Goal: Task Accomplishment & Management: Manage account settings

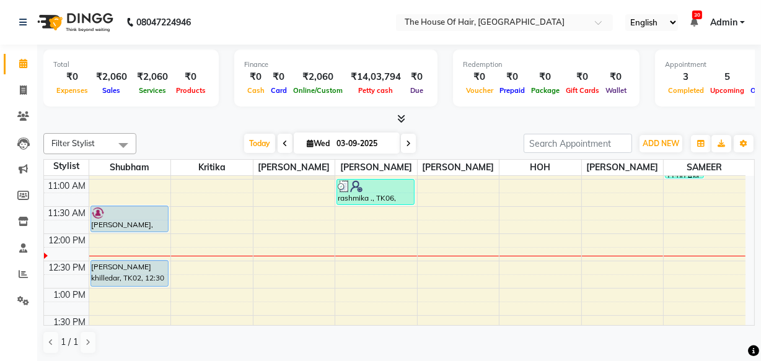
scroll to position [182, 0]
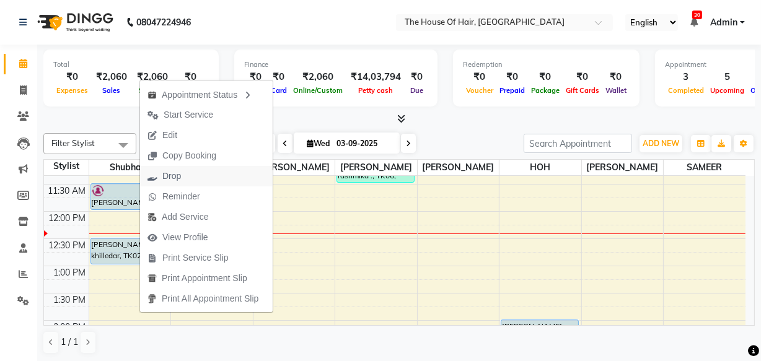
click at [177, 180] on span "Drop" at bounding box center [171, 176] width 19 height 13
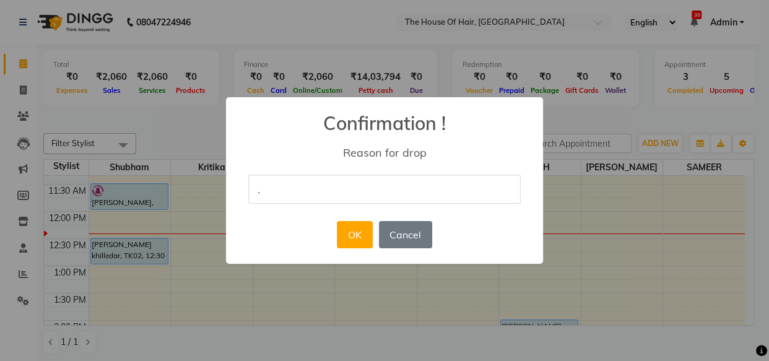
type input "."
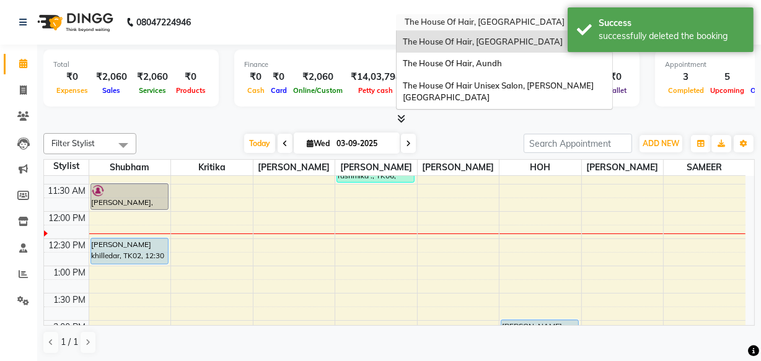
click at [476, 19] on input "text" at bounding box center [492, 23] width 180 height 12
click at [463, 71] on div "The House Of Hair, Aundh" at bounding box center [504, 64] width 216 height 22
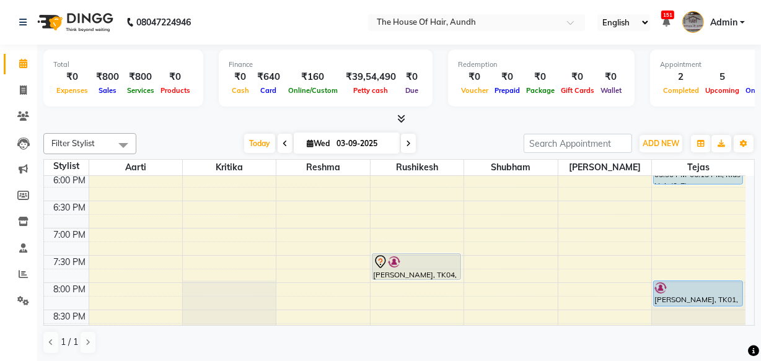
scroll to position [557, 0]
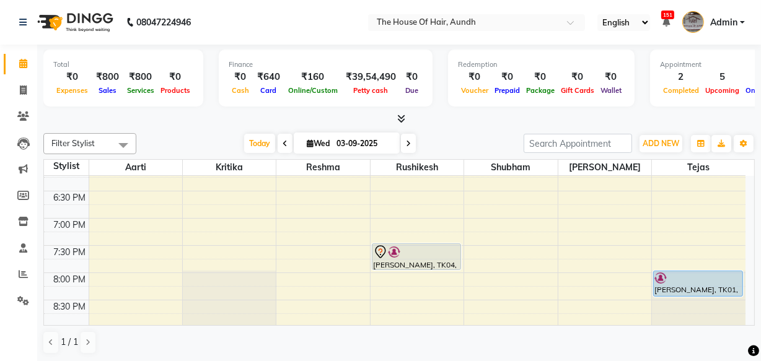
click at [486, 31] on nav "08047224946 Select Location × The House Of Hair, Aundh English ENGLISH Español …" at bounding box center [380, 22] width 761 height 45
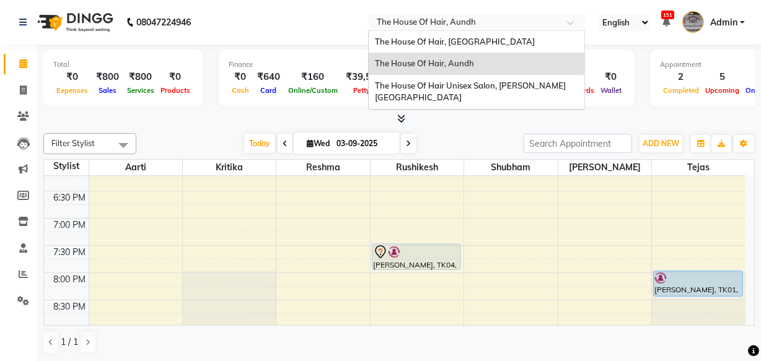
click at [486, 18] on input "text" at bounding box center [464, 23] width 180 height 12
click at [460, 42] on span "The House Of Hair, [GEOGRAPHIC_DATA]" at bounding box center [455, 42] width 160 height 10
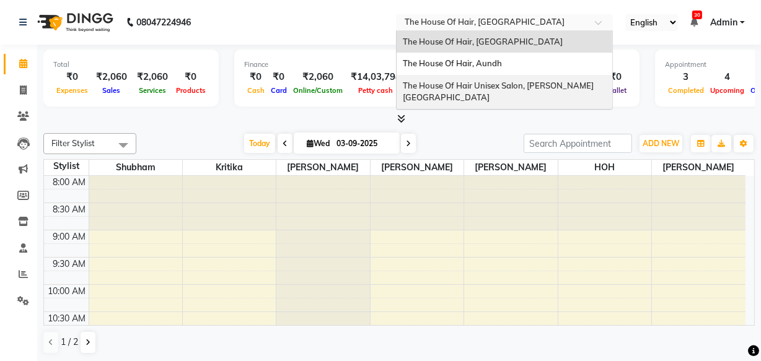
click at [471, 87] on span "The House Of Hair Unisex Salon, [PERSON_NAME][GEOGRAPHIC_DATA]" at bounding box center [498, 92] width 191 height 22
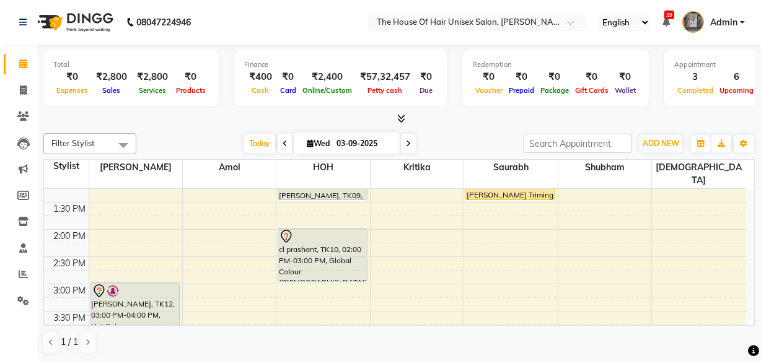
scroll to position [342, 0]
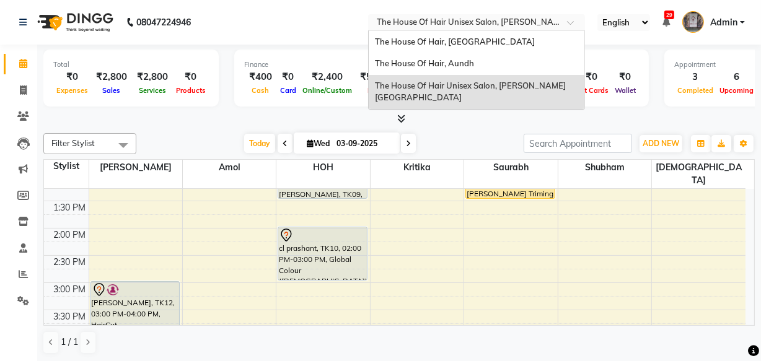
click at [499, 19] on input "text" at bounding box center [464, 23] width 180 height 12
click at [462, 37] on span "The House Of Hair, [GEOGRAPHIC_DATA]" at bounding box center [455, 42] width 160 height 10
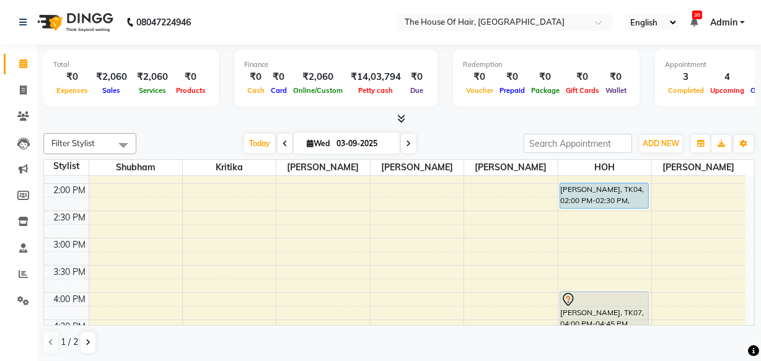
scroll to position [413, 0]
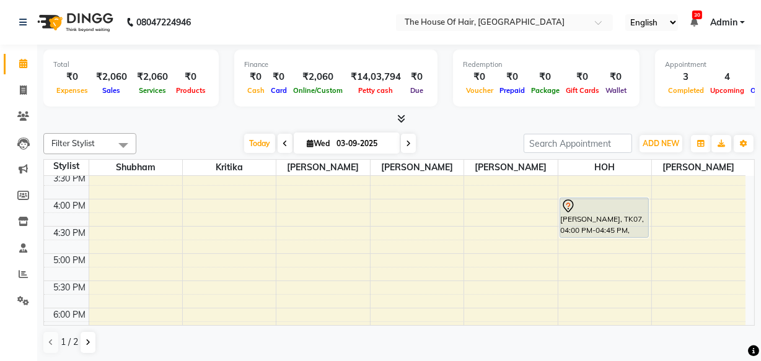
click at [409, 141] on icon at bounding box center [408, 143] width 5 height 7
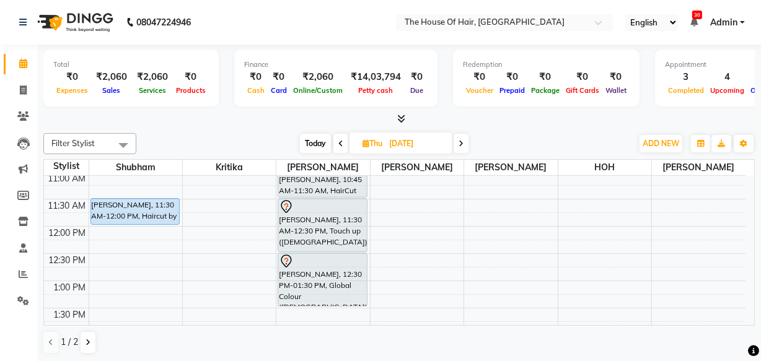
scroll to position [166, 0]
click at [463, 140] on icon at bounding box center [460, 143] width 5 height 7
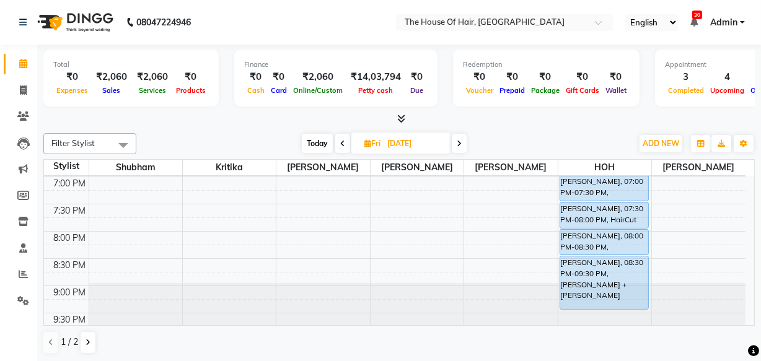
scroll to position [610, 0]
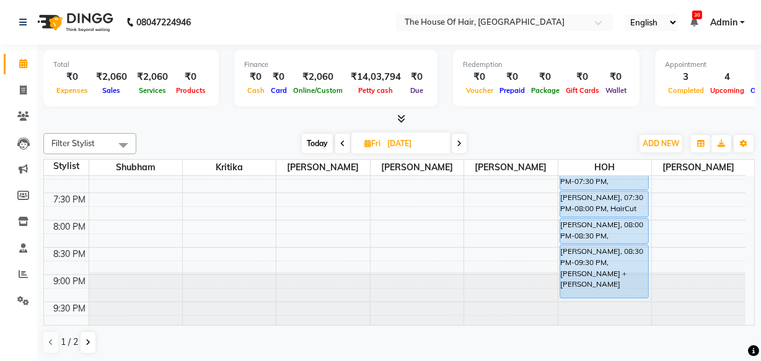
click at [317, 140] on span "Today" at bounding box center [317, 143] width 31 height 19
type input "03-09-2025"
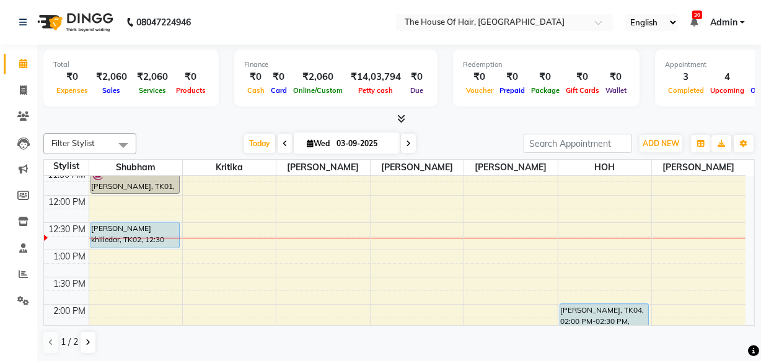
scroll to position [197, 0]
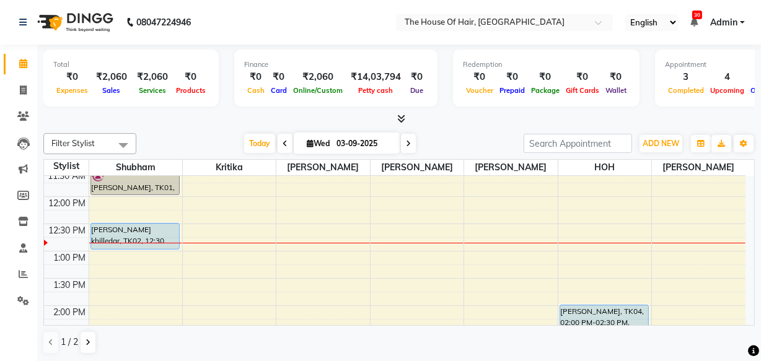
click at [344, 141] on input "03-09-2025" at bounding box center [364, 143] width 62 height 19
select select "9"
select select "2025"
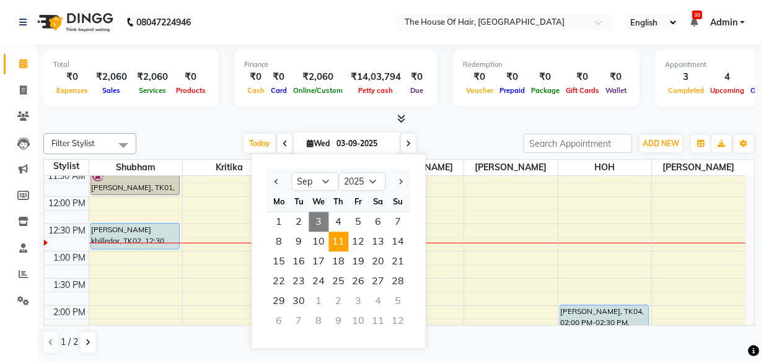
scroll to position [0, 0]
click at [272, 175] on button "Previous month" at bounding box center [276, 182] width 11 height 20
select select "8"
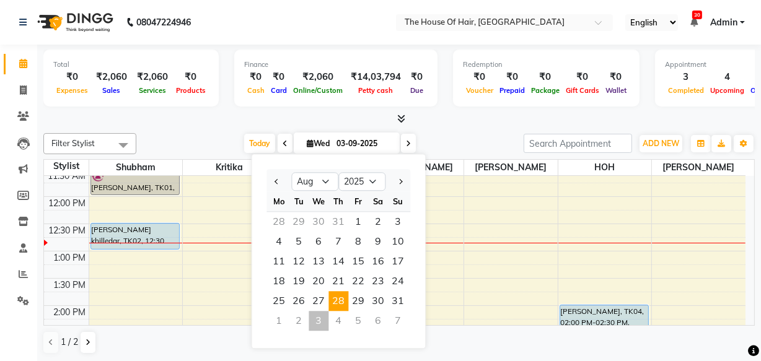
click at [339, 303] on span "28" at bounding box center [338, 301] width 20 height 20
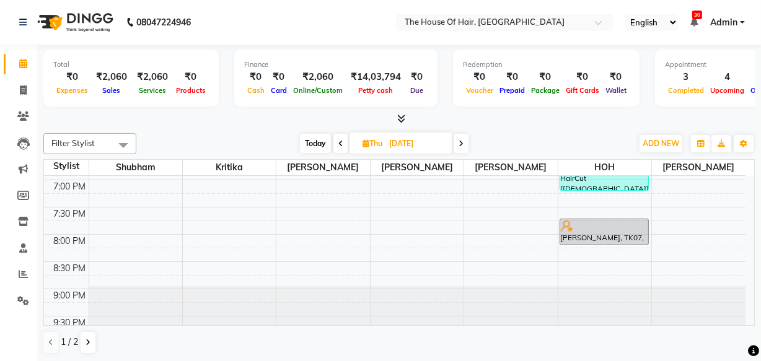
scroll to position [610, 0]
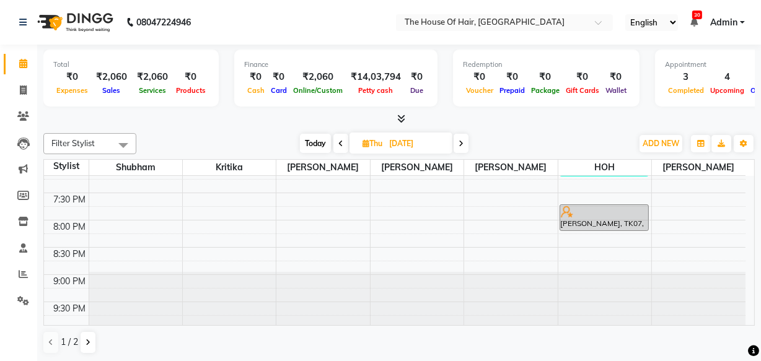
click at [457, 145] on span at bounding box center [460, 143] width 15 height 19
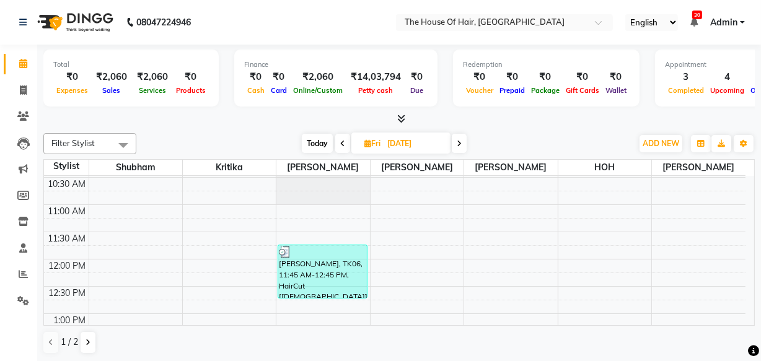
scroll to position [110, 0]
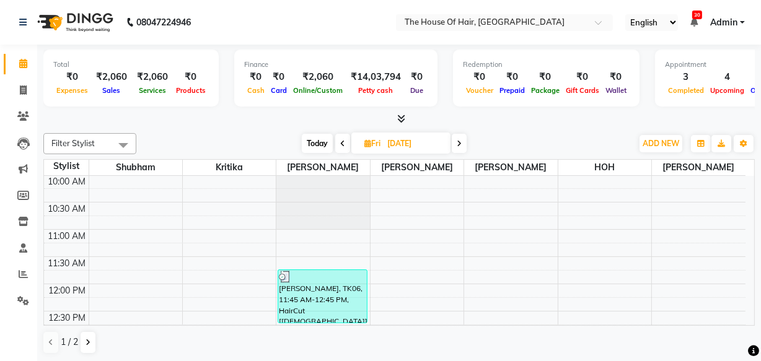
click at [341, 142] on icon at bounding box center [342, 143] width 5 height 7
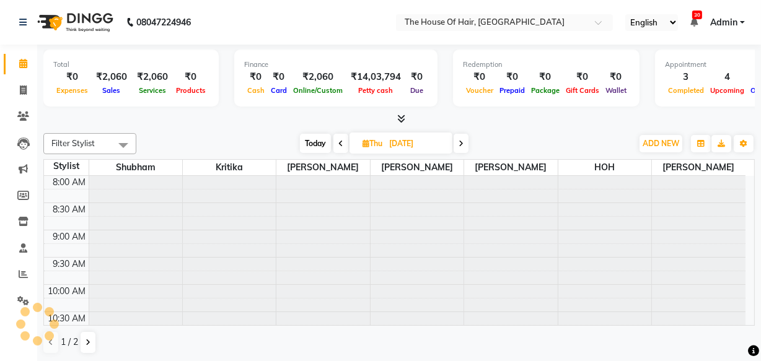
click at [341, 142] on icon at bounding box center [340, 143] width 5 height 7
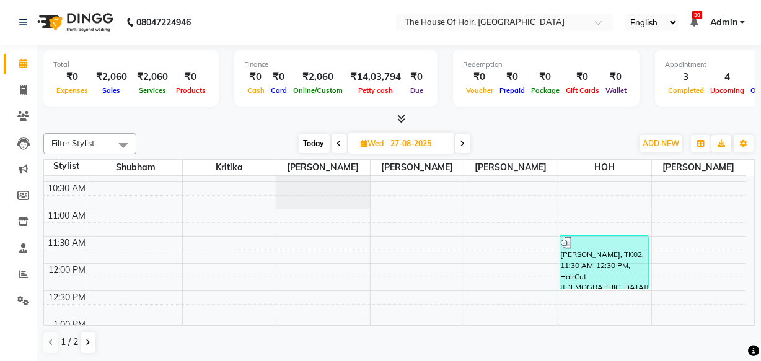
scroll to position [126, 0]
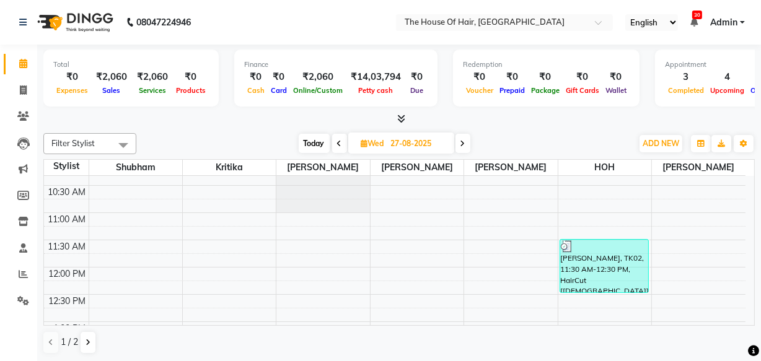
click at [309, 137] on span "Today" at bounding box center [314, 143] width 31 height 19
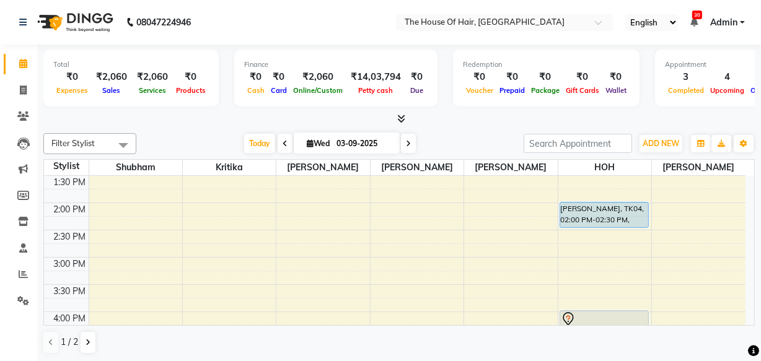
scroll to position [299, 0]
click at [289, 136] on span at bounding box center [285, 143] width 15 height 19
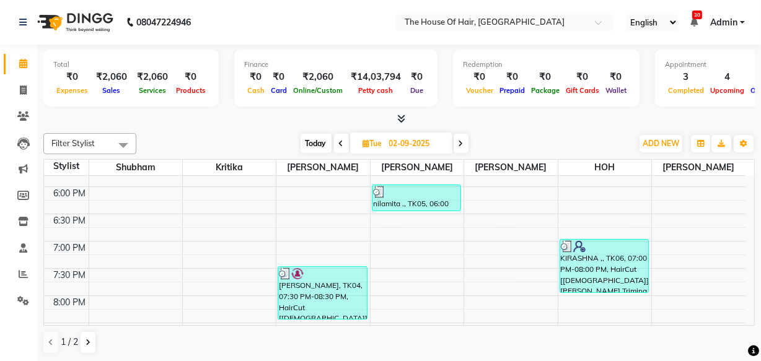
scroll to position [538, 0]
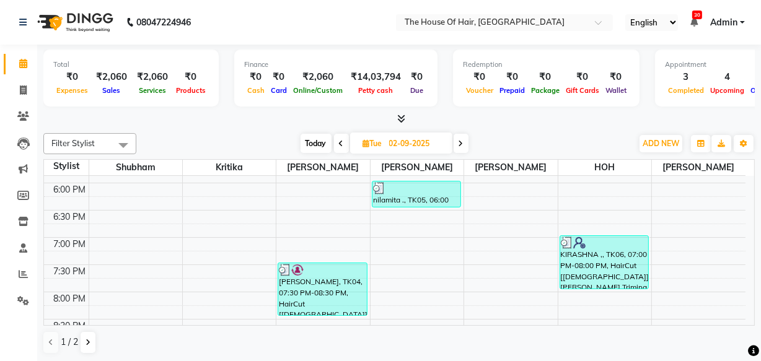
click at [345, 141] on span at bounding box center [341, 143] width 15 height 19
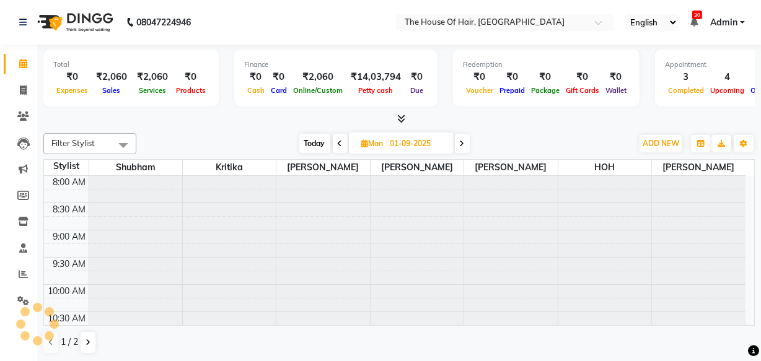
scroll to position [217, 0]
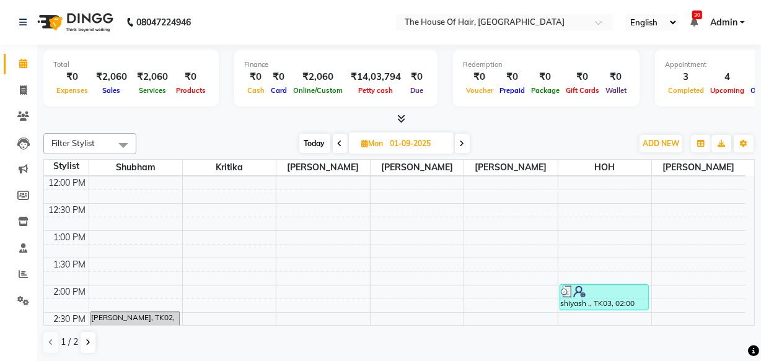
click at [502, 176] on td at bounding box center [417, 183] width 657 height 14
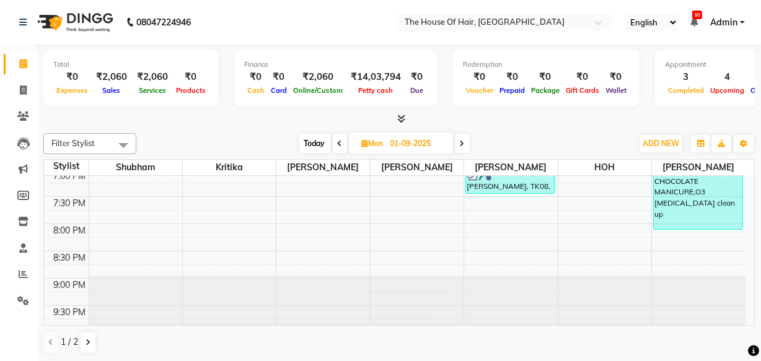
scroll to position [610, 0]
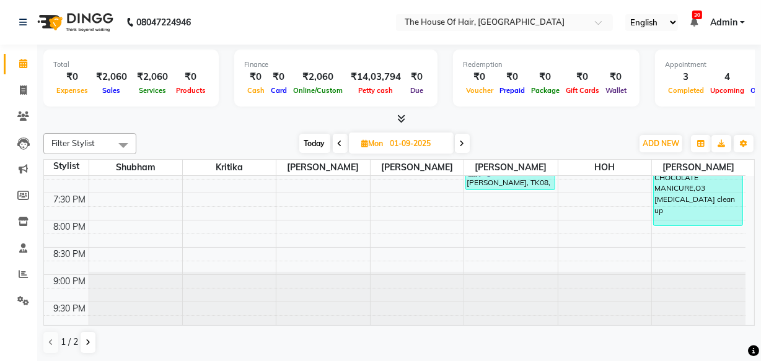
click at [304, 149] on span "Today" at bounding box center [314, 143] width 31 height 19
type input "03-09-2025"
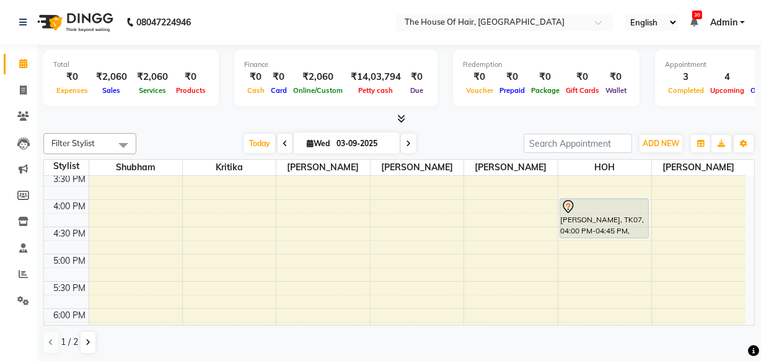
scroll to position [413, 0]
click at [367, 6] on nav "08047224946 Select Location × The House Of Hair, Paud Road English ENGLISH Espa…" at bounding box center [380, 22] width 761 height 45
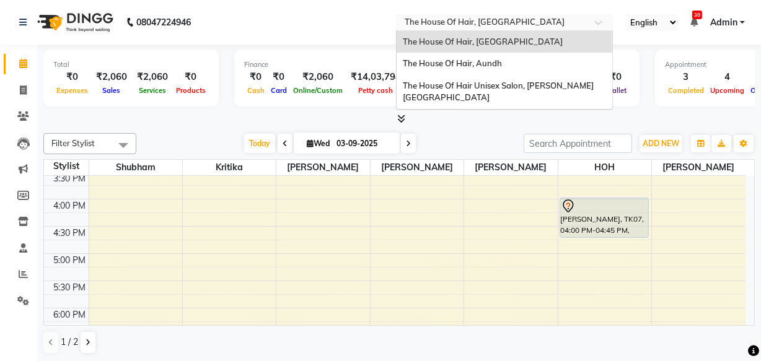
click at [447, 18] on input "text" at bounding box center [492, 23] width 180 height 12
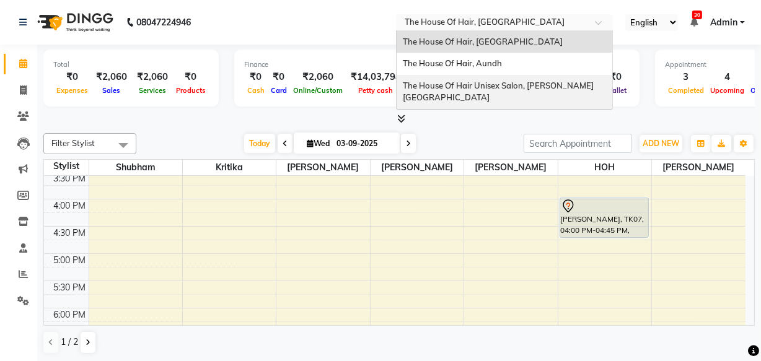
click at [474, 85] on span "The House Of Hair Unisex Salon, [PERSON_NAME][GEOGRAPHIC_DATA]" at bounding box center [498, 92] width 191 height 22
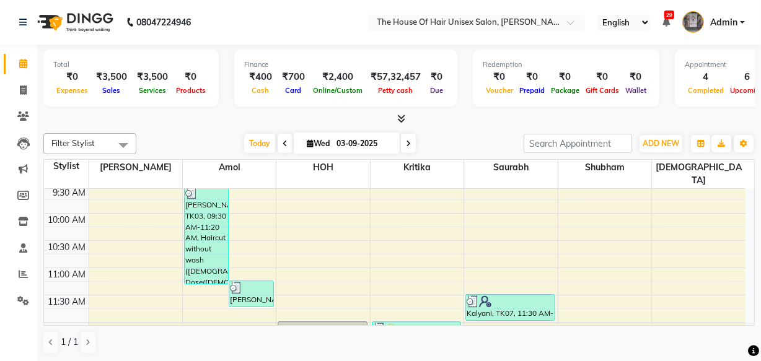
scroll to position [138, 0]
click at [256, 143] on span "Today" at bounding box center [259, 143] width 31 height 19
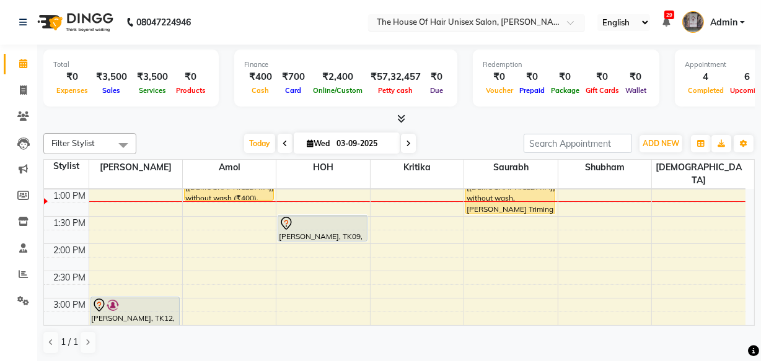
click at [484, 23] on input "text" at bounding box center [464, 23] width 180 height 12
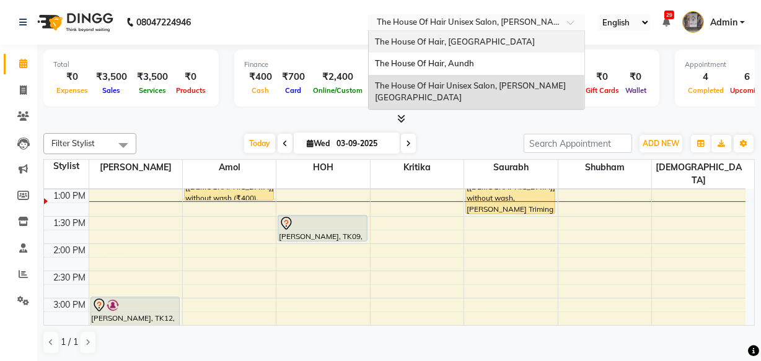
click at [491, 45] on span "The House Of Hair, [GEOGRAPHIC_DATA]" at bounding box center [455, 42] width 160 height 10
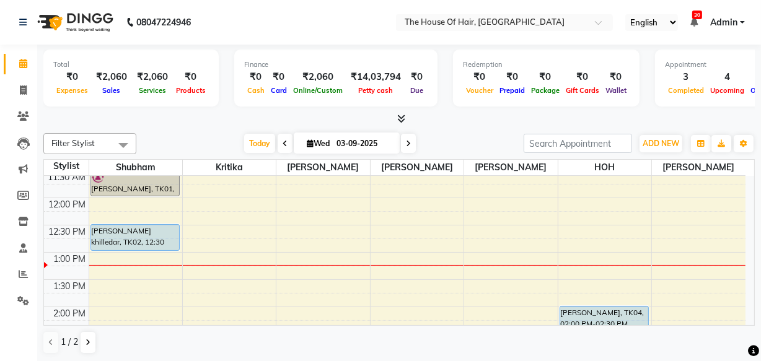
scroll to position [216, 0]
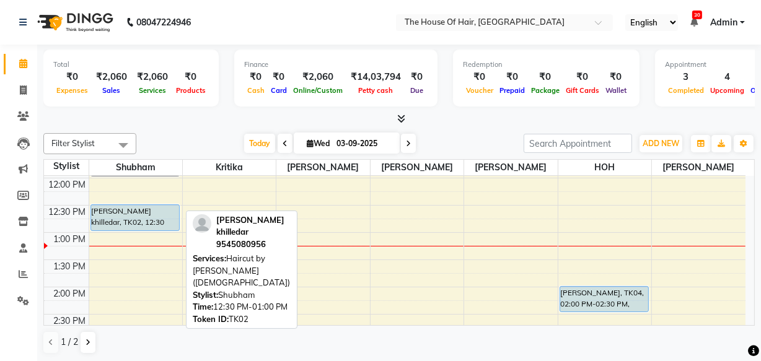
click at [142, 215] on div "[PERSON_NAME] khilledar, TK02, 12:30 PM-01:00 PM, Haircut by [PERSON_NAME] ([DE…" at bounding box center [135, 217] width 89 height 25
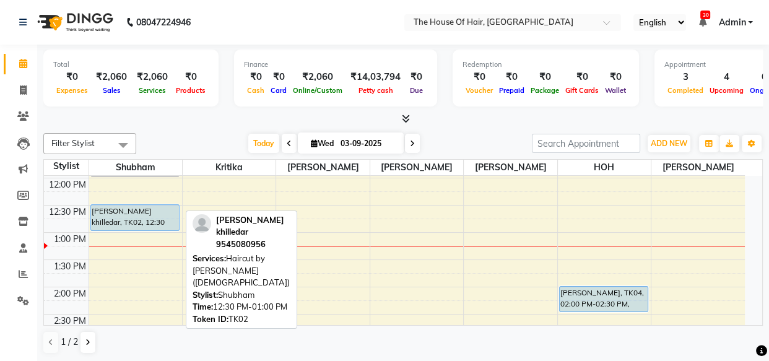
select select "5"
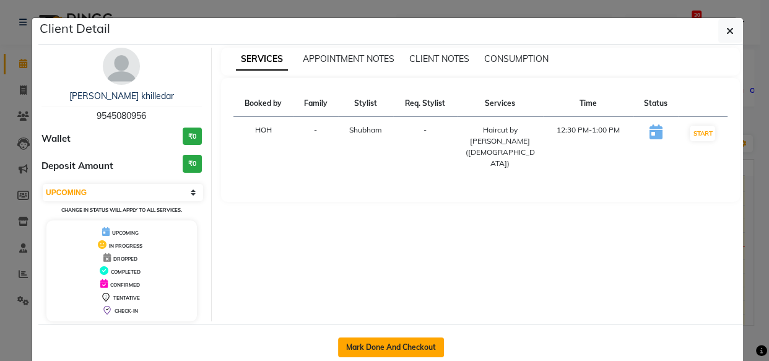
click at [357, 348] on button "Mark Done And Checkout" at bounding box center [391, 348] width 106 height 20
select select "service"
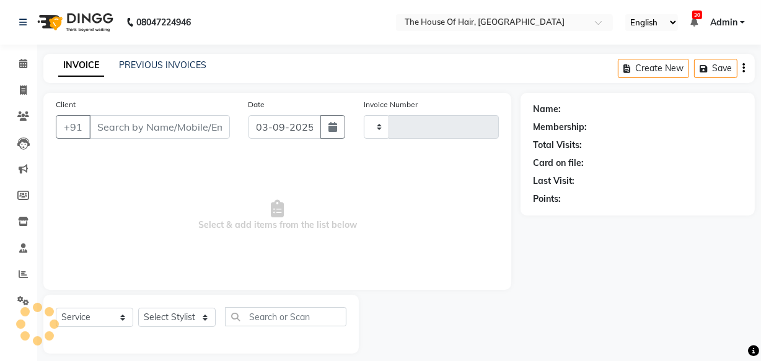
type input "1832"
select select "5992"
type input "9545080956"
select select "42824"
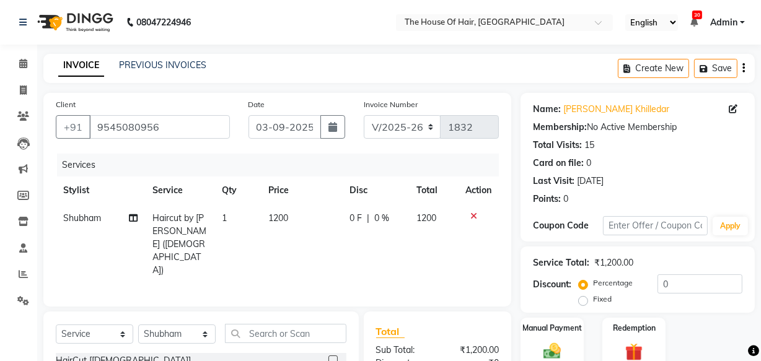
scroll to position [136, 0]
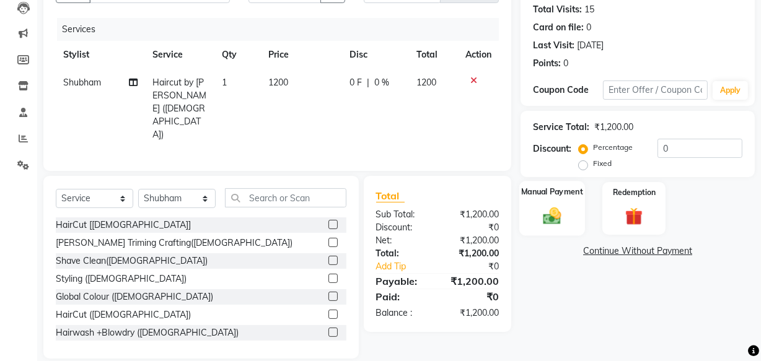
click at [534, 208] on div "Manual Payment" at bounding box center [552, 208] width 66 height 55
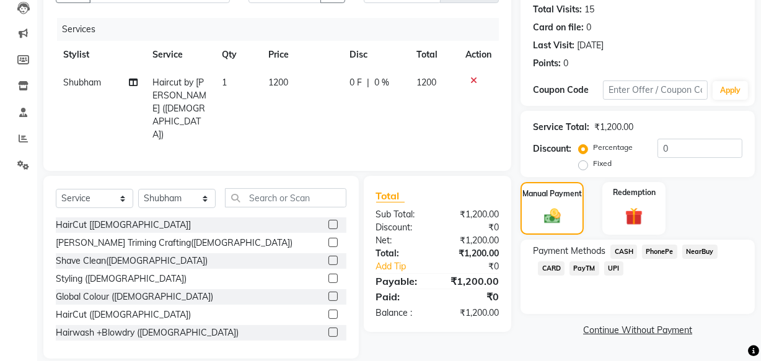
click at [628, 273] on div "Payment Methods CASH PhonePe NearBuy CARD PayTM UPI" at bounding box center [637, 261] width 209 height 33
click at [606, 272] on span "UPI" at bounding box center [613, 268] width 19 height 14
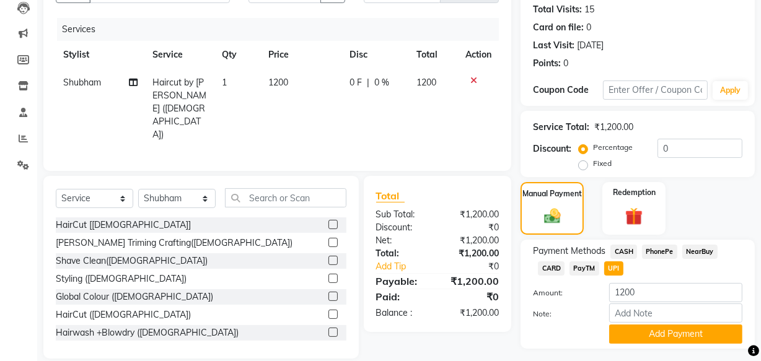
click at [635, 323] on div "Note:" at bounding box center [637, 314] width 228 height 21
click at [635, 331] on button "Add Payment" at bounding box center [675, 334] width 133 height 19
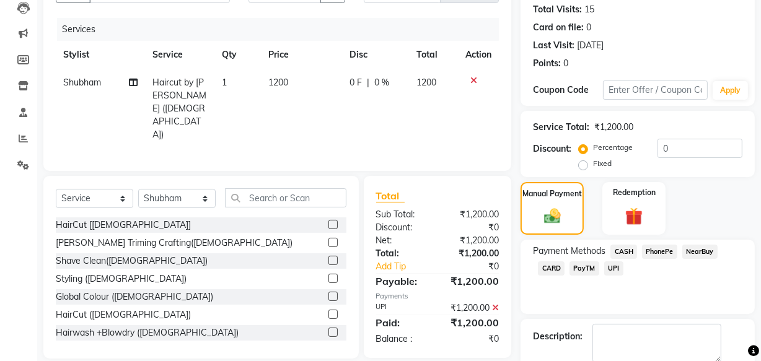
scroll to position [202, 0]
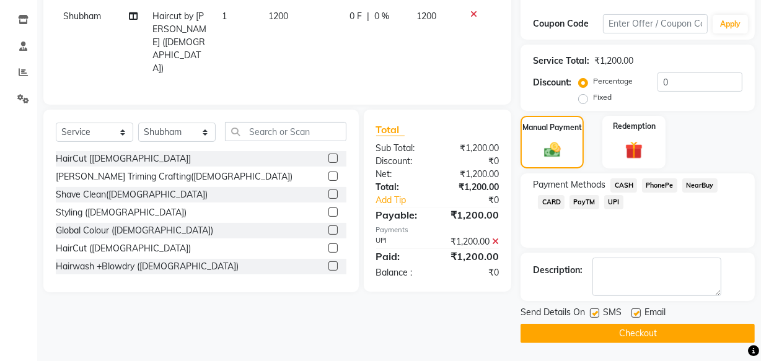
click at [626, 331] on button "Checkout" at bounding box center [637, 333] width 234 height 19
click at [564, 332] on button "Checkout" at bounding box center [637, 333] width 234 height 19
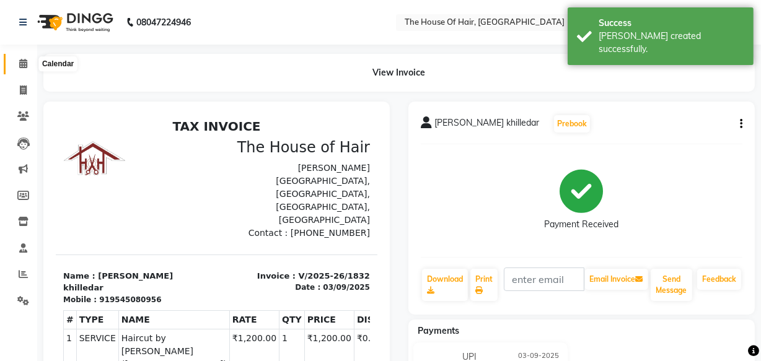
click at [25, 58] on span at bounding box center [23, 64] width 22 height 14
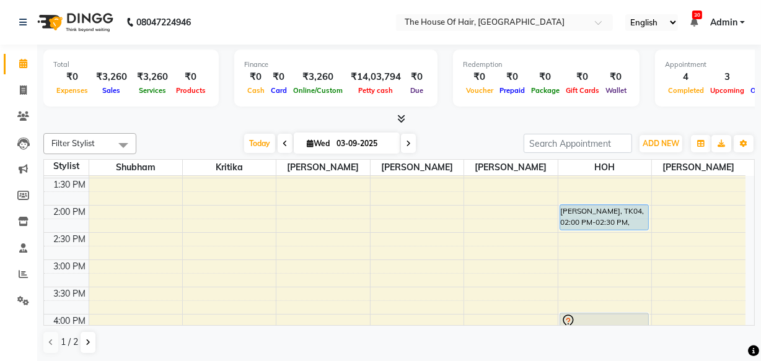
scroll to position [291, 0]
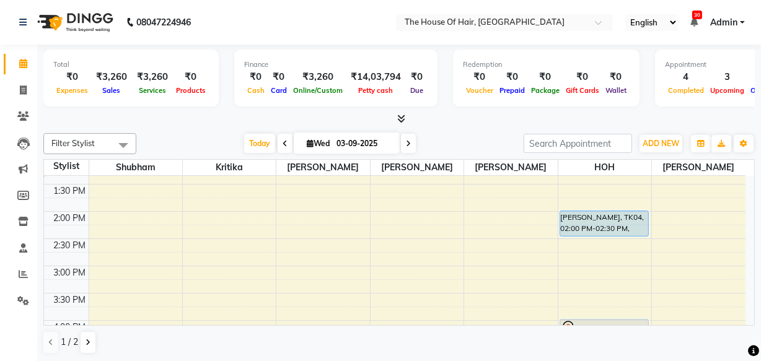
click at [406, 145] on icon at bounding box center [408, 143] width 5 height 7
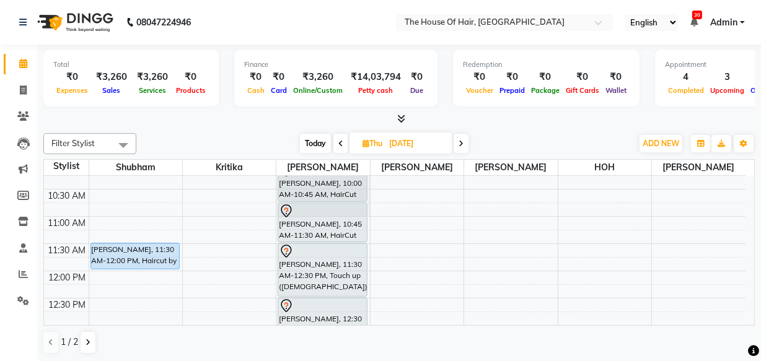
scroll to position [123, 0]
click at [377, 40] on nav "08047224946 Select Location × The House Of Hair, Paud Road English ENGLISH Espa…" at bounding box center [380, 22] width 761 height 45
click at [315, 128] on div "Filter Stylist Select All Shubham Kritika navin vaidya Aarohi Ubale Amit Rasal …" at bounding box center [398, 243] width 711 height 231
click at [313, 142] on span "Today" at bounding box center [315, 143] width 31 height 19
type input "03-09-2025"
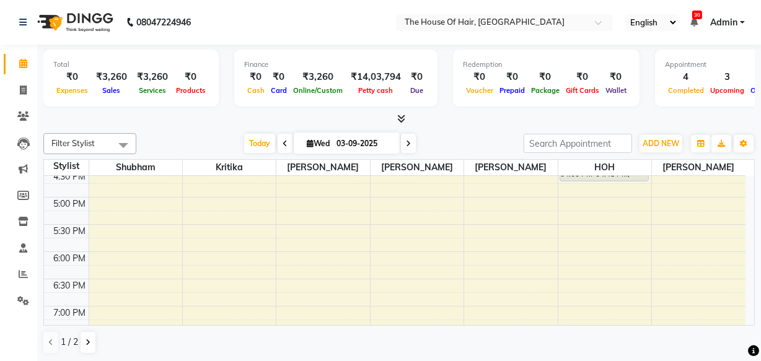
scroll to position [465, 0]
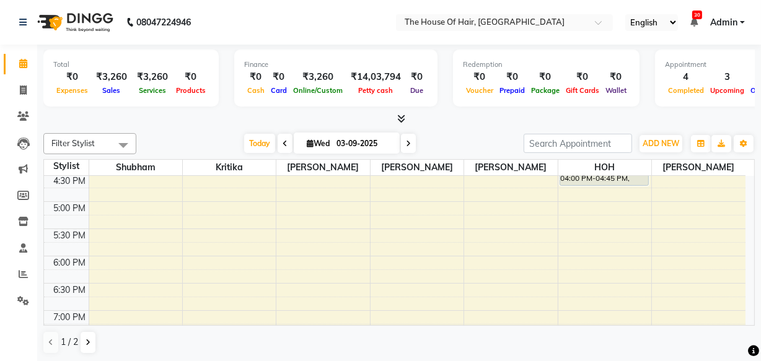
click at [152, 232] on div "8:00 AM 8:30 AM 9:00 AM 9:30 AM 10:00 AM 10:30 AM 11:00 AM 11:30 AM 12:00 PM 12…" at bounding box center [394, 92] width 701 height 763
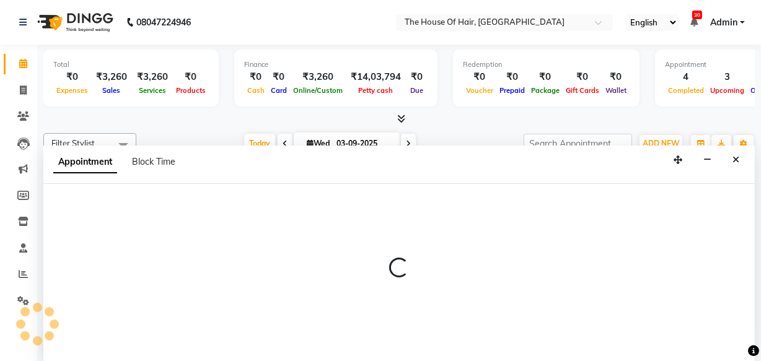
scroll to position [0, 0]
select select "42824"
select select "1050"
select select "tentative"
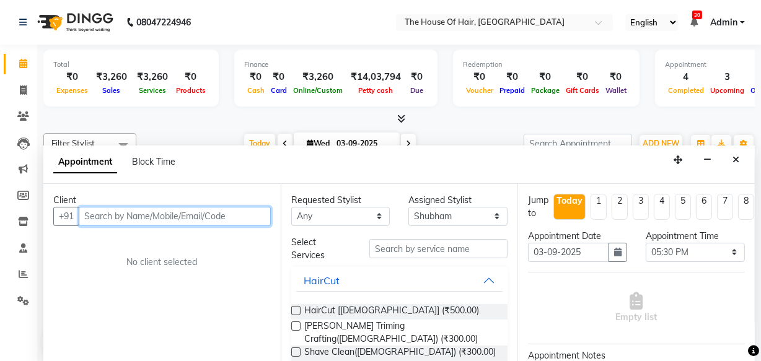
click at [178, 217] on input "text" at bounding box center [175, 216] width 192 height 19
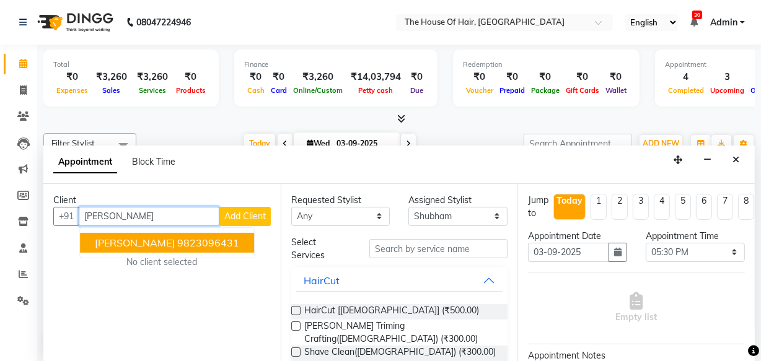
click at [175, 245] on span "Manish Patwardhan" at bounding box center [135, 243] width 80 height 12
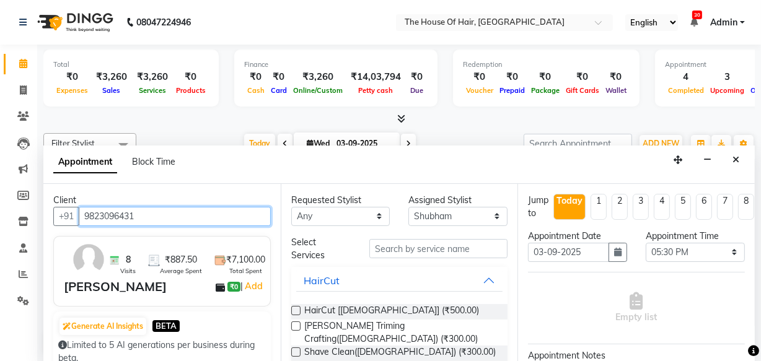
type input "9823096431"
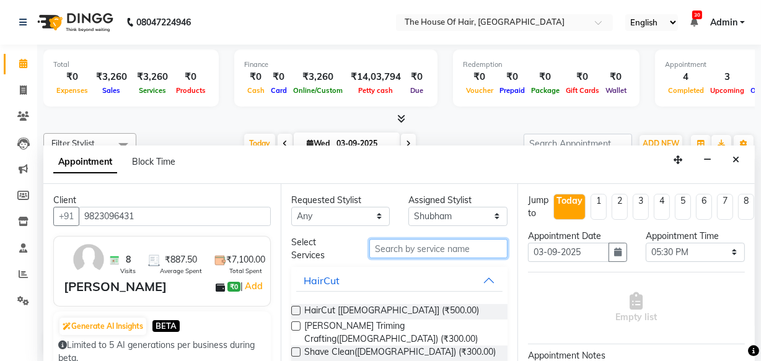
click at [405, 248] on input "text" at bounding box center [438, 248] width 138 height 19
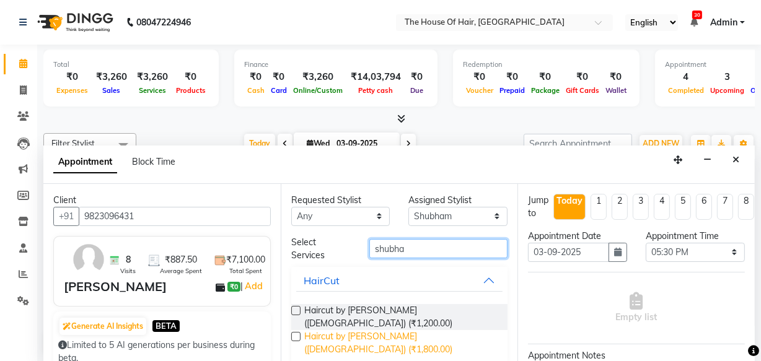
type input "shubha"
click at [380, 334] on span "Haircut by [PERSON_NAME] ([DEMOGRAPHIC_DATA]) (₹1,800.00)" at bounding box center [401, 343] width 194 height 26
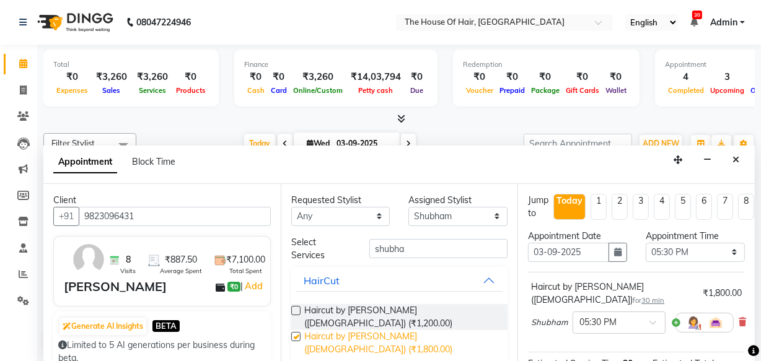
checkbox input "false"
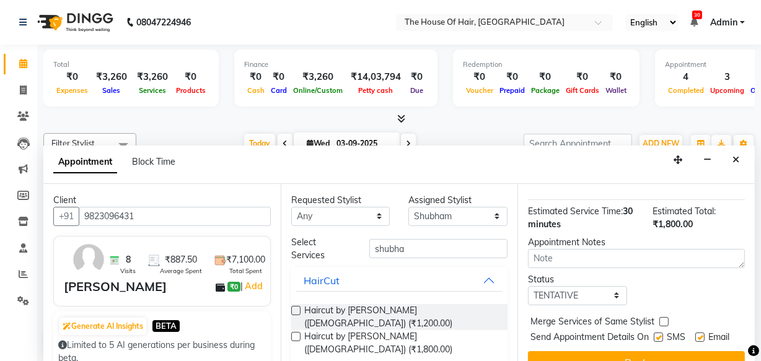
scroll to position [155, 0]
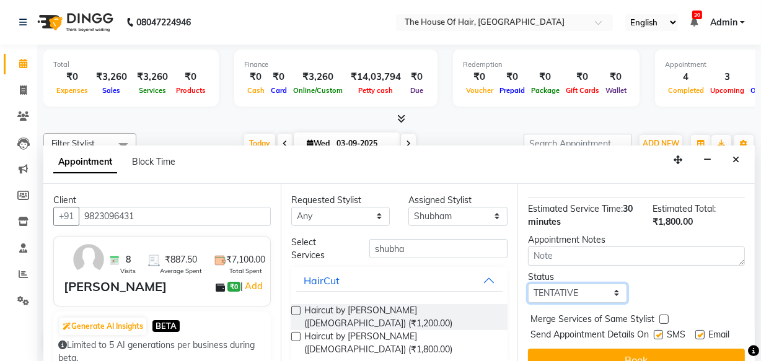
click at [582, 284] on select "Select TENTATIVE CONFIRM CHECK-IN UPCOMING" at bounding box center [577, 293] width 99 height 19
drag, startPoint x: 582, startPoint y: 282, endPoint x: 582, endPoint y: 272, distance: 10.5
click at [582, 284] on select "Select TENTATIVE CONFIRM CHECK-IN UPCOMING" at bounding box center [577, 293] width 99 height 19
select select "upcoming"
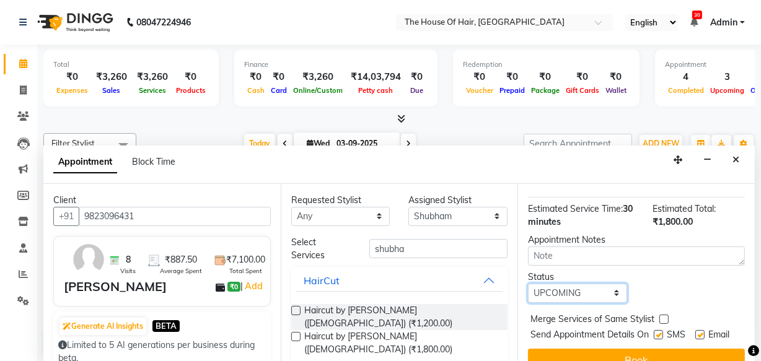
click at [528, 284] on select "Select TENTATIVE CONFIRM CHECK-IN UPCOMING" at bounding box center [577, 293] width 99 height 19
click at [662, 315] on label at bounding box center [663, 319] width 9 height 9
click at [662, 317] on input "checkbox" at bounding box center [663, 321] width 8 height 8
checkbox input "true"
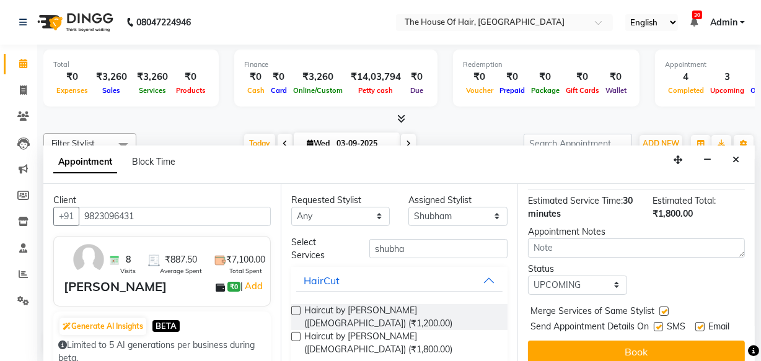
scroll to position [179, 0]
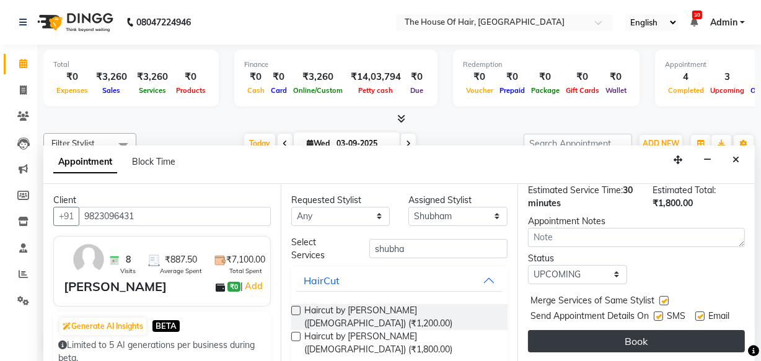
click at [629, 330] on button "Book" at bounding box center [636, 341] width 217 height 22
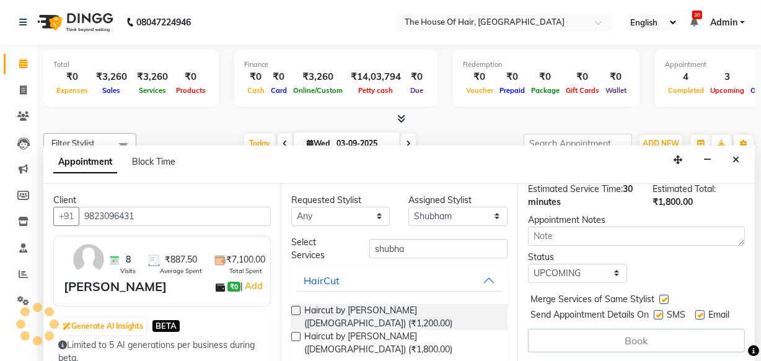
click at [629, 329] on div "Book" at bounding box center [636, 341] width 217 height 24
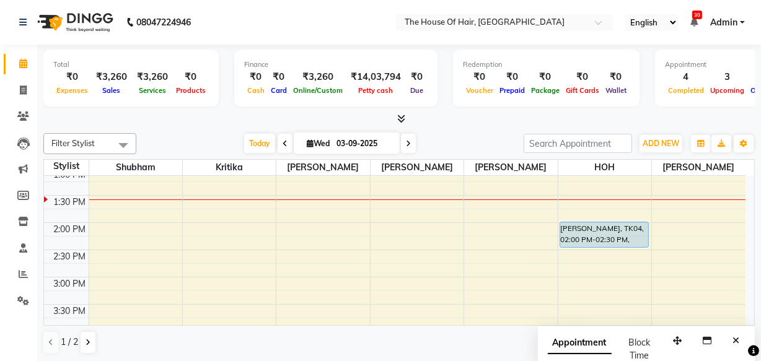
scroll to position [281, 0]
click at [613, 283] on div "8:00 AM 8:30 AM 9:00 AM 9:30 AM 10:00 AM 10:30 AM 11:00 AM 11:30 AM 12:00 PM 12…" at bounding box center [394, 276] width 701 height 763
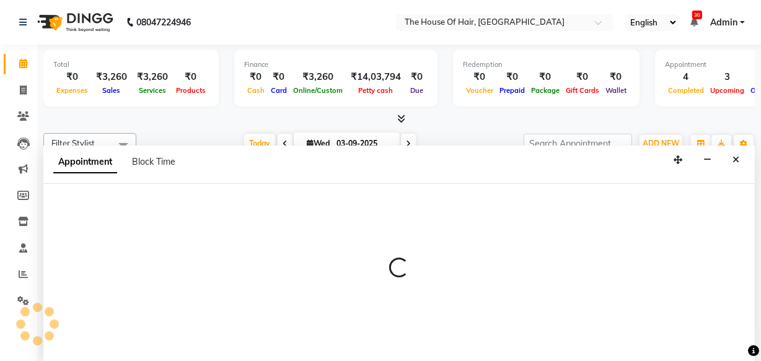
scroll to position [0, 0]
select select "80392"
select select "tentative"
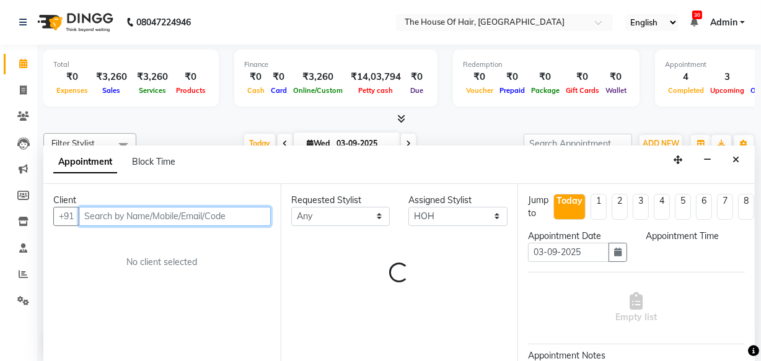
select select "900"
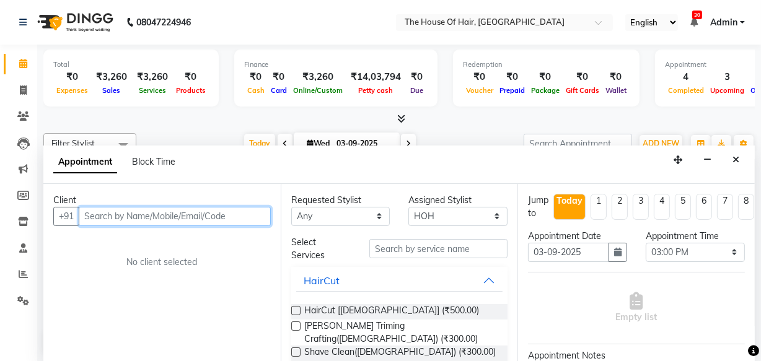
click at [198, 209] on input "text" at bounding box center [175, 216] width 192 height 19
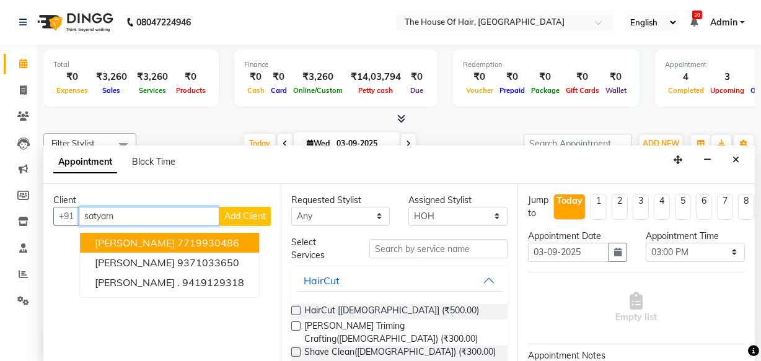
click at [204, 242] on ngb-highlight "7719930486" at bounding box center [208, 243] width 62 height 12
type input "7719930486"
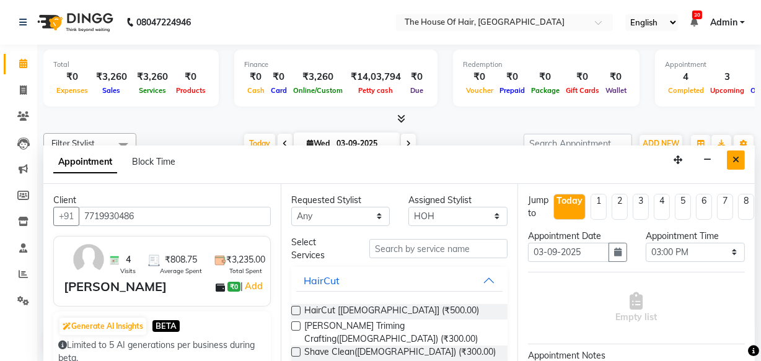
click at [734, 159] on icon "Close" at bounding box center [735, 159] width 7 height 9
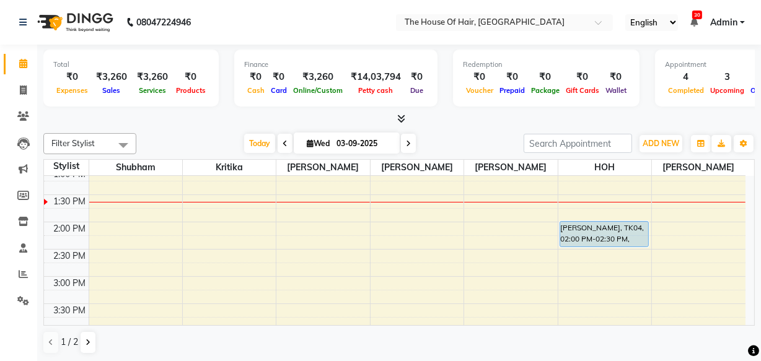
click at [605, 281] on div "8:00 AM 8:30 AM 9:00 AM 9:30 AM 10:00 AM 10:30 AM 11:00 AM 11:30 AM 12:00 PM 12…" at bounding box center [394, 276] width 701 height 763
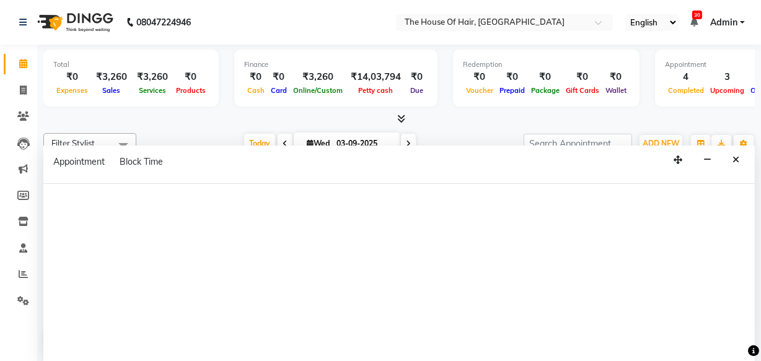
select select "80392"
select select "tentative"
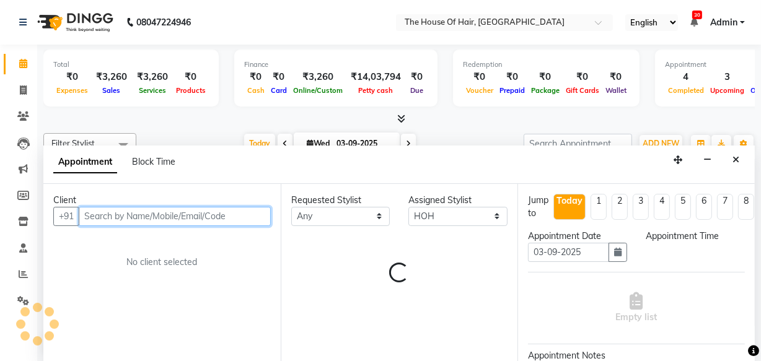
select select "900"
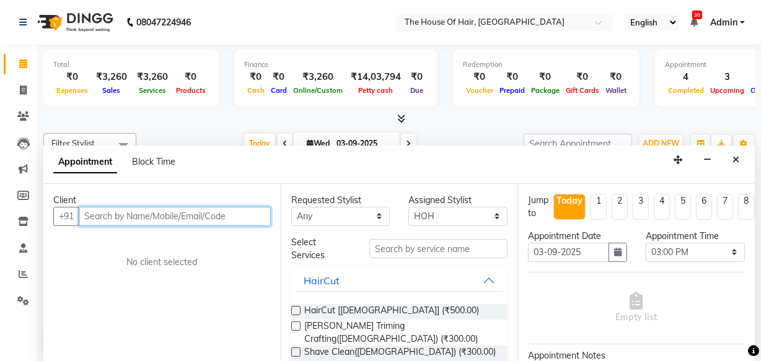
click at [223, 216] on input "text" at bounding box center [175, 216] width 192 height 19
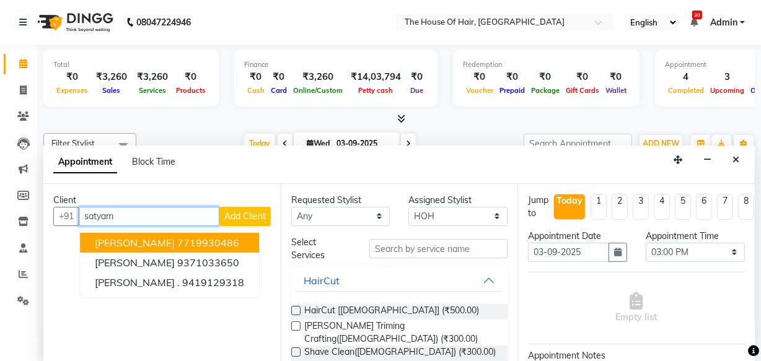
click at [181, 238] on ngb-highlight "7719930486" at bounding box center [208, 243] width 62 height 12
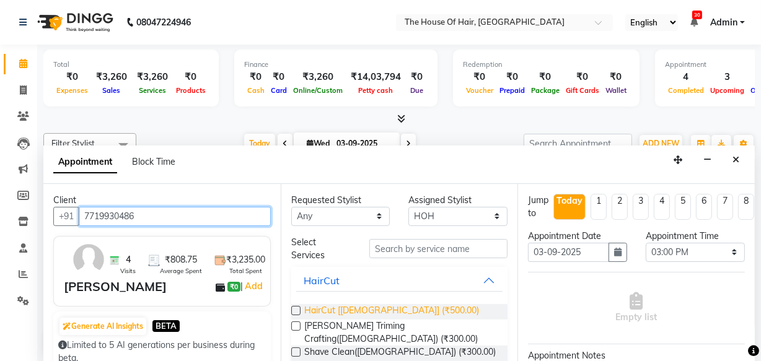
type input "7719930486"
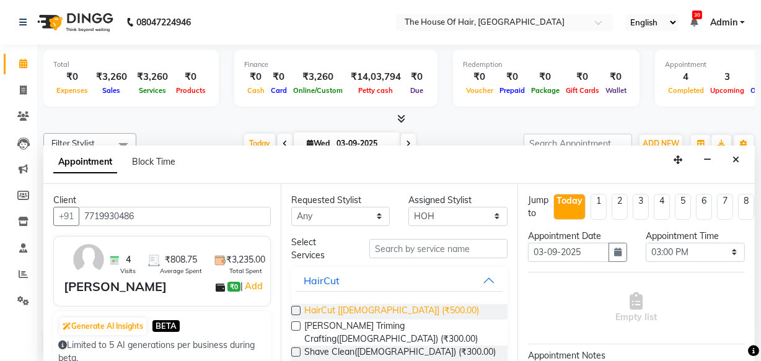
click at [353, 305] on span "HairCut [[DEMOGRAPHIC_DATA]] (₹500.00)" at bounding box center [391, 311] width 175 height 15
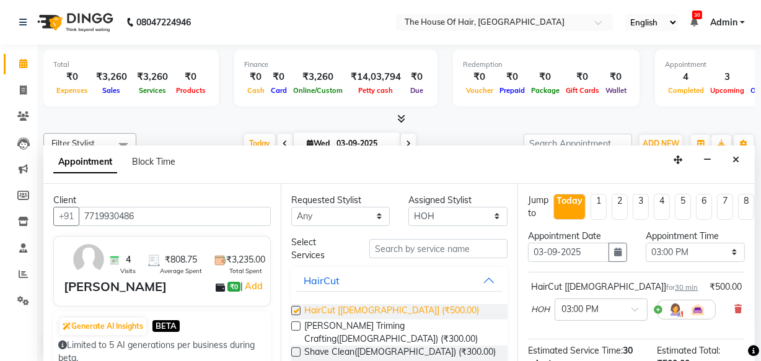
checkbox input "false"
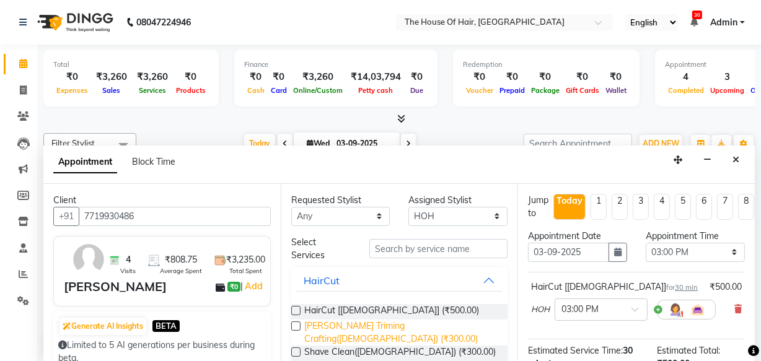
click at [353, 323] on span "[PERSON_NAME] Triming Crafting([DEMOGRAPHIC_DATA]) (₹300.00)" at bounding box center [401, 333] width 194 height 26
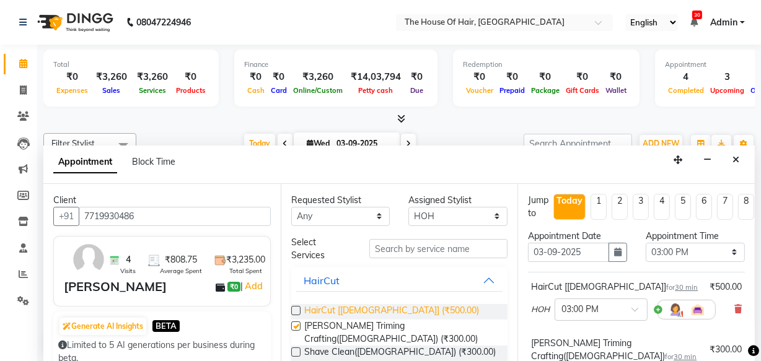
checkbox input "false"
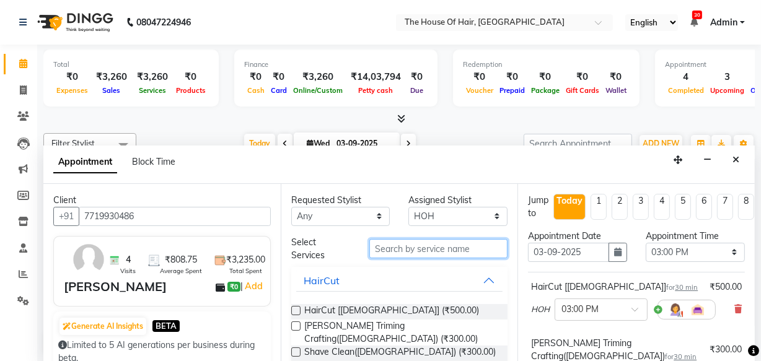
click at [388, 251] on input "text" at bounding box center [438, 248] width 138 height 19
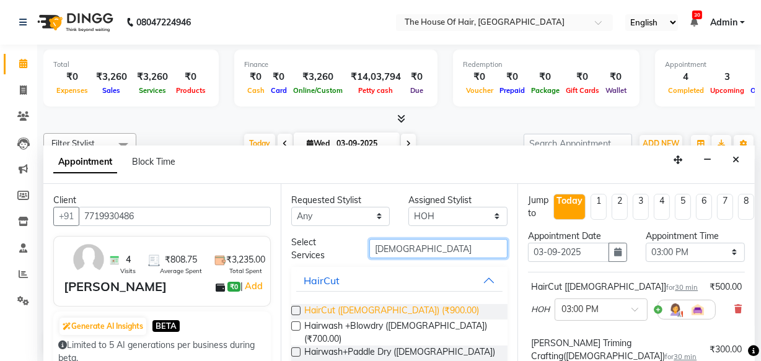
type input "female"
click at [341, 315] on span "HairCut (Female) (₹900.00)" at bounding box center [391, 311] width 175 height 15
checkbox input "false"
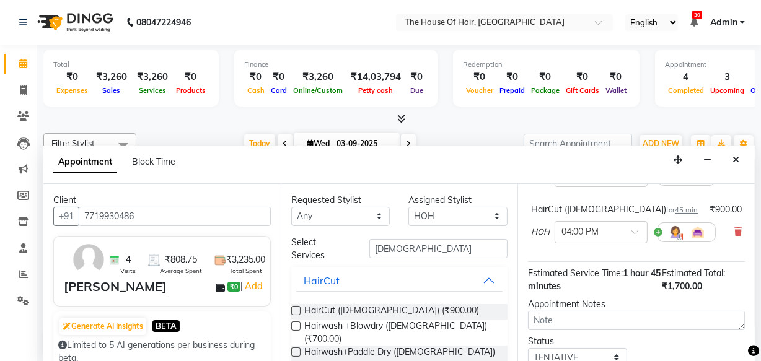
scroll to position [179, 0]
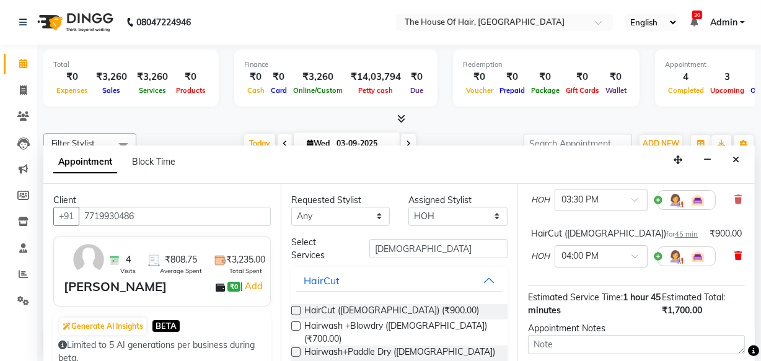
click at [734, 250] on span at bounding box center [737, 256] width 7 height 13
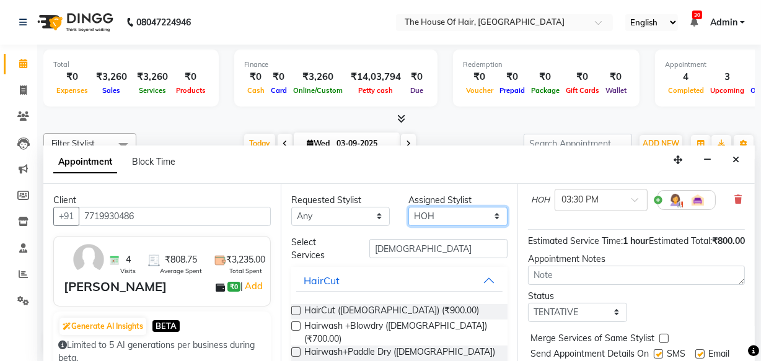
click at [445, 215] on select "Select Aarohi Ubale Amit Rasal HOH Kanchan Chouhan Kritika navin vaidya SAMEER …" at bounding box center [457, 216] width 99 height 19
select select "57808"
click at [408, 207] on select "Select Aarohi Ubale Amit Rasal HOH Kanchan Chouhan Kritika navin vaidya SAMEER …" at bounding box center [457, 216] width 99 height 19
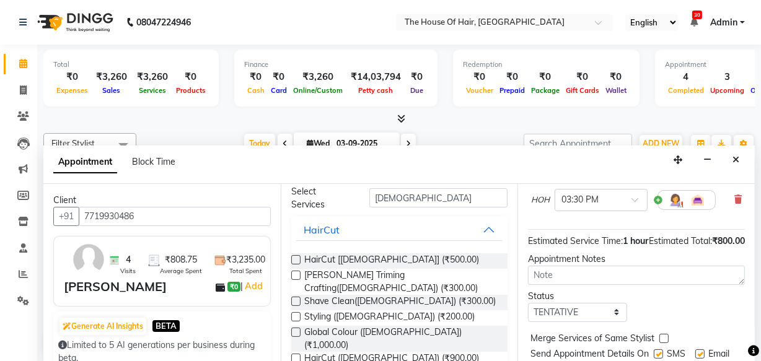
scroll to position [63, 0]
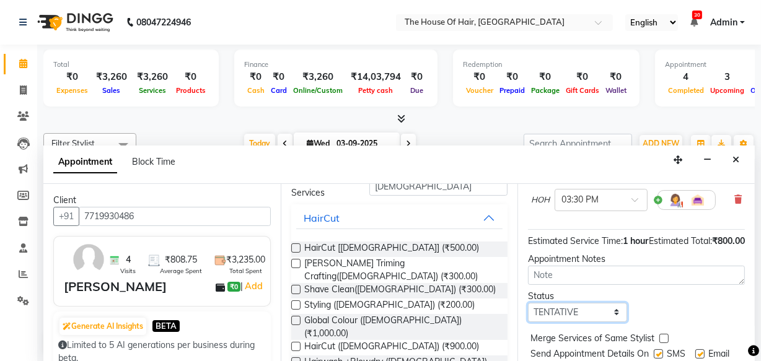
click at [545, 317] on select "Select TENTATIVE CONFIRM CHECK-IN UPCOMING" at bounding box center [577, 312] width 99 height 19
select select "upcoming"
click at [528, 303] on select "Select TENTATIVE CONFIRM CHECK-IN UPCOMING" at bounding box center [577, 312] width 99 height 19
click at [664, 341] on label at bounding box center [663, 338] width 9 height 9
click at [664, 341] on input "checkbox" at bounding box center [663, 340] width 8 height 8
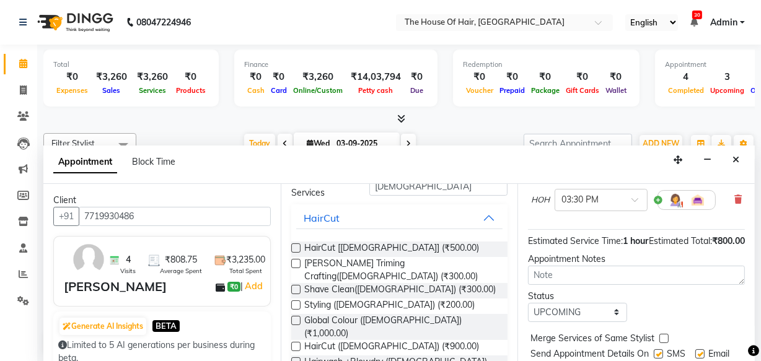
checkbox input "true"
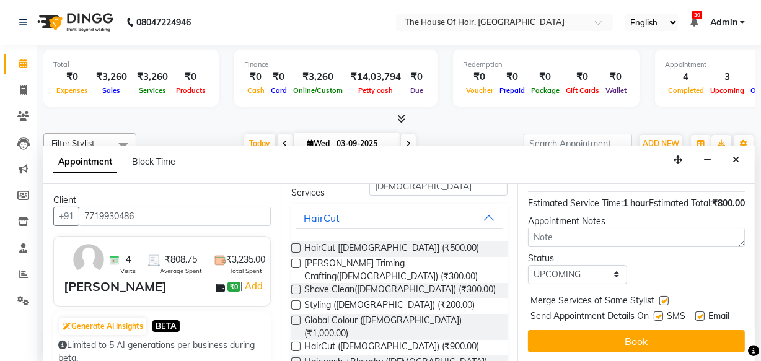
scroll to position [235, 0]
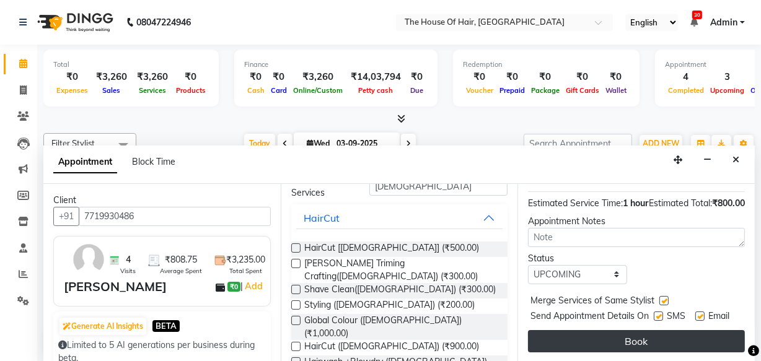
click at [656, 336] on button "Book" at bounding box center [636, 341] width 217 height 22
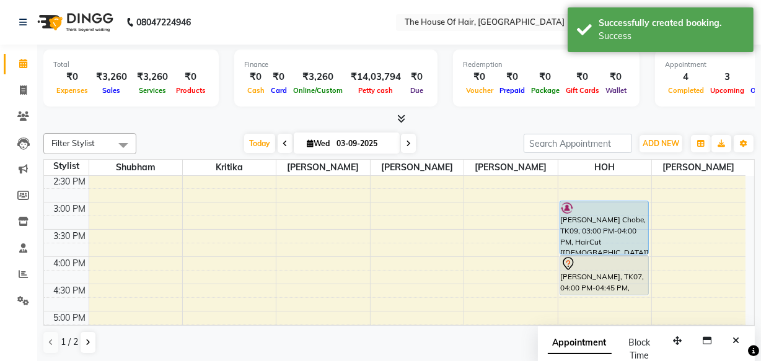
scroll to position [341, 0]
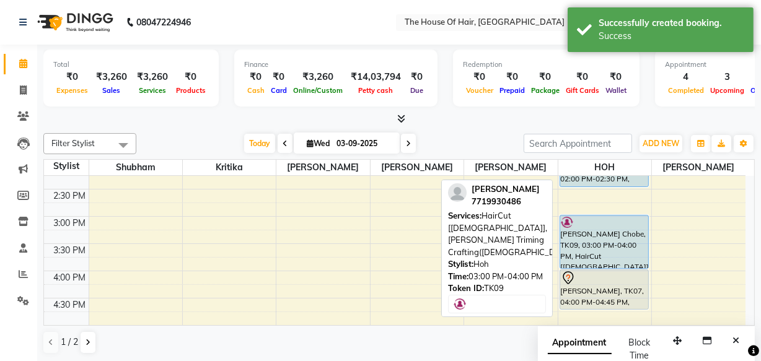
click at [603, 242] on div "[PERSON_NAME] Chobe, TK09, 03:00 PM-04:00 PM, HairCut [[DEMOGRAPHIC_DATA]],[PER…" at bounding box center [604, 242] width 89 height 53
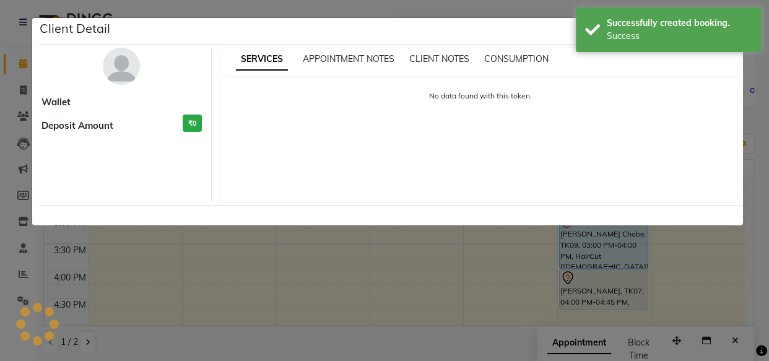
select select "5"
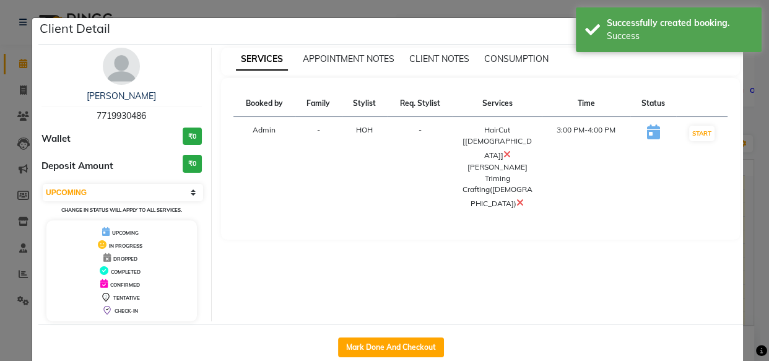
click at [426, 27] on div "Client Detail" at bounding box center [390, 31] width 705 height 27
click at [665, 15] on div "Successfully created booking. Success" at bounding box center [669, 29] width 186 height 45
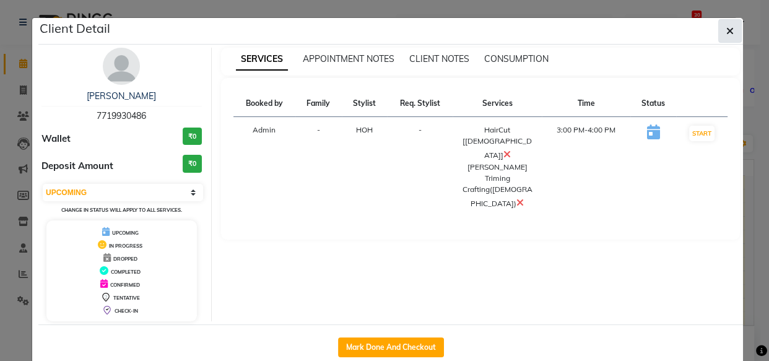
click at [729, 27] on icon "button" at bounding box center [730, 31] width 7 height 10
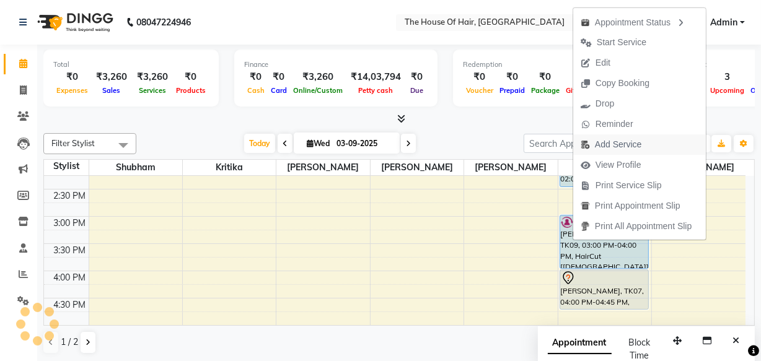
click at [628, 153] on span "Add Service" at bounding box center [611, 144] width 76 height 20
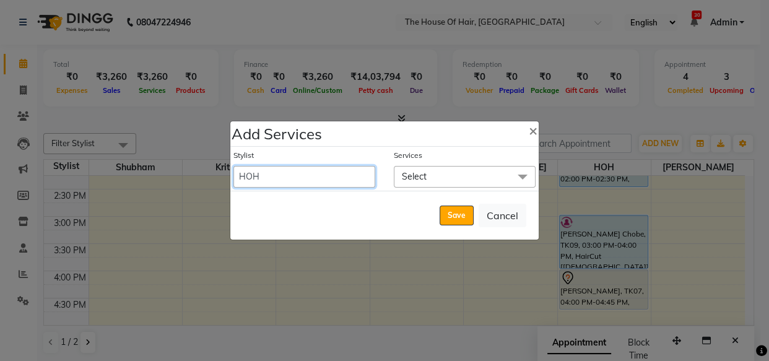
click at [339, 167] on select "Aarohi Ubale Amit Rasal HOH Kanchan Chouhan Kritika navin vaidya SAMEER Shubham" at bounding box center [305, 177] width 142 height 22
select select "57808"
click at [234, 166] on select "Aarohi Ubale Amit Rasal HOH Kanchan Chouhan Kritika navin vaidya SAMEER Shubham" at bounding box center [305, 177] width 142 height 22
select select "960"
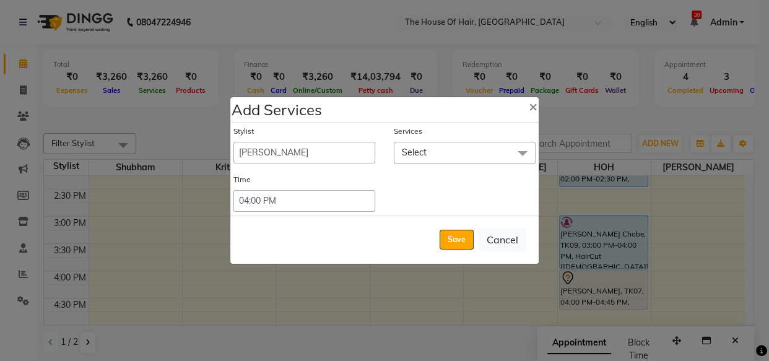
click at [339, 214] on div "Stylist Aarohi Ubale Amit Rasal HOH Kanchan Chouhan Kritika navin vaidya SAMEER…" at bounding box center [384, 169] width 309 height 92
click at [418, 154] on span "Select" at bounding box center [414, 152] width 25 height 11
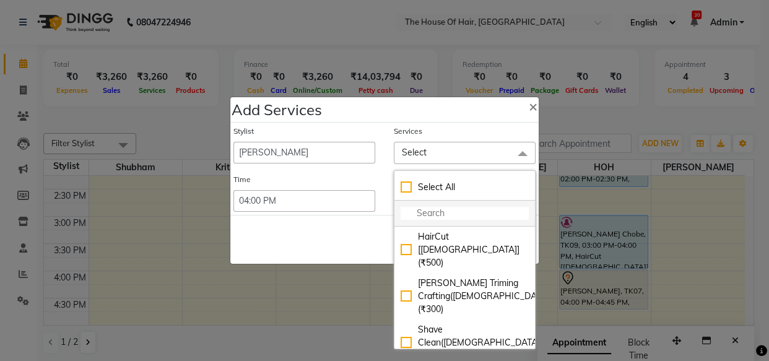
click at [418, 203] on li at bounding box center [465, 214] width 141 height 26
click at [418, 209] on input "multiselect-search" at bounding box center [465, 213] width 128 height 13
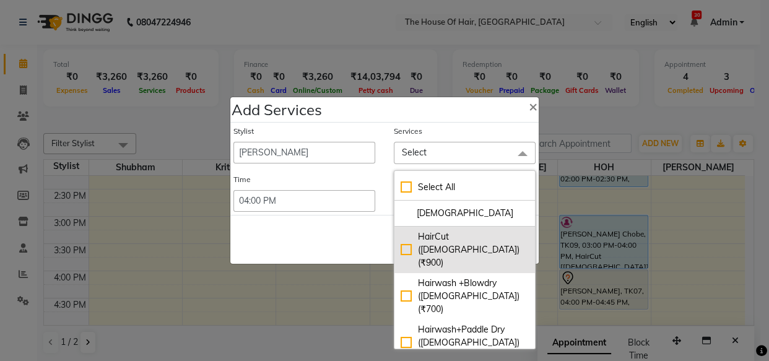
type input "female"
click at [401, 235] on div "HairCut (Female) (₹900)" at bounding box center [465, 249] width 128 height 39
checkbox input "true"
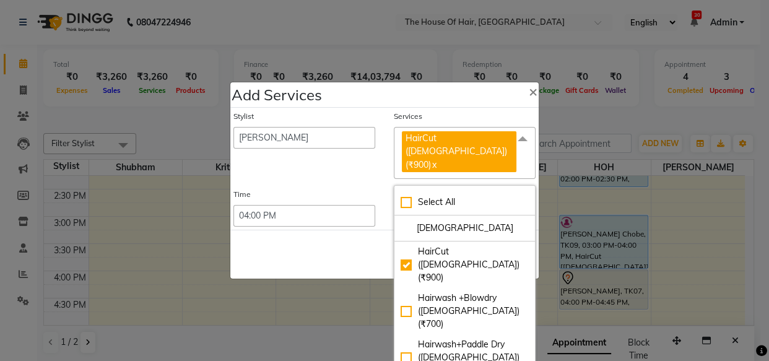
click at [369, 236] on div "Save Cancel" at bounding box center [384, 254] width 309 height 49
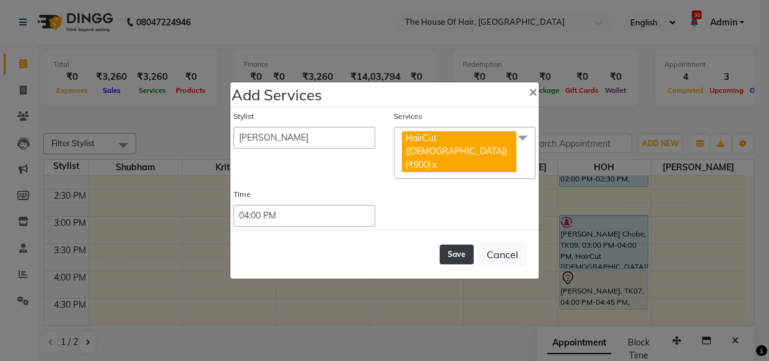
click at [452, 245] on button "Save" at bounding box center [457, 255] width 34 height 20
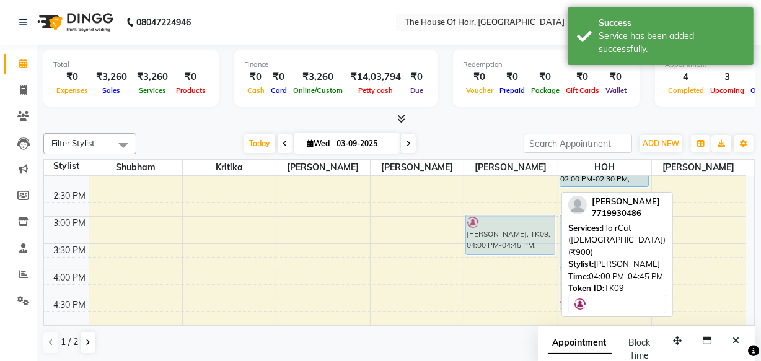
drag, startPoint x: 502, startPoint y: 288, endPoint x: 499, endPoint y: 230, distance: 57.7
click at [499, 230] on div "Satyam Chobe, TK09, 04:00 PM-04:45 PM, HairCut (Female) (₹900) Satyam Chobe, TK…" at bounding box center [510, 216] width 93 height 763
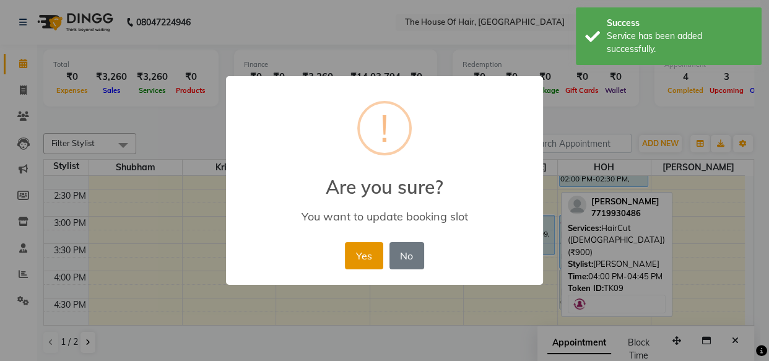
click at [359, 263] on button "Yes" at bounding box center [364, 255] width 38 height 27
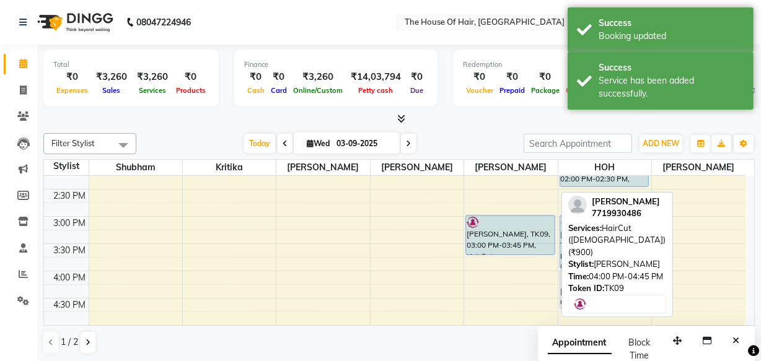
click at [210, 145] on div "Today Wed 03-09-2025" at bounding box center [329, 143] width 375 height 19
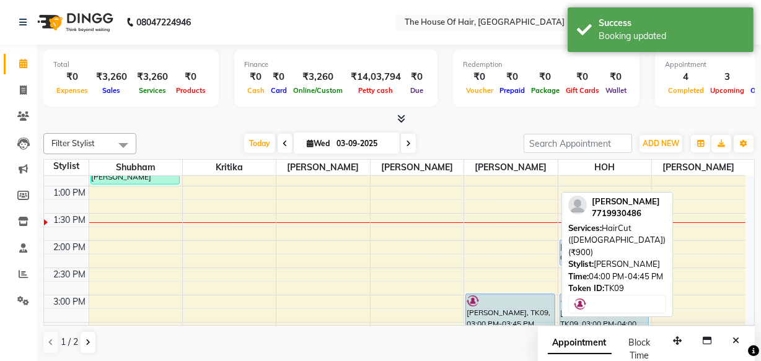
click at [351, 212] on div "8:00 AM 8:30 AM 9:00 AM 9:30 AM 10:00 AM 10:30 AM 11:00 AM 11:30 AM 12:00 PM 12…" at bounding box center [394, 295] width 701 height 763
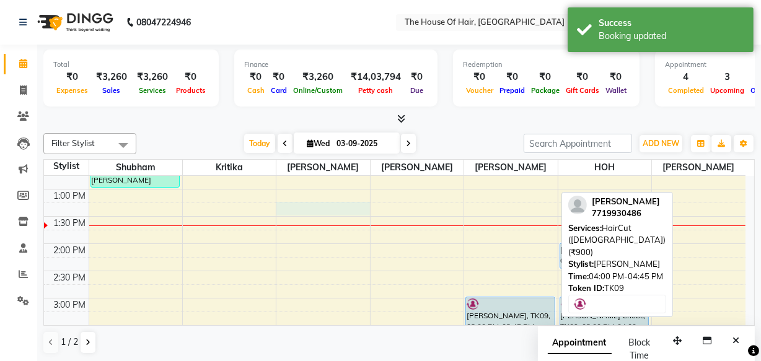
select select "42812"
select select "tentative"
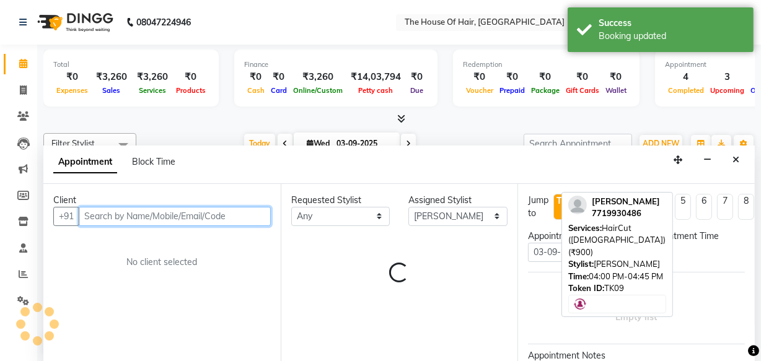
select select "795"
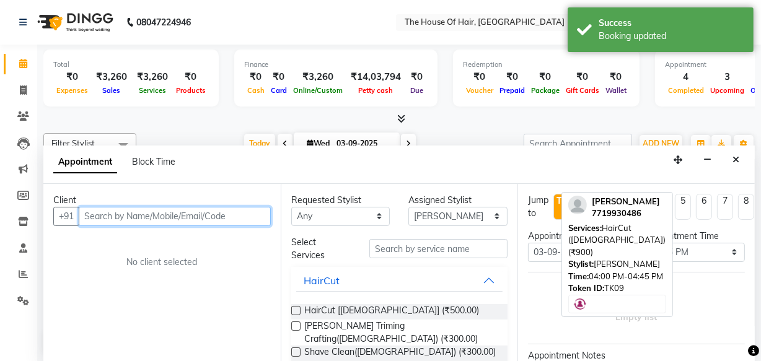
scroll to position [159, 0]
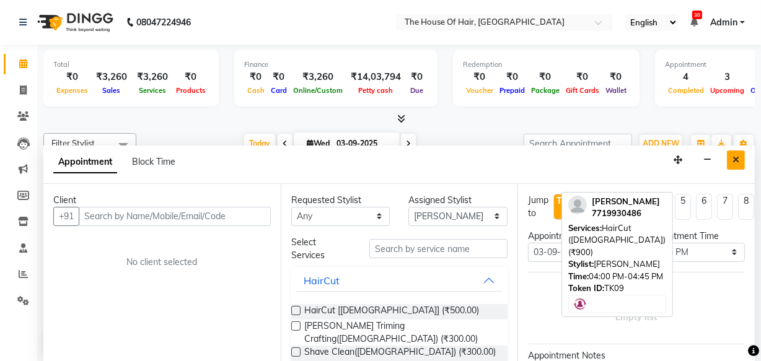
click at [733, 158] on icon "Close" at bounding box center [735, 159] width 7 height 9
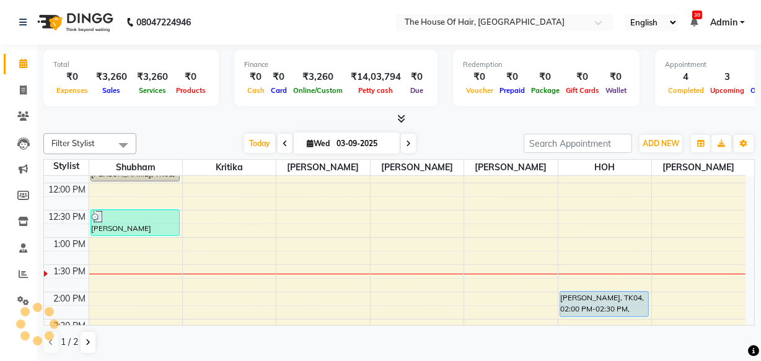
scroll to position [210, 0]
click at [508, 232] on div "8:00 AM 8:30 AM 9:00 AM 9:30 AM 10:00 AM 10:30 AM 11:00 AM 11:30 AM 12:00 PM 12…" at bounding box center [394, 347] width 701 height 763
select select "57808"
select select "tentative"
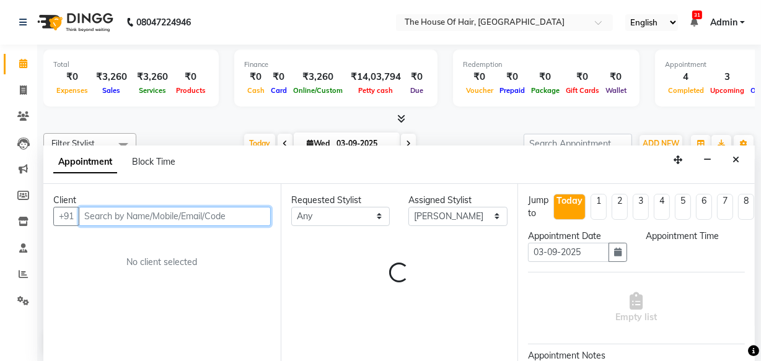
select select "765"
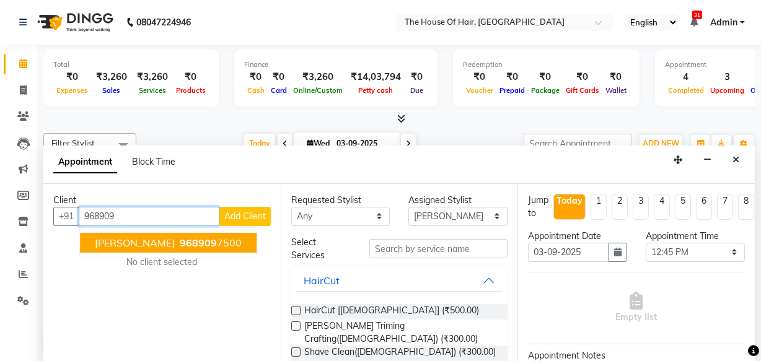
click at [205, 241] on ngb-highlight "968909 7500" at bounding box center [209, 243] width 64 height 12
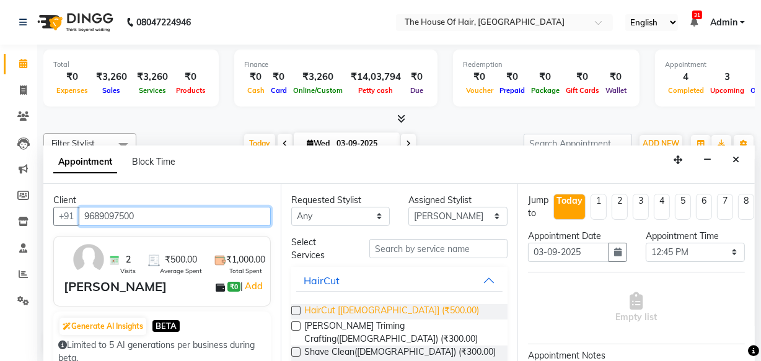
type input "9689097500"
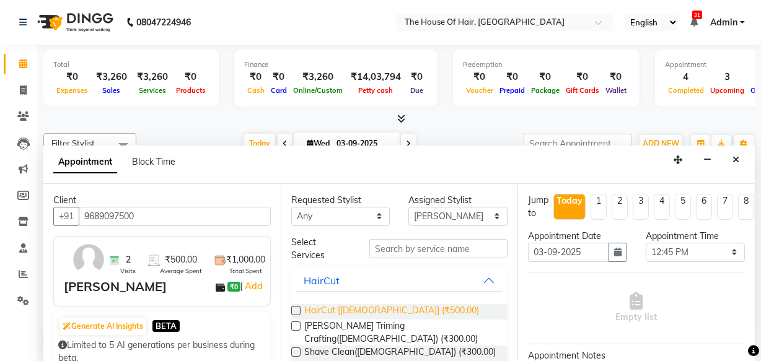
click at [374, 311] on span "HairCut [[DEMOGRAPHIC_DATA]] (₹500.00)" at bounding box center [391, 311] width 175 height 15
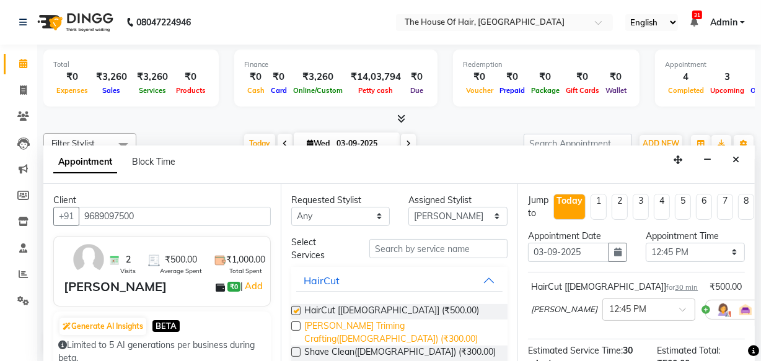
checkbox input "false"
click at [380, 326] on span "[PERSON_NAME] Triming Crafting([DEMOGRAPHIC_DATA]) (₹300.00)" at bounding box center [401, 333] width 194 height 26
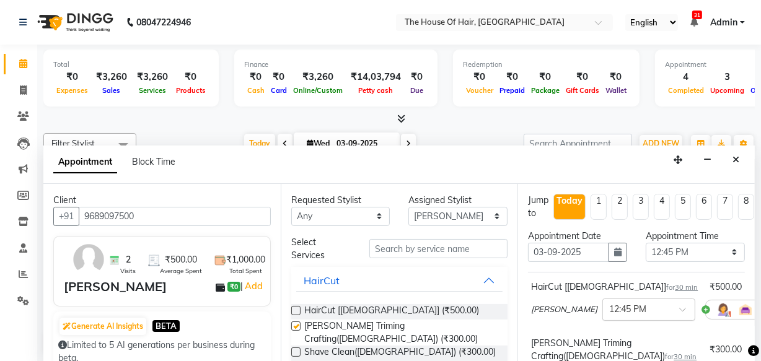
checkbox input "false"
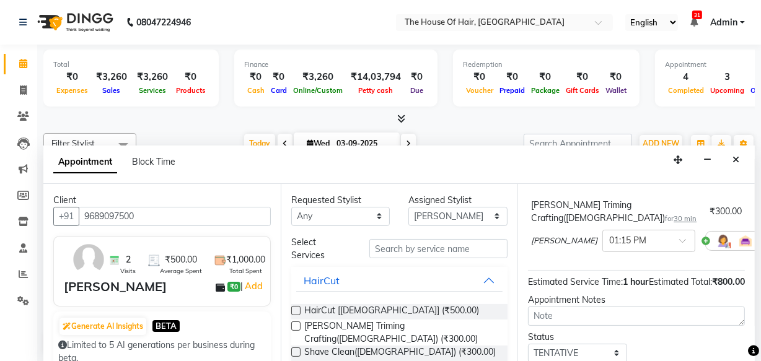
scroll to position [173, 0]
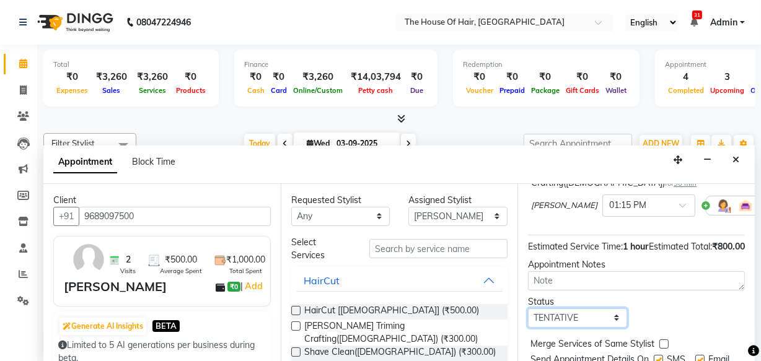
click at [587, 322] on select "Select TENTATIVE CONFIRM CHECK-IN UPCOMING" at bounding box center [577, 318] width 99 height 19
select select "upcoming"
click at [528, 310] on select "Select TENTATIVE CONFIRM CHECK-IN UPCOMING" at bounding box center [577, 318] width 99 height 19
click at [660, 345] on label at bounding box center [663, 343] width 9 height 9
click at [660, 345] on input "checkbox" at bounding box center [663, 345] width 8 height 8
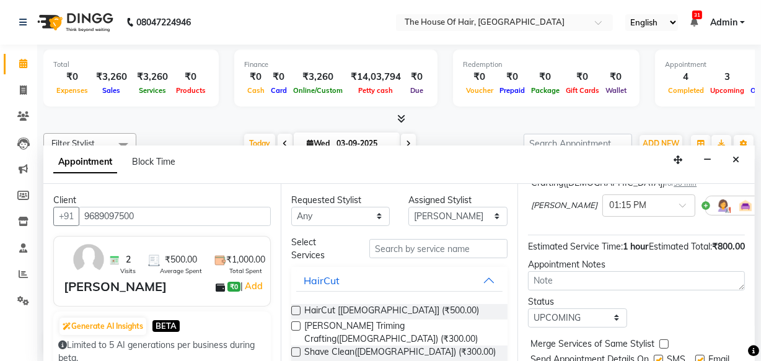
checkbox input "true"
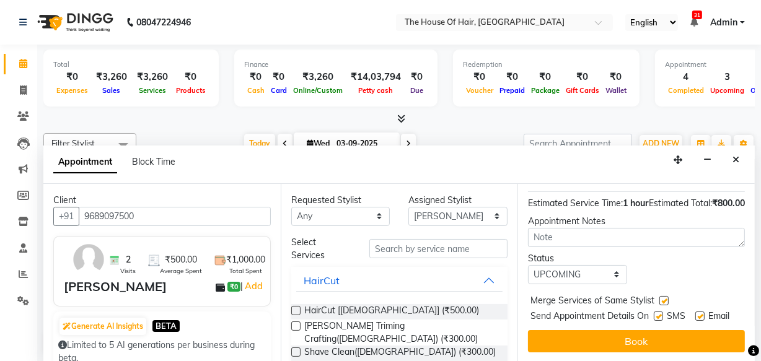
scroll to position [239, 0]
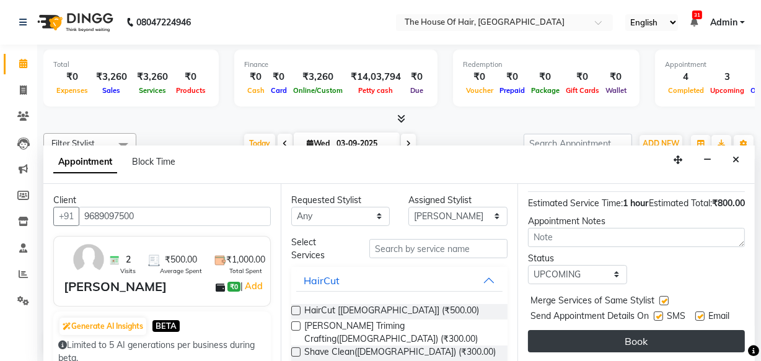
drag, startPoint x: 657, startPoint y: 317, endPoint x: 657, endPoint y: 328, distance: 10.5
click at [657, 328] on div "Jump to Today 1 2 3 4 5 6 7 8 Weeks Appointment Date 03-09-2025 Appointment Tim…" at bounding box center [635, 273] width 237 height 178
click at [657, 330] on button "Book" at bounding box center [636, 341] width 217 height 22
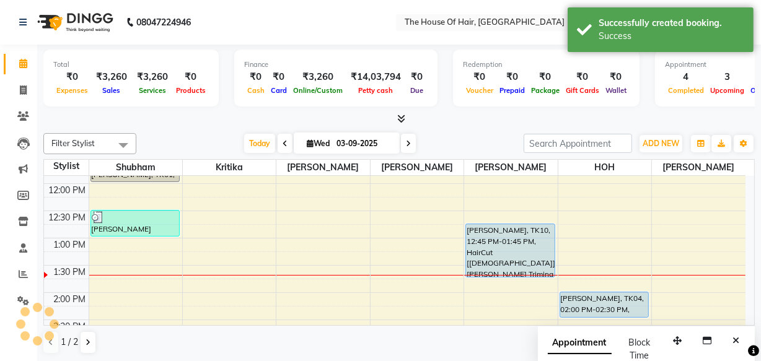
scroll to position [0, 0]
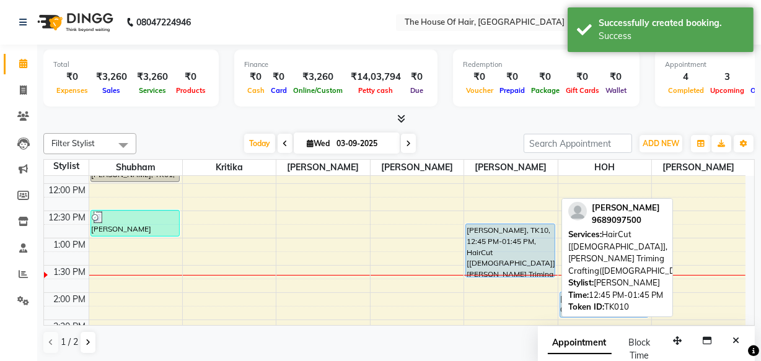
click at [488, 248] on div "[PERSON_NAME], TK10, 12:45 PM-01:45 PM, HairCut [[DEMOGRAPHIC_DATA]],[PERSON_NA…" at bounding box center [510, 250] width 89 height 53
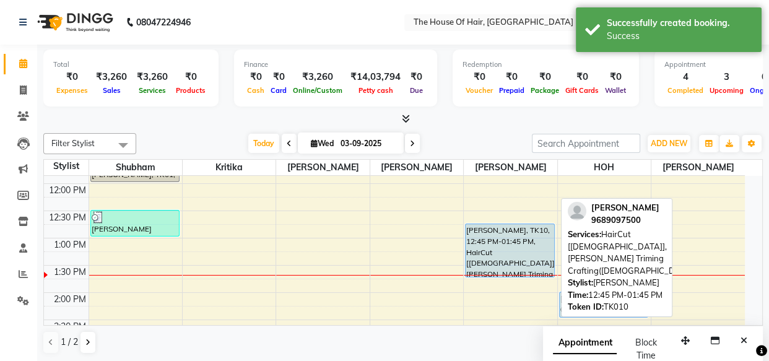
select select "5"
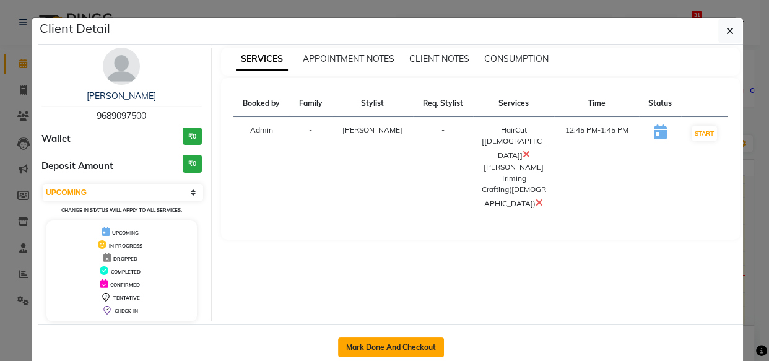
click at [388, 342] on button "Mark Done And Checkout" at bounding box center [391, 348] width 106 height 20
select select "service"
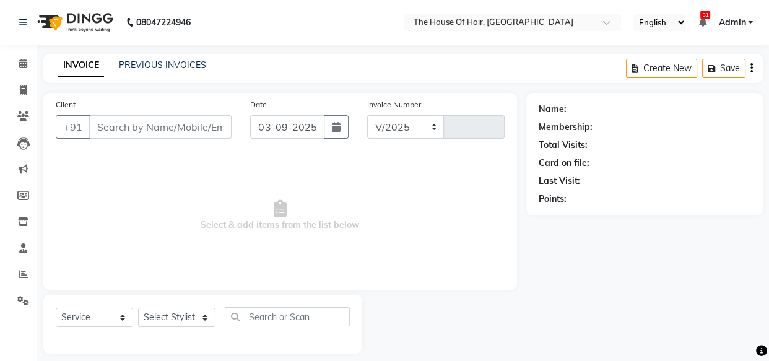
select select "5992"
type input "1833"
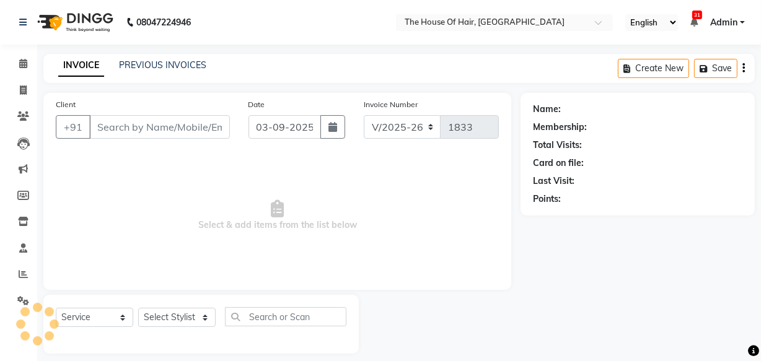
type input "9689097500"
select select "57808"
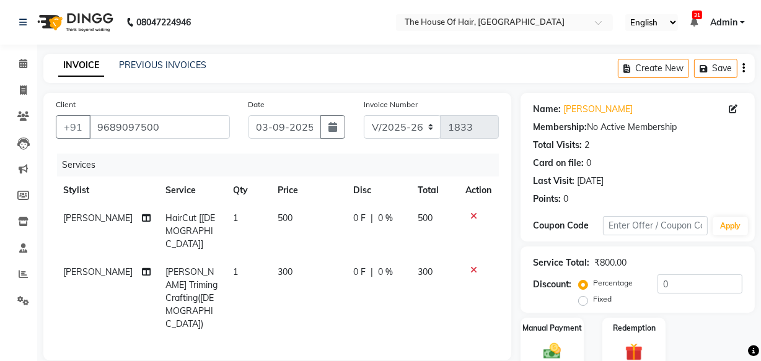
scroll to position [157, 0]
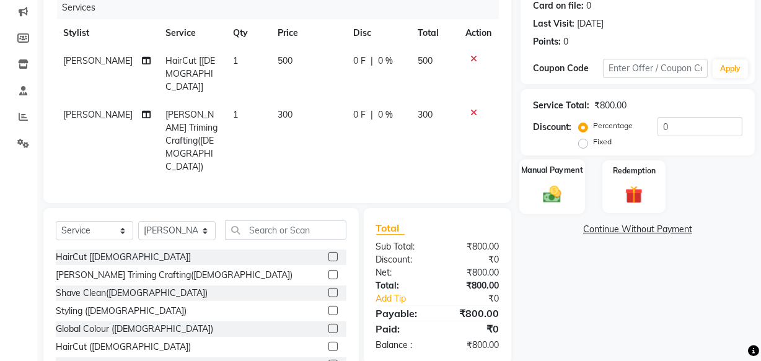
click at [546, 207] on div "Manual Payment" at bounding box center [552, 186] width 66 height 55
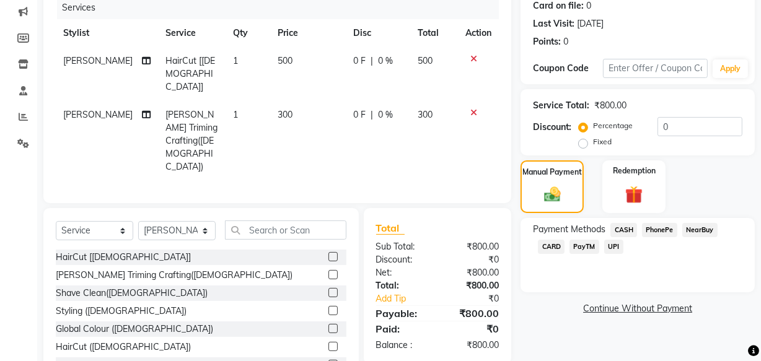
click at [624, 224] on span "CASH" at bounding box center [623, 230] width 27 height 14
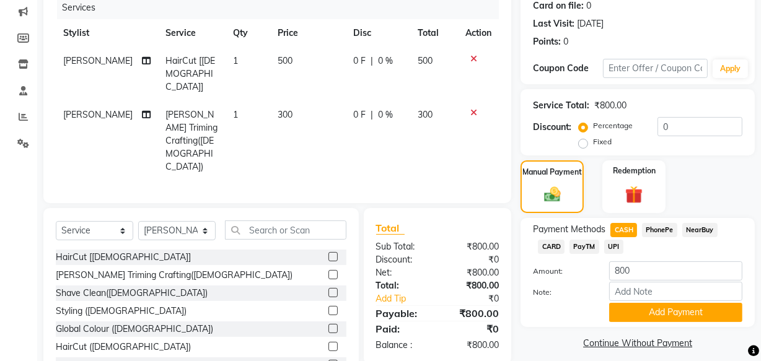
scroll to position [175, 0]
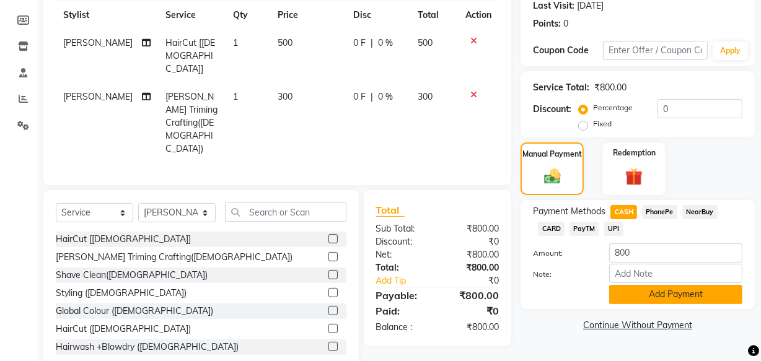
click at [652, 286] on button "Add Payment" at bounding box center [675, 294] width 133 height 19
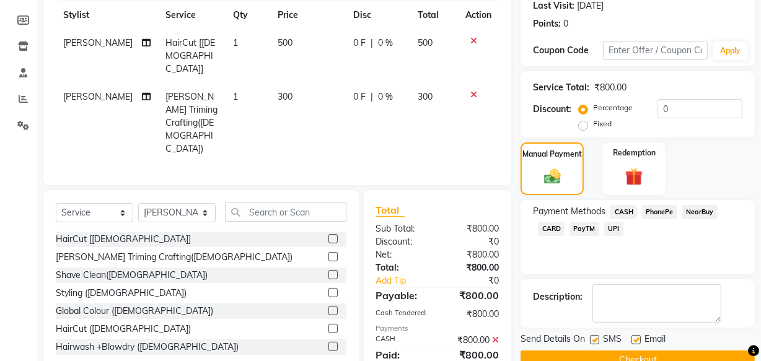
scroll to position [202, 0]
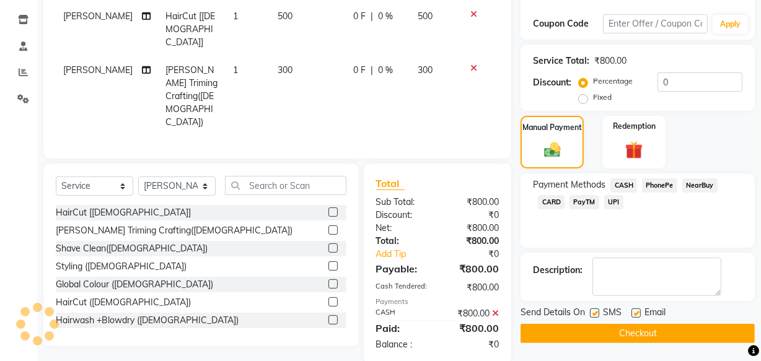
click at [626, 332] on button "Checkout" at bounding box center [637, 333] width 234 height 19
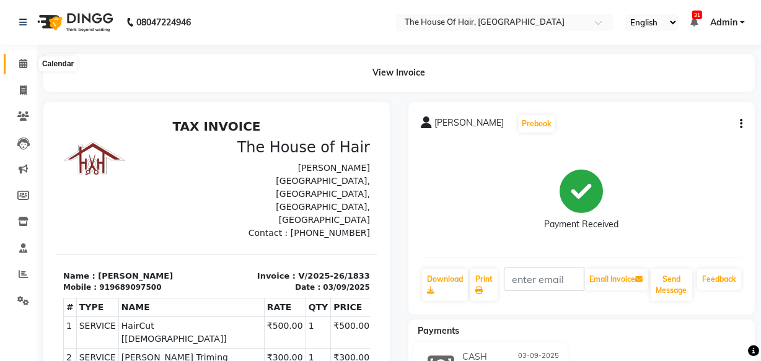
click at [25, 60] on icon at bounding box center [23, 63] width 8 height 9
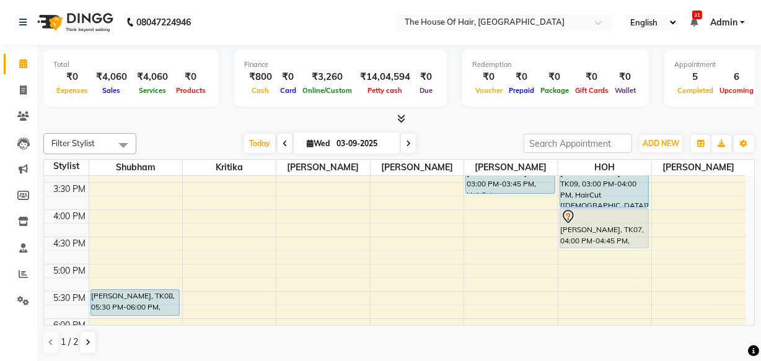
scroll to position [403, 0]
click at [127, 210] on div "8:00 AM 8:30 AM 9:00 AM 9:30 AM 10:00 AM 10:30 AM 11:00 AM 11:30 AM 12:00 PM 12…" at bounding box center [394, 154] width 701 height 763
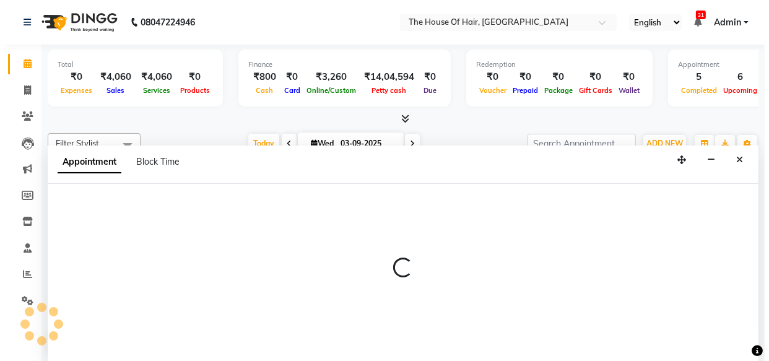
scroll to position [0, 0]
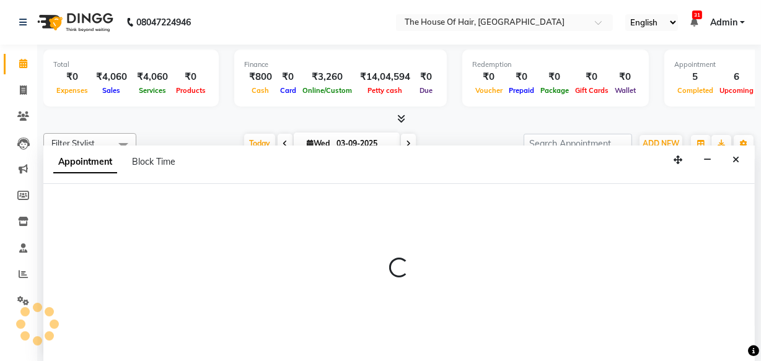
select select "42824"
select select "tentative"
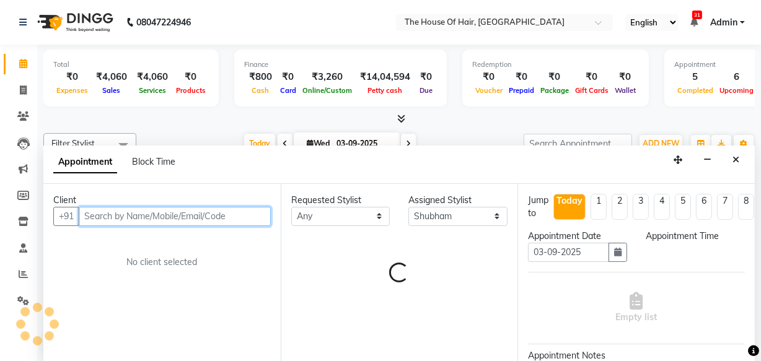
select select "960"
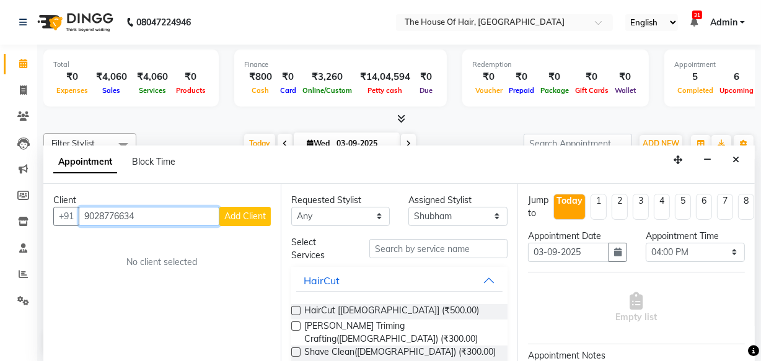
type input "9028776634"
click at [240, 211] on span "Add Client" at bounding box center [245, 216] width 42 height 11
select select "22"
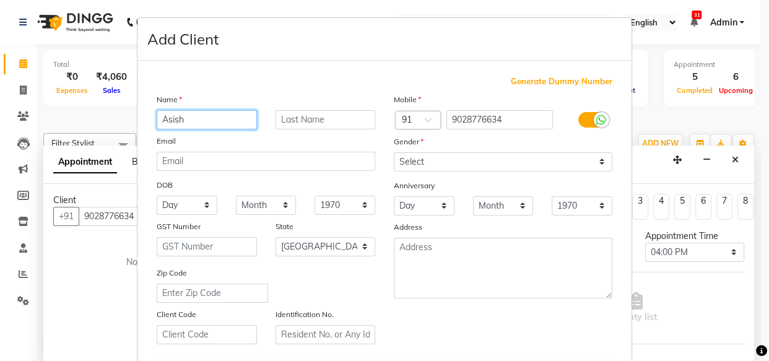
click at [167, 120] on input "Asish" at bounding box center [207, 119] width 100 height 19
type input "Ashish"
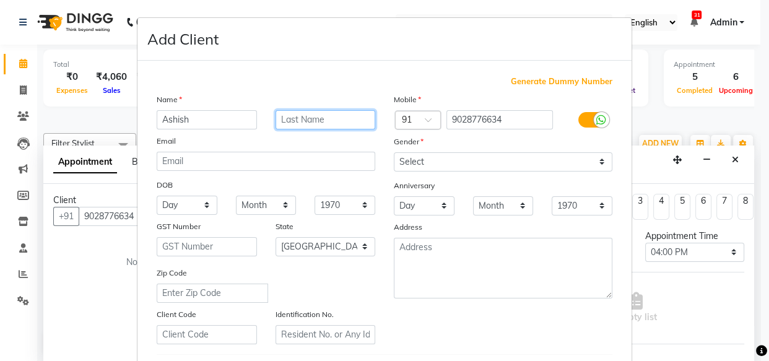
click at [291, 118] on input "text" at bounding box center [326, 119] width 100 height 19
type input "Chaudhary"
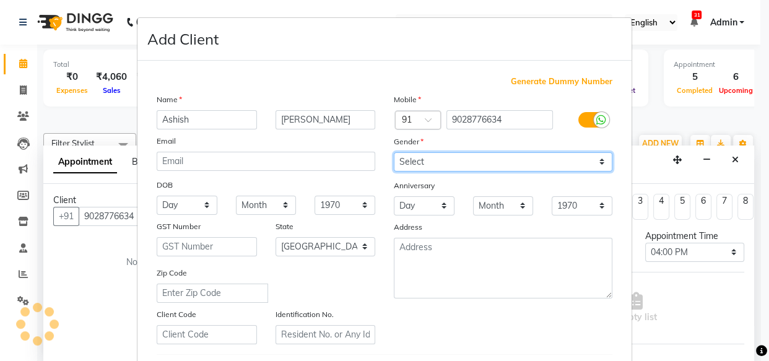
click at [443, 160] on select "Select Male Female Other Prefer Not To Say" at bounding box center [503, 161] width 219 height 19
select select "male"
click at [394, 152] on select "Select Male Female Other Prefer Not To Say" at bounding box center [503, 161] width 219 height 19
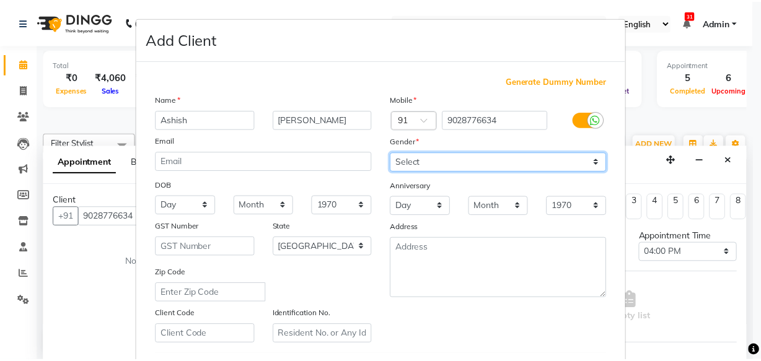
scroll to position [214, 0]
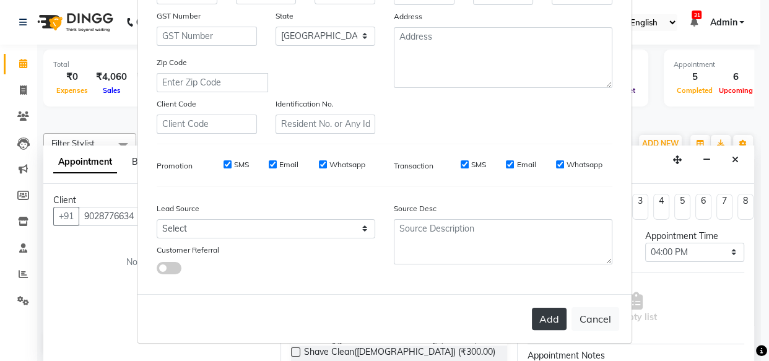
click at [541, 322] on button "Add" at bounding box center [549, 319] width 35 height 22
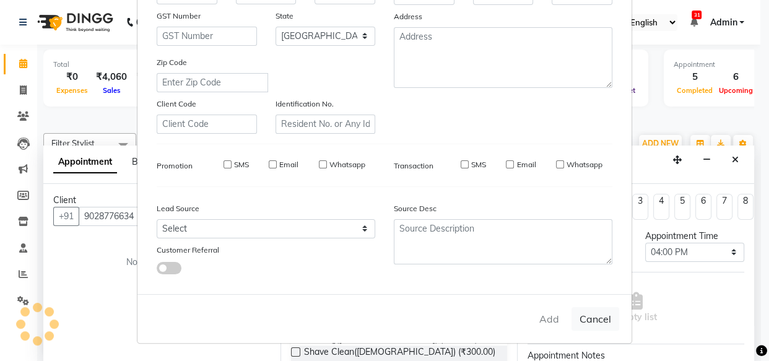
select select
select select "null"
select select
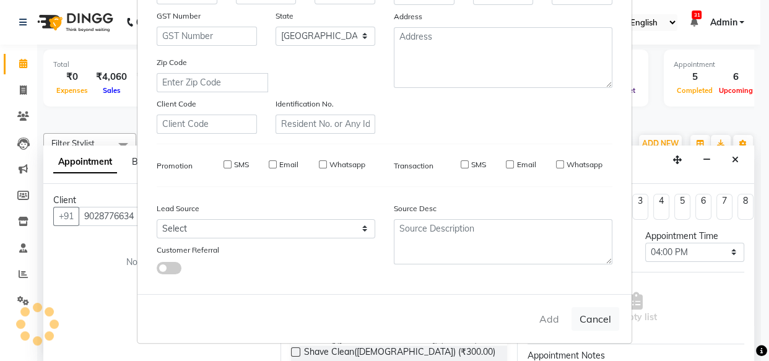
select select
checkbox input "false"
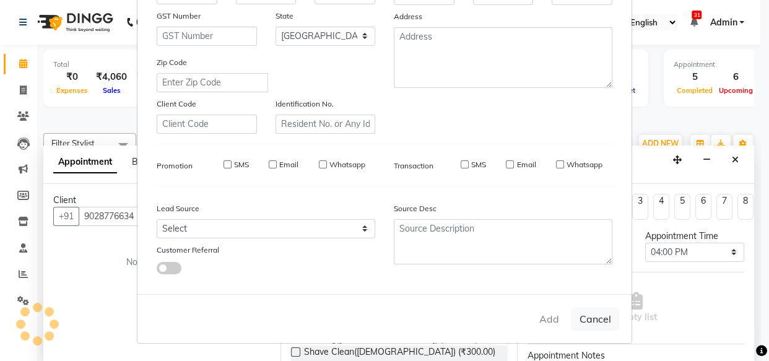
checkbox input "false"
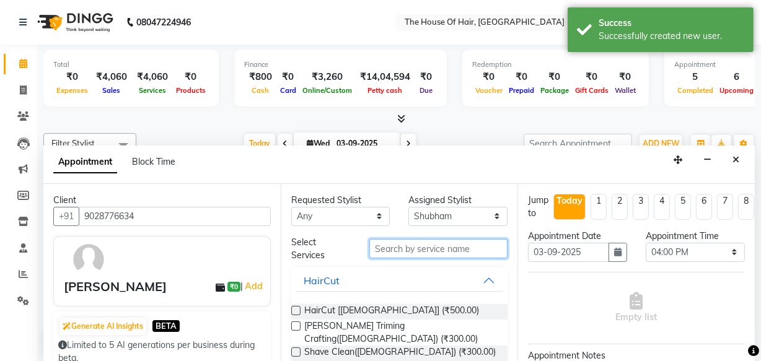
click at [415, 243] on input "text" at bounding box center [438, 248] width 138 height 19
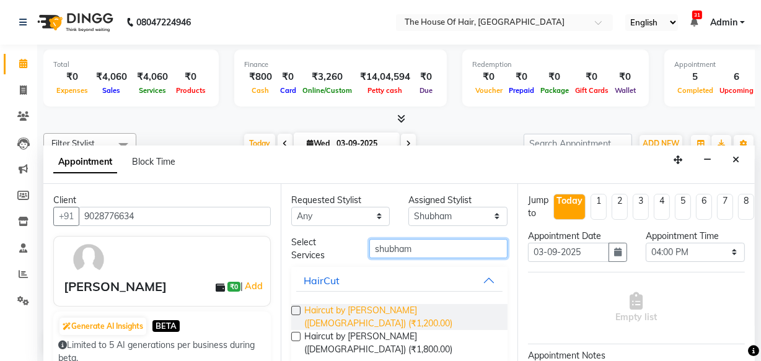
type input "shubham"
click at [392, 310] on span "Haircut by [PERSON_NAME] ([DEMOGRAPHIC_DATA]) (₹1,200.00)" at bounding box center [401, 317] width 194 height 26
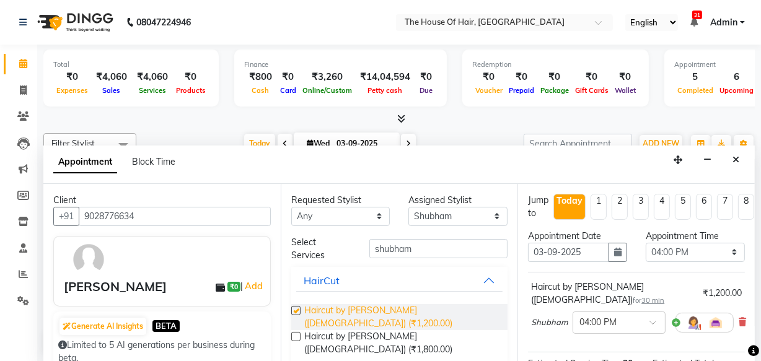
checkbox input "false"
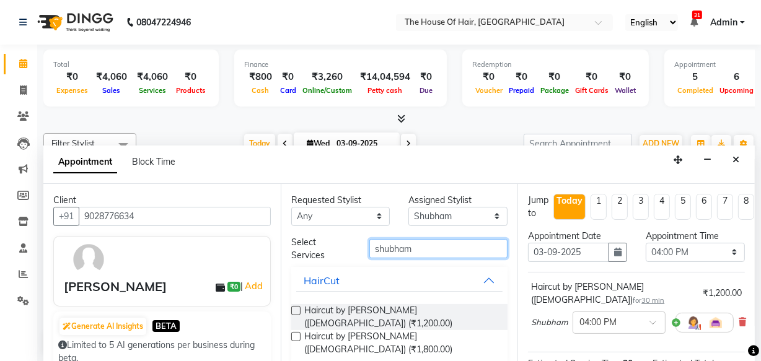
click at [482, 243] on input "shubham" at bounding box center [438, 248] width 138 height 19
type input "s"
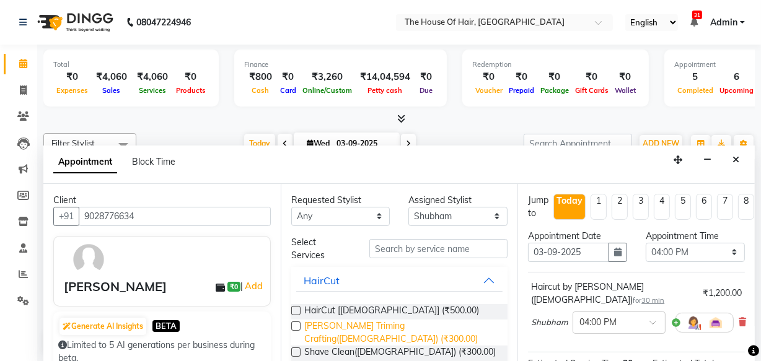
click at [429, 325] on span "[PERSON_NAME] Triming Crafting([DEMOGRAPHIC_DATA]) (₹300.00)" at bounding box center [401, 333] width 194 height 26
checkbox input "false"
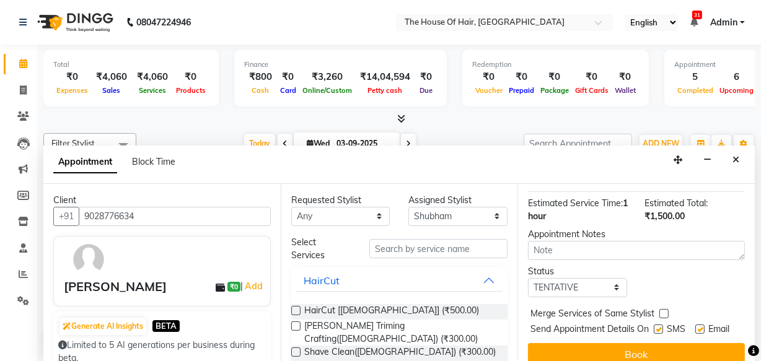
scroll to position [235, 0]
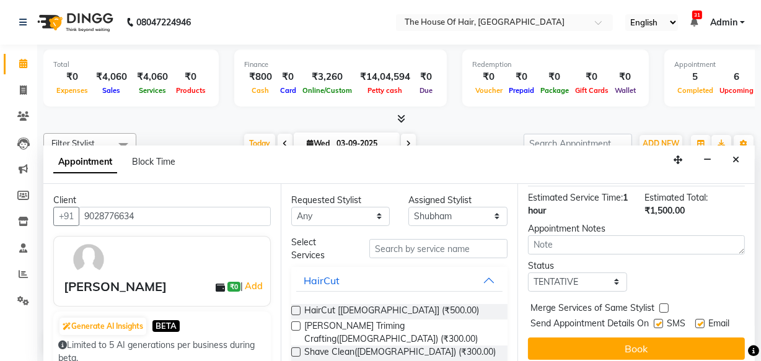
click at [663, 304] on label at bounding box center [663, 308] width 9 height 9
click at [663, 305] on input "checkbox" at bounding box center [663, 309] width 8 height 8
checkbox input "true"
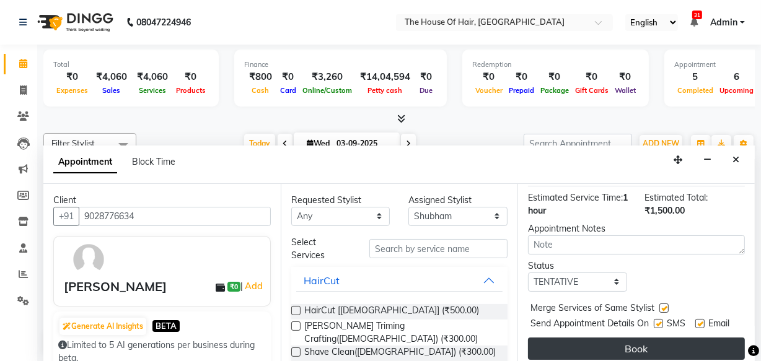
click at [634, 338] on button "Book" at bounding box center [636, 349] width 217 height 22
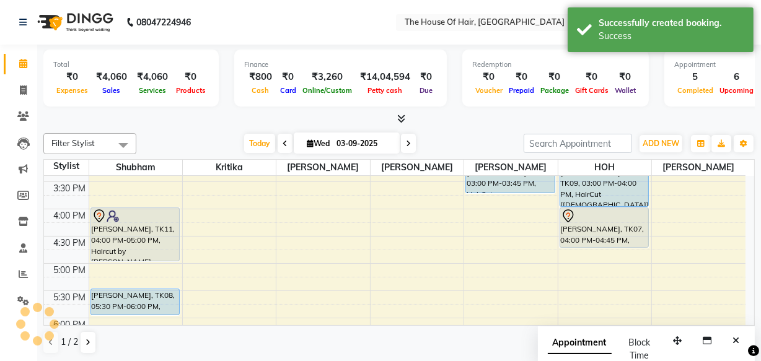
scroll to position [0, 0]
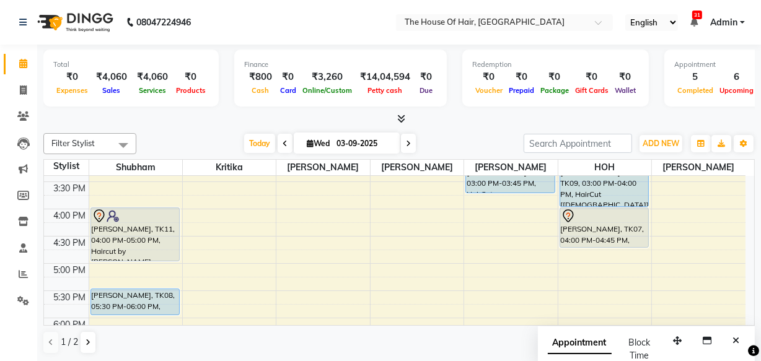
click at [408, 140] on icon at bounding box center [408, 143] width 5 height 7
type input "[DATE]"
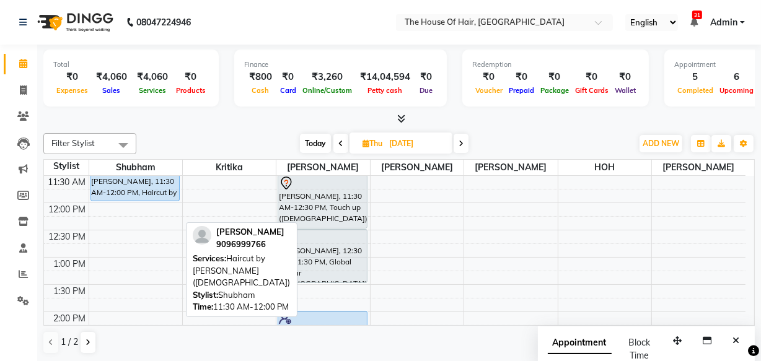
scroll to position [196, 0]
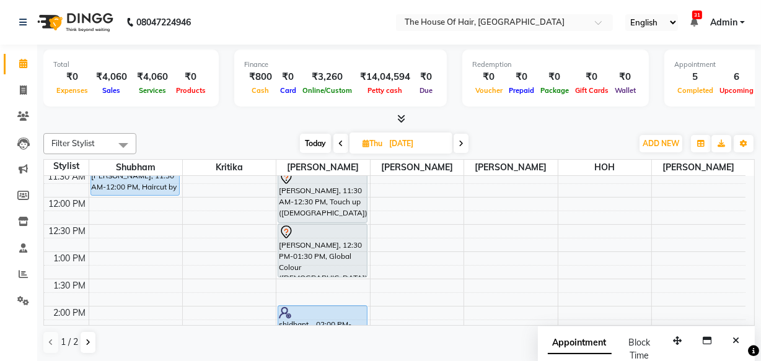
click at [113, 270] on div "8:00 AM 8:30 AM 9:00 AM 9:30 AM 10:00 AM 10:30 AM 11:00 AM 11:30 AM 12:00 PM 12…" at bounding box center [394, 361] width 701 height 763
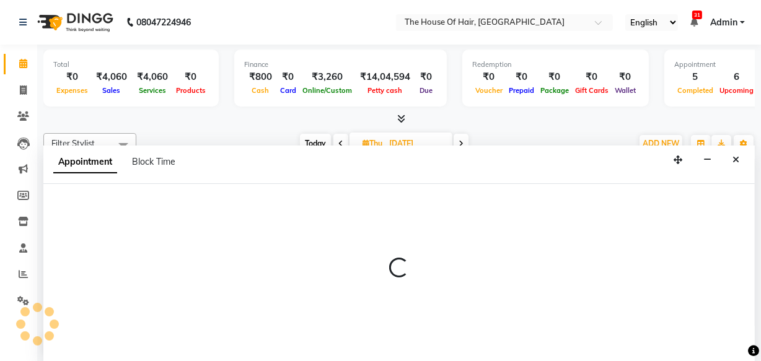
select select "42824"
select select "795"
select select "tentative"
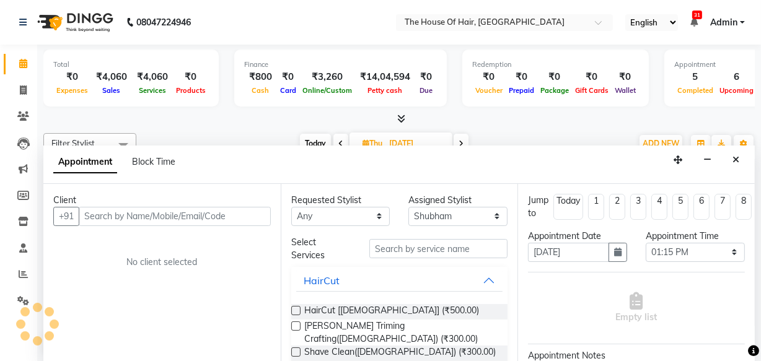
scroll to position [0, 0]
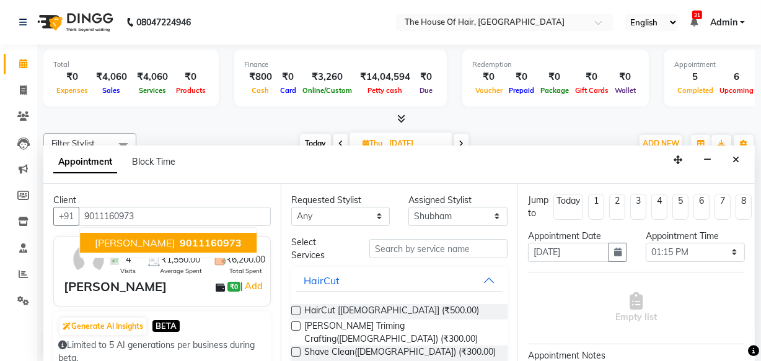
click at [129, 237] on span "Siddhant Vichare" at bounding box center [135, 243] width 80 height 12
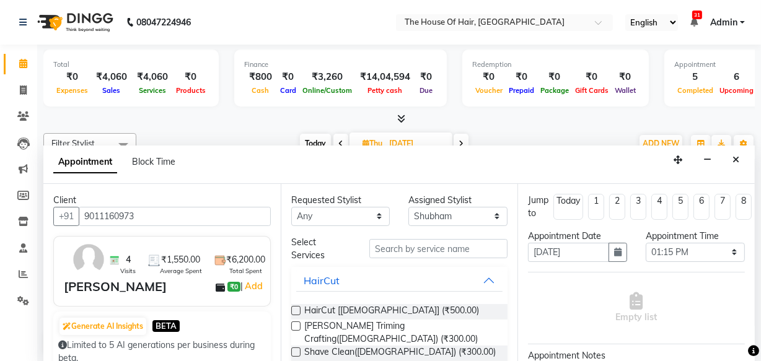
type input "9011160973"
click at [446, 240] on input "text" at bounding box center [438, 248] width 138 height 19
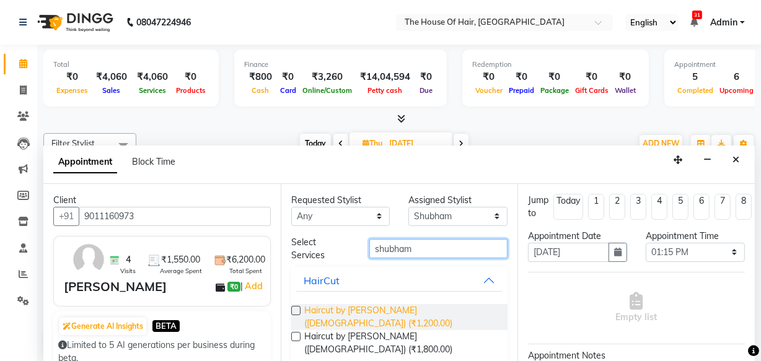
type input "shubham"
click at [396, 312] on span "Haircut by [PERSON_NAME] ([DEMOGRAPHIC_DATA]) (₹1,200.00)" at bounding box center [401, 317] width 194 height 26
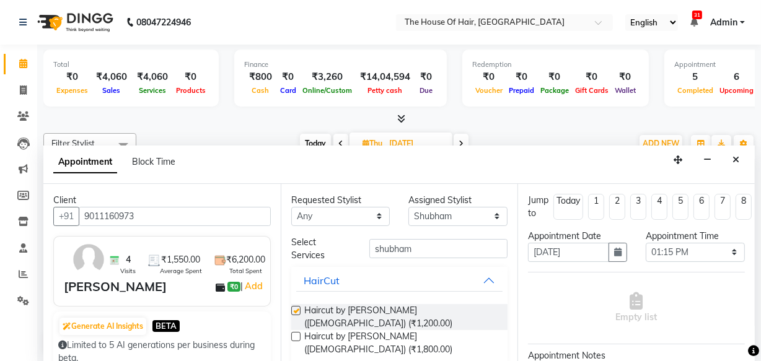
checkbox input "false"
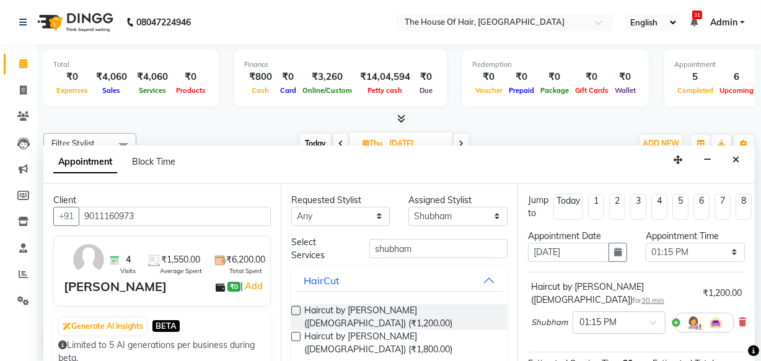
scroll to position [179, 0]
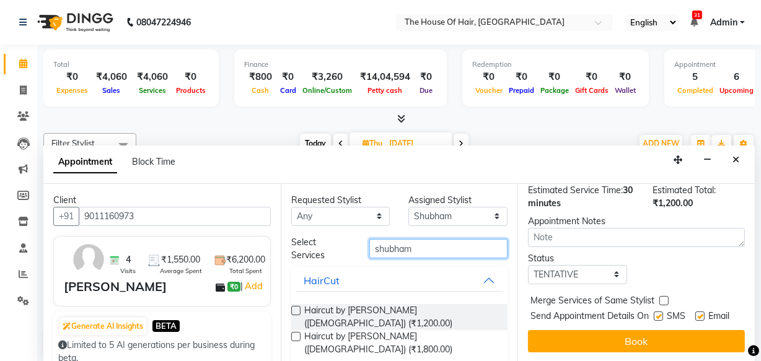
click at [446, 248] on input "shubham" at bounding box center [438, 248] width 138 height 19
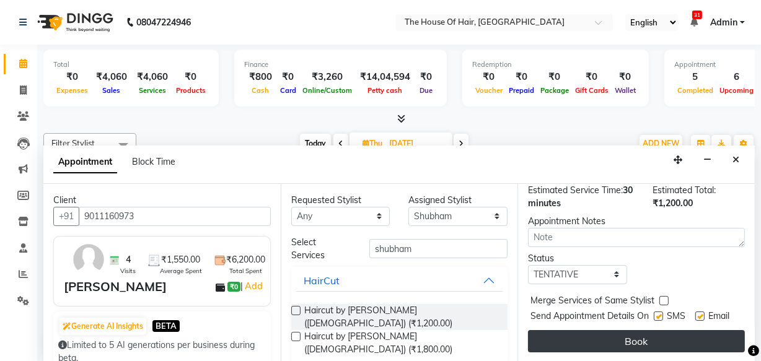
click at [600, 332] on button "Book" at bounding box center [636, 341] width 217 height 22
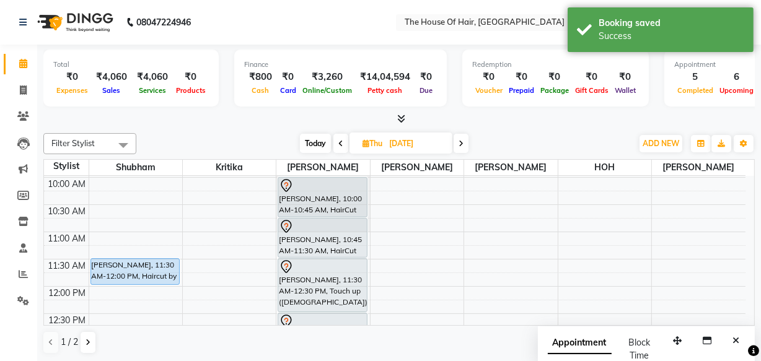
scroll to position [107, 0]
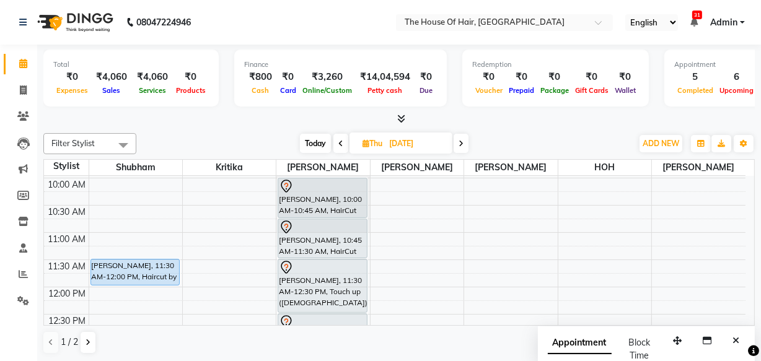
click at [318, 139] on span "Today" at bounding box center [315, 143] width 31 height 19
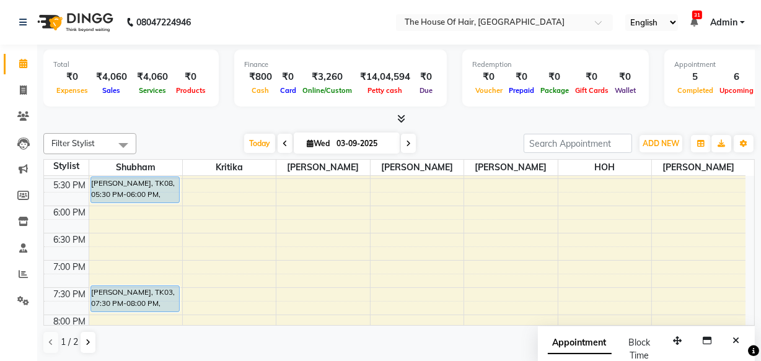
scroll to position [567, 0]
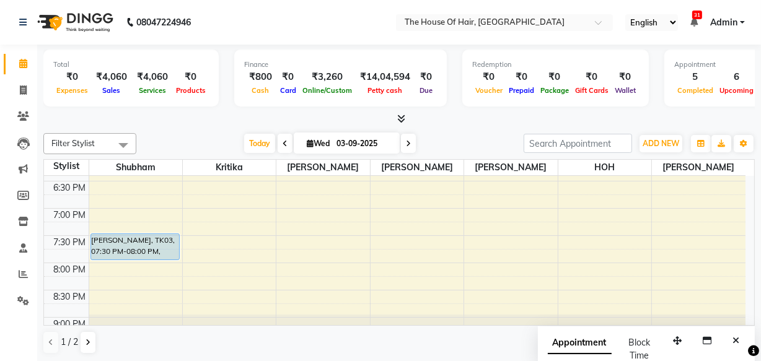
click at [409, 142] on span at bounding box center [408, 143] width 15 height 19
type input "[DATE]"
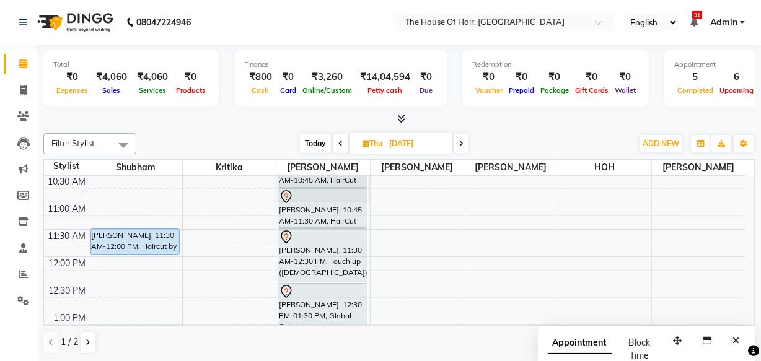
scroll to position [220, 0]
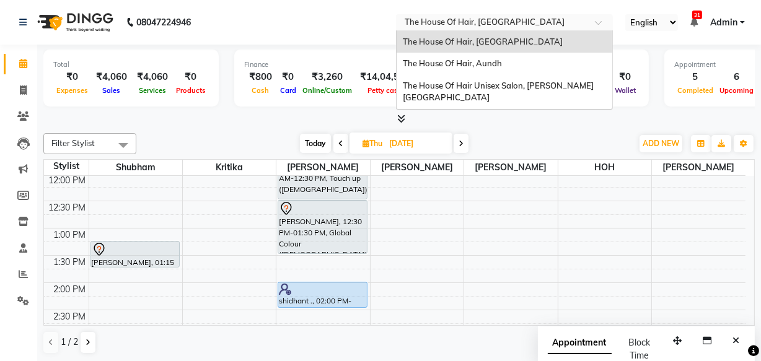
click at [529, 19] on input "text" at bounding box center [492, 23] width 180 height 12
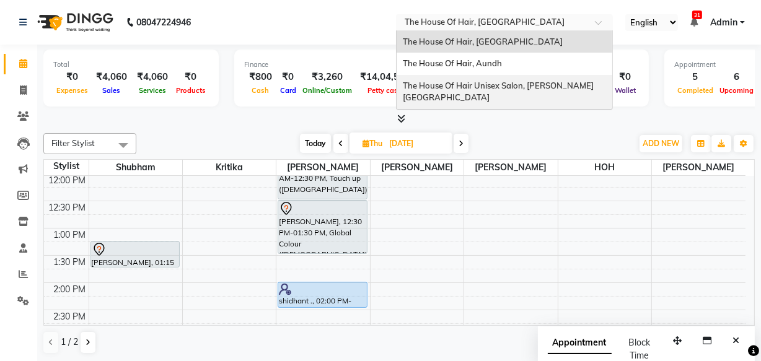
click at [483, 87] on span "The House Of Hair Unisex Salon, Karve Nagar" at bounding box center [498, 92] width 191 height 22
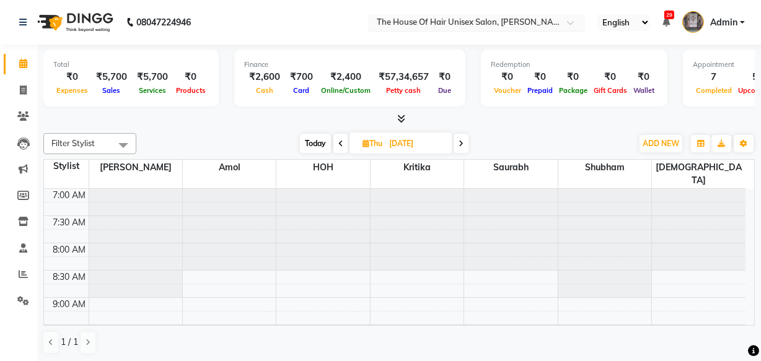
click at [483, 18] on input "text" at bounding box center [464, 23] width 180 height 12
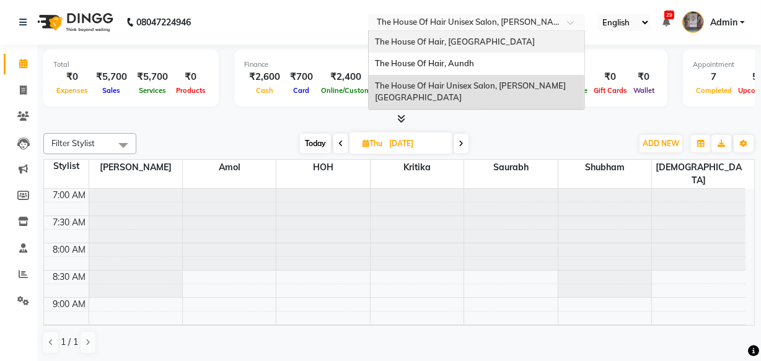
click at [468, 47] on div "The House Of Hair, [GEOGRAPHIC_DATA]" at bounding box center [477, 42] width 216 height 22
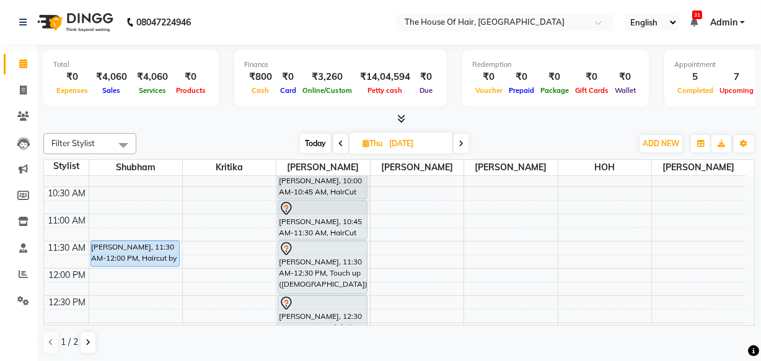
click at [315, 137] on span "Today" at bounding box center [315, 143] width 31 height 19
type input "03-09-2025"
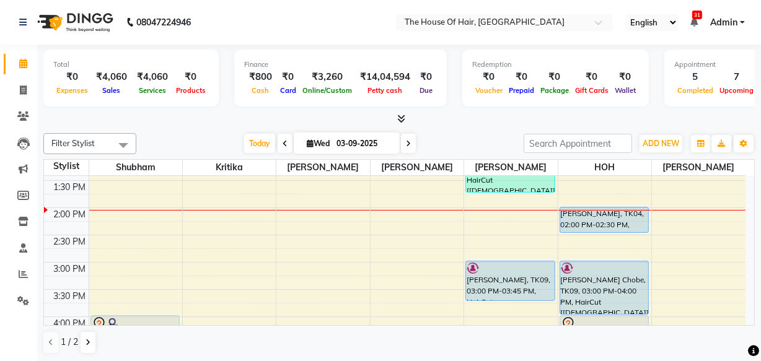
scroll to position [289, 0]
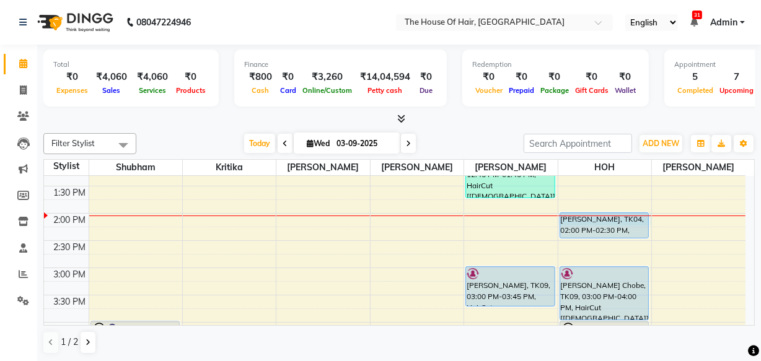
click at [650, 216] on div "8:00 AM 8:30 AM 9:00 AM 9:30 AM 10:00 AM 10:30 AM 11:00 AM 11:30 AM 12:00 PM 12…" at bounding box center [394, 268] width 701 height 763
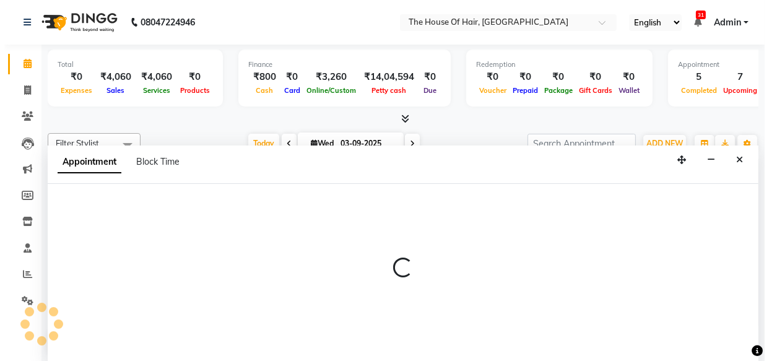
scroll to position [0, 0]
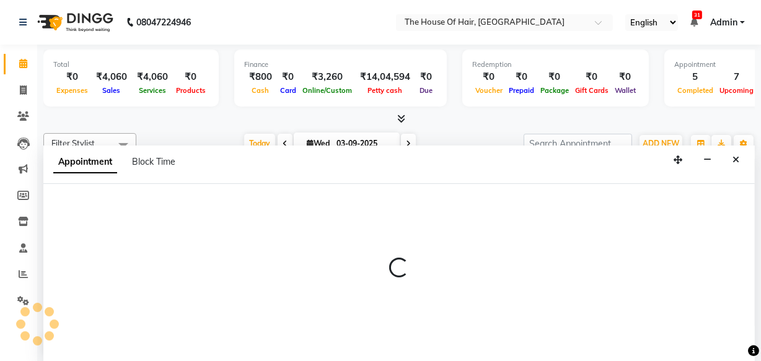
select select "80392"
select select "840"
select select "tentative"
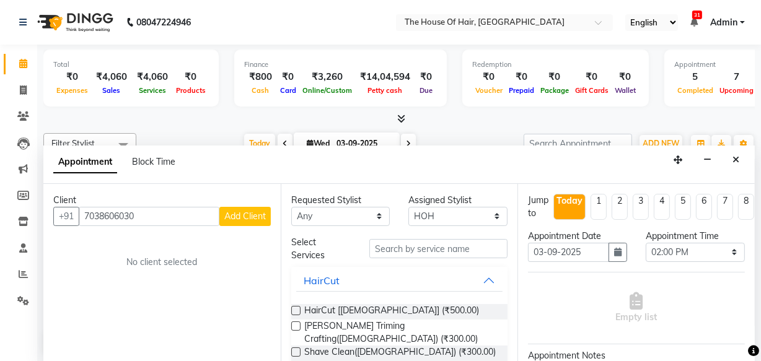
type input "7038606030"
click at [229, 214] on span "Add Client" at bounding box center [245, 216] width 42 height 11
select select "22"
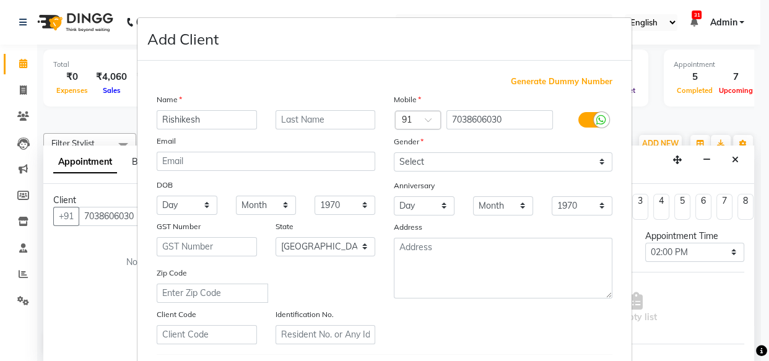
type input "Rishikesh"
type input "Bidwe"
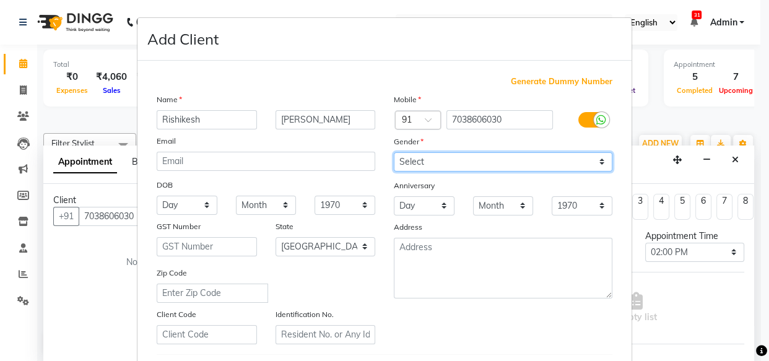
click at [446, 165] on select "Select Male Female Other Prefer Not To Say" at bounding box center [503, 161] width 219 height 19
select select "male"
click at [394, 152] on select "Select Male Female Other Prefer Not To Say" at bounding box center [503, 161] width 219 height 19
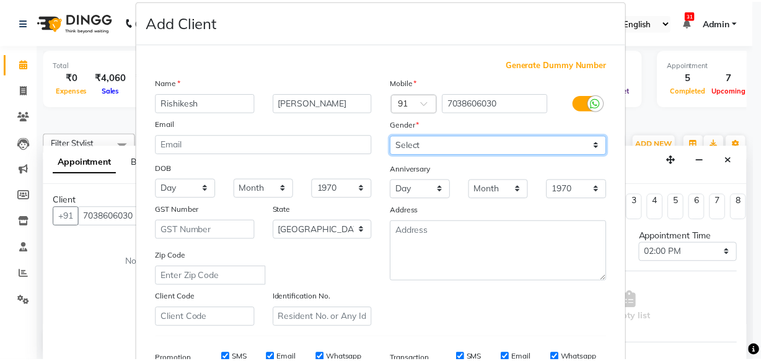
scroll to position [214, 0]
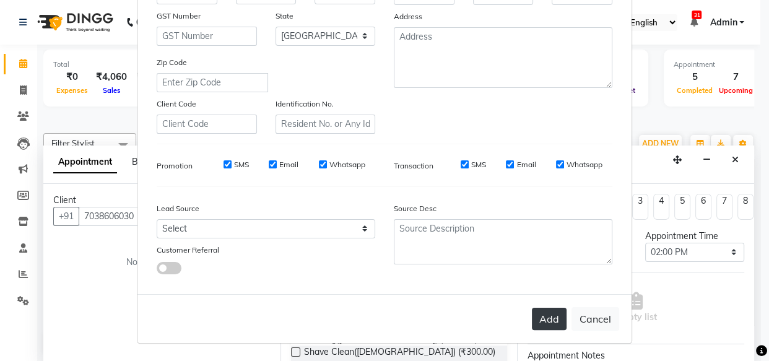
click at [547, 323] on button "Add" at bounding box center [549, 319] width 35 height 22
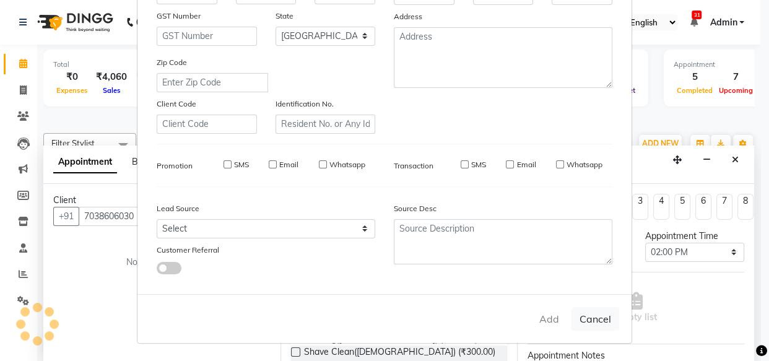
select select
select select "null"
select select
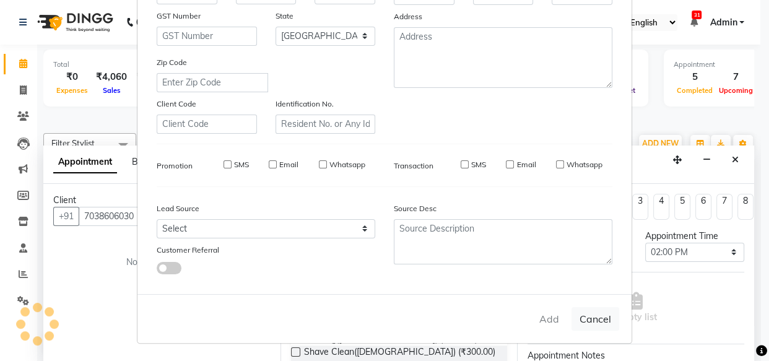
select select
checkbox input "false"
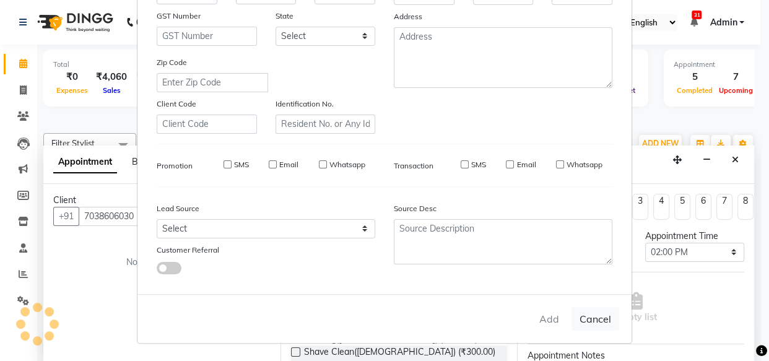
checkbox input "false"
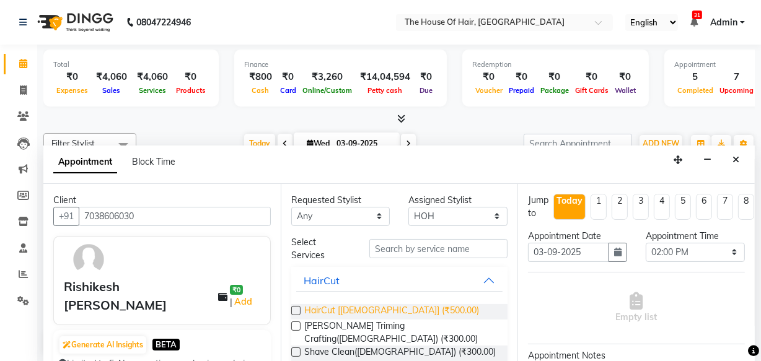
click at [346, 309] on span "HairCut [[DEMOGRAPHIC_DATA]] (₹500.00)" at bounding box center [391, 311] width 175 height 15
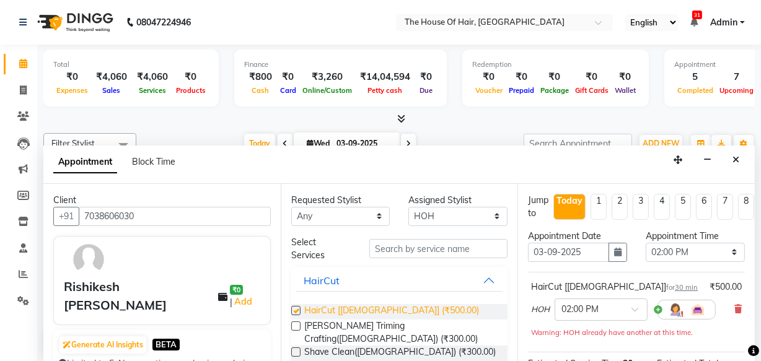
checkbox input "false"
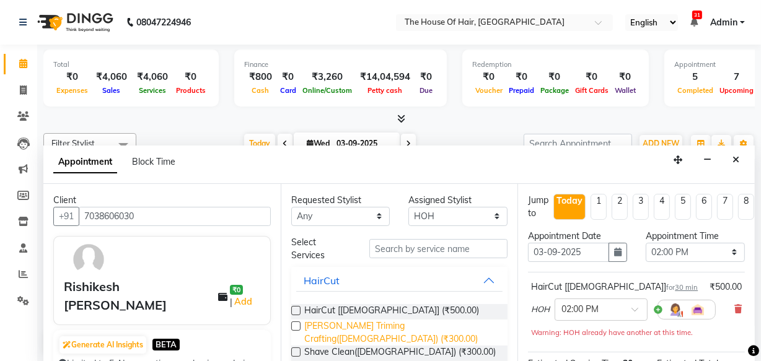
click at [346, 325] on span "[PERSON_NAME] Triming Crafting([DEMOGRAPHIC_DATA]) (₹300.00)" at bounding box center [401, 333] width 194 height 26
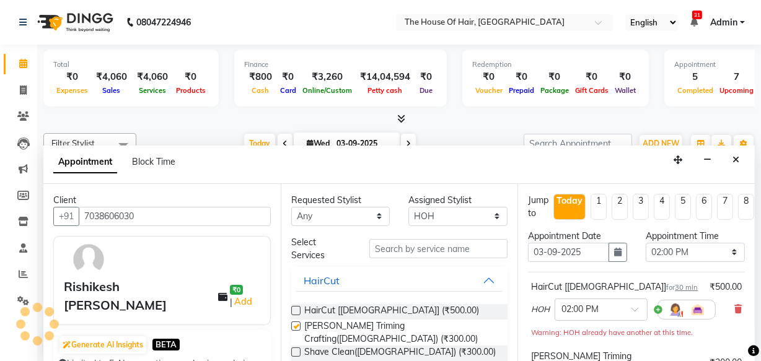
checkbox input "false"
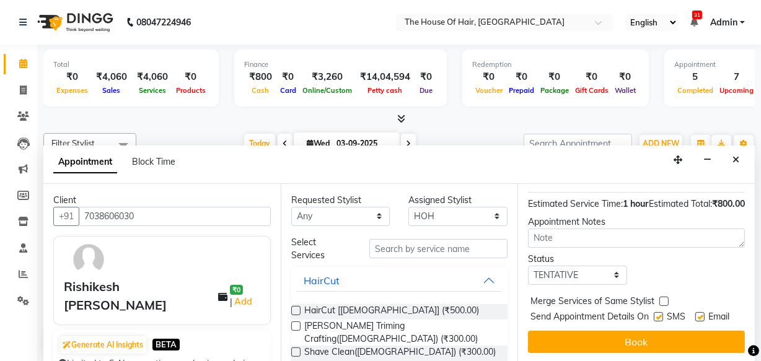
scroll to position [245, 0]
click at [660, 296] on label at bounding box center [663, 300] width 9 height 9
click at [660, 298] on input "checkbox" at bounding box center [663, 302] width 8 height 8
checkbox input "true"
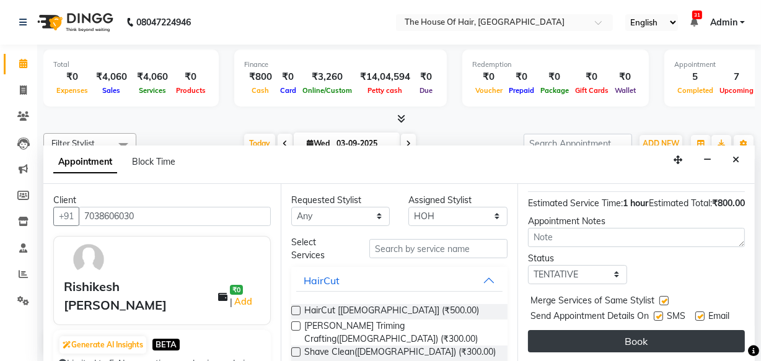
click at [628, 332] on button "Book" at bounding box center [636, 341] width 217 height 22
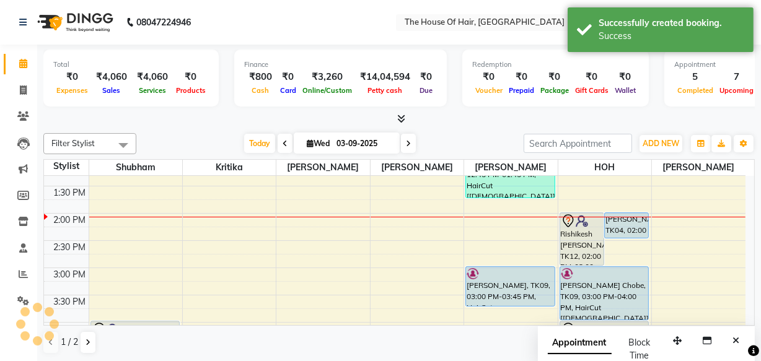
scroll to position [0, 0]
click at [743, 142] on icon "button" at bounding box center [743, 143] width 7 height 7
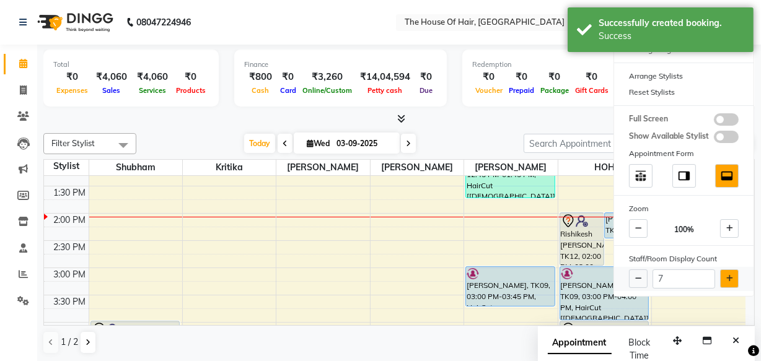
click at [726, 279] on icon at bounding box center [729, 278] width 7 height 7
type input "8"
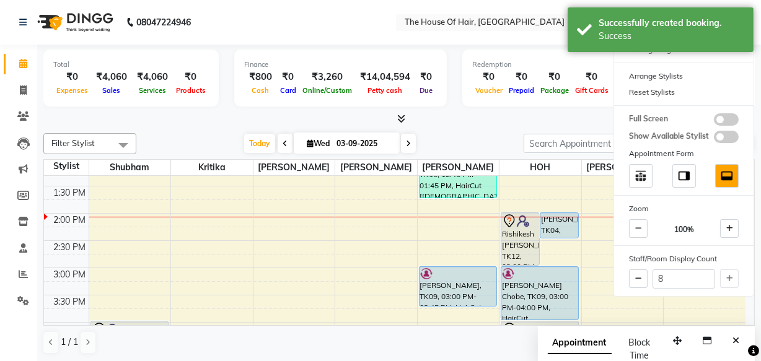
click at [460, 135] on div "Today Wed 03-09-2025" at bounding box center [329, 143] width 375 height 19
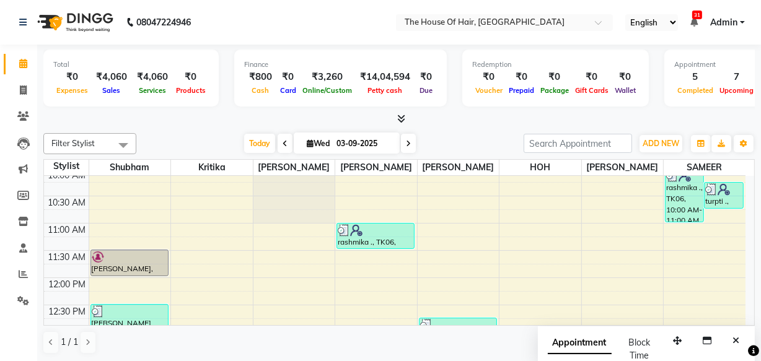
scroll to position [115, 0]
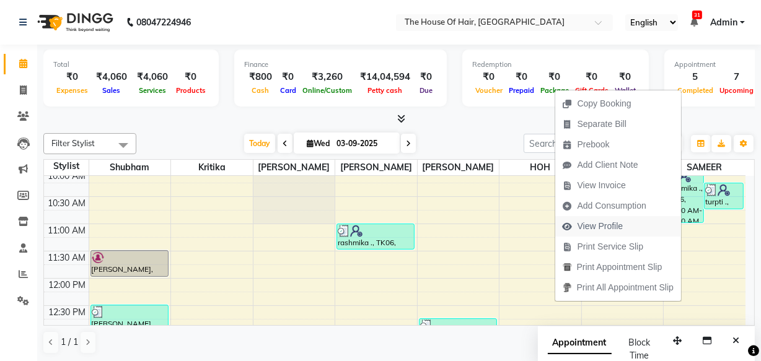
click at [588, 224] on span "View Profile" at bounding box center [600, 226] width 46 height 13
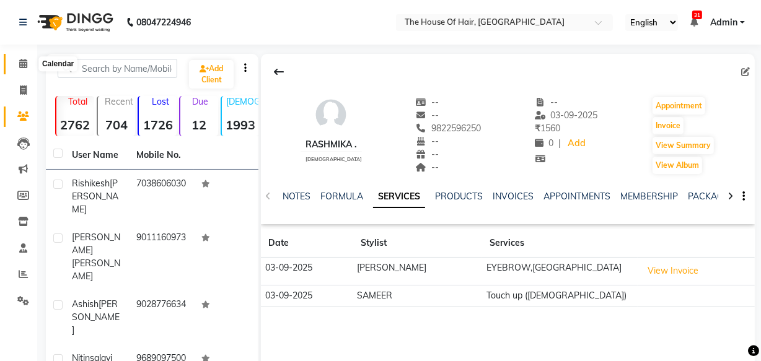
click at [22, 64] on icon at bounding box center [23, 63] width 8 height 9
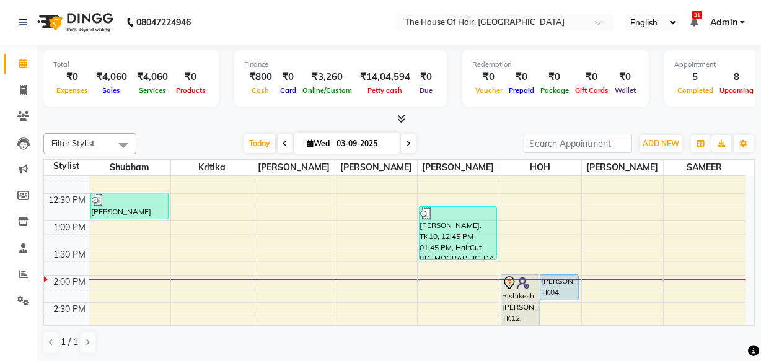
click at [406, 238] on tbody "8:00 AM 8:30 AM 9:00 AM 9:30 AM 10:00 AM 10:30 AM 11:00 AM 11:30 AM 12:00 PM 12…" at bounding box center [394, 330] width 701 height 763
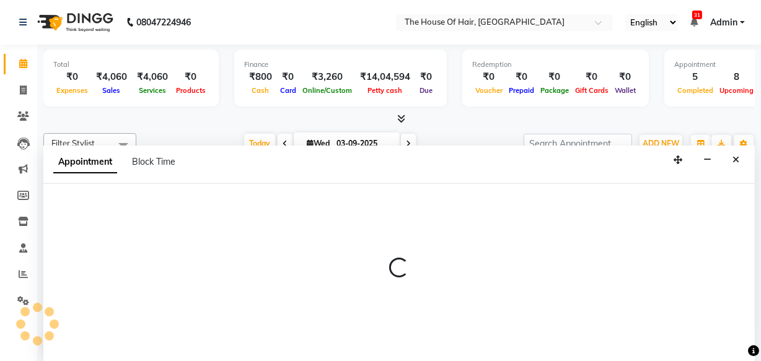
select select "64183"
select select "810"
select select "tentative"
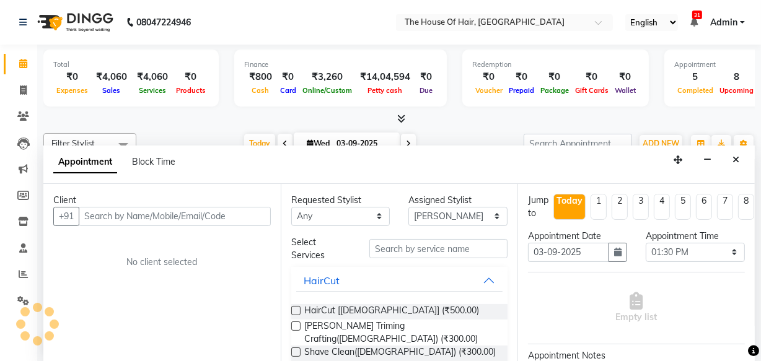
scroll to position [0, 0]
click at [735, 155] on icon "Close" at bounding box center [735, 159] width 7 height 9
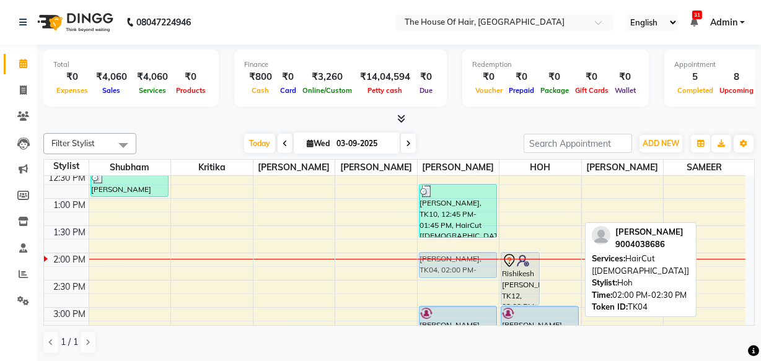
drag, startPoint x: 558, startPoint y: 259, endPoint x: 434, endPoint y: 260, distance: 123.9
click at [434, 260] on tr "Bharat Jadhav, TK01, 11:30 AM-12:00 PM, Haircut by Shubham (Male) Parth khilled…" at bounding box center [394, 307] width 701 height 763
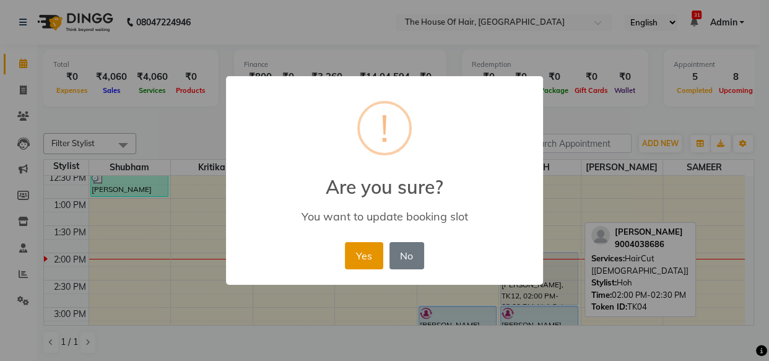
click at [364, 253] on button "Yes" at bounding box center [364, 255] width 38 height 27
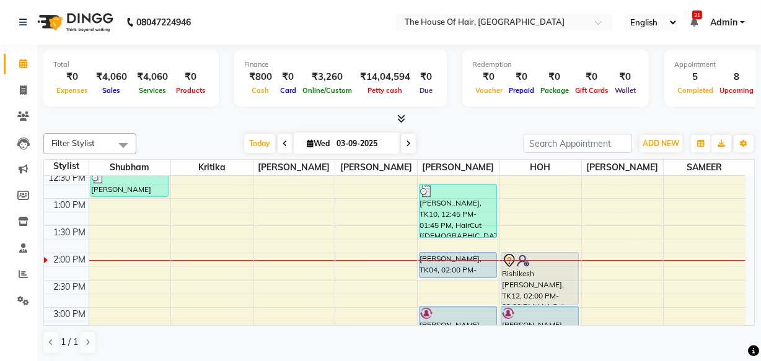
click at [409, 142] on icon at bounding box center [408, 143] width 5 height 7
type input "04-09-2025"
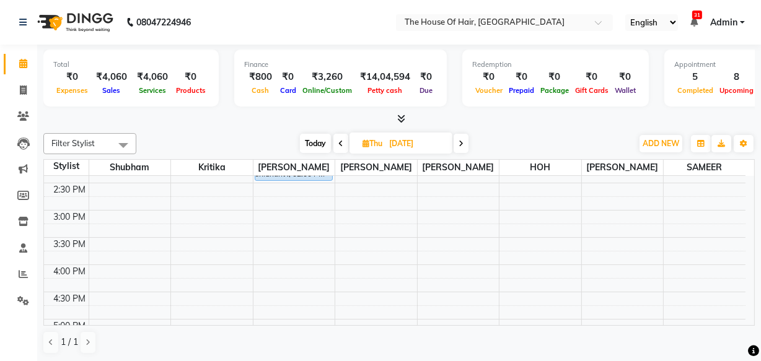
scroll to position [352, 0]
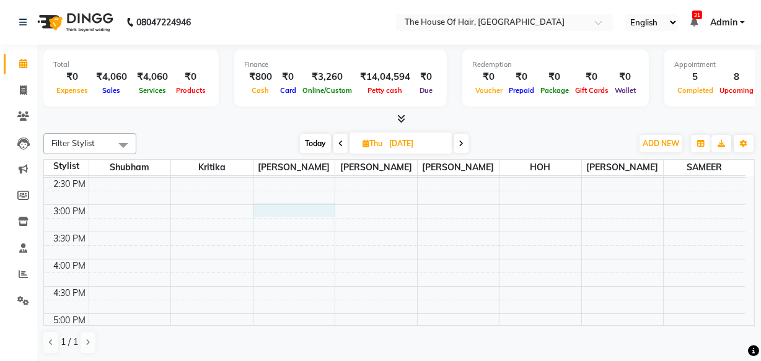
click at [297, 208] on div "8:00 AM 8:30 AM 9:00 AM 9:30 AM 10:00 AM 10:30 AM 11:00 AM 11:30 AM 12:00 PM 12…" at bounding box center [394, 204] width 701 height 763
select select "42812"
select select "tentative"
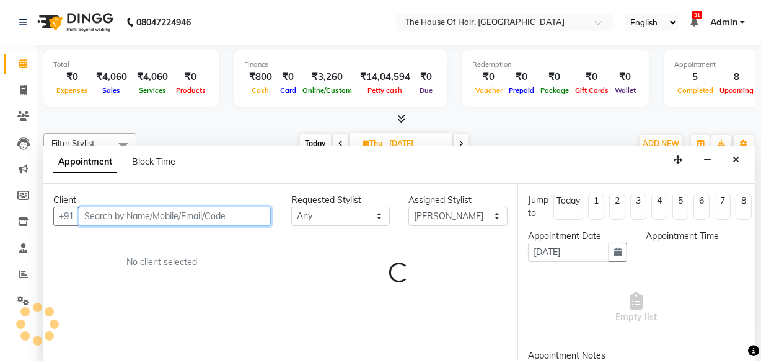
select select "900"
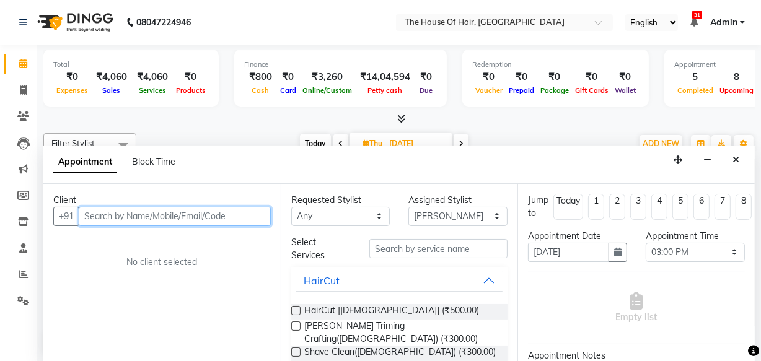
scroll to position [0, 0]
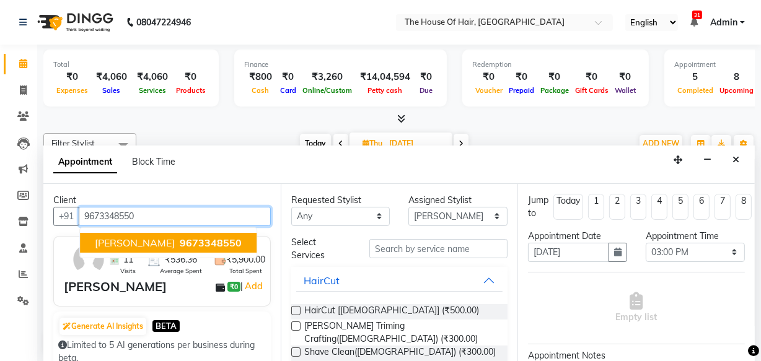
click at [192, 242] on span "9673348550" at bounding box center [211, 243] width 62 height 12
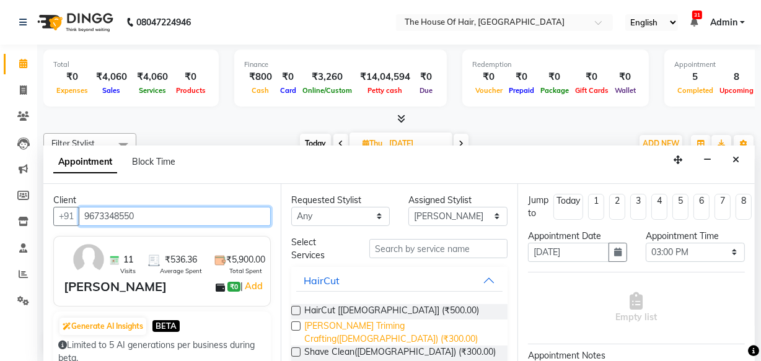
type input "9673348550"
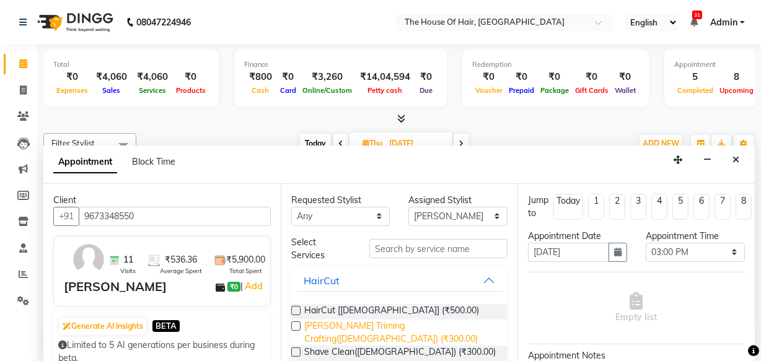
click at [342, 323] on span "[PERSON_NAME] Triming Crafting([DEMOGRAPHIC_DATA]) (₹300.00)" at bounding box center [401, 333] width 194 height 26
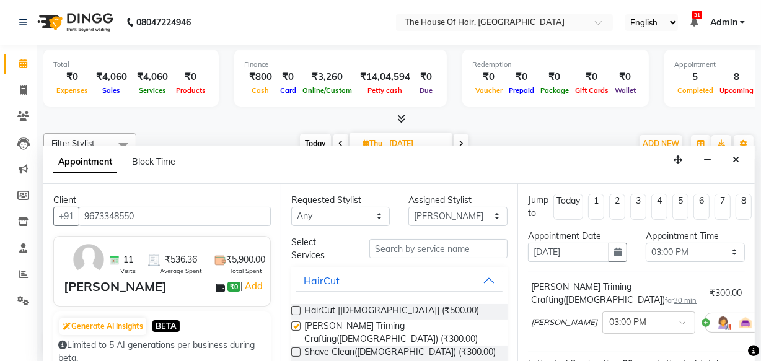
checkbox input "false"
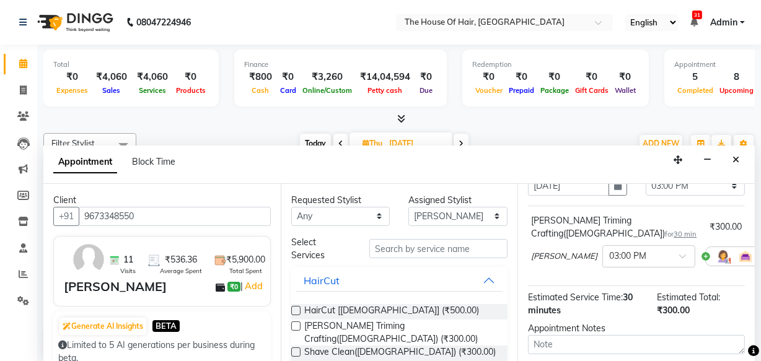
scroll to position [180, 0]
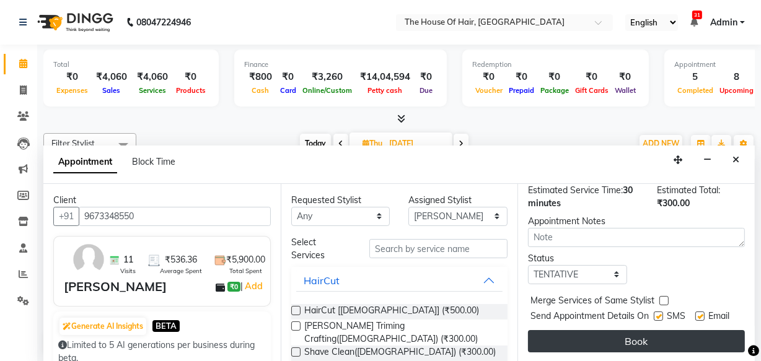
click at [621, 336] on button "Book" at bounding box center [636, 341] width 217 height 22
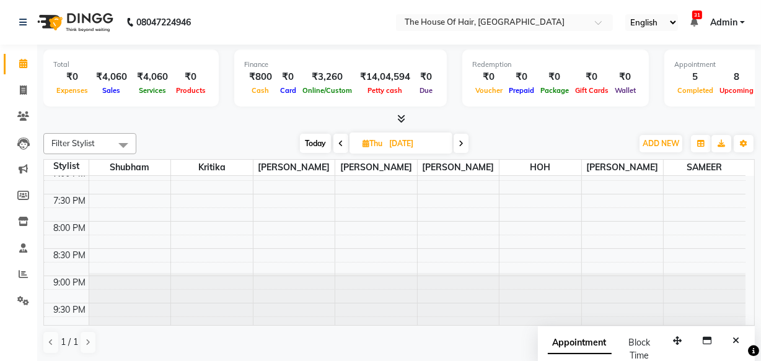
scroll to position [610, 0]
click at [309, 138] on span "Today" at bounding box center [315, 143] width 31 height 19
type input "03-09-2025"
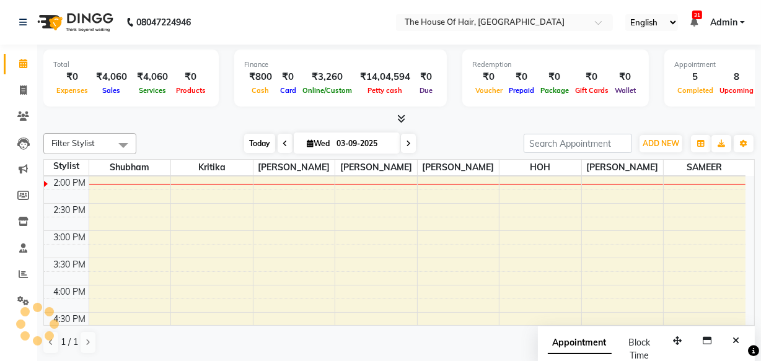
scroll to position [326, 0]
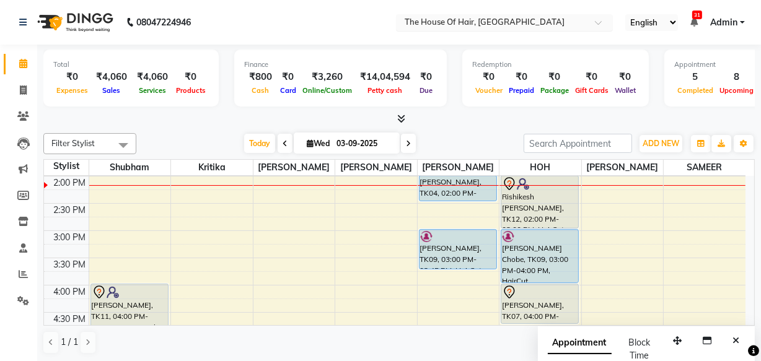
click at [522, 19] on input "text" at bounding box center [492, 23] width 180 height 12
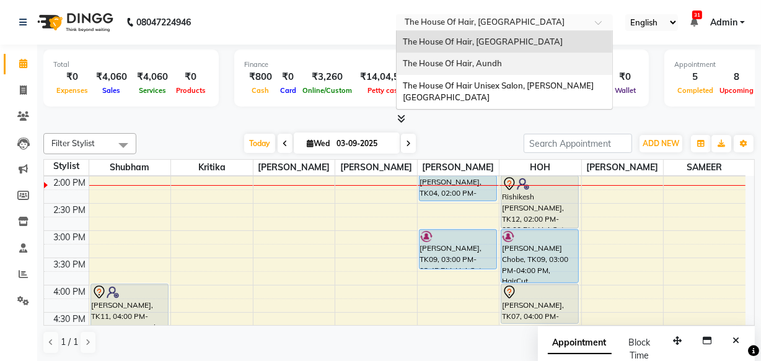
click at [484, 59] on span "The House Of Hair, Aundh" at bounding box center [452, 63] width 99 height 10
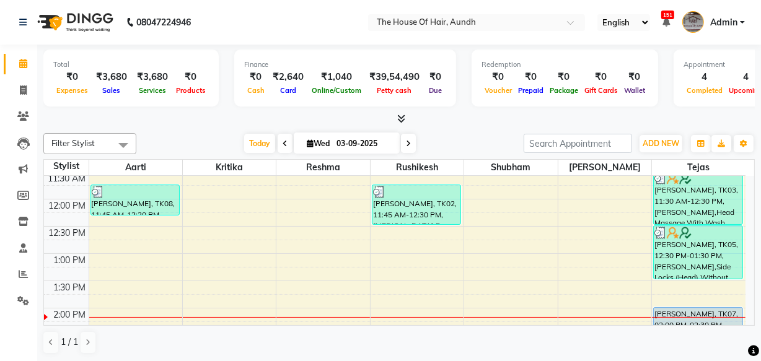
scroll to position [195, 0]
click at [309, 139] on icon at bounding box center [310, 143] width 7 height 8
select select "9"
select select "2025"
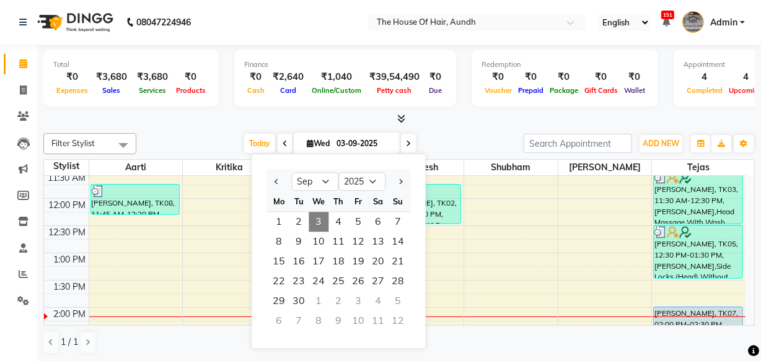
click at [448, 123] on div at bounding box center [398, 119] width 711 height 13
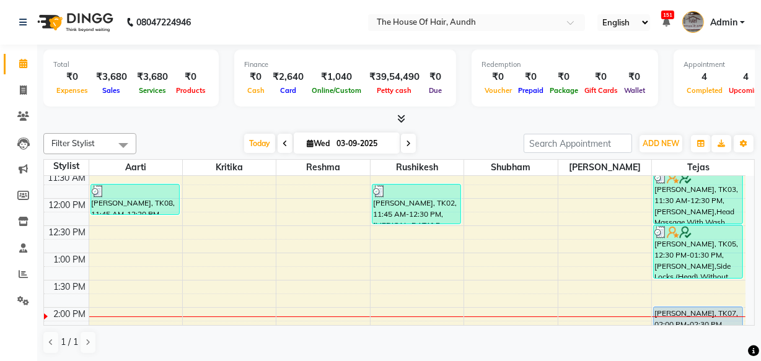
click at [406, 146] on icon at bounding box center [408, 143] width 5 height 7
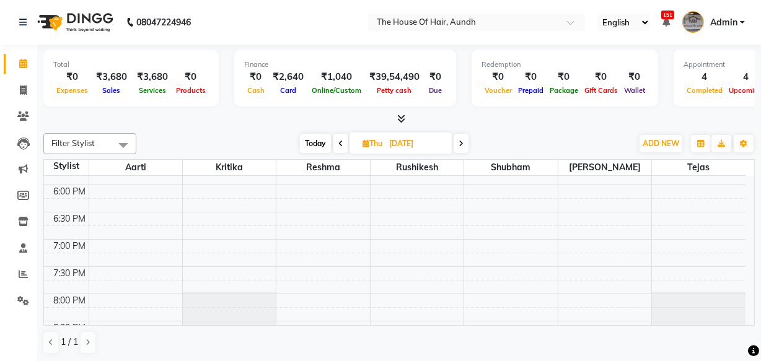
scroll to position [610, 0]
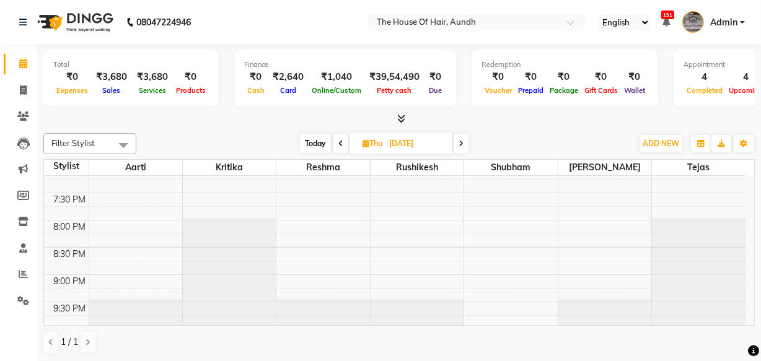
click at [321, 148] on span "Today" at bounding box center [315, 143] width 31 height 19
type input "03-09-2025"
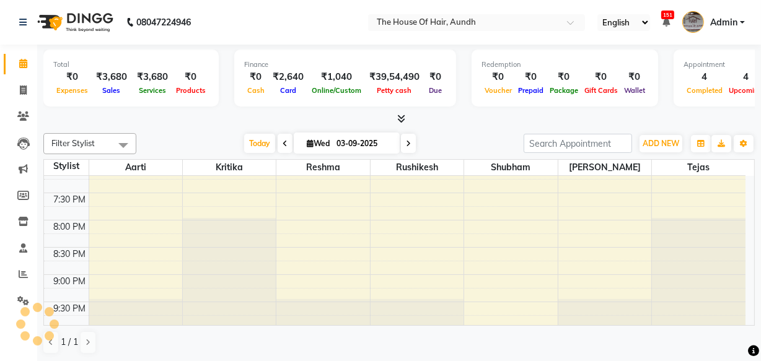
scroll to position [326, 0]
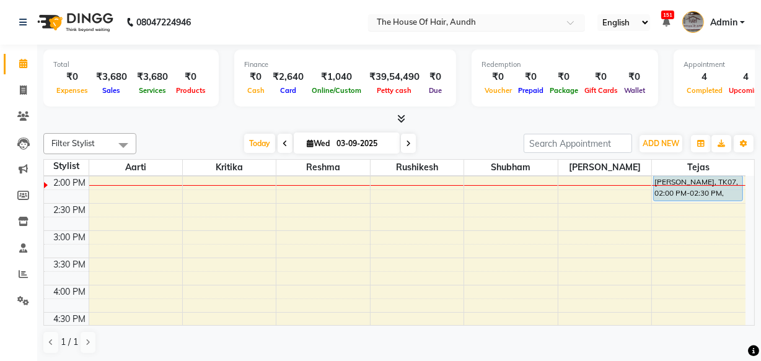
click at [464, 18] on input "text" at bounding box center [464, 23] width 180 height 12
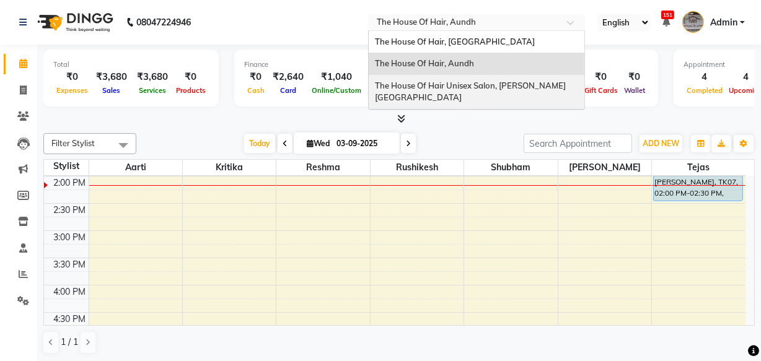
click at [449, 87] on span "The House Of Hair Unisex Salon, [PERSON_NAME][GEOGRAPHIC_DATA]" at bounding box center [470, 92] width 191 height 22
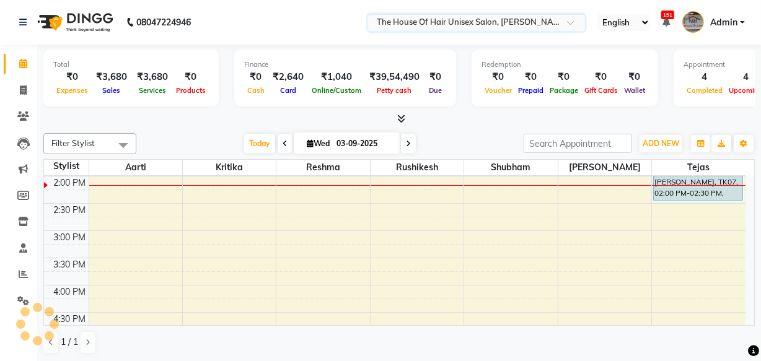
click at [452, 17] on span "The House Of Hair Unisex Salon, [PERSON_NAME][GEOGRAPHIC_DATA]" at bounding box center [516, 22] width 278 height 10
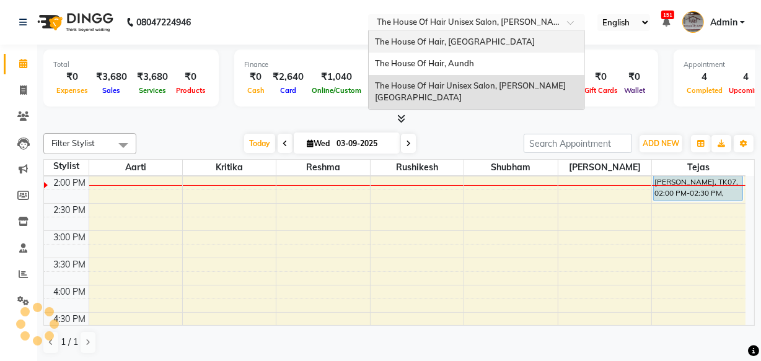
click at [446, 41] on span "The House Of Hair, [GEOGRAPHIC_DATA]" at bounding box center [455, 42] width 160 height 10
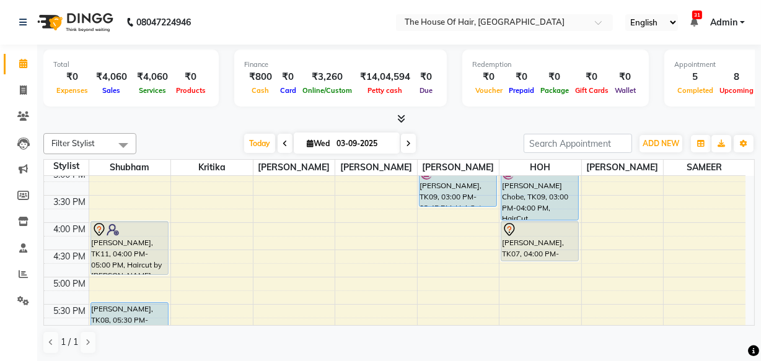
scroll to position [353, 0]
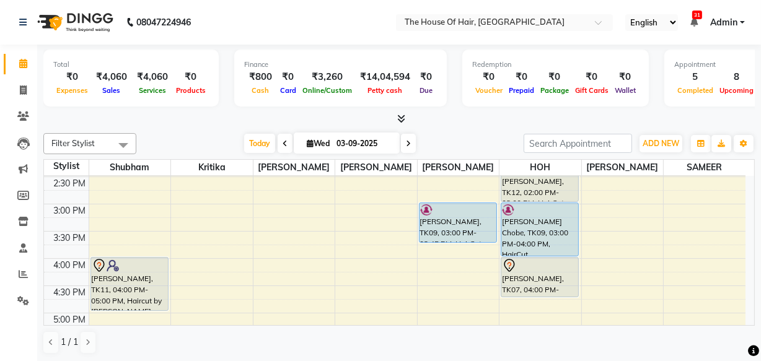
click at [282, 140] on icon at bounding box center [284, 143] width 5 height 7
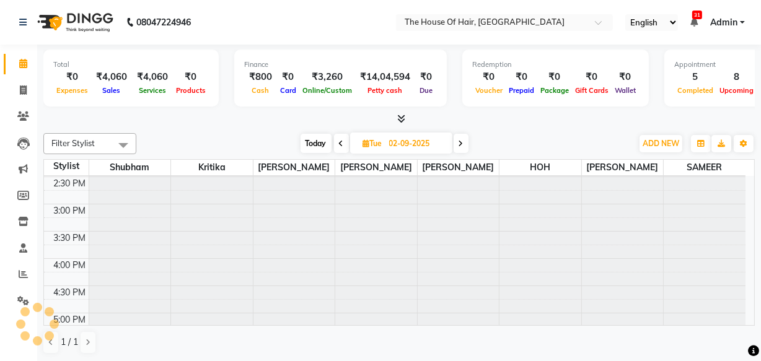
scroll to position [326, 0]
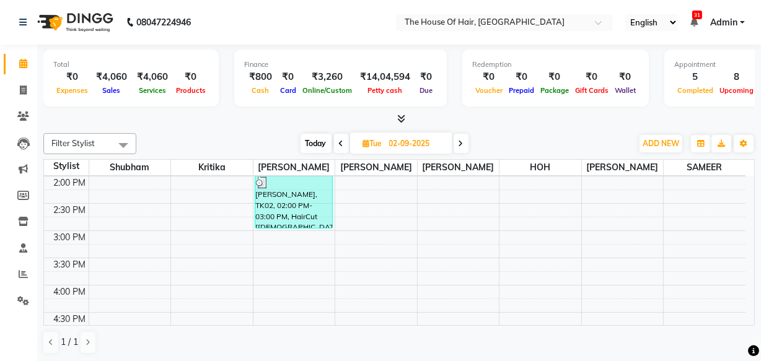
click at [341, 137] on span at bounding box center [341, 143] width 15 height 19
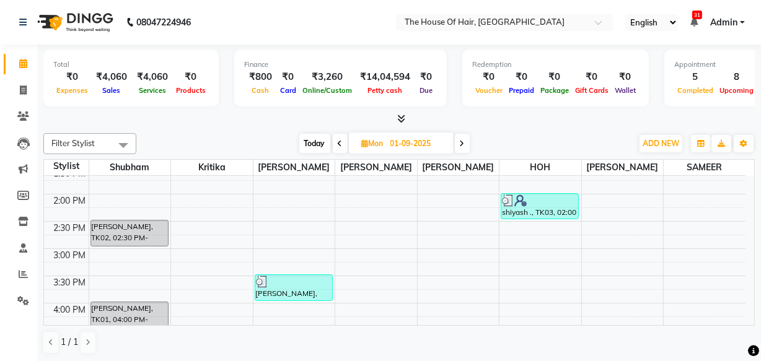
scroll to position [322, 0]
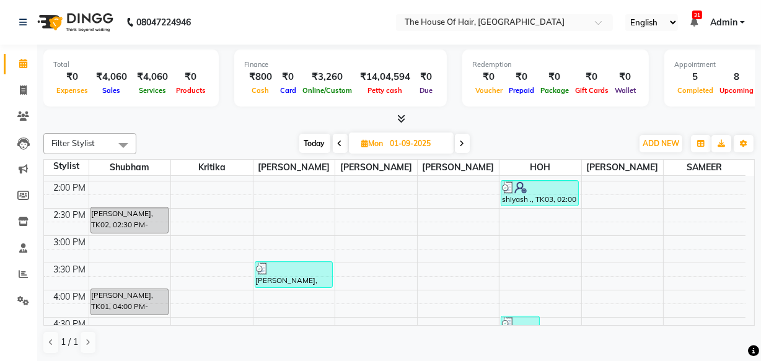
click at [338, 142] on icon at bounding box center [340, 143] width 5 height 7
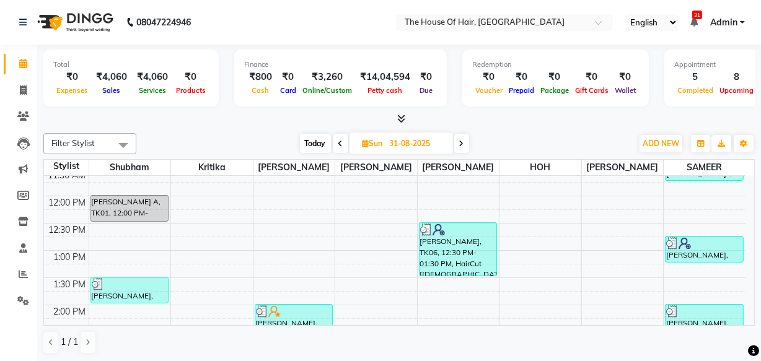
scroll to position [199, 0]
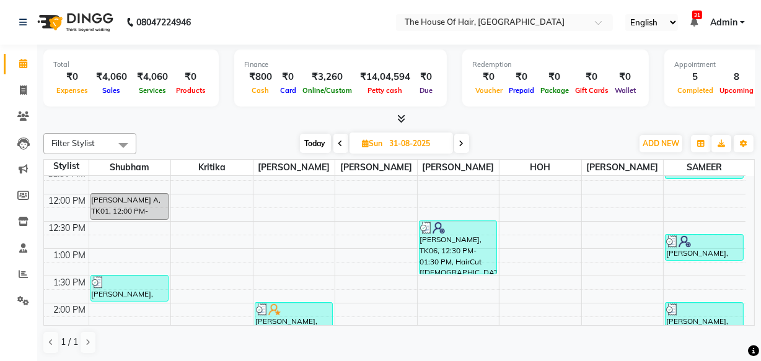
click at [336, 144] on span at bounding box center [340, 143] width 15 height 19
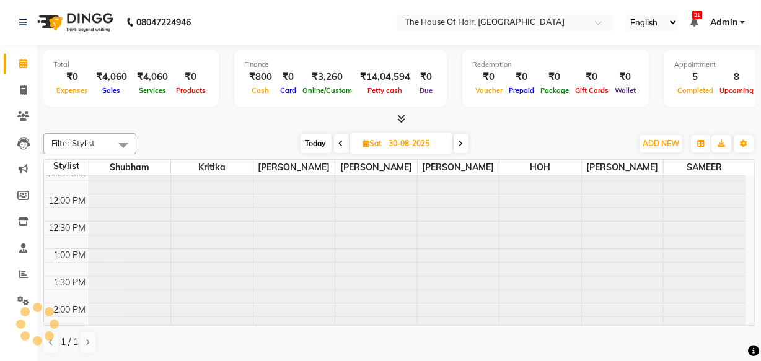
scroll to position [326, 0]
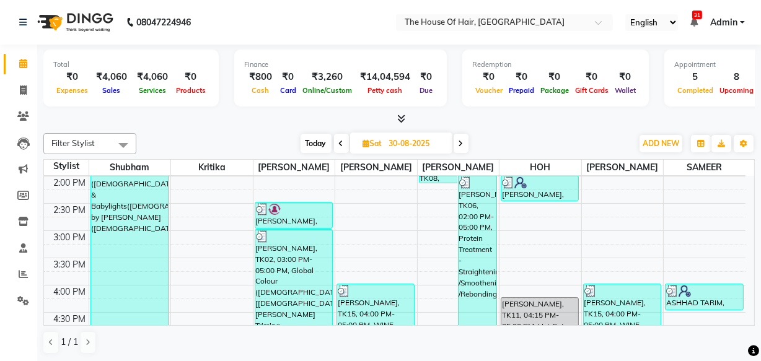
click at [315, 146] on span "Today" at bounding box center [315, 143] width 31 height 19
type input "03-09-2025"
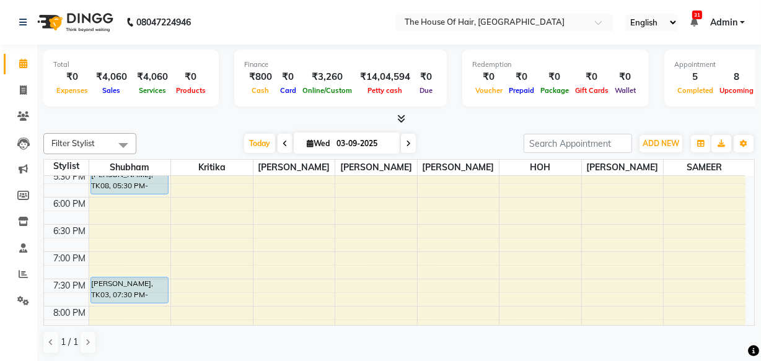
scroll to position [553, 0]
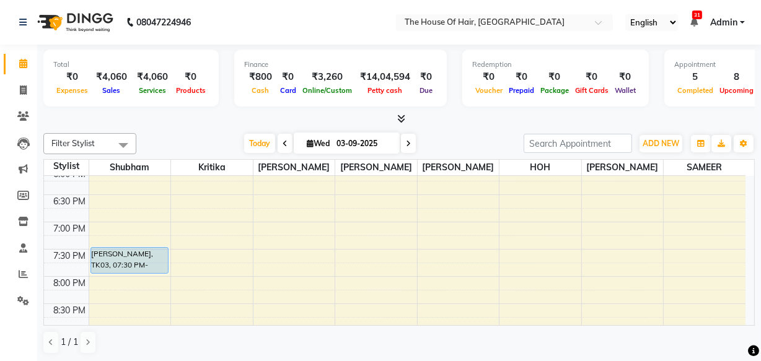
click at [514, 253] on div "8:00 AM 8:30 AM 9:00 AM 9:30 AM 10:00 AM 10:30 AM 11:00 AM 11:30 AM 12:00 PM 12…" at bounding box center [394, 4] width 701 height 763
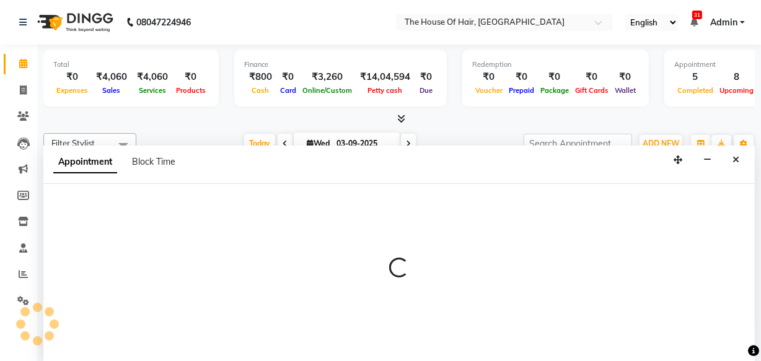
scroll to position [0, 0]
select select "80392"
select select "tentative"
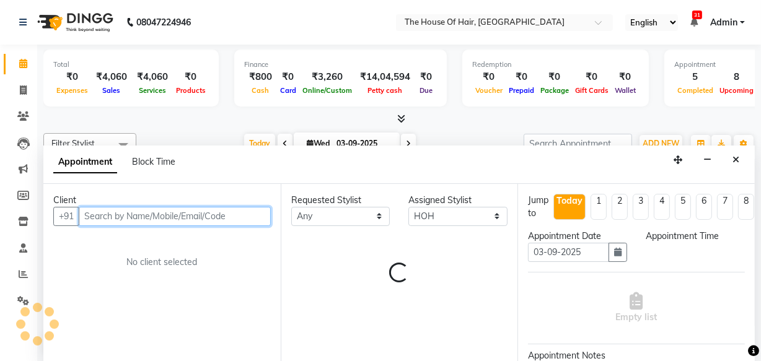
select select "1170"
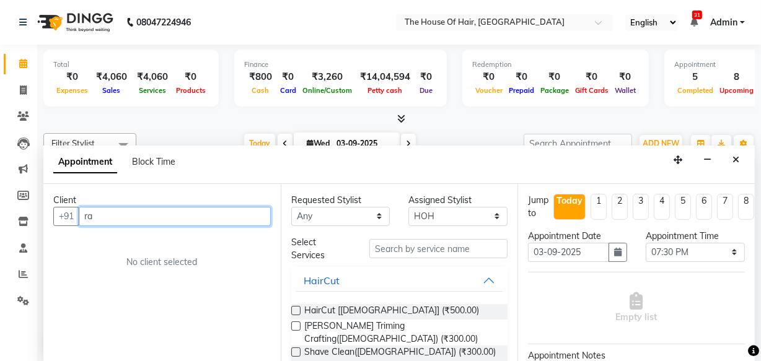
type input "r"
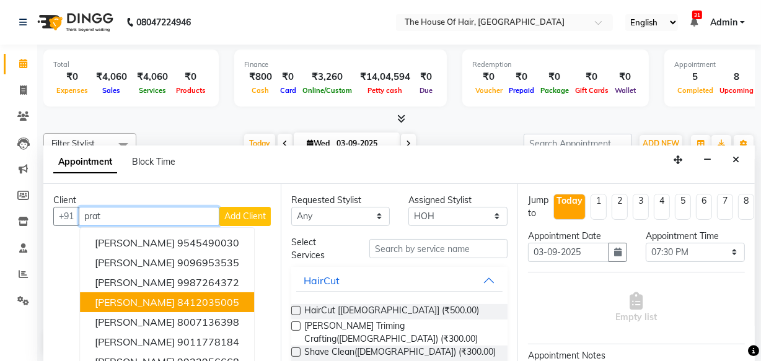
click at [231, 302] on ngb-highlight "8412035005" at bounding box center [208, 302] width 62 height 12
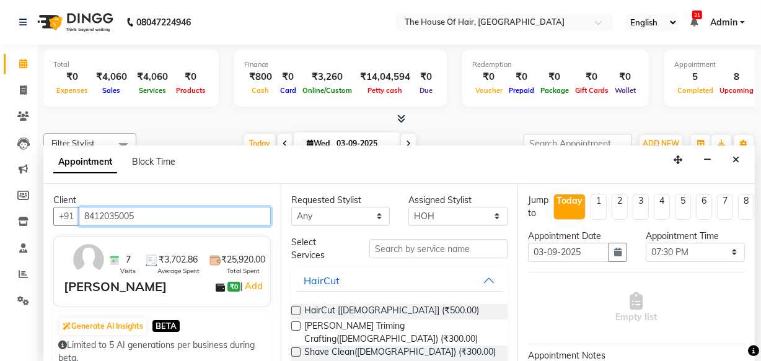
type input "8412035005"
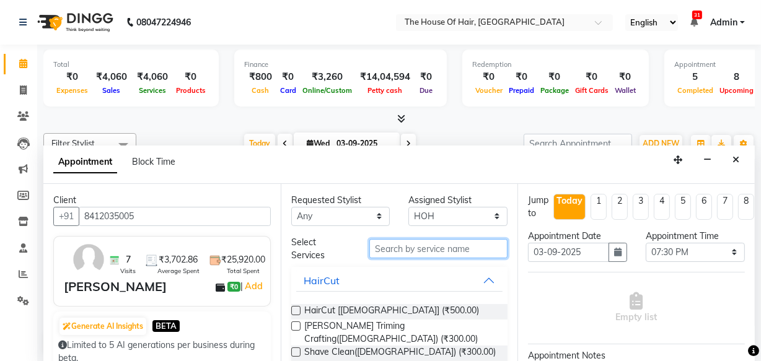
click at [409, 251] on input "text" at bounding box center [438, 248] width 138 height 19
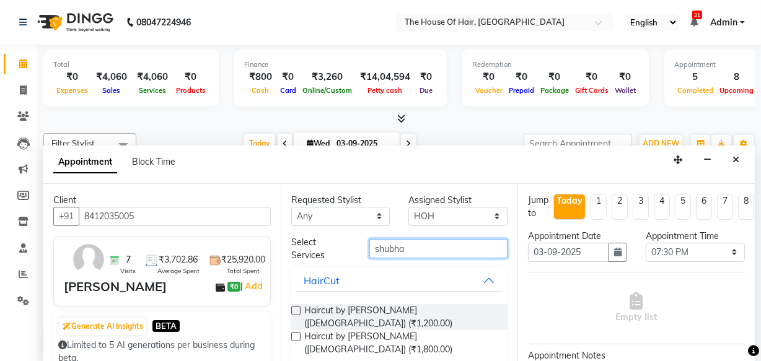
type input "shubha"
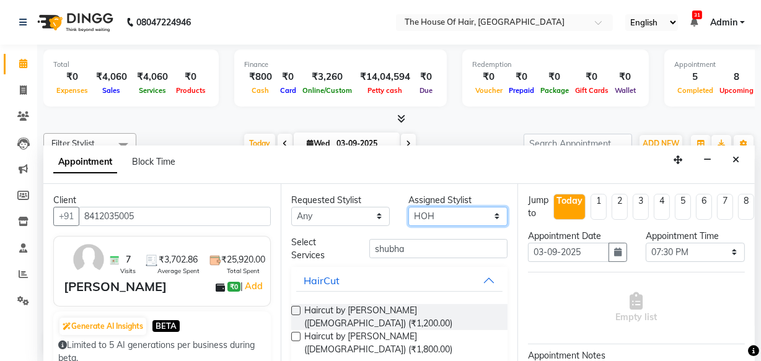
click at [463, 215] on select "Select Aarohi Ubale Amit Rasal HOH Kanchan Chouhan Kritika navin vaidya SAMEER …" at bounding box center [457, 216] width 99 height 19
select select "42824"
click at [408, 207] on select "Select Aarohi Ubale Amit Rasal HOH Kanchan Chouhan Kritika navin vaidya SAMEER …" at bounding box center [457, 216] width 99 height 19
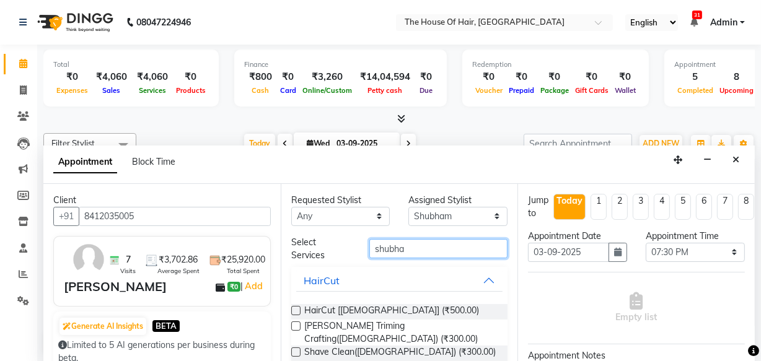
click at [419, 247] on input "shubha" at bounding box center [438, 248] width 138 height 19
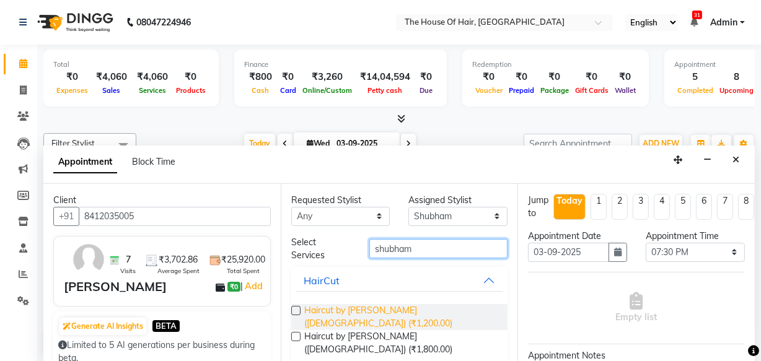
type input "shubham"
click at [390, 309] on span "Haircut by Shubham (Male) (₹1,200.00)" at bounding box center [401, 317] width 194 height 26
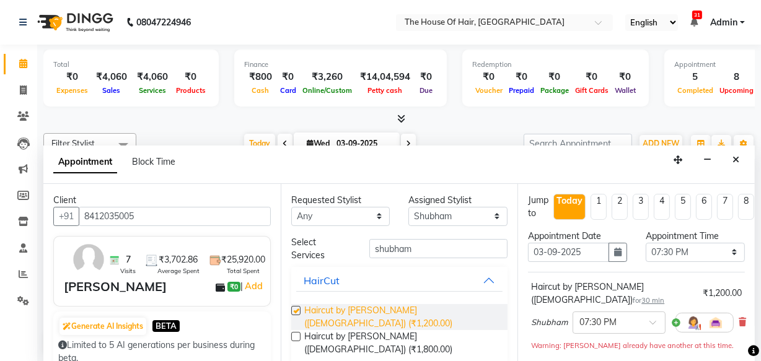
checkbox input "false"
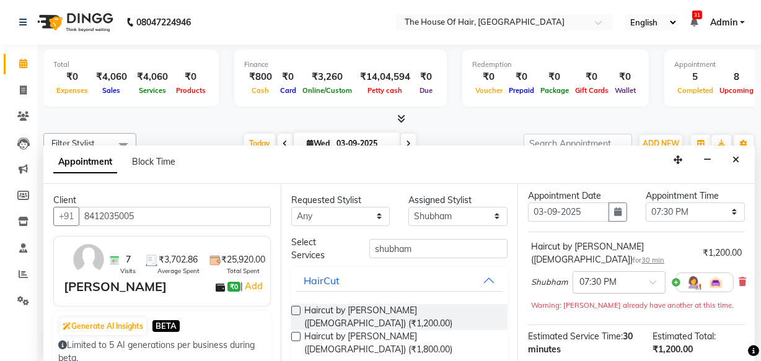
scroll to position [42, 0]
click at [465, 204] on div "Assigned Stylist" at bounding box center [457, 200] width 99 height 13
click at [595, 274] on input "text" at bounding box center [606, 280] width 55 height 13
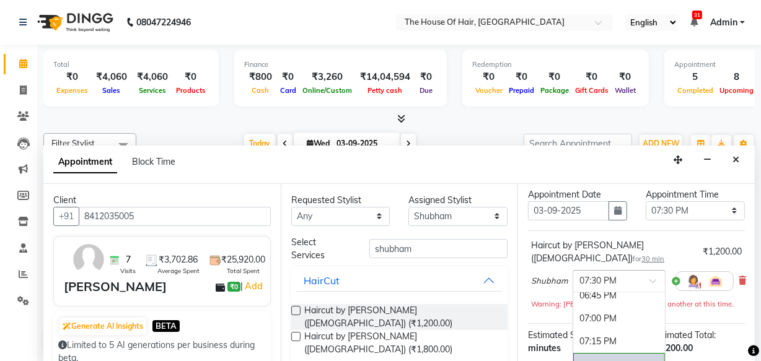
scroll to position [899, 0]
click at [595, 320] on div "07:00 PM" at bounding box center [619, 331] width 92 height 23
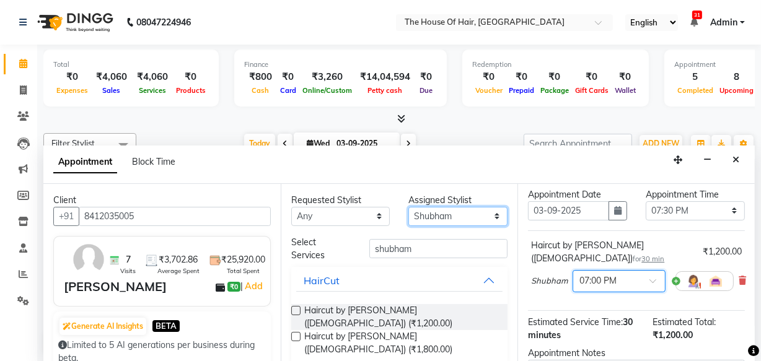
click at [468, 213] on select "Select Aarohi Ubale Amit Rasal HOH Kanchan Chouhan Kritika navin vaidya SAMEER …" at bounding box center [457, 216] width 99 height 19
select select "80392"
click at [408, 207] on select "Select Aarohi Ubale Amit Rasal HOH Kanchan Chouhan Kritika navin vaidya SAMEER …" at bounding box center [457, 216] width 99 height 19
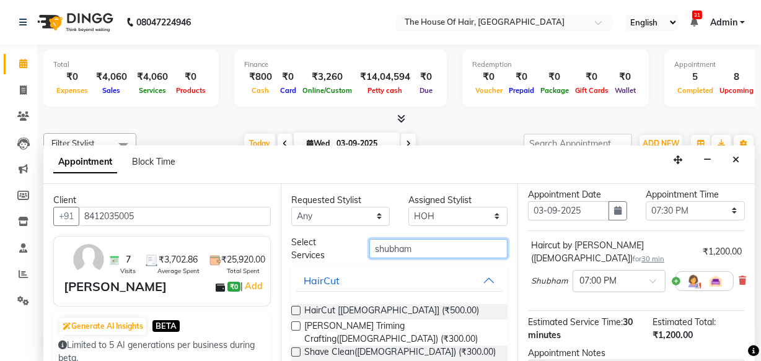
click at [421, 250] on input "shubham" at bounding box center [438, 248] width 138 height 19
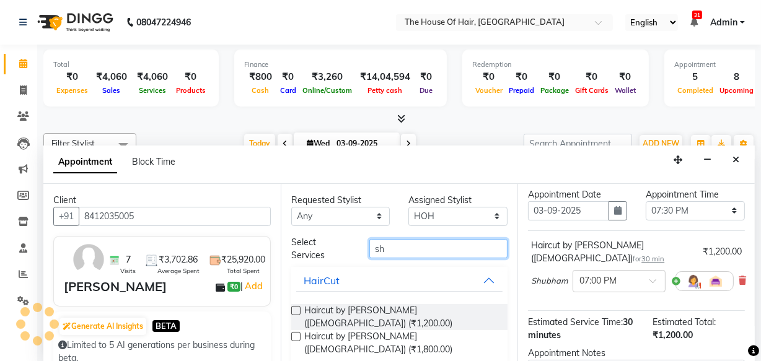
type input "s"
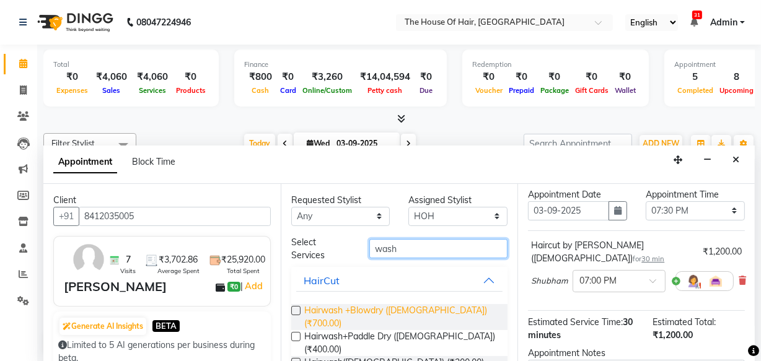
type input "wash"
click at [383, 308] on span "Hairwash +Blowdry (Female) (₹700.00)" at bounding box center [401, 317] width 194 height 26
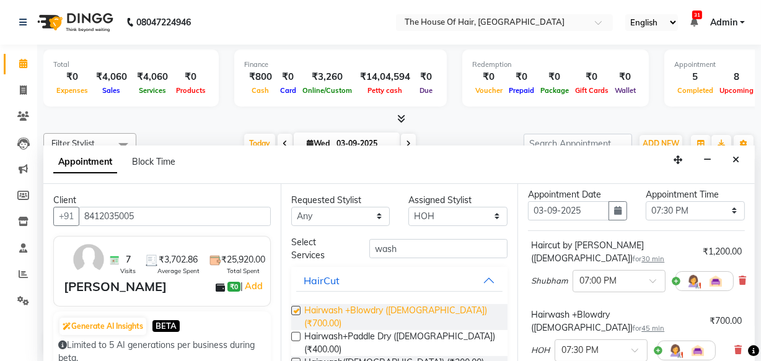
checkbox input "false"
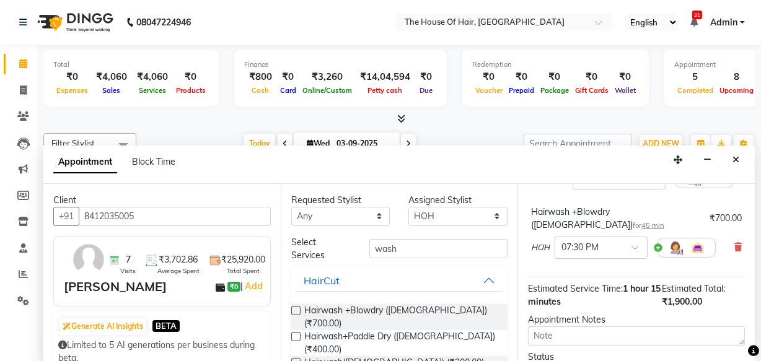
scroll to position [143, 0]
click at [616, 242] on div at bounding box center [601, 248] width 92 height 13
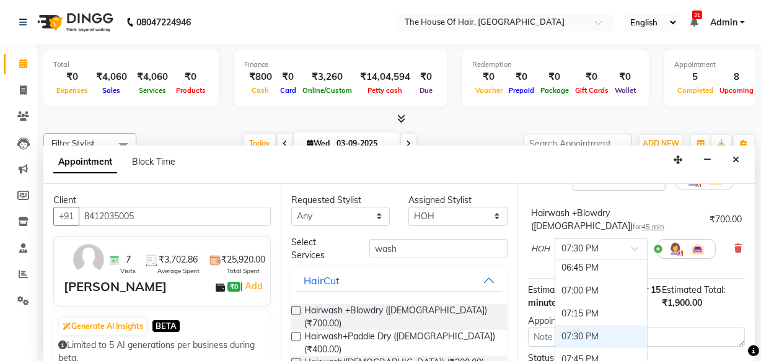
scroll to position [904, 0]
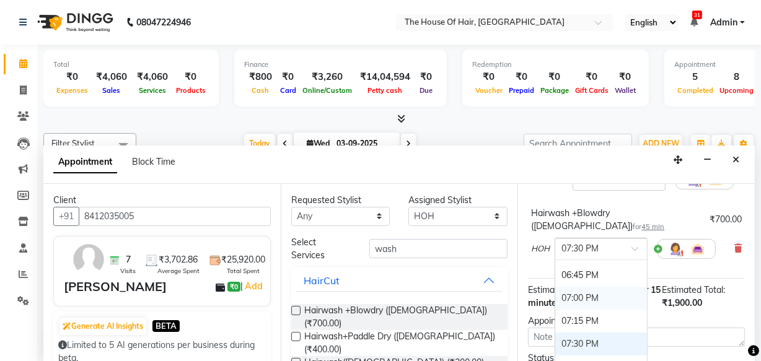
click at [586, 287] on div "07:00 PM" at bounding box center [601, 298] width 92 height 23
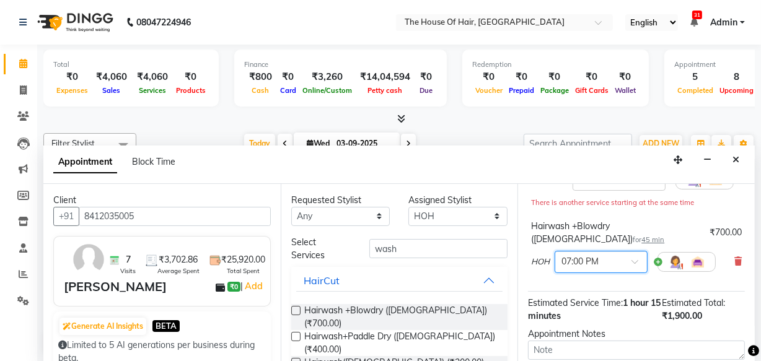
scroll to position [248, 0]
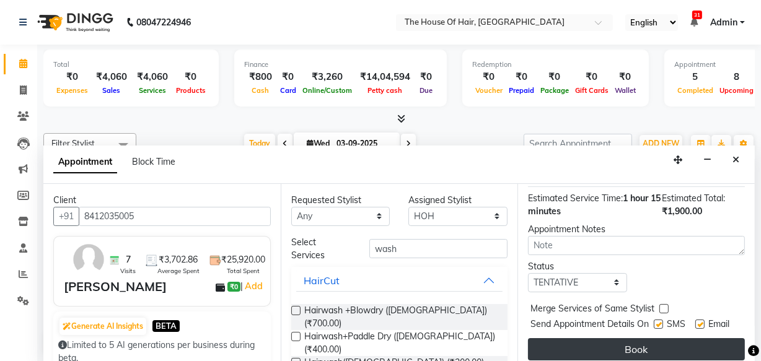
click at [629, 341] on button "Book" at bounding box center [636, 349] width 217 height 22
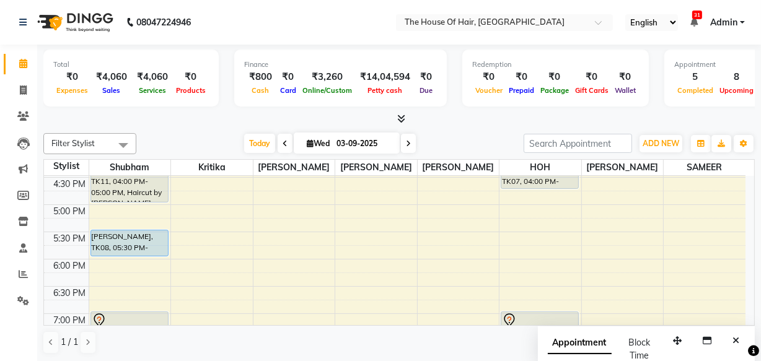
scroll to position [460, 0]
click at [686, 195] on div "8:00 AM 8:30 AM 9:00 AM 9:30 AM 10:00 AM 10:30 AM 11:00 AM 11:30 AM 12:00 PM 12…" at bounding box center [394, 97] width 701 height 763
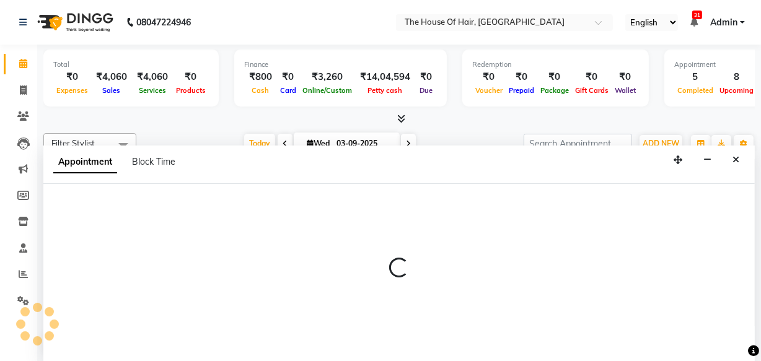
scroll to position [0, 0]
select select "90281"
select select "tentative"
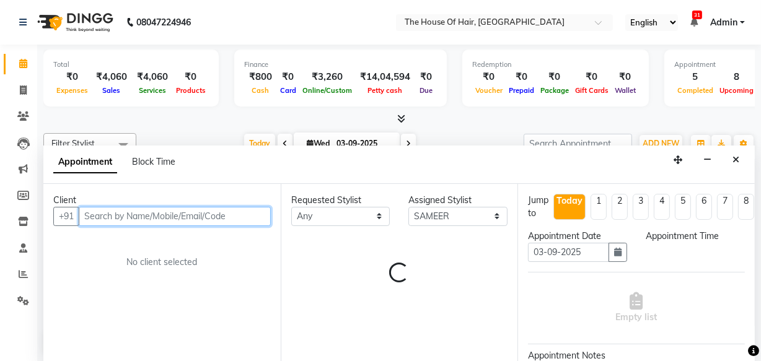
select select "1005"
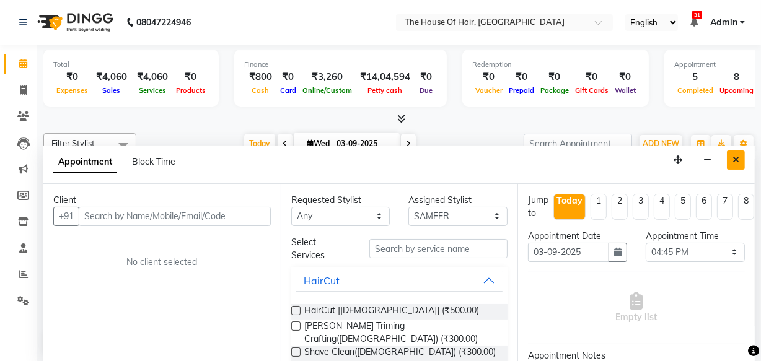
click at [733, 159] on icon "Close" at bounding box center [735, 159] width 7 height 9
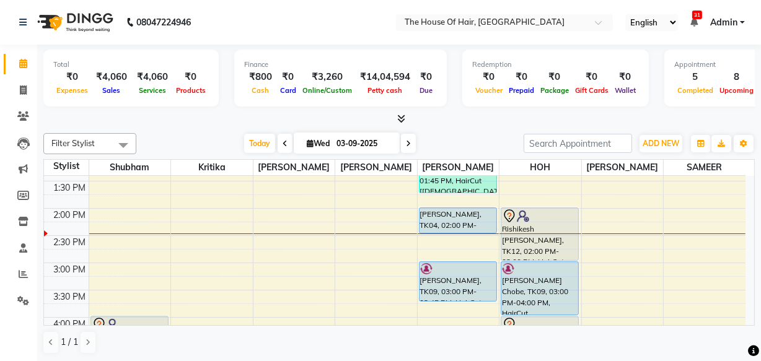
scroll to position [293, 0]
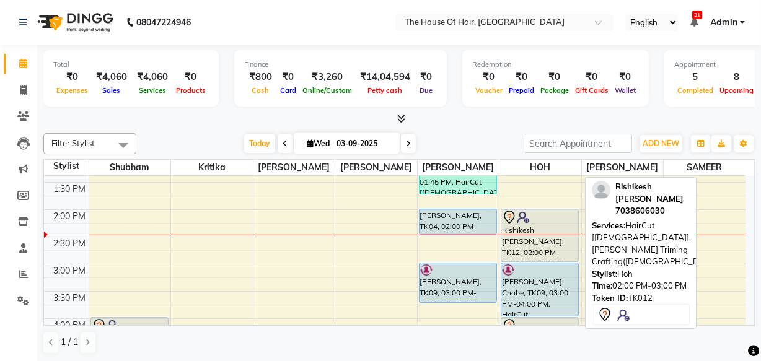
click at [518, 224] on div "Rishikesh Bidwe, TK12, 02:00 PM-03:00 PM, HairCut [Male],Beard Triming Crafting…" at bounding box center [539, 235] width 77 height 52
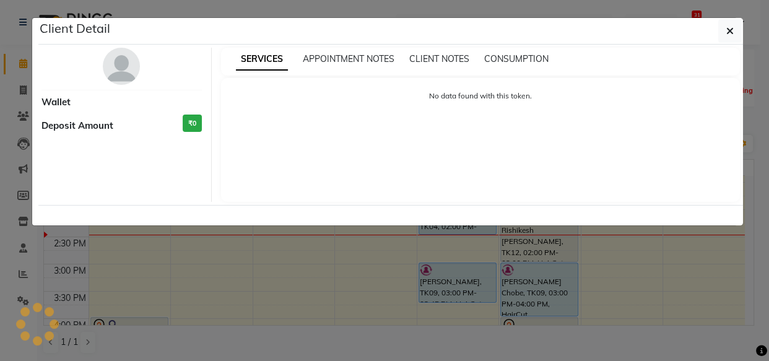
select select "7"
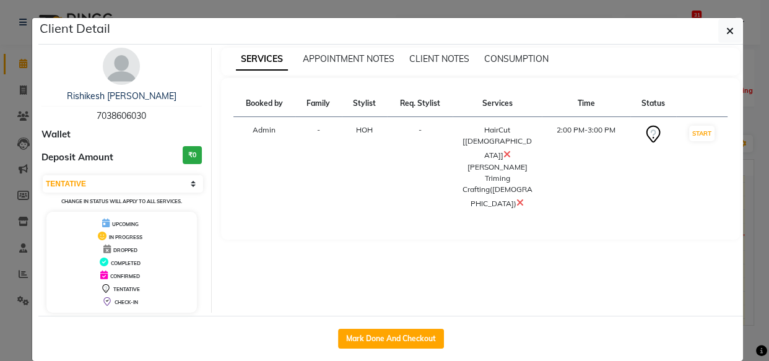
click at [519, 198] on icon at bounding box center [520, 203] width 7 height 10
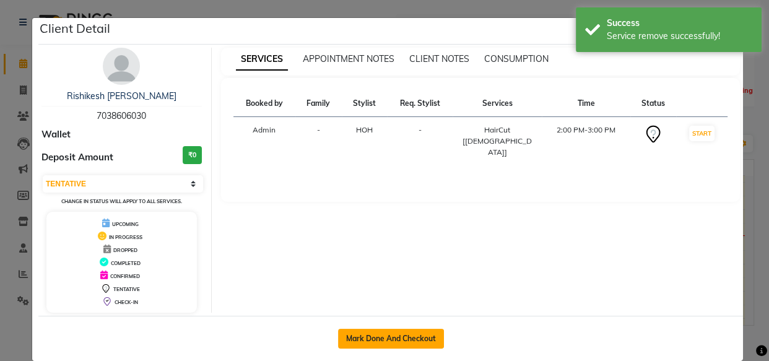
click at [385, 332] on button "Mark Done And Checkout" at bounding box center [391, 339] width 106 height 20
select select "service"
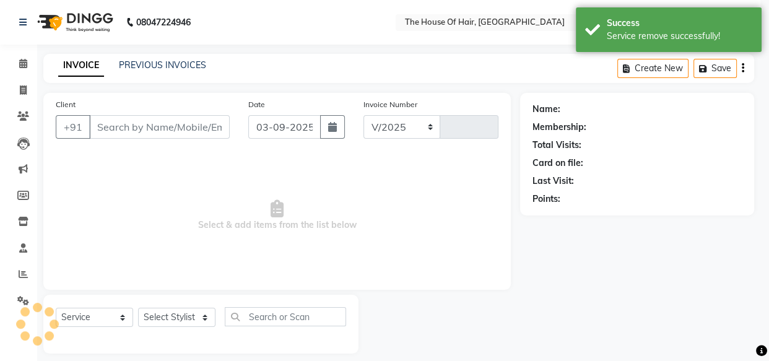
select select "5992"
type input "1834"
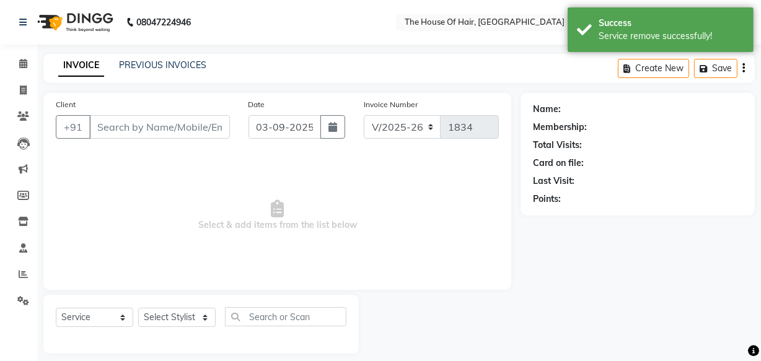
type input "7038606030"
select select "80392"
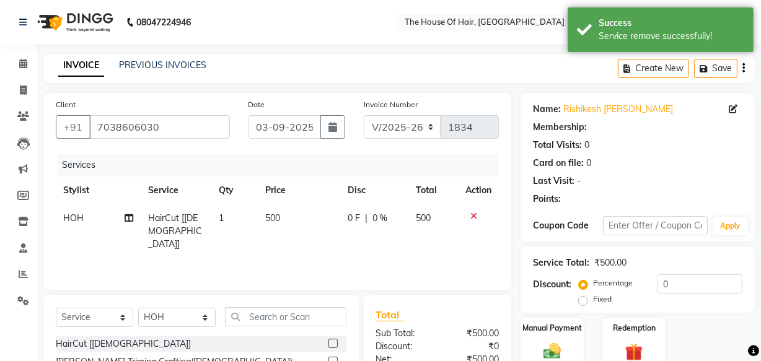
click at [266, 219] on span "500" at bounding box center [273, 217] width 15 height 11
select select "80392"
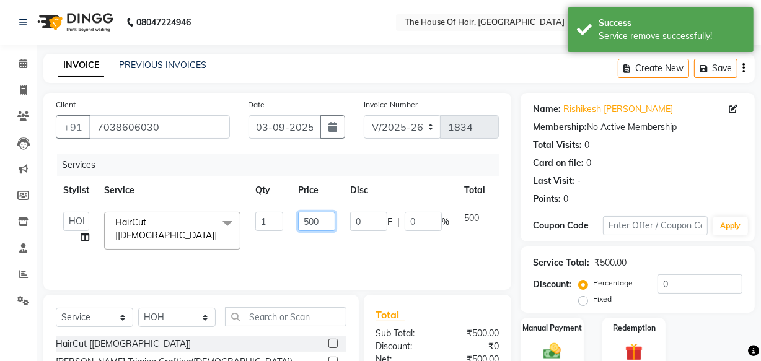
click at [310, 220] on input "500" at bounding box center [316, 221] width 37 height 19
type input "400"
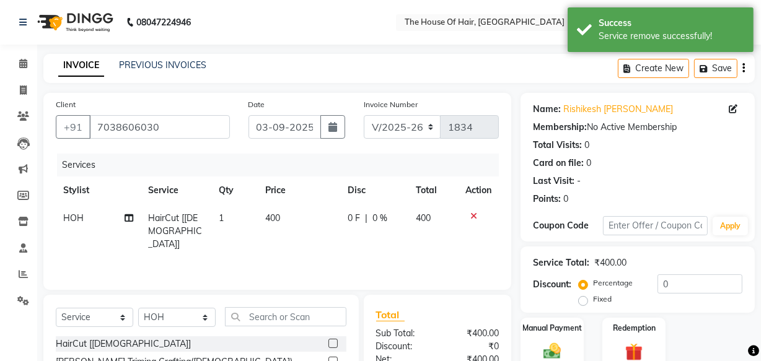
click at [437, 256] on div "Services Stylist Service Qty Price Disc Total Action HOH HairCut [Male] 1 400 0…" at bounding box center [277, 216] width 443 height 124
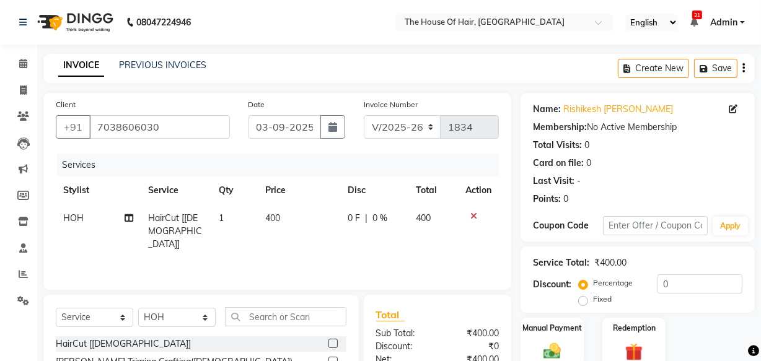
scroll to position [136, 0]
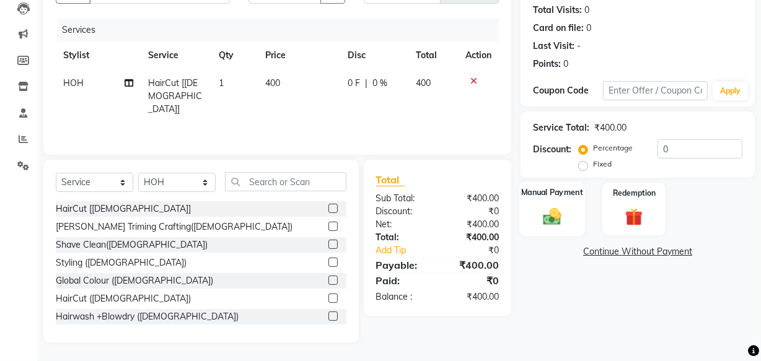
click at [550, 216] on img at bounding box center [552, 216] width 30 height 21
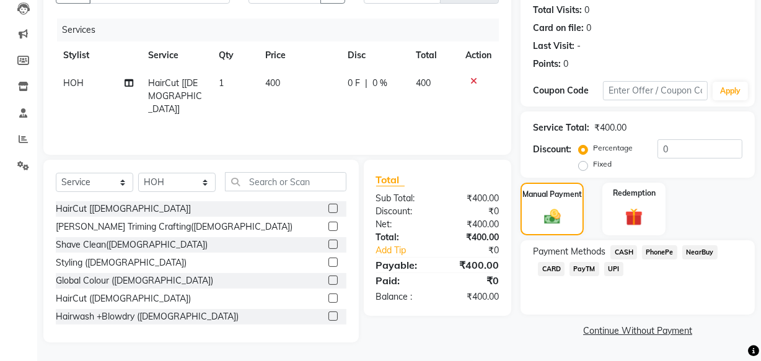
click at [610, 269] on span "UPI" at bounding box center [613, 269] width 19 height 14
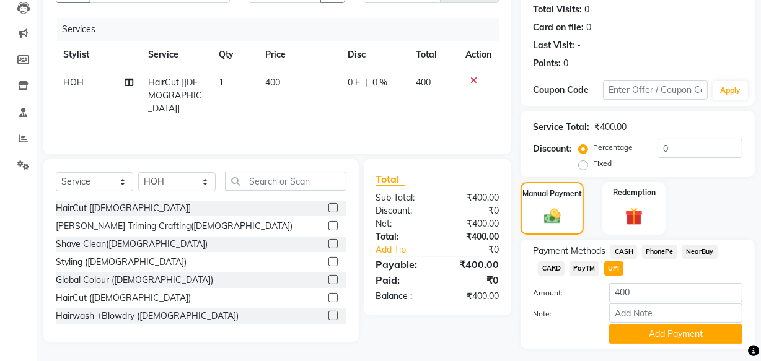
scroll to position [167, 0]
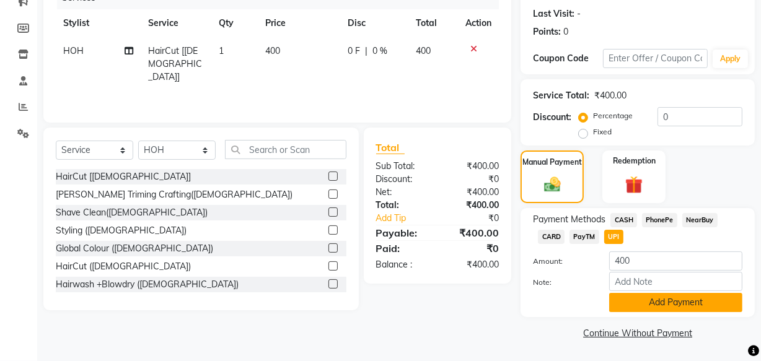
click at [633, 303] on button "Add Payment" at bounding box center [675, 302] width 133 height 19
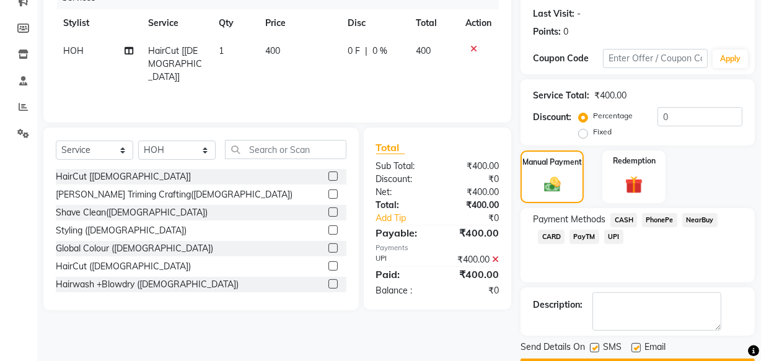
scroll to position [202, 0]
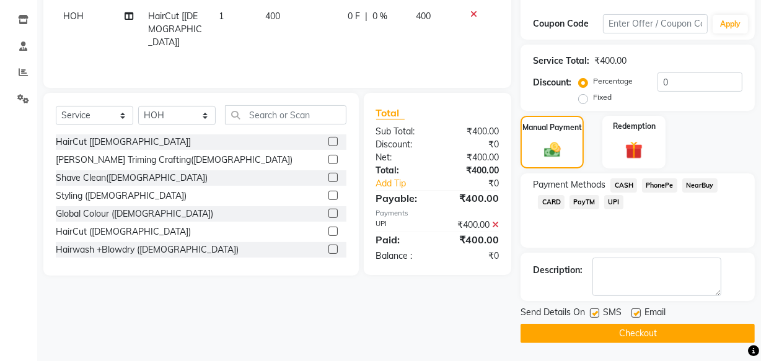
click at [666, 324] on button "Checkout" at bounding box center [637, 333] width 234 height 19
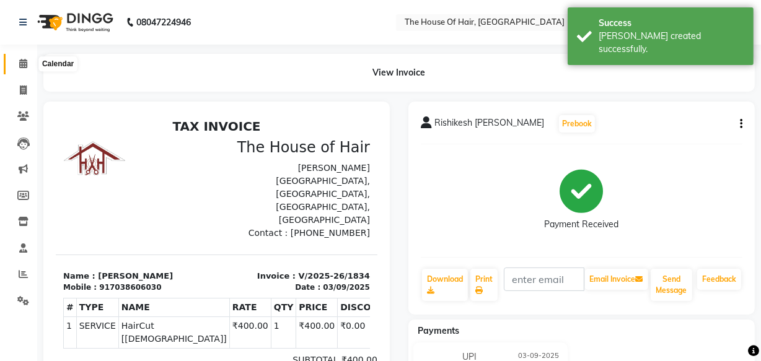
click at [19, 61] on icon at bounding box center [23, 63] width 8 height 9
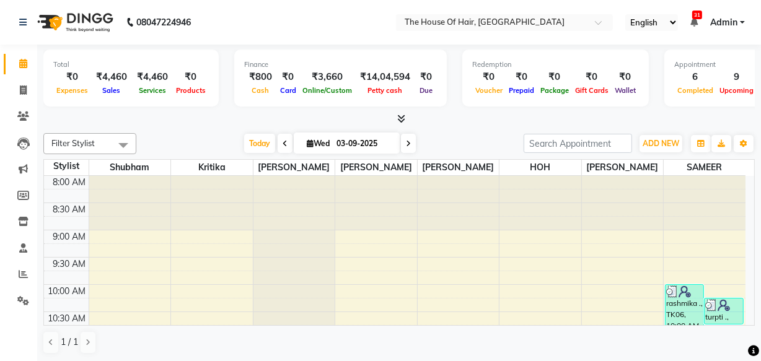
drag, startPoint x: 19, startPoint y: 61, endPoint x: 174, endPoint y: 116, distance: 165.2
click at [174, 116] on div at bounding box center [398, 119] width 711 height 13
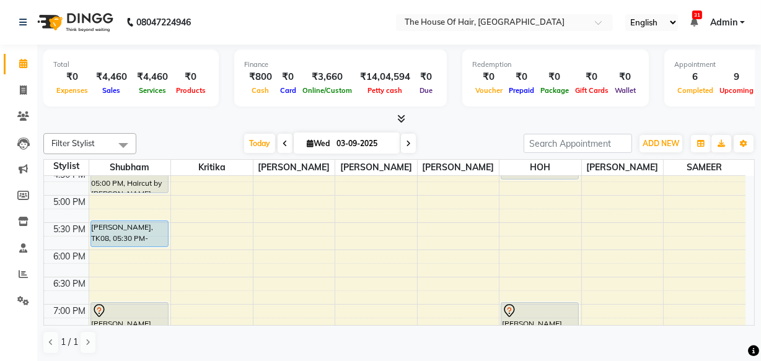
scroll to position [497, 0]
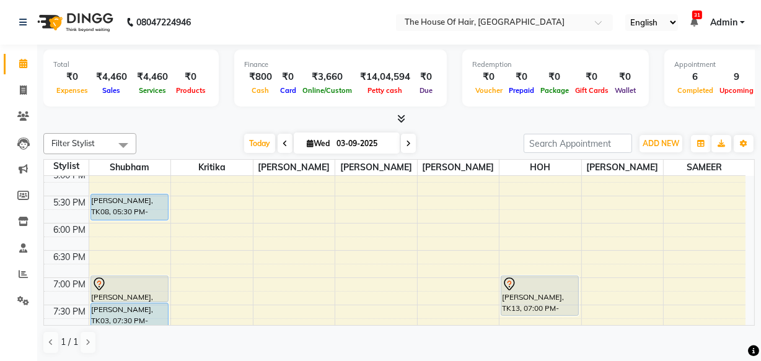
click at [406, 141] on icon at bounding box center [408, 143] width 5 height 7
type input "04-09-2025"
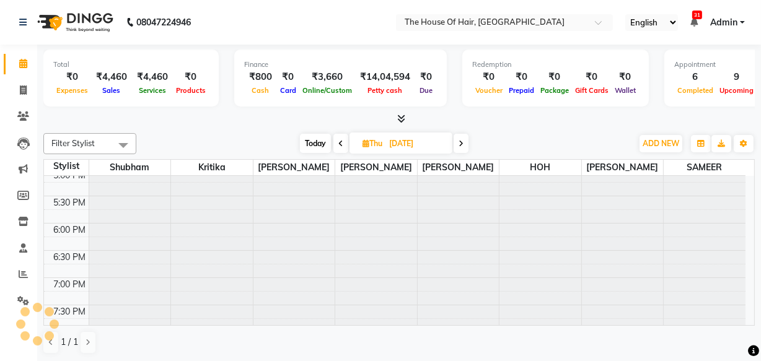
scroll to position [0, 0]
click at [406, 141] on input "04-09-2025" at bounding box center [416, 143] width 62 height 19
select select "9"
select select "2025"
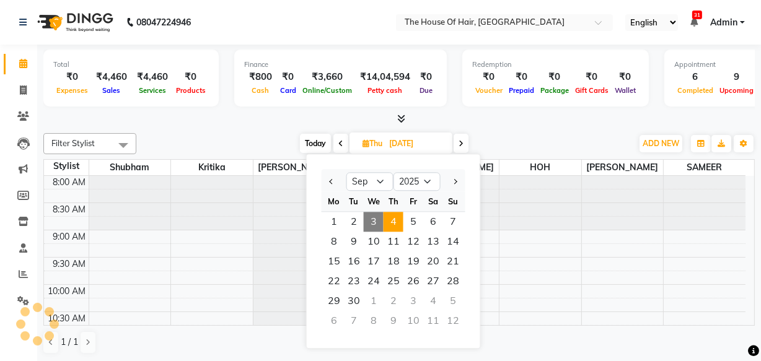
scroll to position [326, 0]
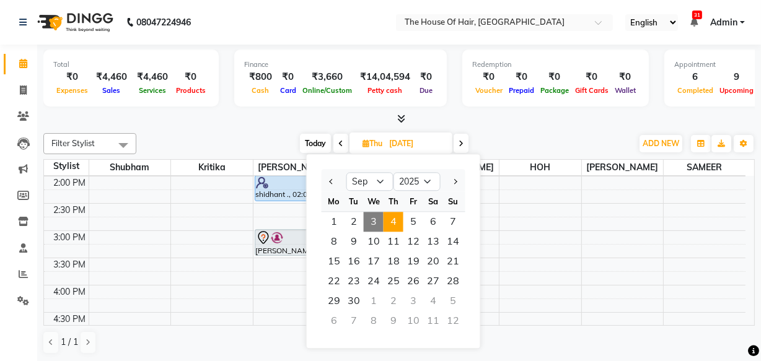
click at [466, 139] on span at bounding box center [460, 143] width 15 height 19
type input "05-09-2025"
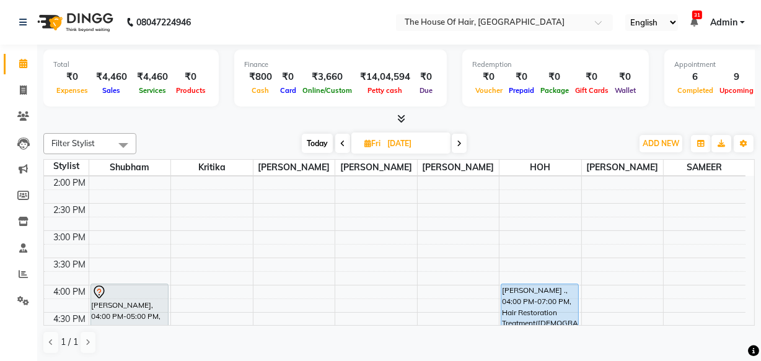
click at [434, 259] on div "8:00 AM 8:30 AM 9:00 AM 9:30 AM 10:00 AM 10:30 AM 11:00 AM 11:30 AM 12:00 PM 12…" at bounding box center [394, 230] width 701 height 763
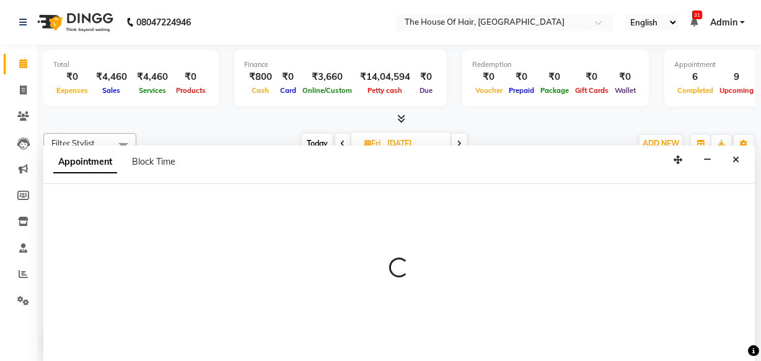
scroll to position [0, 0]
select select "57808"
select select "930"
select select "tentative"
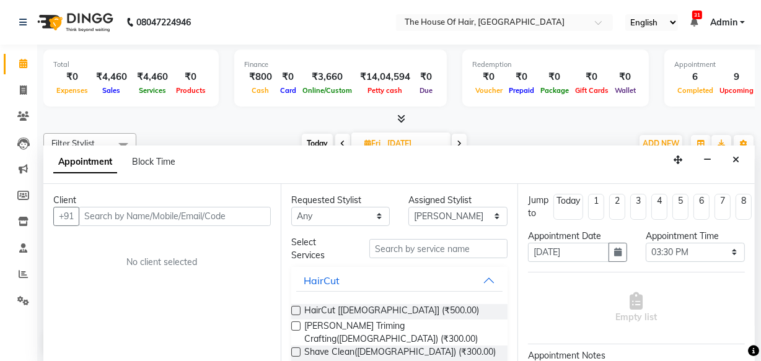
click at [302, 134] on span "Today" at bounding box center [317, 143] width 31 height 19
type input "03-09-2025"
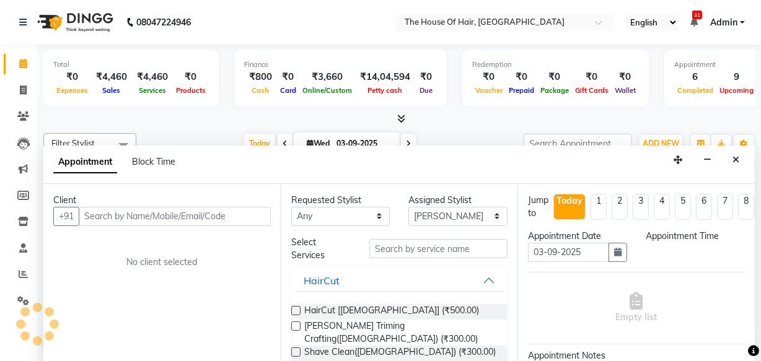
scroll to position [326, 0]
select select "930"
click at [735, 159] on icon "Close" at bounding box center [735, 159] width 7 height 9
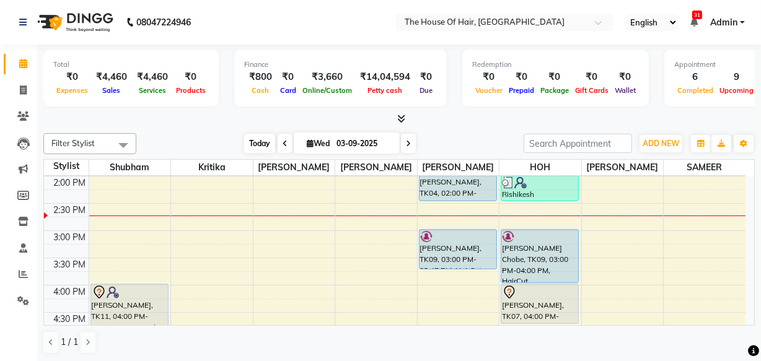
click at [256, 145] on span "Today" at bounding box center [259, 143] width 31 height 19
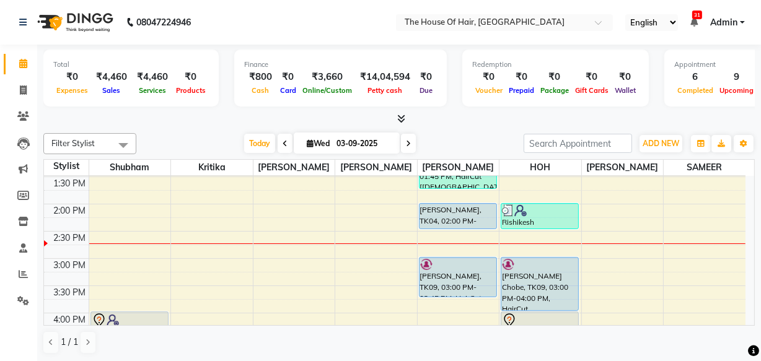
scroll to position [291, 0]
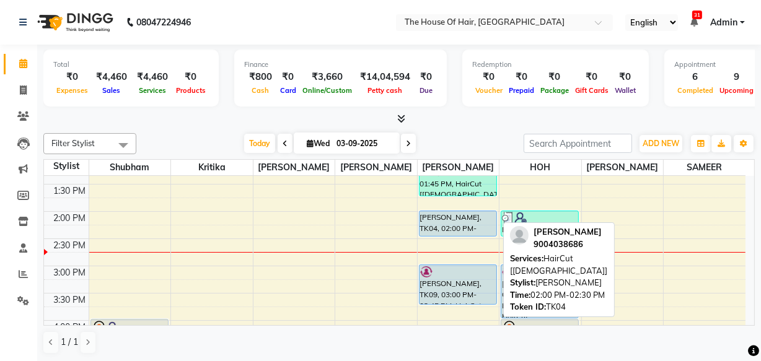
click at [463, 229] on div "[PERSON_NAME], TK04, 02:00 PM-02:30 PM, HairCut [[DEMOGRAPHIC_DATA]]" at bounding box center [457, 223] width 77 height 25
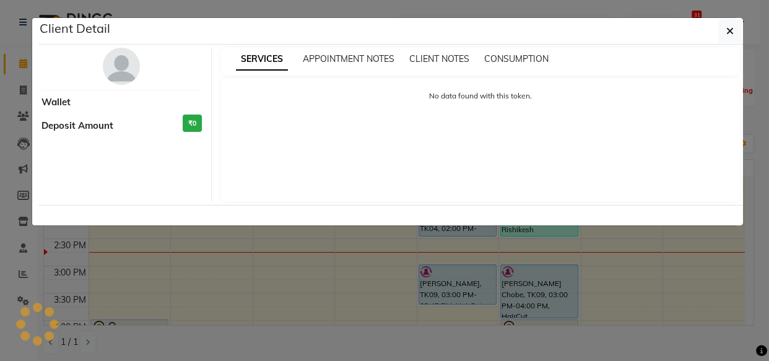
select select "5"
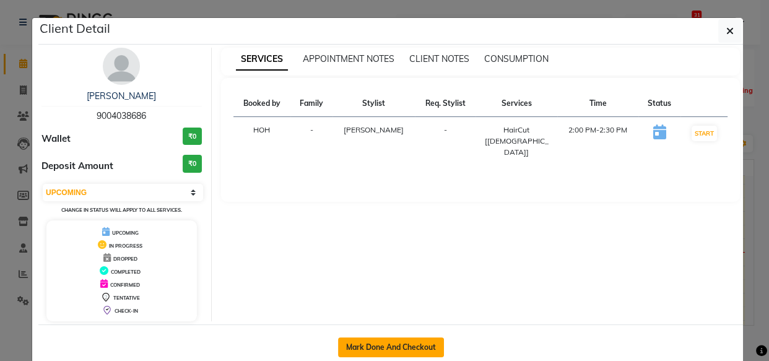
click at [383, 338] on button "Mark Done And Checkout" at bounding box center [391, 348] width 106 height 20
select select "5992"
select select "service"
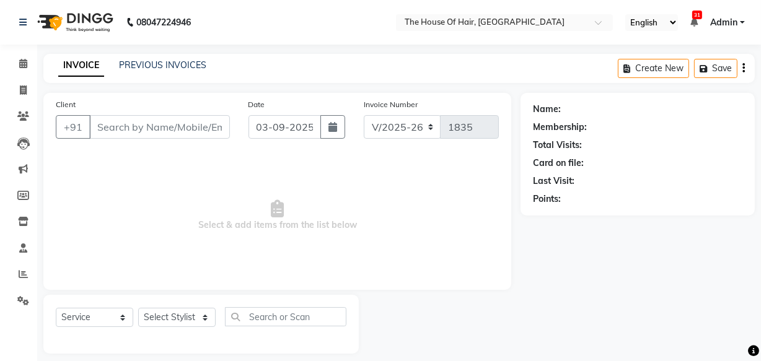
type input "9004038686"
select select "57808"
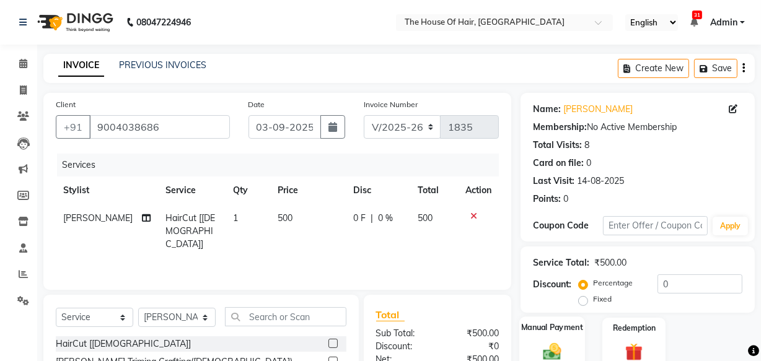
scroll to position [136, 0]
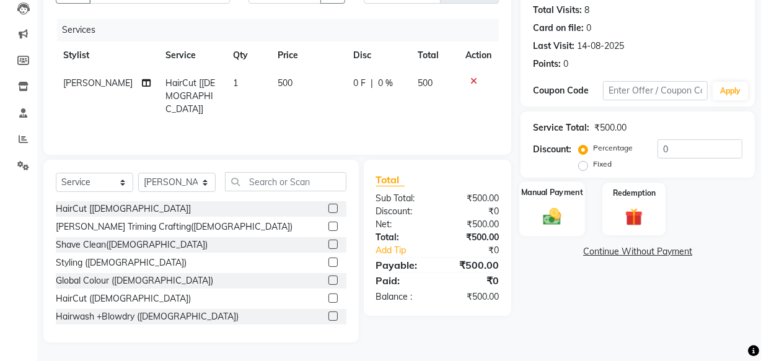
click at [564, 206] on img at bounding box center [552, 216] width 30 height 21
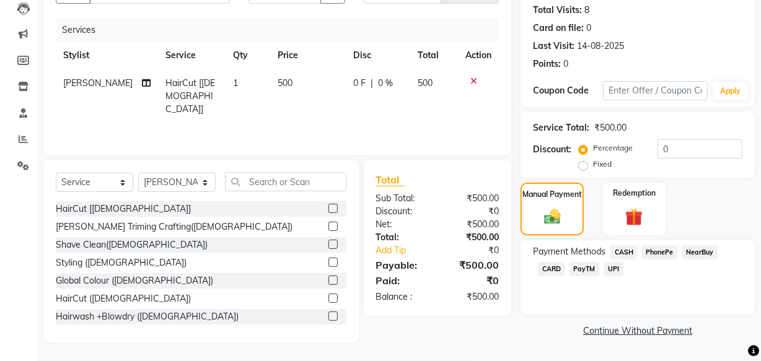
click at [631, 255] on span "CASH" at bounding box center [623, 252] width 27 height 14
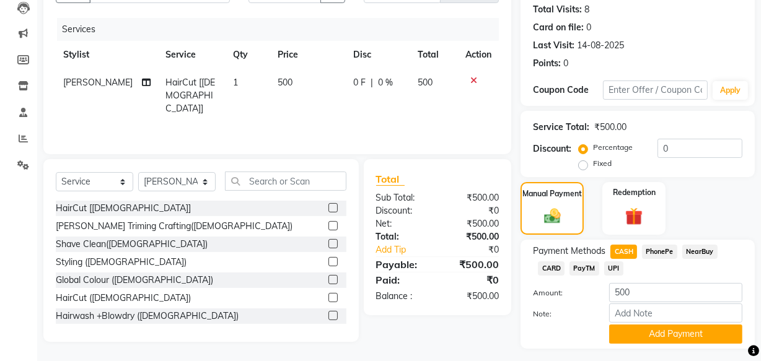
scroll to position [167, 0]
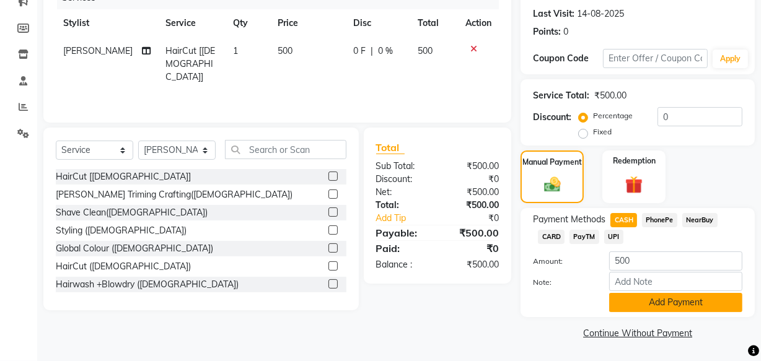
click at [628, 304] on button "Add Payment" at bounding box center [675, 302] width 133 height 19
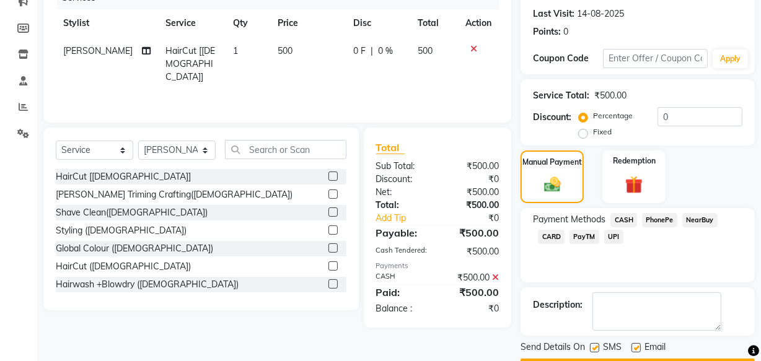
scroll to position [202, 0]
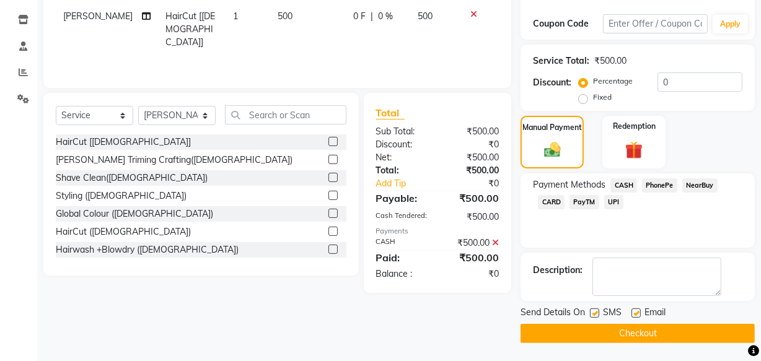
click at [628, 337] on button "Checkout" at bounding box center [637, 333] width 234 height 19
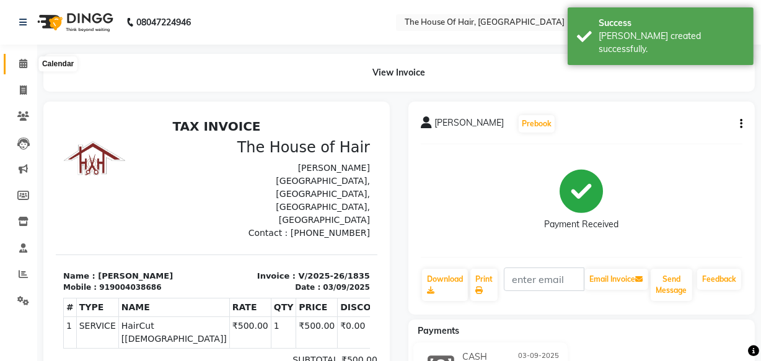
click at [22, 62] on icon at bounding box center [23, 63] width 8 height 9
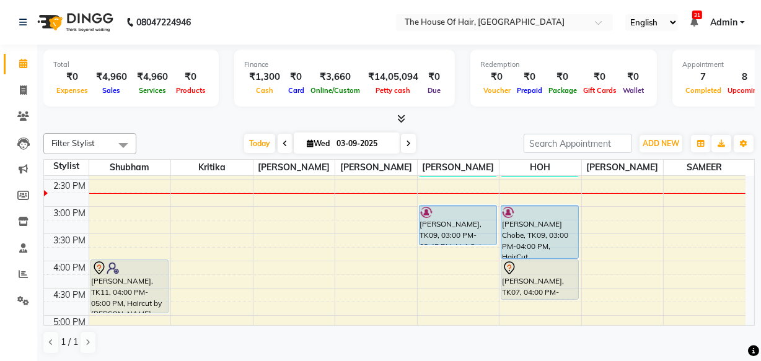
scroll to position [349, 0]
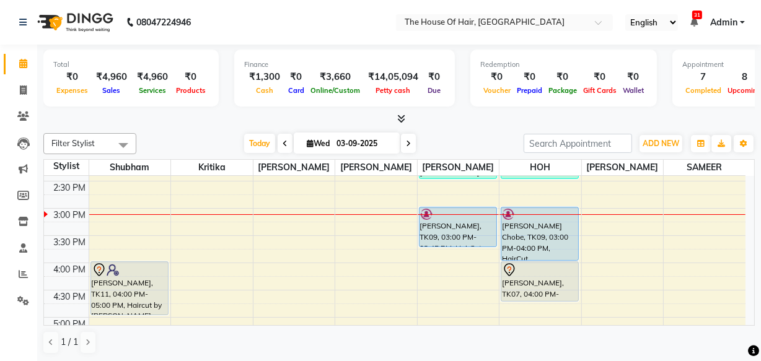
click at [579, 187] on div "8:00 AM 8:30 AM 9:00 AM 9:30 AM 10:00 AM 10:30 AM 11:00 AM 11:30 AM 12:00 PM 12…" at bounding box center [394, 208] width 701 height 763
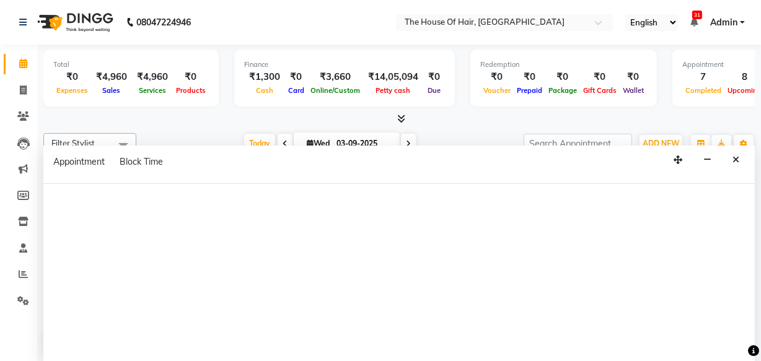
scroll to position [0, 0]
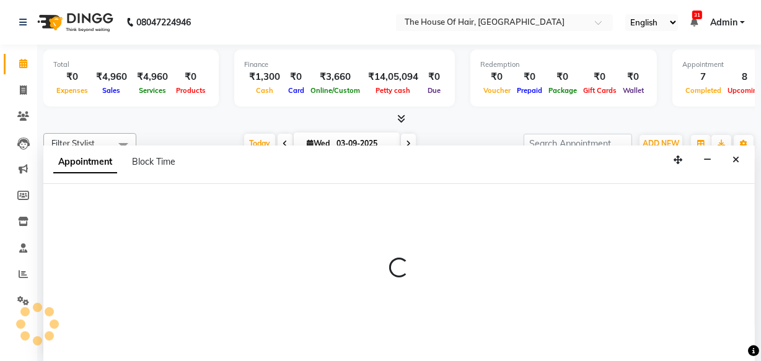
select select "80392"
select select "870"
select select "tentative"
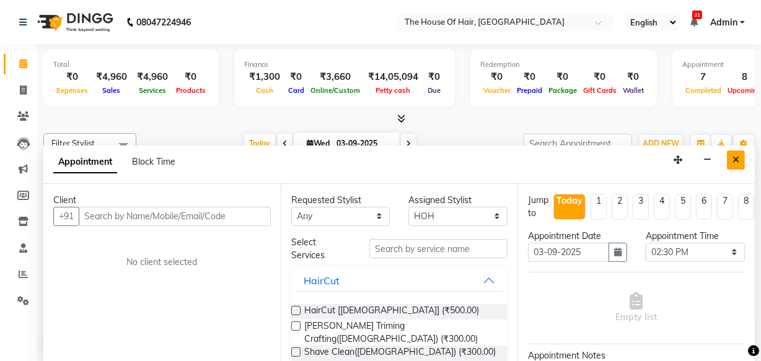
click at [736, 155] on icon "Close" at bounding box center [735, 159] width 7 height 9
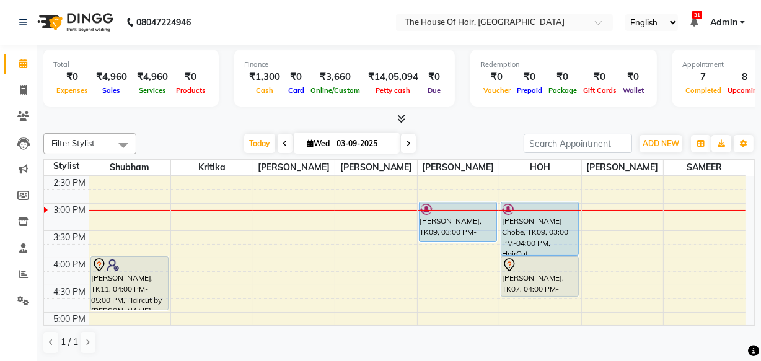
scroll to position [353, 0]
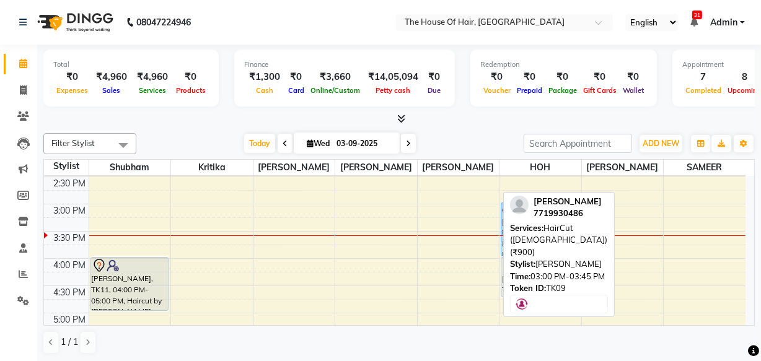
drag, startPoint x: 465, startPoint y: 220, endPoint x: 525, endPoint y: 219, distance: 59.5
click at [525, 219] on div "Filter Stylist Select All Shubham Kritika navin vaidya Aarohi Ubale Amit Rasal …" at bounding box center [398, 243] width 711 height 231
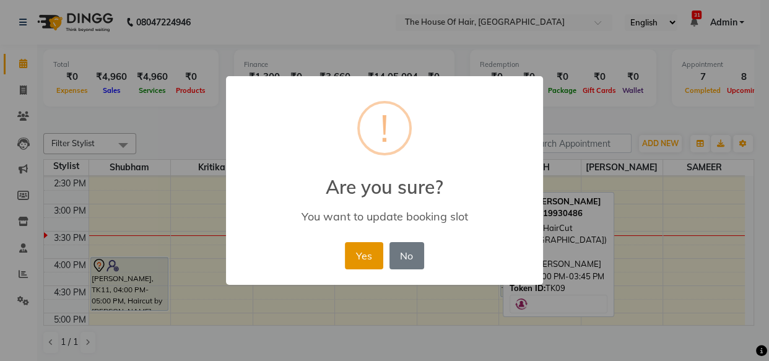
click at [356, 253] on button "Yes" at bounding box center [364, 255] width 38 height 27
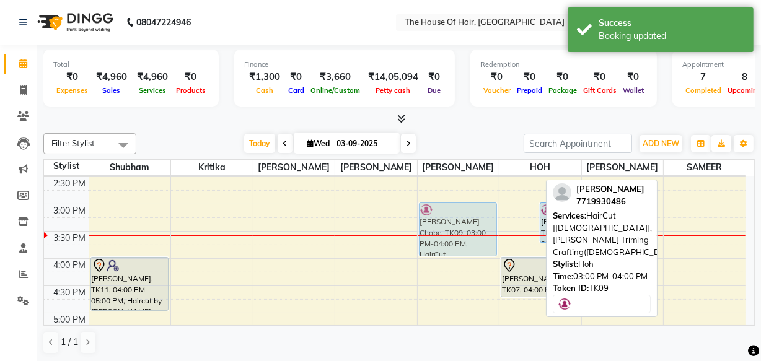
drag, startPoint x: 515, startPoint y: 221, endPoint x: 446, endPoint y: 217, distance: 68.9
click at [446, 217] on tr "Bharat Jadhav, TK01, 11:30 AM-12:00 PM, Haircut by Shubham (Male) Parth khilled…" at bounding box center [394, 204] width 701 height 763
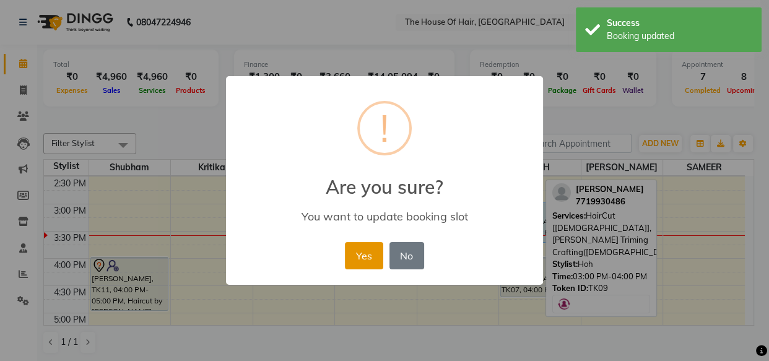
click at [352, 247] on button "Yes" at bounding box center [364, 255] width 38 height 27
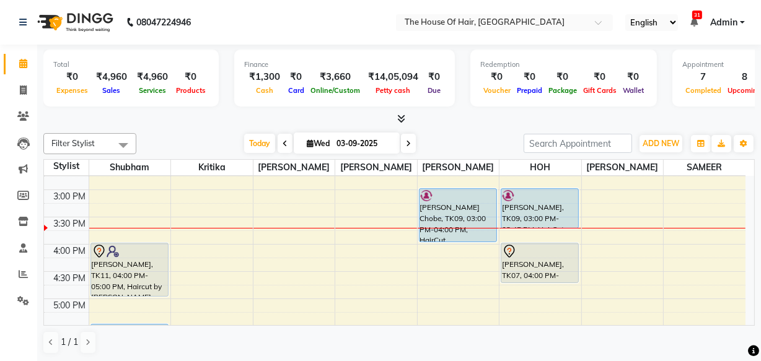
scroll to position [362, 0]
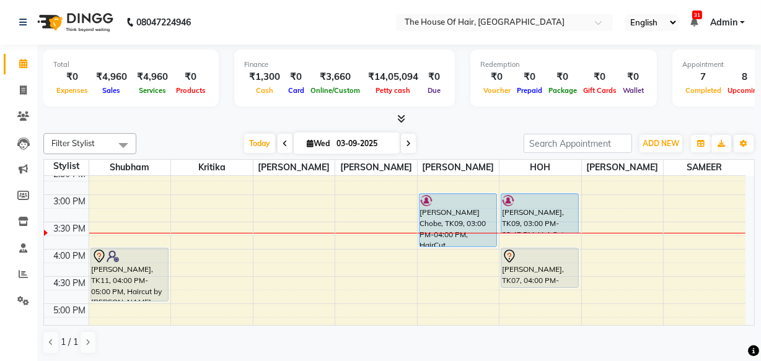
click at [448, 258] on div "8:00 AM 8:30 AM 9:00 AM 9:30 AM 10:00 AM 10:30 AM 11:00 AM 11:30 AM 12:00 PM 12…" at bounding box center [394, 195] width 701 height 763
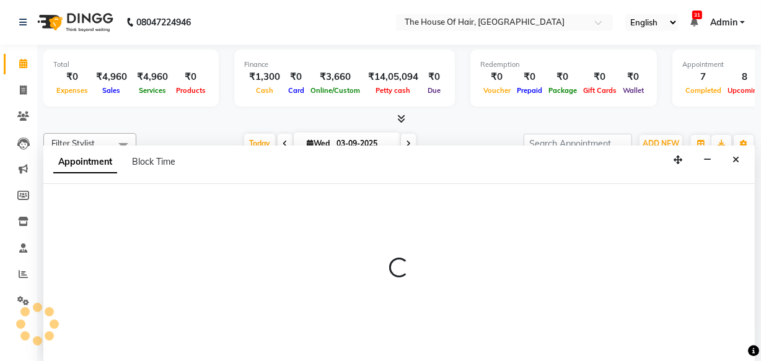
select select "57808"
select select "960"
select select "tentative"
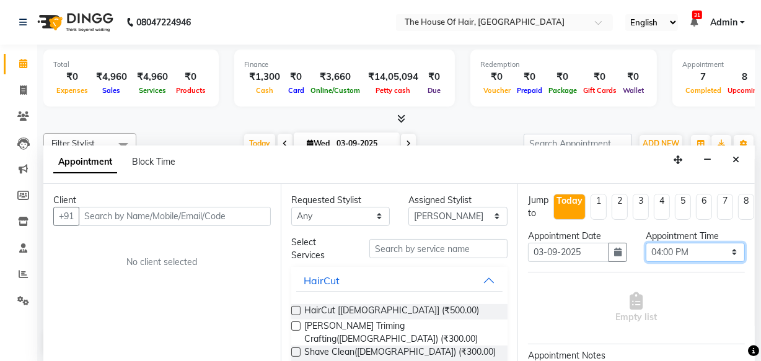
click at [674, 256] on select "Select 09:00 AM 09:15 AM 09:30 AM 09:45 AM 10:00 AM 10:15 AM 10:30 AM 10:45 AM …" at bounding box center [694, 252] width 99 height 19
click at [645, 243] on select "Select 09:00 AM 09:15 AM 09:30 AM 09:45 AM 10:00 AM 10:15 AM 10:30 AM 10:45 AM …" at bounding box center [694, 252] width 99 height 19
click at [675, 245] on select "Select 09:00 AM 09:15 AM 09:30 AM 09:45 AM 10:00 AM 10:15 AM 10:30 AM 10:45 AM …" at bounding box center [694, 252] width 99 height 19
select select "975"
click at [645, 243] on select "Select 09:00 AM 09:15 AM 09:30 AM 09:45 AM 10:00 AM 10:15 AM 10:30 AM 10:45 AM …" at bounding box center [694, 252] width 99 height 19
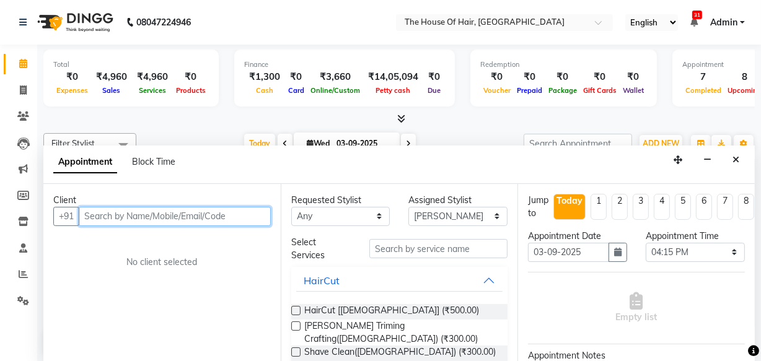
click at [251, 216] on input "text" at bounding box center [175, 216] width 192 height 19
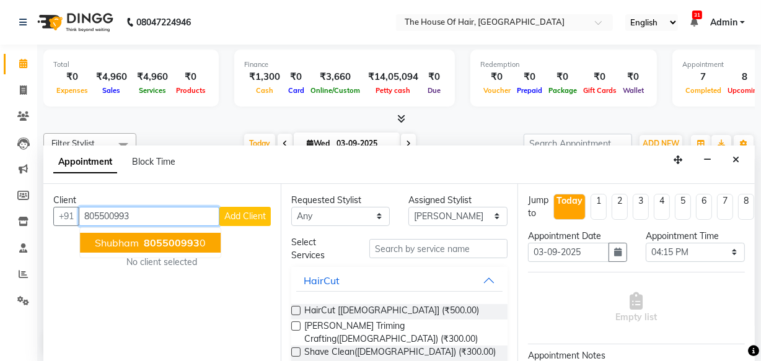
click at [195, 237] on span "805500993" at bounding box center [172, 243] width 56 height 12
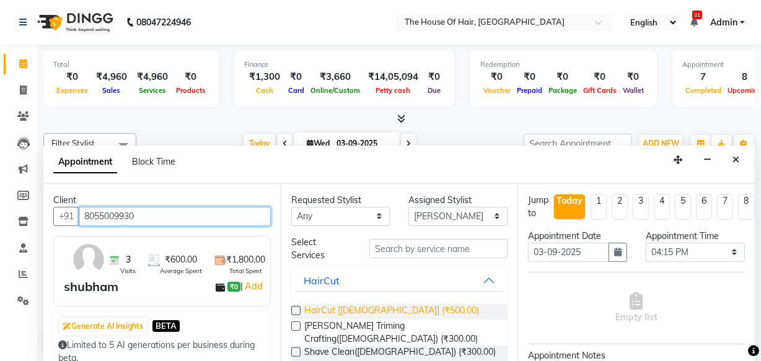
type input "8055009930"
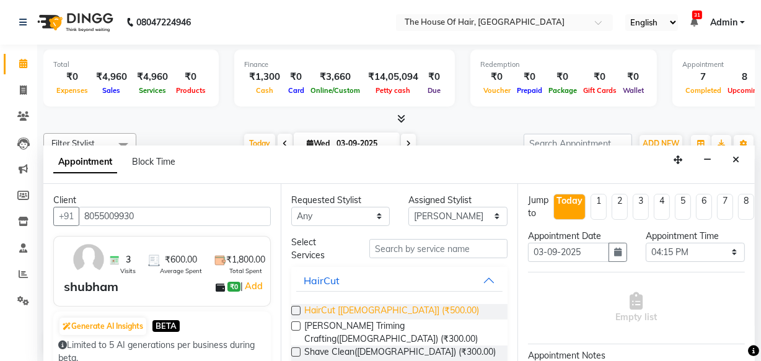
click at [347, 304] on span "HairCut [Male] (₹500.00)" at bounding box center [391, 311] width 175 height 15
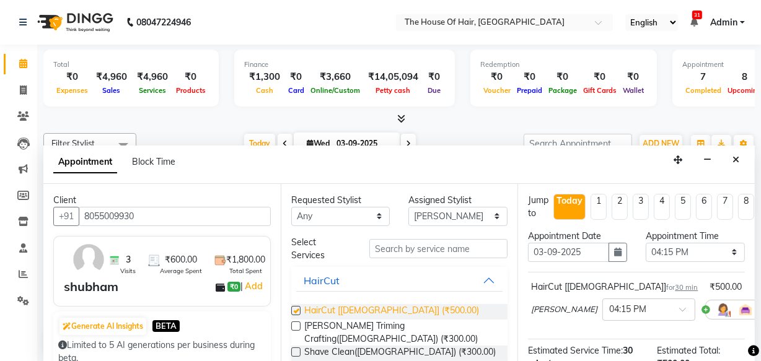
checkbox input "false"
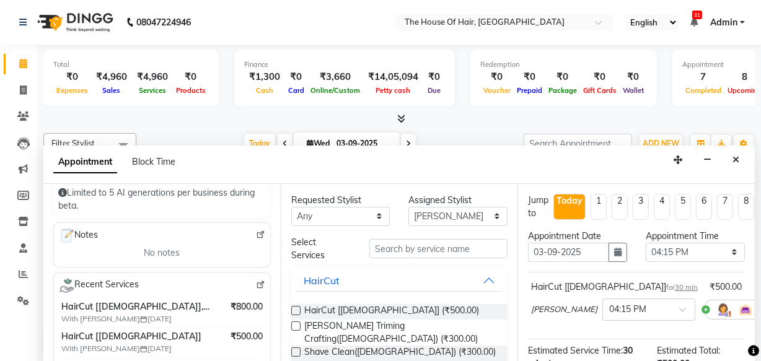
scroll to position [154, 0]
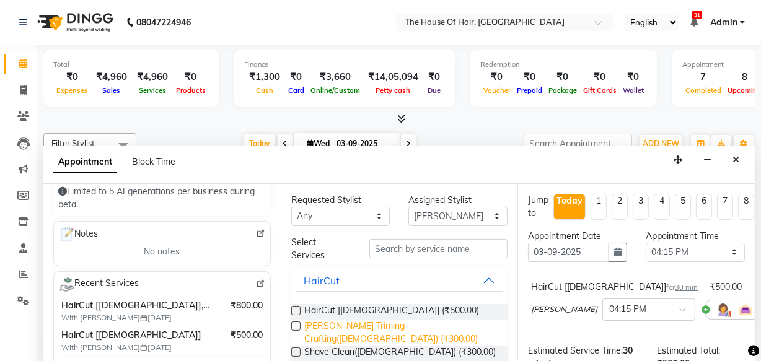
click at [307, 322] on span "Beard Triming Crafting(Male) (₹300.00)" at bounding box center [401, 333] width 194 height 26
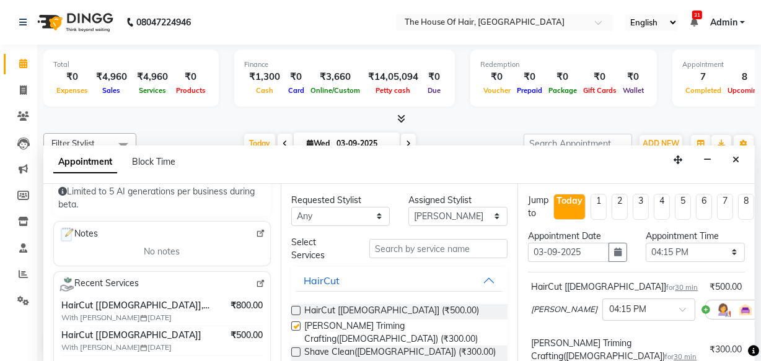
checkbox input "false"
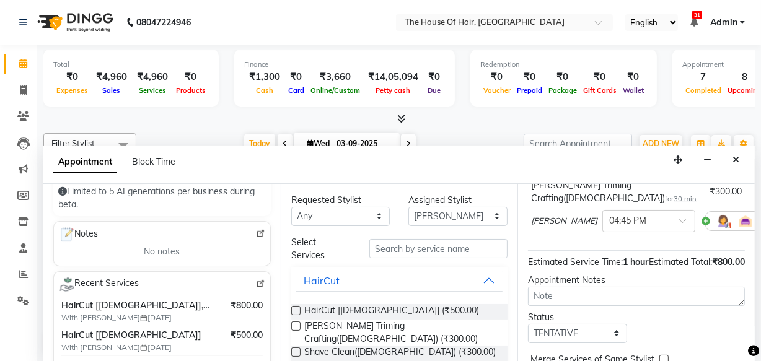
scroll to position [159, 0]
click at [565, 339] on select "Select TENTATIVE CONFIRM CHECK-IN UPCOMING" at bounding box center [577, 332] width 99 height 19
select select "upcoming"
click at [528, 325] on select "Select TENTATIVE CONFIRM CHECK-IN UPCOMING" at bounding box center [577, 332] width 99 height 19
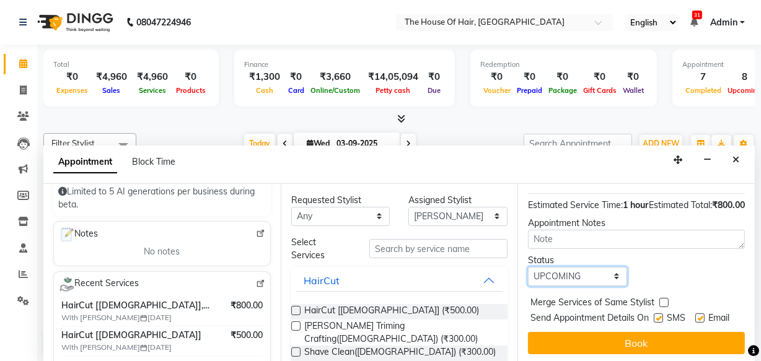
scroll to position [239, 0]
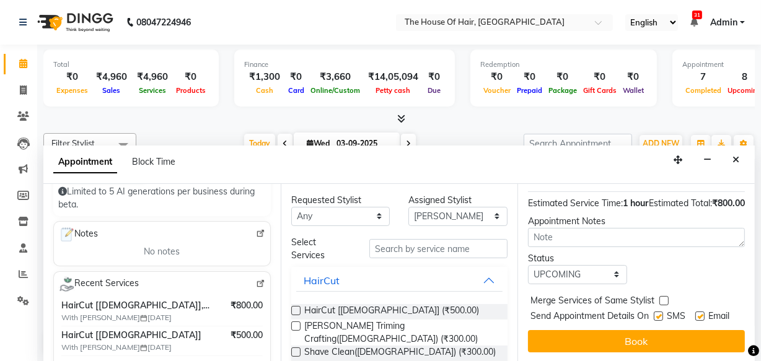
drag, startPoint x: 664, startPoint y: 283, endPoint x: 663, endPoint y: 276, distance: 7.5
click at [663, 296] on label at bounding box center [663, 300] width 9 height 9
click at [663, 298] on input "checkbox" at bounding box center [663, 302] width 8 height 8
click at [663, 296] on label at bounding box center [663, 300] width 9 height 9
click at [663, 298] on input "checkbox" at bounding box center [663, 302] width 8 height 8
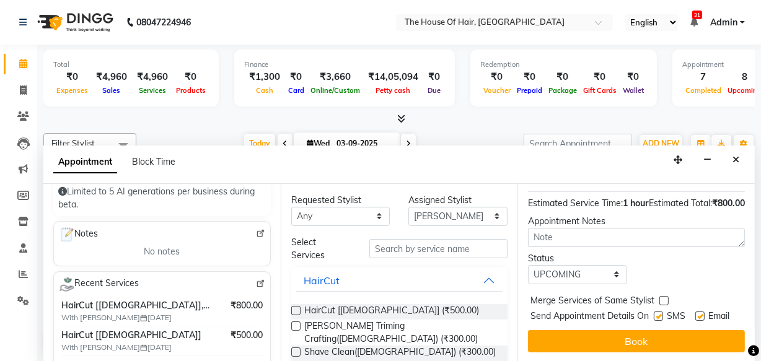
click at [663, 296] on label at bounding box center [663, 300] width 9 height 9
click at [663, 298] on input "checkbox" at bounding box center [663, 302] width 8 height 8
checkbox input "true"
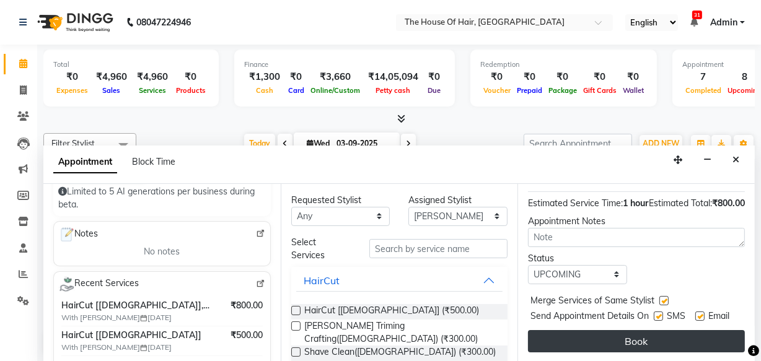
click at [665, 330] on button "Book" at bounding box center [636, 341] width 217 height 22
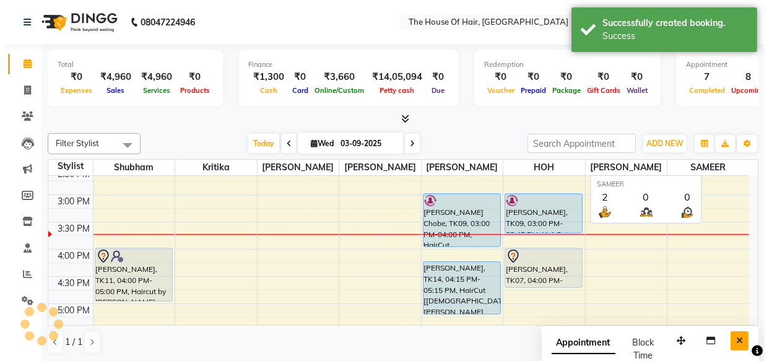
scroll to position [0, 0]
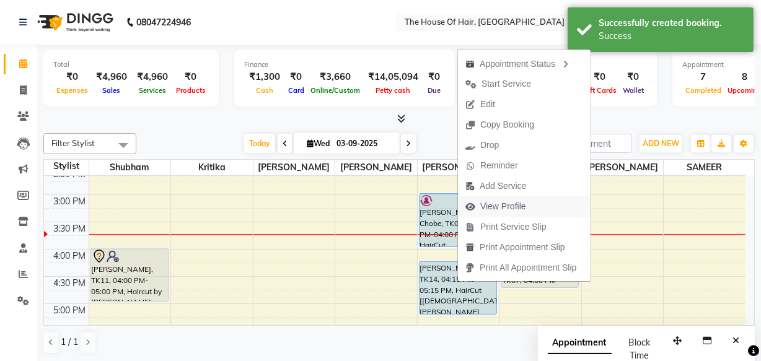
click at [504, 206] on span "View Profile" at bounding box center [503, 206] width 46 height 13
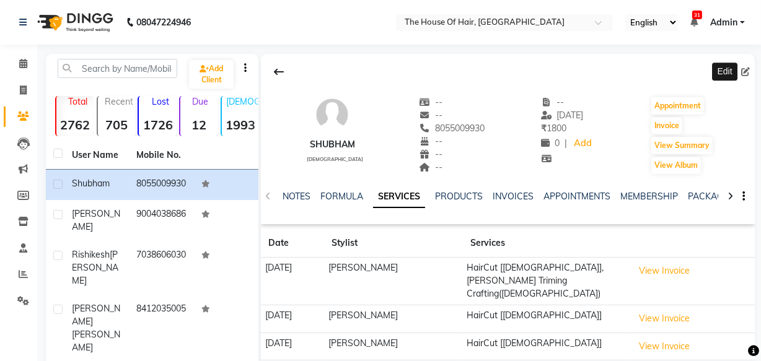
click at [750, 67] on span at bounding box center [748, 72] width 14 height 13
click at [742, 66] on span at bounding box center [748, 72] width 14 height 13
click at [743, 69] on icon at bounding box center [745, 72] width 9 height 9
select select "22"
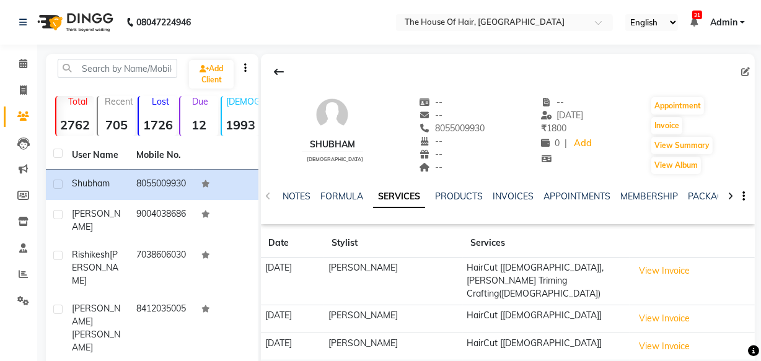
select select "male"
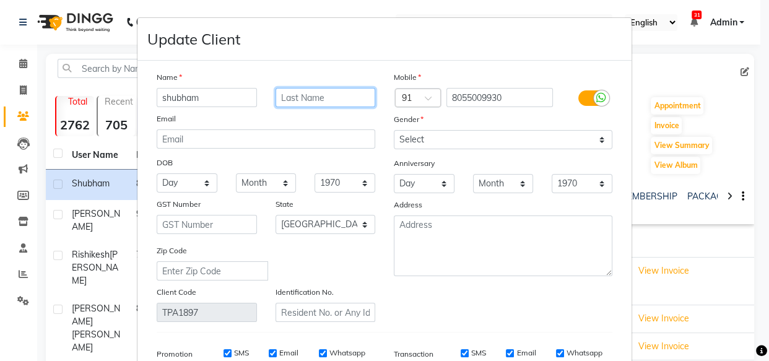
click at [341, 100] on input "text" at bounding box center [326, 97] width 100 height 19
type input "GODAMBE"
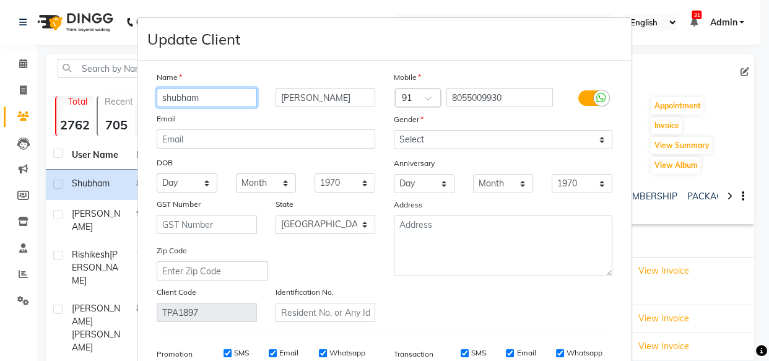
drag, startPoint x: 201, startPoint y: 96, endPoint x: 147, endPoint y: 98, distance: 53.3
click at [147, 98] on div "shubham" at bounding box center [206, 97] width 119 height 19
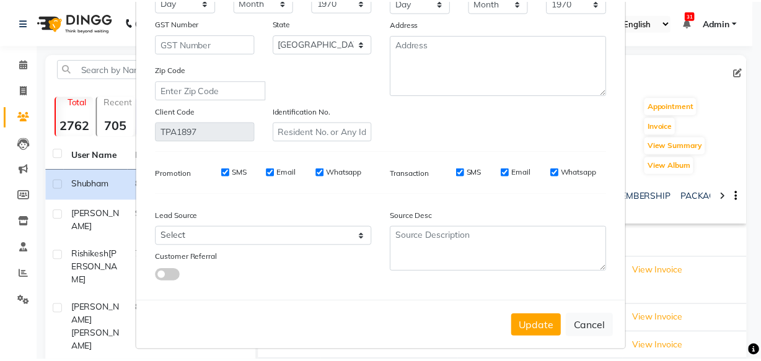
scroll to position [192, 0]
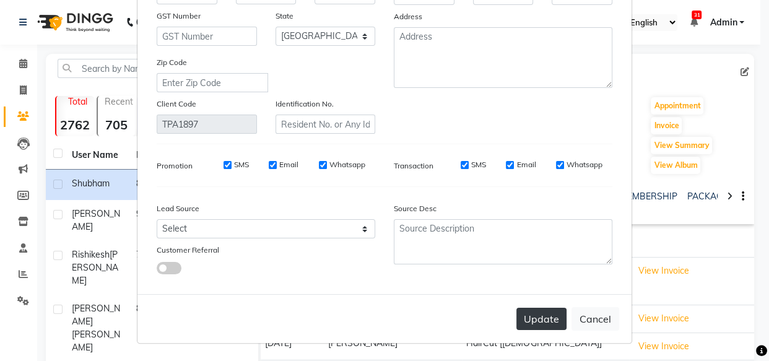
type input "SHUBHAM"
click at [534, 326] on button "Update" at bounding box center [542, 319] width 50 height 22
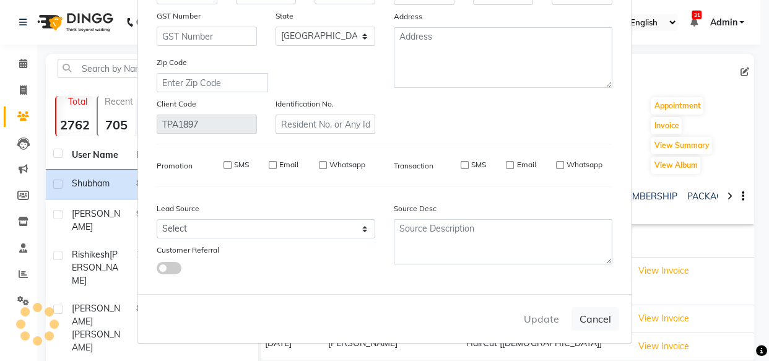
select select
select select "null"
select select
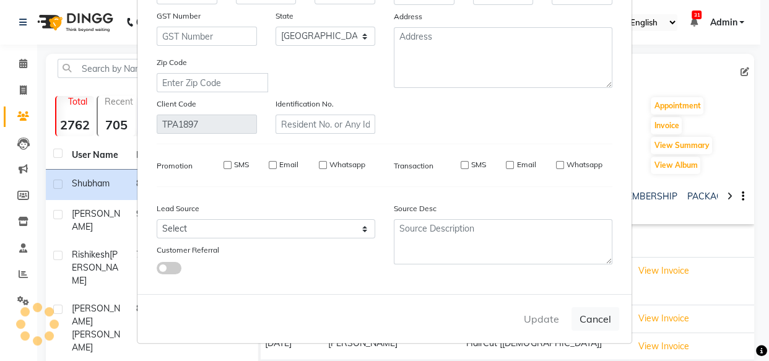
select select
checkbox input "false"
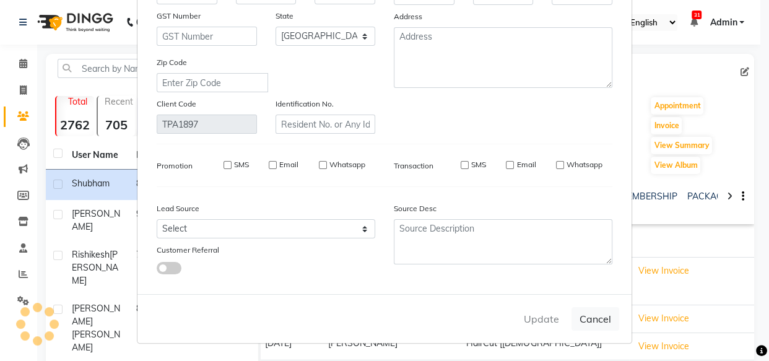
checkbox input "false"
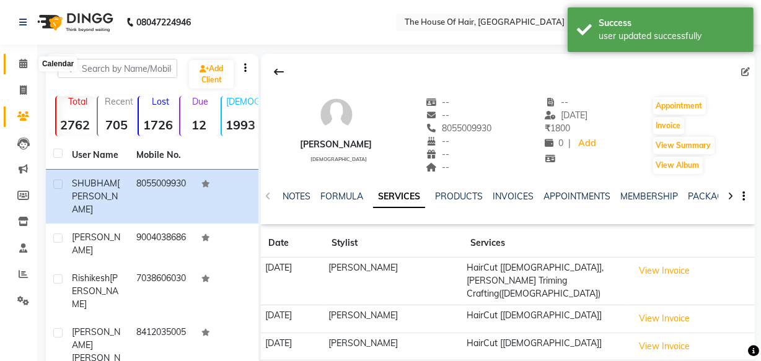
click at [17, 60] on span at bounding box center [23, 64] width 22 height 14
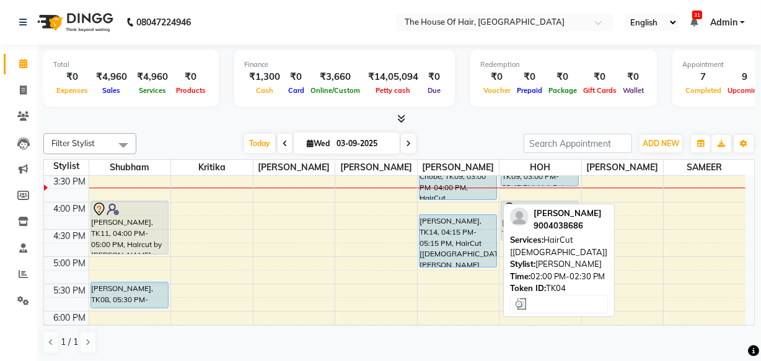
scroll to position [411, 0]
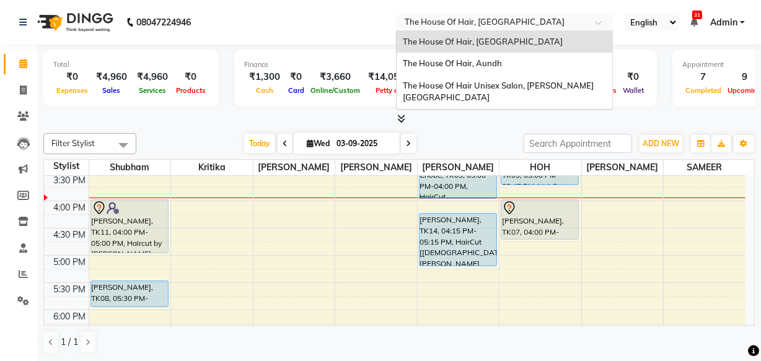
click at [442, 17] on span "The House Of Hair, [GEOGRAPHIC_DATA]" at bounding box center [485, 22] width 160 height 10
click at [452, 66] on span "The House Of Hair, Aundh" at bounding box center [452, 63] width 99 height 10
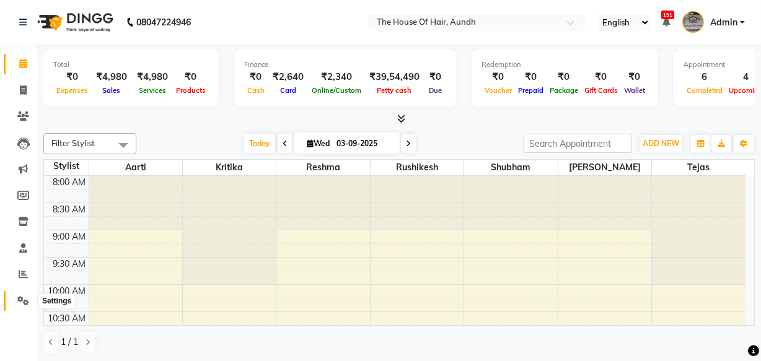
click at [19, 297] on icon at bounding box center [23, 300] width 12 height 9
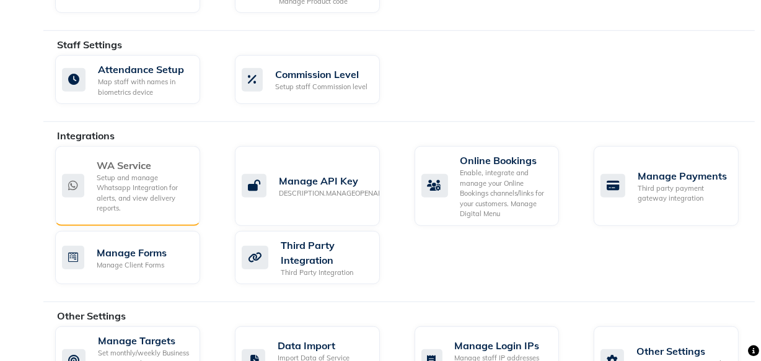
scroll to position [766, 0]
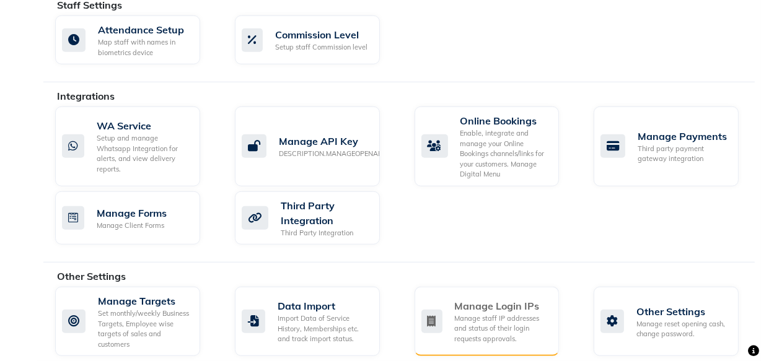
click at [463, 313] on div "Manage staff IP addresses and status of their login requests approvals." at bounding box center [502, 328] width 95 height 31
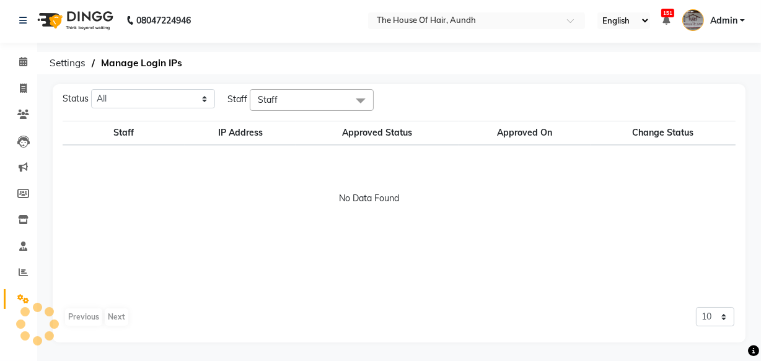
scroll to position [116, 0]
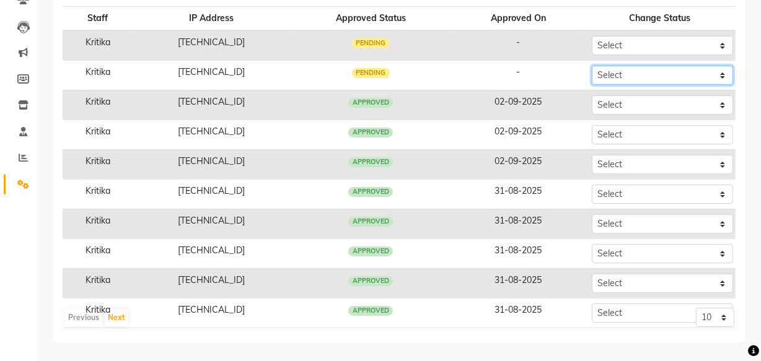
click at [610, 72] on select "Select Approved Rejected" at bounding box center [662, 75] width 141 height 19
select select "Approved"
click at [592, 66] on select "Select Approved Rejected" at bounding box center [662, 75] width 141 height 19
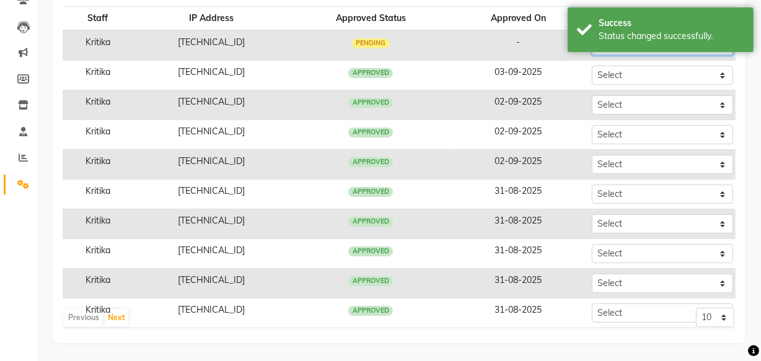
click at [600, 53] on select "Select Approved Rejected" at bounding box center [662, 45] width 141 height 19
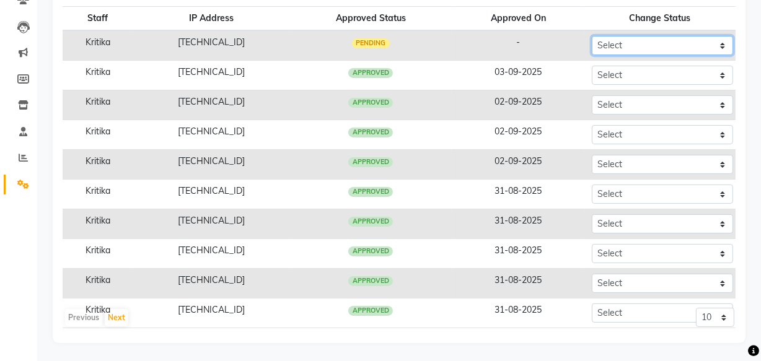
select select "Approved"
click at [592, 36] on select "Select Approved Rejected" at bounding box center [662, 45] width 141 height 19
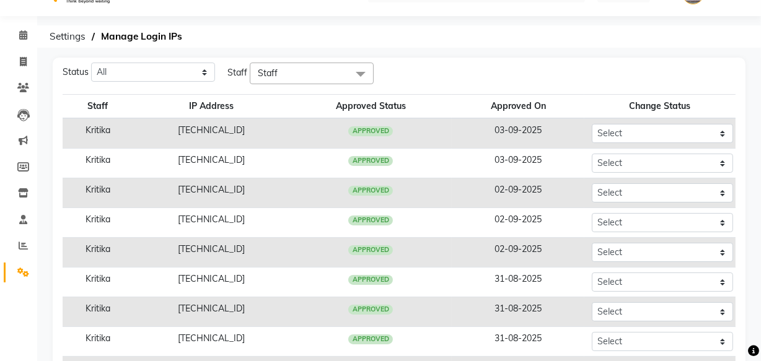
scroll to position [21, 0]
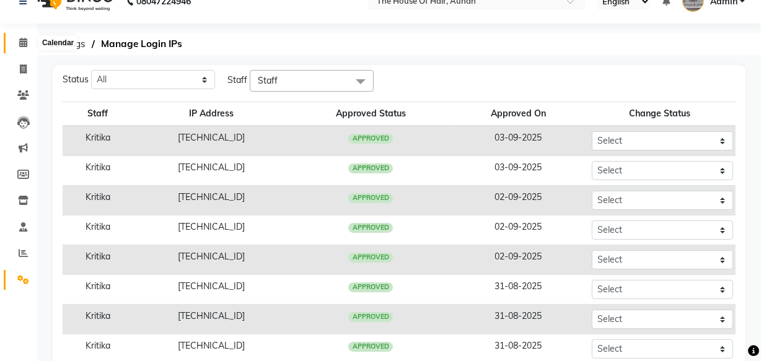
click at [17, 37] on span at bounding box center [23, 43] width 22 height 14
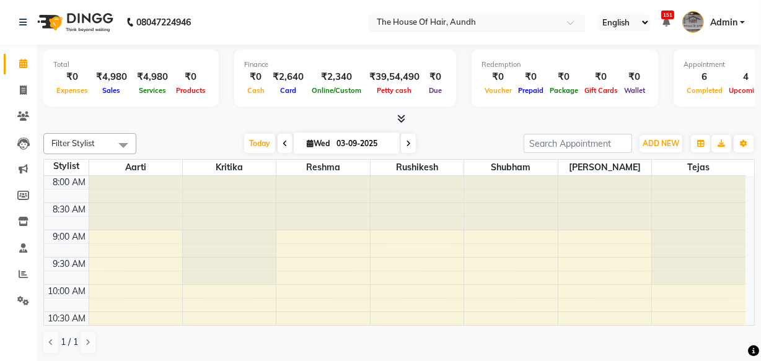
click at [458, 17] on input "text" at bounding box center [464, 23] width 180 height 12
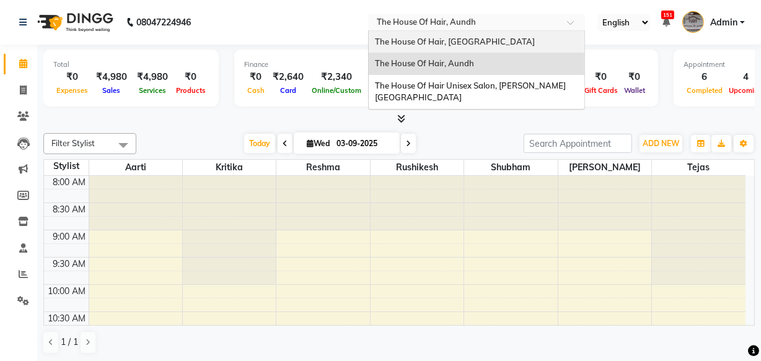
drag, startPoint x: 466, startPoint y: 87, endPoint x: 466, endPoint y: 47, distance: 39.6
click at [466, 47] on div "The House Of Hair, [GEOGRAPHIC_DATA] The House Of Hair, Aundh The House Of Hair…" at bounding box center [477, 70] width 216 height 78
click at [466, 47] on div "The House Of Hair, [GEOGRAPHIC_DATA]" at bounding box center [477, 42] width 216 height 22
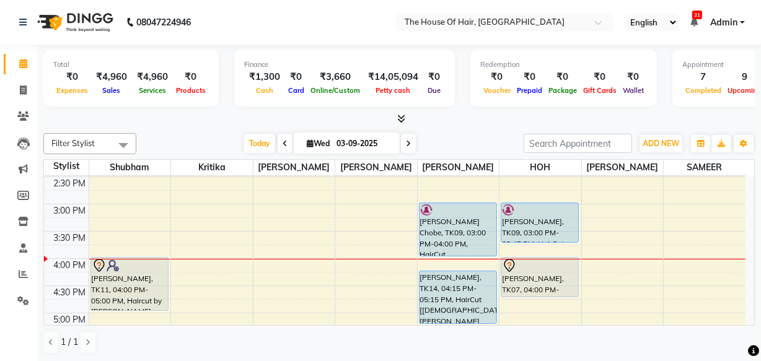
scroll to position [353, 0]
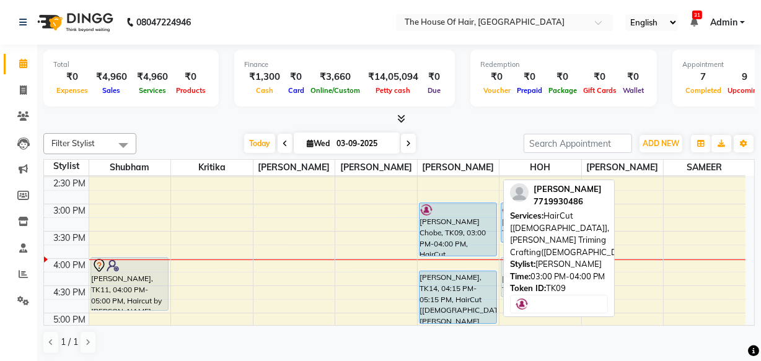
click at [458, 232] on div "[PERSON_NAME] Chobe, TK09, 03:00 PM-04:00 PM, HairCut [[DEMOGRAPHIC_DATA]],[PER…" at bounding box center [457, 229] width 77 height 53
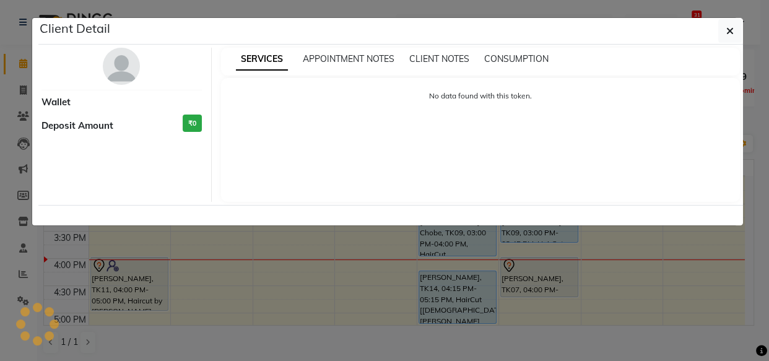
select select "5"
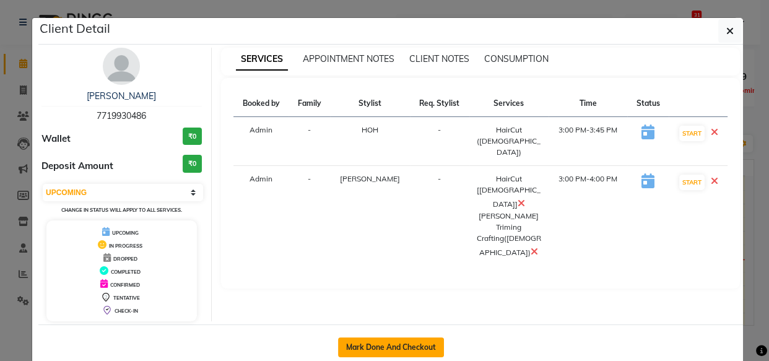
click at [383, 339] on button "Mark Done And Checkout" at bounding box center [391, 348] width 106 height 20
select select "service"
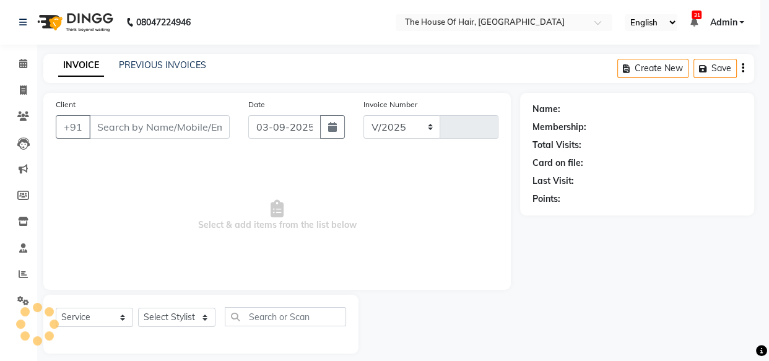
select select "5992"
type input "1836"
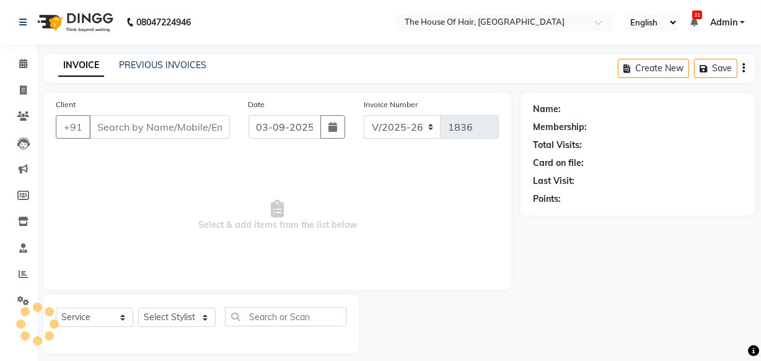
type input "7719930486"
select select "80392"
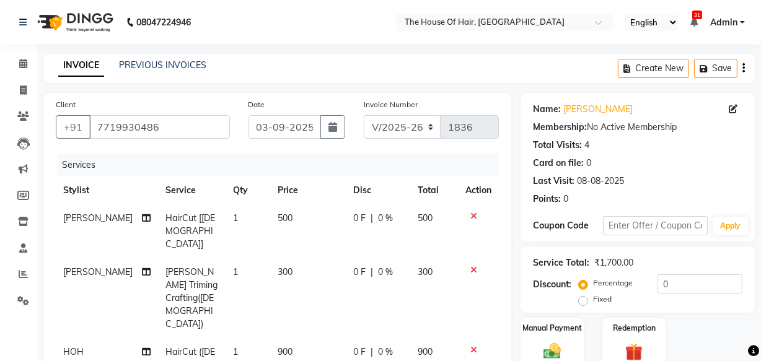
click at [278, 346] on span "900" at bounding box center [285, 351] width 15 height 11
select select "80392"
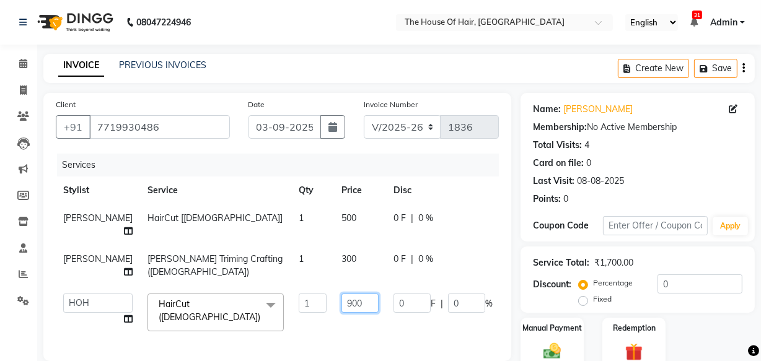
click at [341, 313] on input "900" at bounding box center [359, 303] width 37 height 19
type input "700"
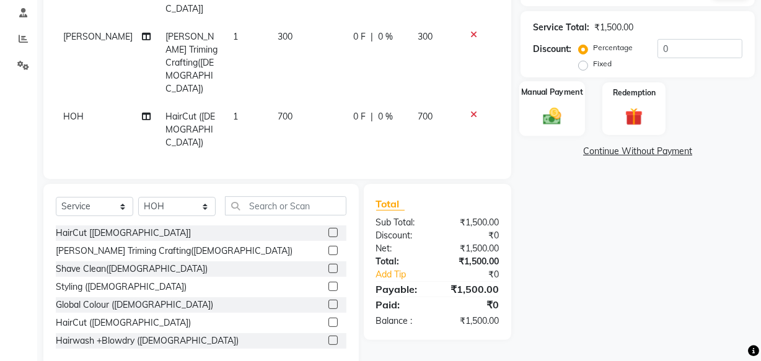
scroll to position [216, 0]
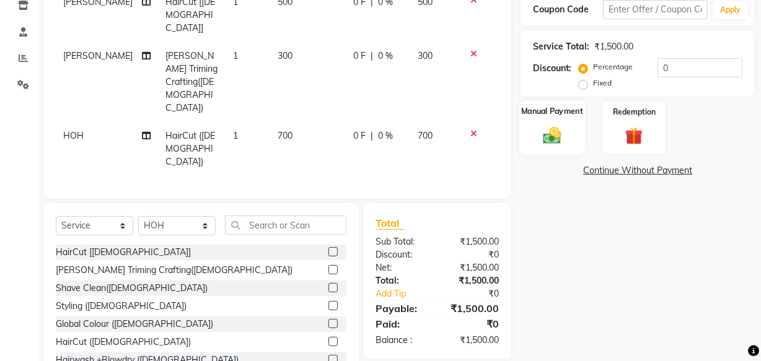
click at [554, 96] on div "Name: [PERSON_NAME] Membership: No Active Membership Total Visits: 4 Card on fi…" at bounding box center [641, 131] width 243 height 509
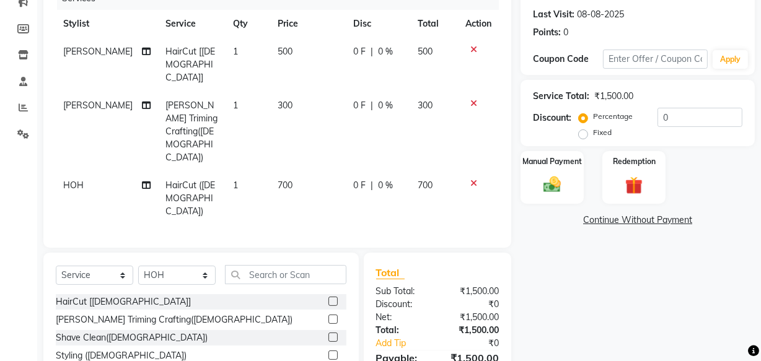
scroll to position [161, 0]
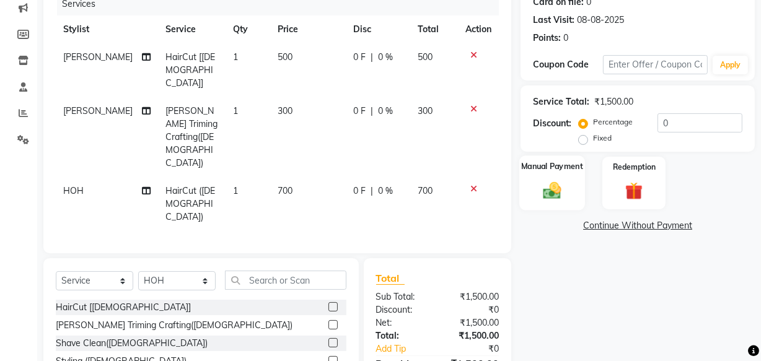
click at [544, 175] on div "Manual Payment" at bounding box center [552, 182] width 66 height 55
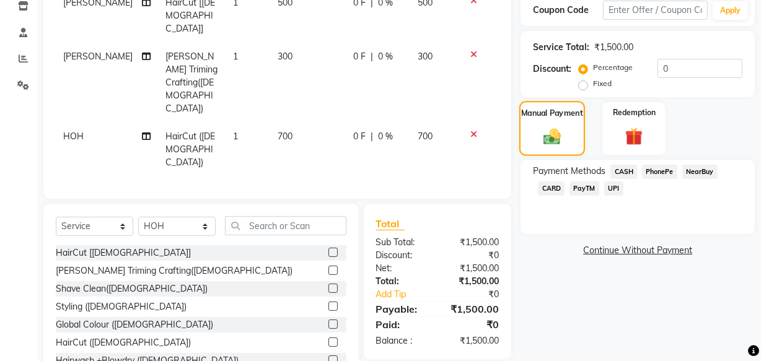
scroll to position [216, 0]
click at [612, 188] on span "UPI" at bounding box center [613, 188] width 19 height 14
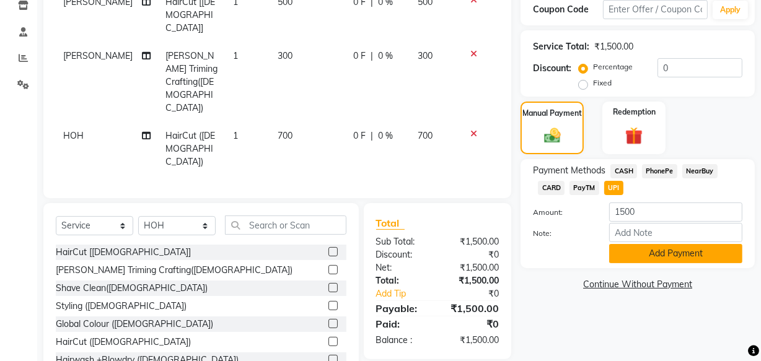
click at [685, 250] on button "Add Payment" at bounding box center [675, 253] width 133 height 19
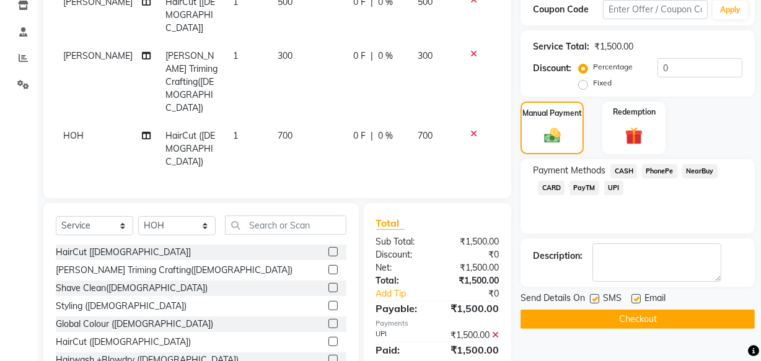
click at [637, 312] on button "Checkout" at bounding box center [637, 319] width 234 height 19
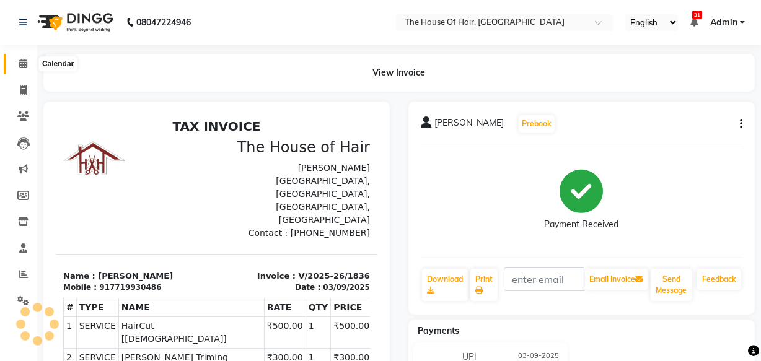
click at [24, 63] on icon at bounding box center [23, 63] width 8 height 9
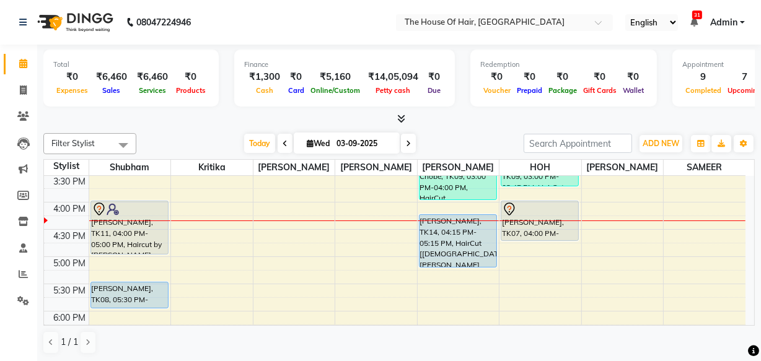
scroll to position [410, 0]
click at [560, 19] on input "text" at bounding box center [492, 23] width 180 height 12
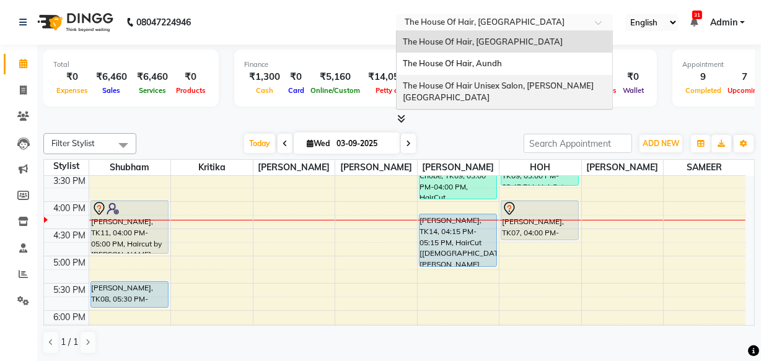
click at [510, 82] on span "The House Of Hair Unisex Salon, [PERSON_NAME][GEOGRAPHIC_DATA]" at bounding box center [498, 92] width 191 height 22
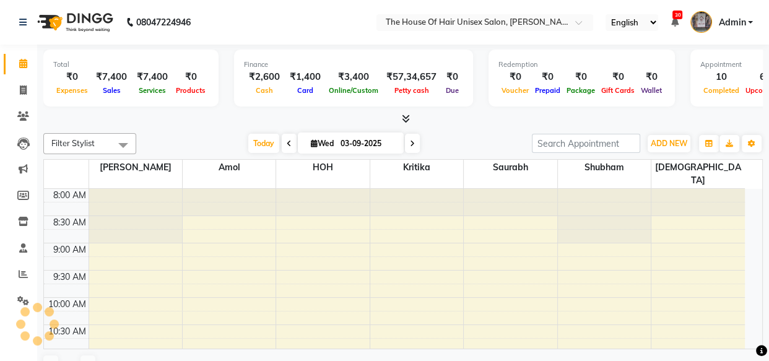
select select "en"
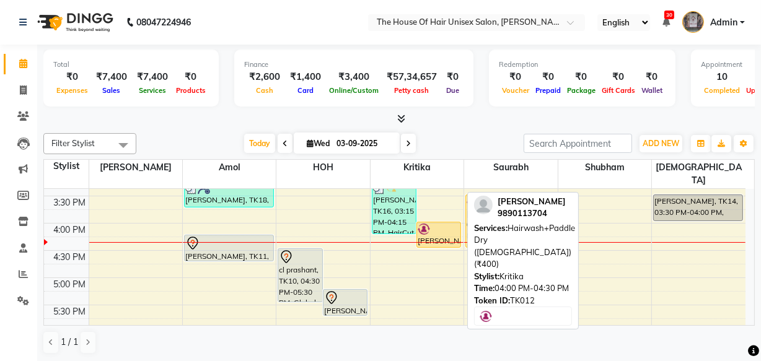
scroll to position [471, 0]
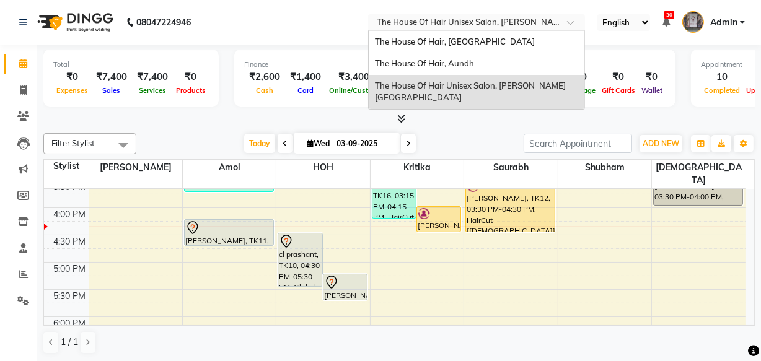
click at [477, 24] on input "text" at bounding box center [464, 23] width 180 height 12
click at [470, 43] on span "The House Of Hair, [GEOGRAPHIC_DATA]" at bounding box center [455, 42] width 160 height 10
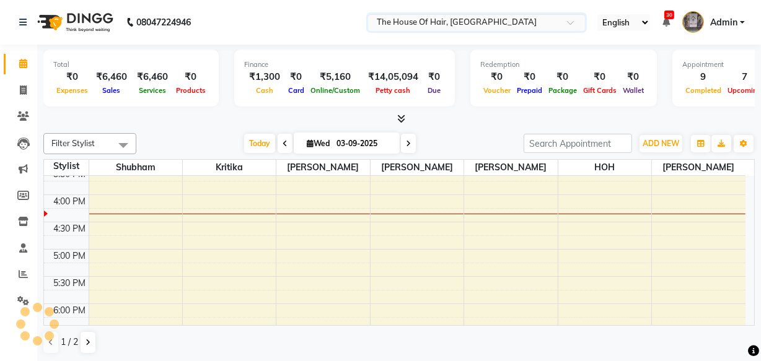
click at [447, 144] on div "Today Wed 03-09-2025" at bounding box center [329, 143] width 375 height 19
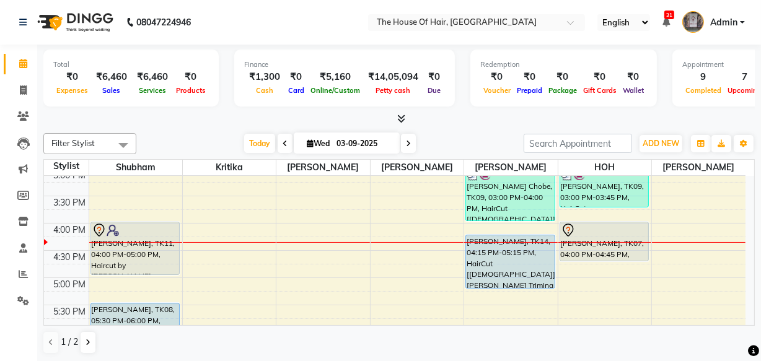
scroll to position [483, 0]
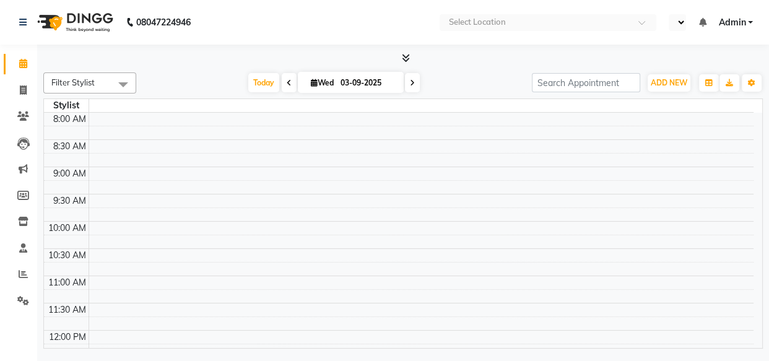
select select "en"
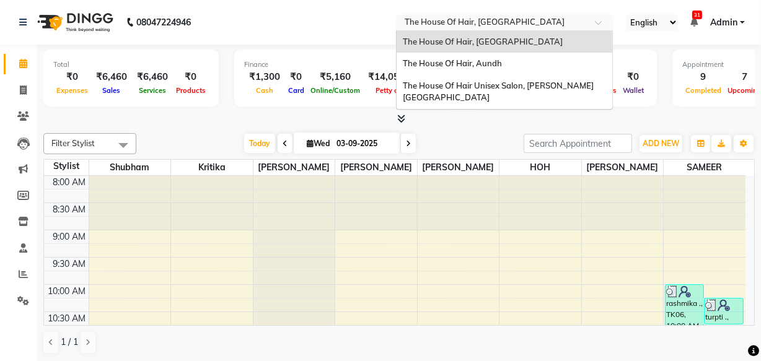
click at [510, 19] on input "text" at bounding box center [492, 23] width 180 height 12
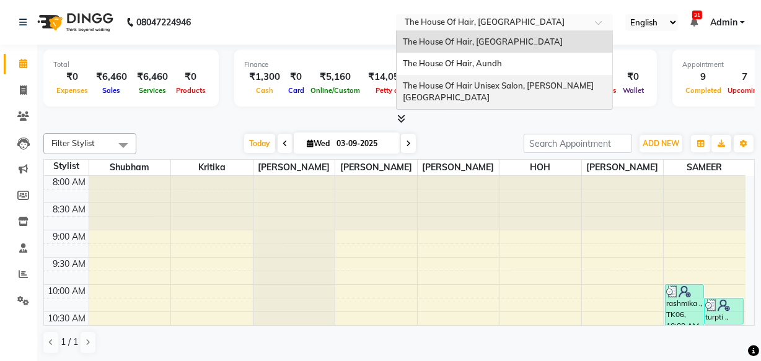
click at [514, 81] on span "The House Of Hair Unisex Salon, [PERSON_NAME][GEOGRAPHIC_DATA]" at bounding box center [498, 92] width 191 height 22
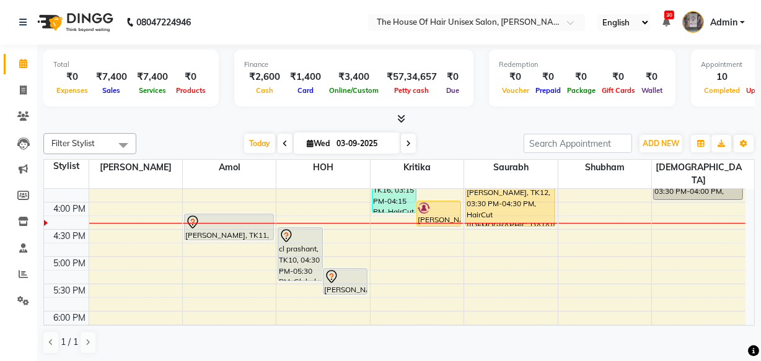
scroll to position [474, 0]
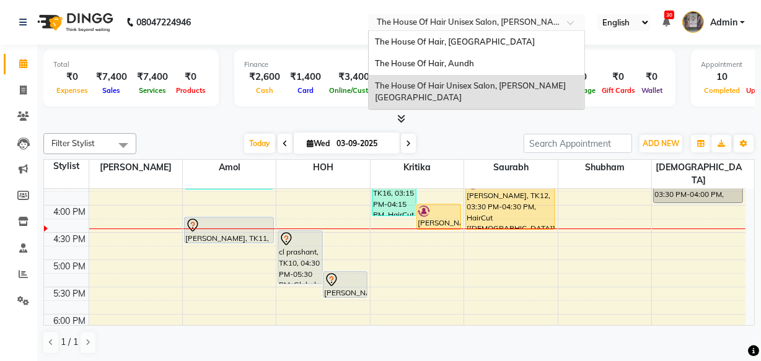
click at [577, 22] on span at bounding box center [574, 26] width 15 height 12
click at [489, 35] on div "The House Of Hair, [GEOGRAPHIC_DATA]" at bounding box center [477, 42] width 216 height 22
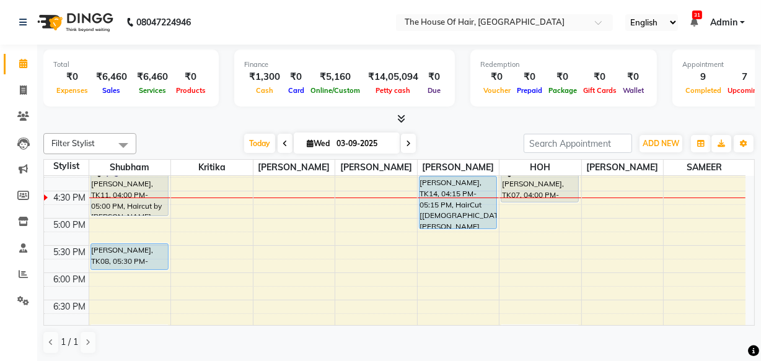
scroll to position [447, 0]
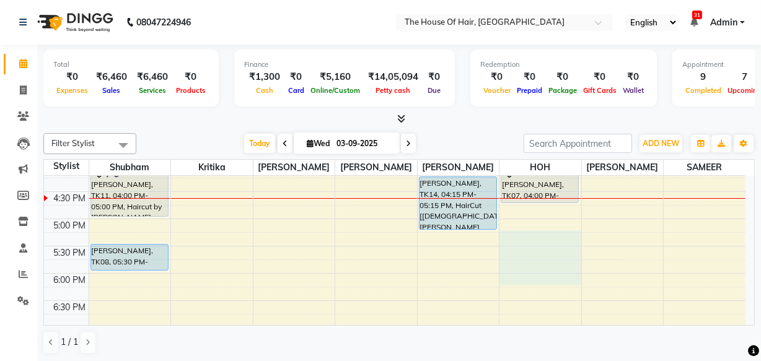
click at [521, 262] on div "8:00 AM 8:30 AM 9:00 AM 9:30 AM 10:00 AM 10:30 AM 11:00 AM 11:30 AM 12:00 PM 12…" at bounding box center [394, 110] width 701 height 763
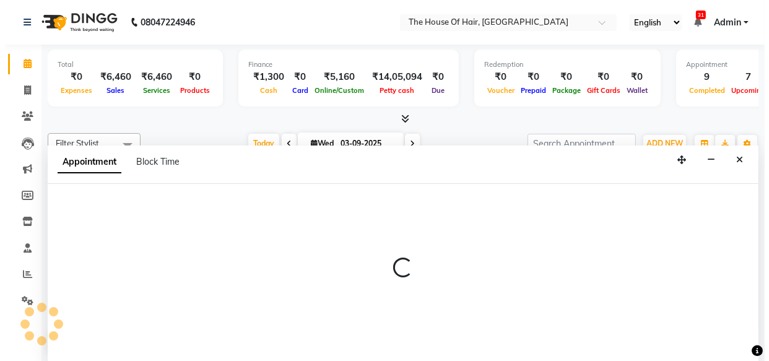
scroll to position [0, 0]
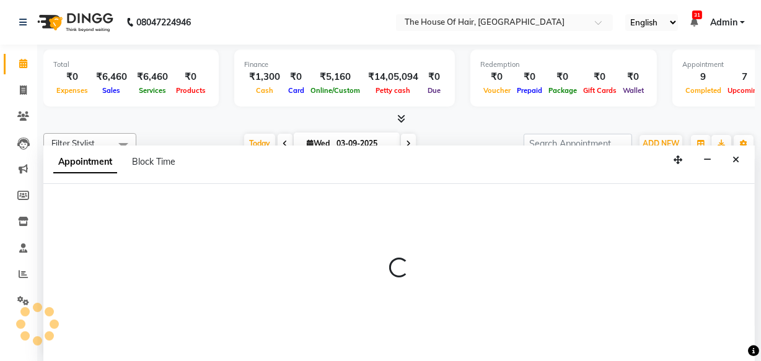
select select "80392"
select select "1065"
select select "tentative"
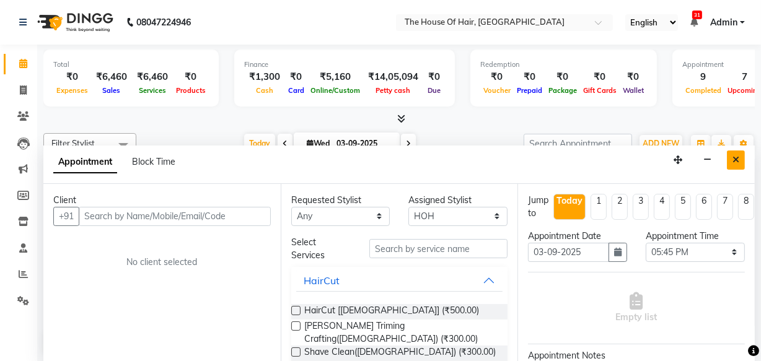
click at [730, 164] on button "Close" at bounding box center [736, 160] width 18 height 19
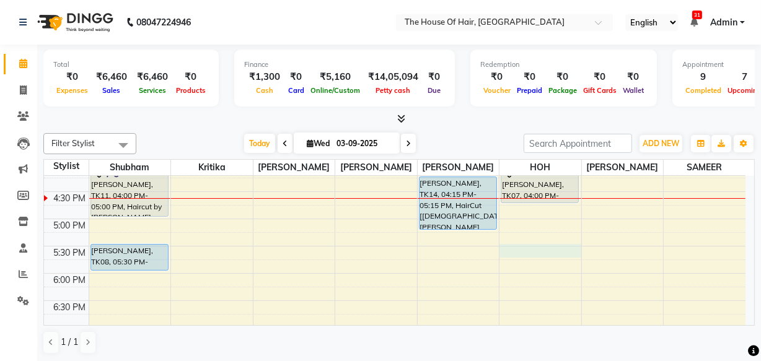
click at [502, 245] on div "8:00 AM 8:30 AM 9:00 AM 9:30 AM 10:00 AM 10:30 AM 11:00 AM 11:30 AM 12:00 PM 12…" at bounding box center [394, 110] width 701 height 763
select select "80392"
select select "1050"
select select "tentative"
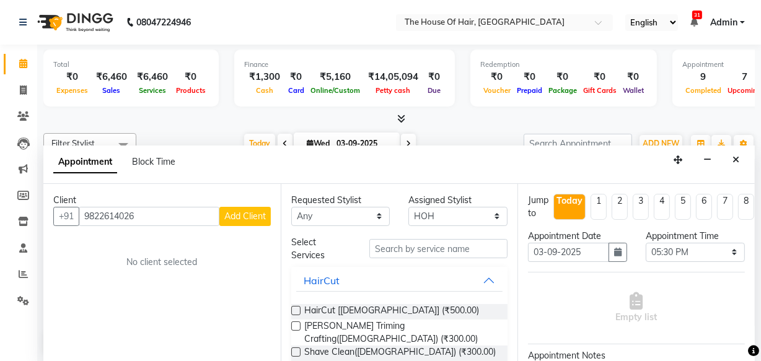
type input "9822614026"
click at [241, 211] on span "Add Client" at bounding box center [245, 216] width 42 height 11
select select "22"
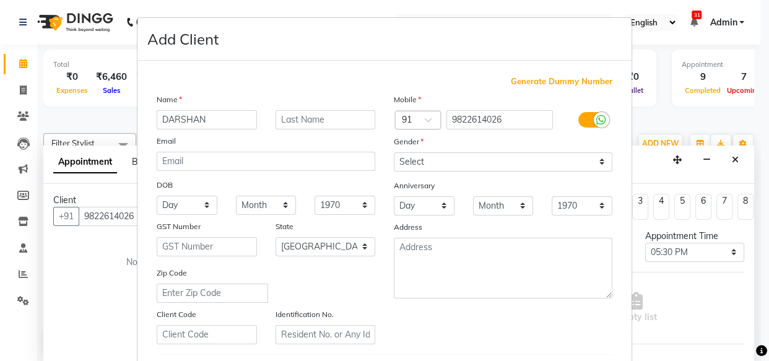
type input "DARSHAN"
click at [297, 121] on input "text" at bounding box center [326, 119] width 100 height 19
type input "."
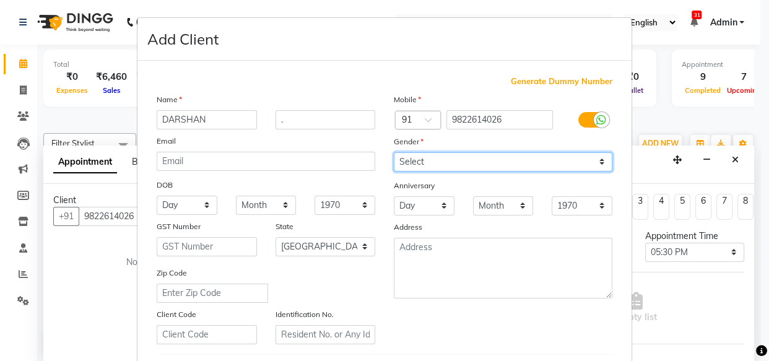
click at [406, 161] on select "Select Male Female Other Prefer Not To Say" at bounding box center [503, 161] width 219 height 19
select select "male"
click at [394, 152] on select "Select Male Female Other Prefer Not To Say" at bounding box center [503, 161] width 219 height 19
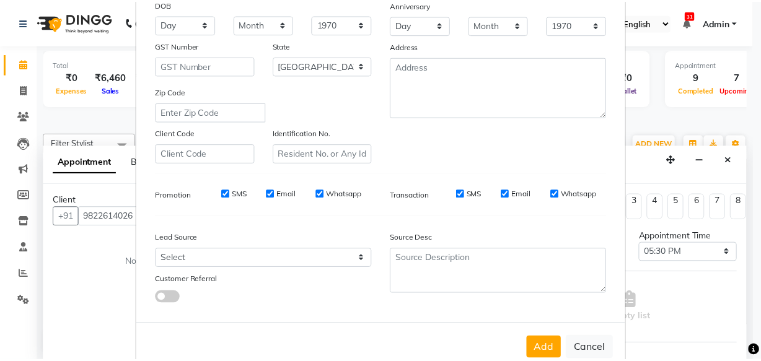
scroll to position [214, 0]
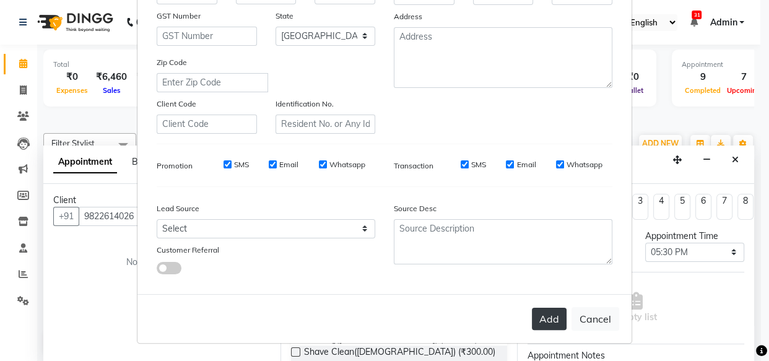
click at [546, 315] on button "Add" at bounding box center [549, 319] width 35 height 22
select select
select select "null"
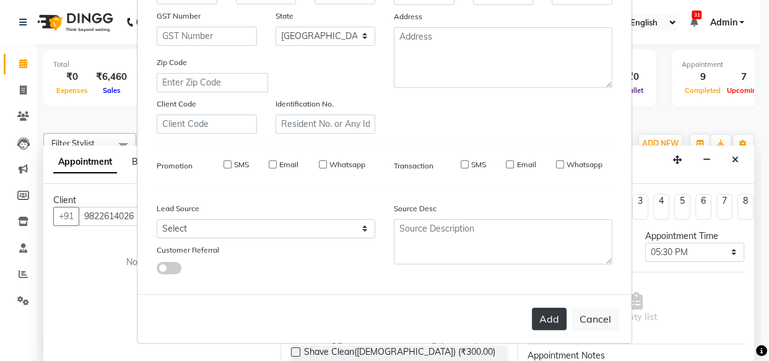
select select
checkbox input "false"
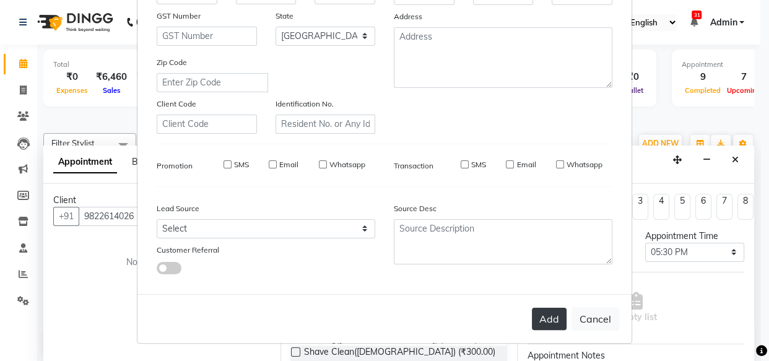
checkbox input "false"
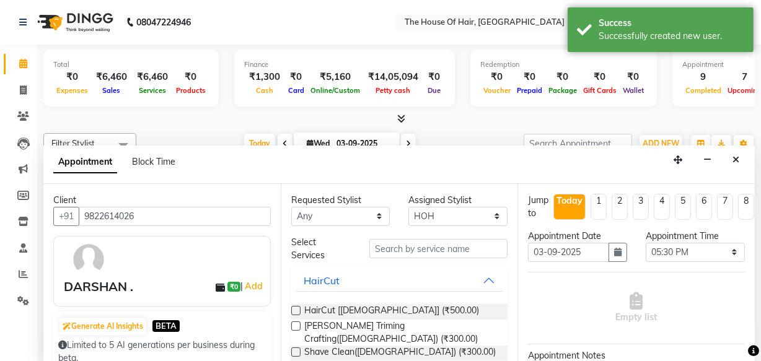
click at [295, 306] on label at bounding box center [295, 310] width 9 height 9
click at [295, 308] on input "checkbox" at bounding box center [295, 312] width 8 height 8
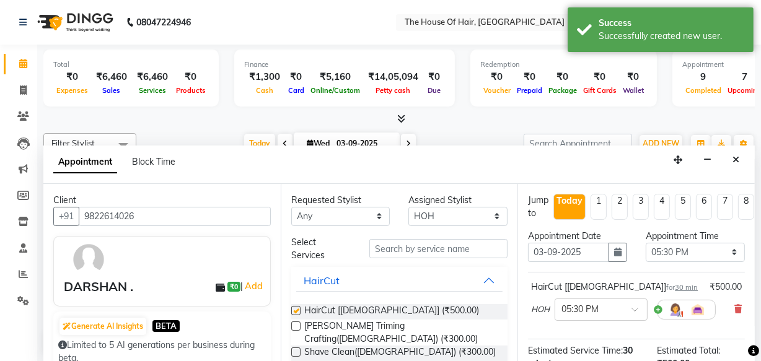
checkbox input "false"
click at [292, 324] on label at bounding box center [295, 326] width 9 height 9
click at [292, 324] on input "checkbox" at bounding box center [295, 327] width 8 height 8
checkbox input "false"
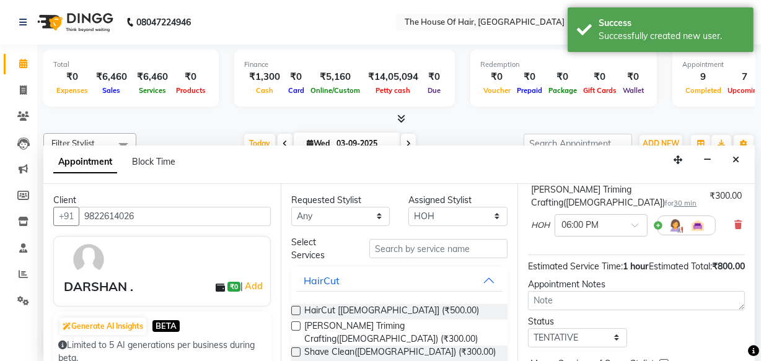
scroll to position [235, 0]
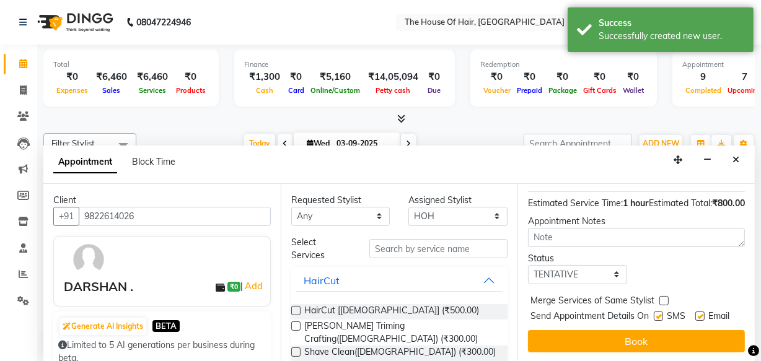
click at [665, 296] on label at bounding box center [663, 300] width 9 height 9
click at [665, 298] on input "checkbox" at bounding box center [663, 302] width 8 height 8
checkbox input "true"
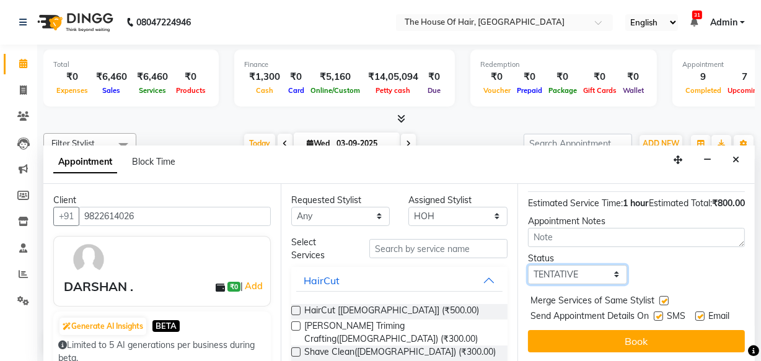
click at [605, 265] on select "Select TENTATIVE CONFIRM CHECK-IN UPCOMING" at bounding box center [577, 274] width 99 height 19
select select "upcoming"
click at [528, 265] on select "Select TENTATIVE CONFIRM CHECK-IN UPCOMING" at bounding box center [577, 274] width 99 height 19
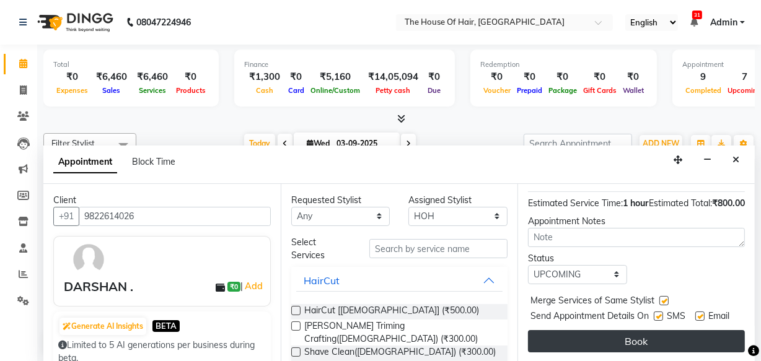
click at [628, 330] on button "Book" at bounding box center [636, 341] width 217 height 22
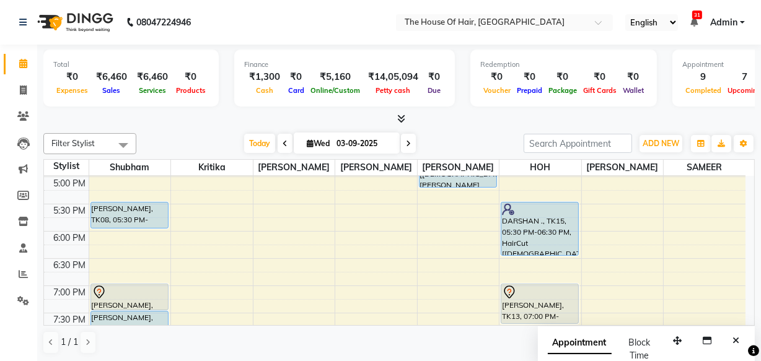
scroll to position [490, 0]
click at [337, 229] on div "8:00 AM 8:30 AM 9:00 AM 9:30 AM 10:00 AM 10:30 AM 11:00 AM 11:30 AM 12:00 PM 12…" at bounding box center [394, 67] width 701 height 763
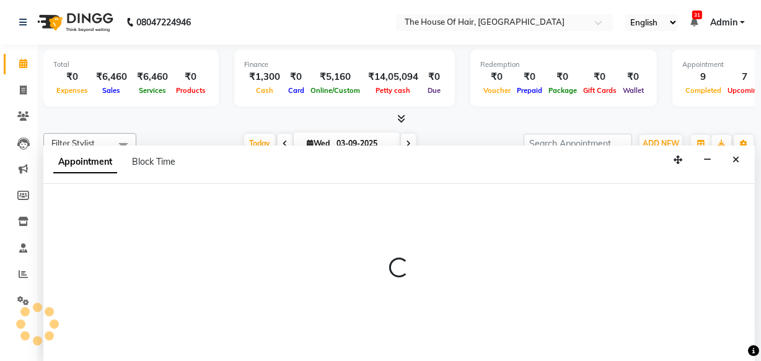
select select "64183"
select select "1080"
select select "tentative"
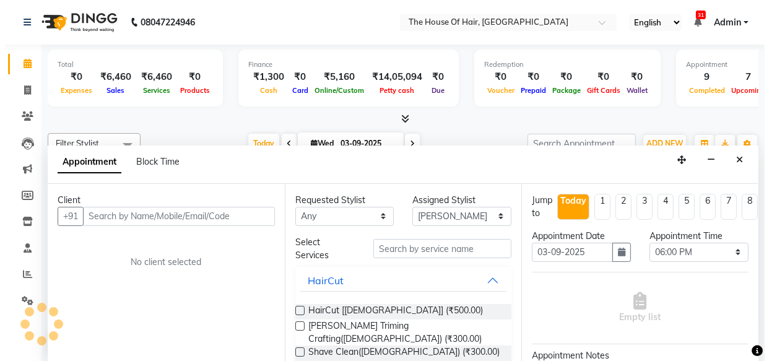
scroll to position [0, 0]
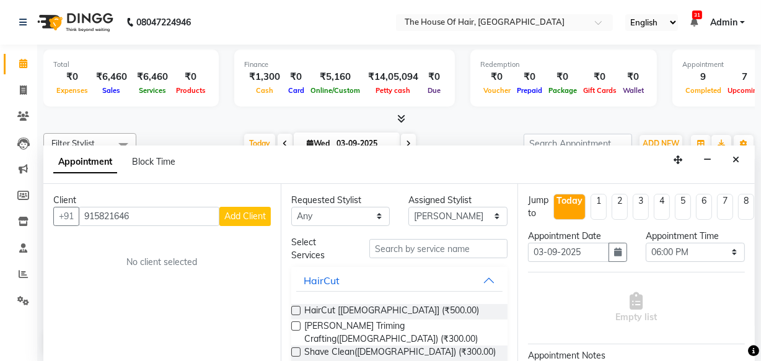
type input "915821646"
click at [234, 216] on span "Add Client" at bounding box center [245, 216] width 42 height 11
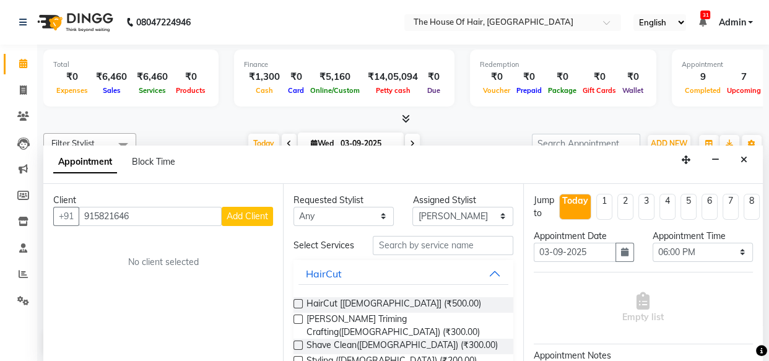
select select "22"
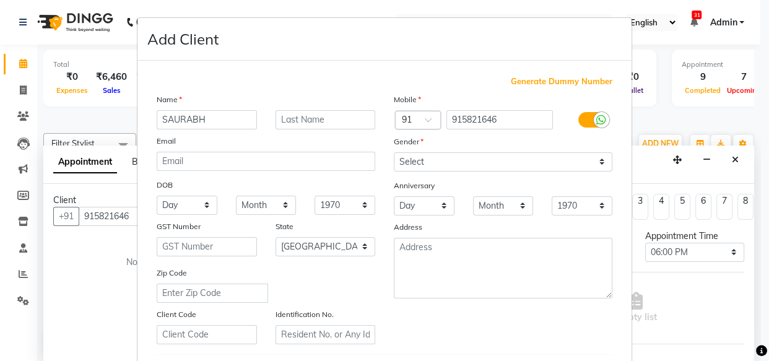
type input "SAURABH"
click at [293, 124] on input "text" at bounding box center [326, 119] width 100 height 19
type input "."
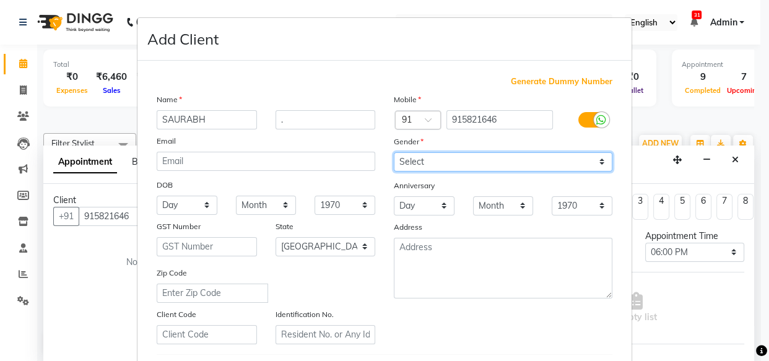
click at [408, 161] on select "Select Male Female Other Prefer Not To Say" at bounding box center [503, 161] width 219 height 19
select select "male"
click at [394, 152] on select "Select Male Female Other Prefer Not To Say" at bounding box center [503, 161] width 219 height 19
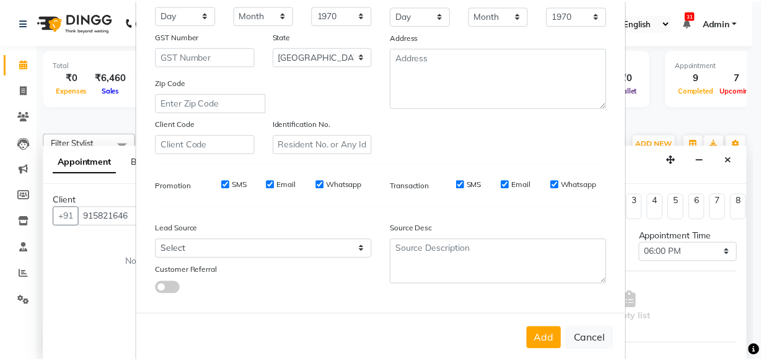
scroll to position [214, 0]
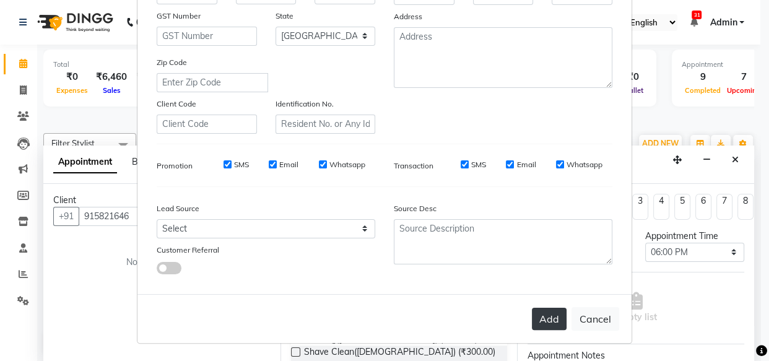
click at [549, 311] on button "Add" at bounding box center [549, 319] width 35 height 22
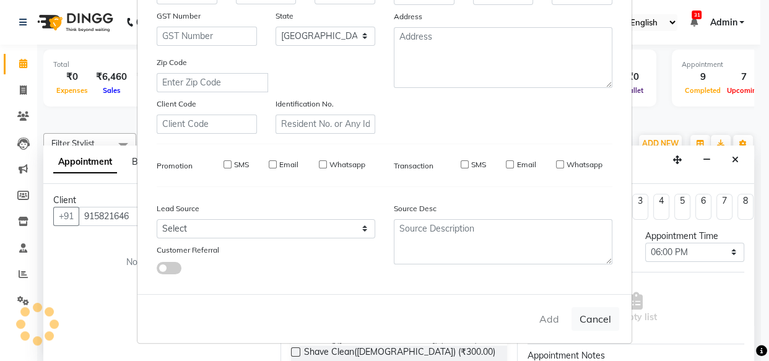
select select
select select "null"
select select
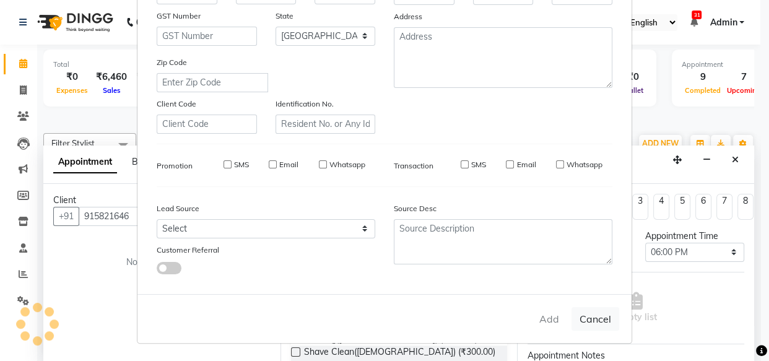
select select
checkbox input "false"
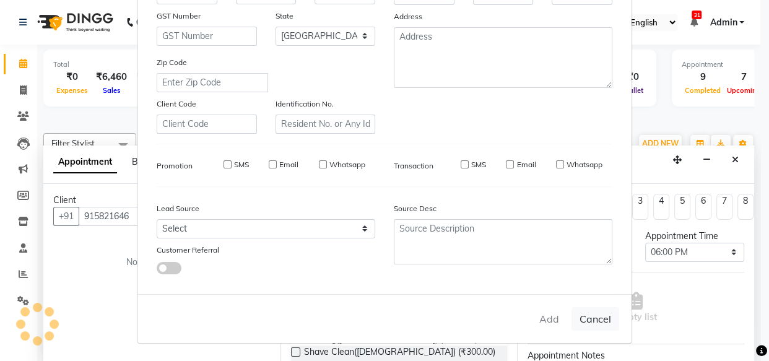
checkbox input "false"
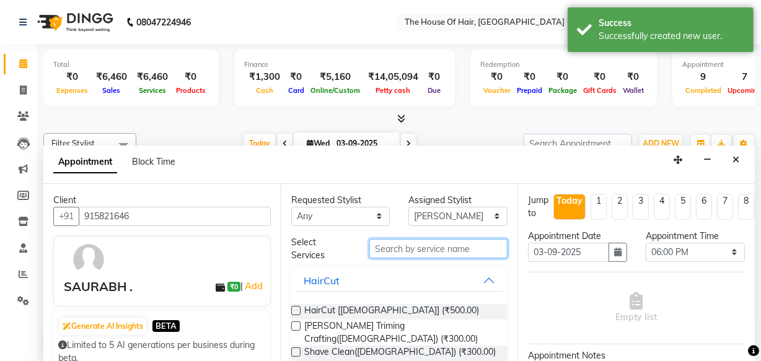
click at [380, 247] on input "text" at bounding box center [438, 248] width 138 height 19
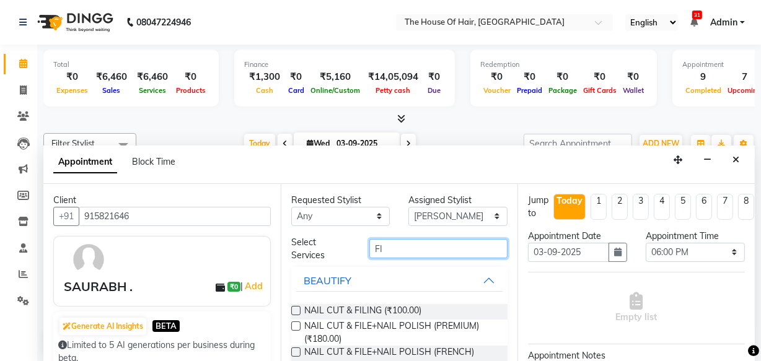
type input "F"
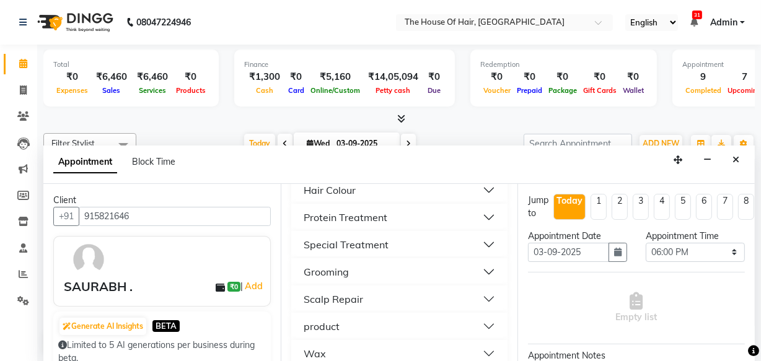
scroll to position [887, 0]
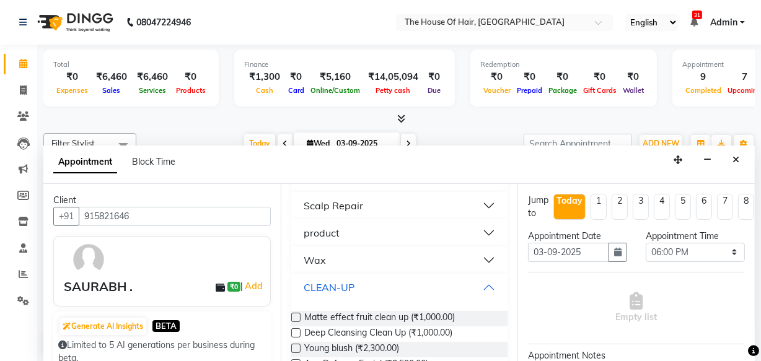
scroll to position [977, 0]
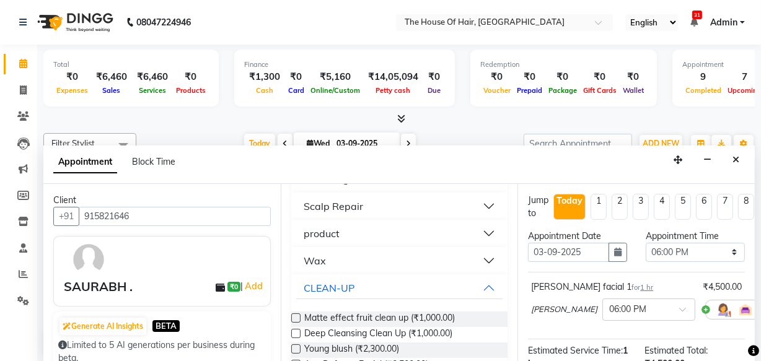
checkbox input "false"
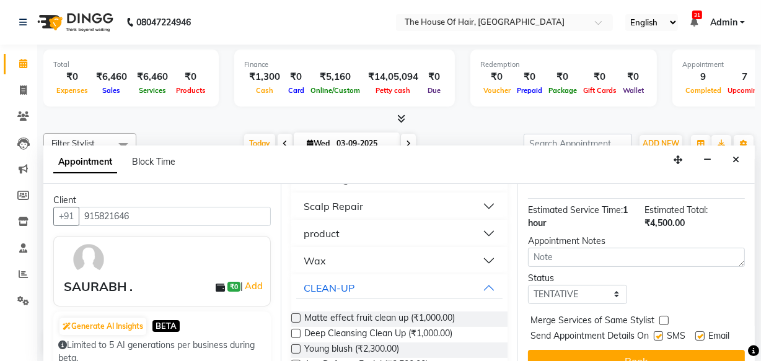
scroll to position [180, 0]
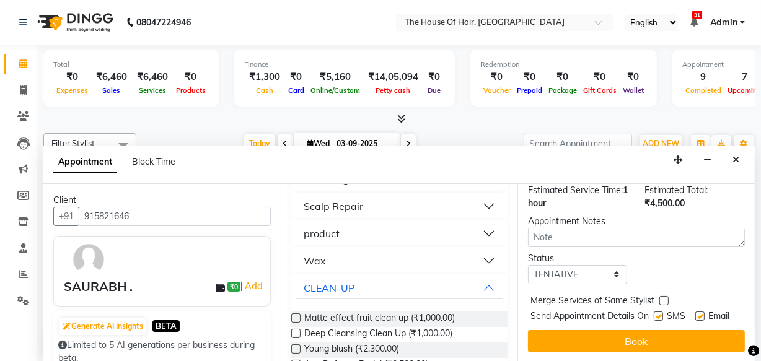
click at [661, 296] on label at bounding box center [663, 300] width 9 height 9
click at [661, 298] on input "checkbox" at bounding box center [663, 302] width 8 height 8
checkbox input "true"
click at [615, 265] on select "Select TENTATIVE CONFIRM CHECK-IN UPCOMING" at bounding box center [577, 274] width 99 height 19
select select "upcoming"
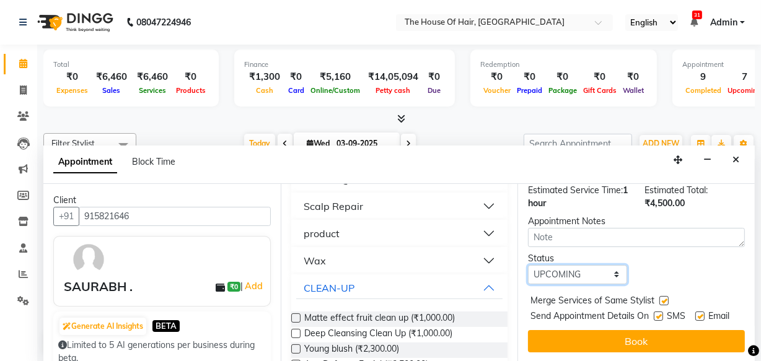
click at [528, 265] on select "Select TENTATIVE CONFIRM CHECK-IN UPCOMING" at bounding box center [577, 274] width 99 height 19
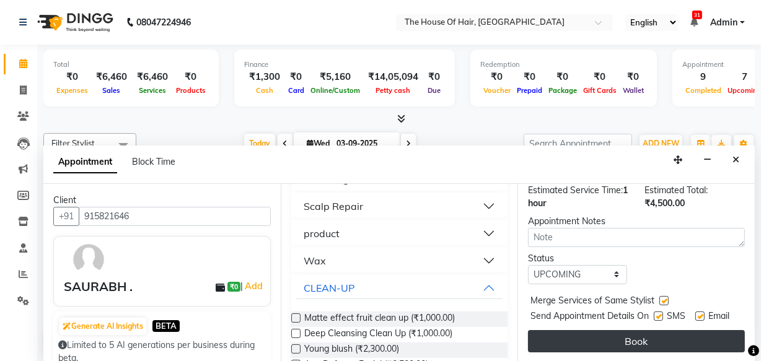
click at [628, 334] on button "Book" at bounding box center [636, 341] width 217 height 22
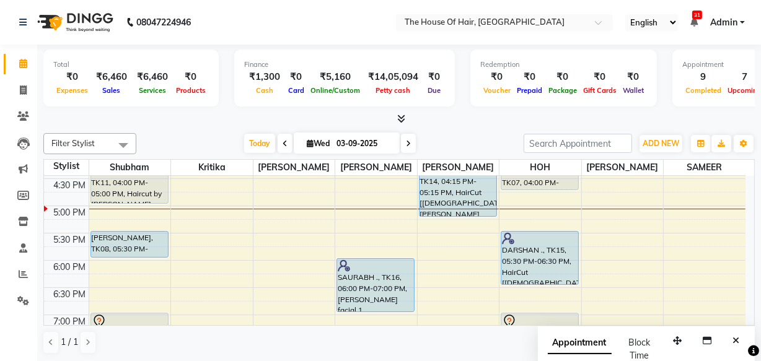
scroll to position [461, 0]
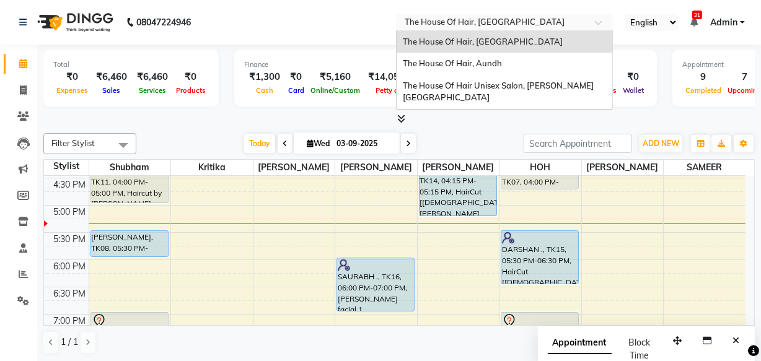
click at [447, 20] on input "text" at bounding box center [492, 23] width 180 height 12
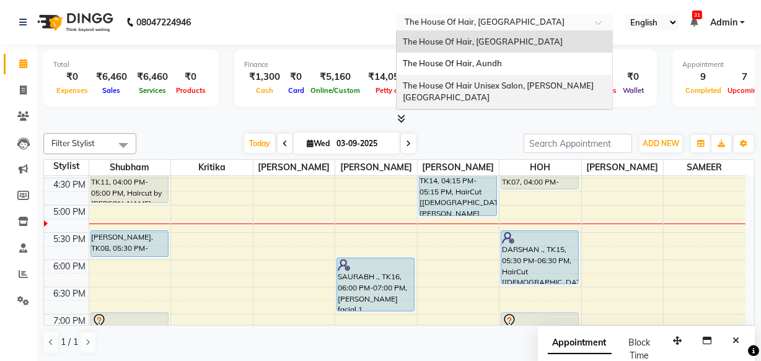
click at [449, 77] on div "The House Of Hair Unisex Salon, Karve Nagar" at bounding box center [504, 92] width 216 height 34
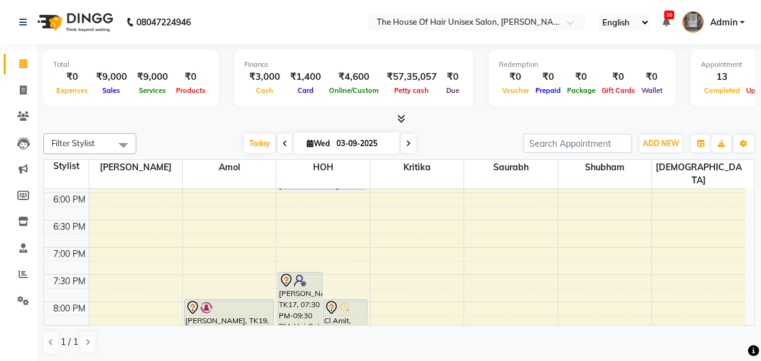
scroll to position [551, 0]
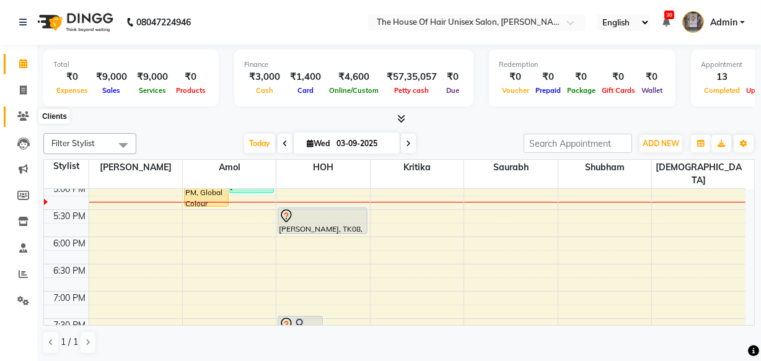
click at [24, 115] on icon at bounding box center [23, 116] width 12 height 9
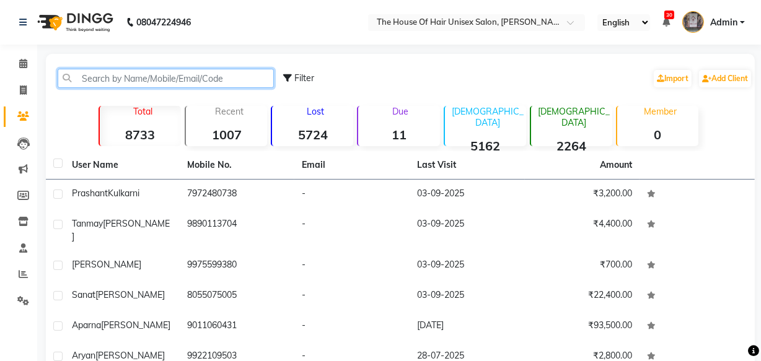
click at [90, 84] on input "text" at bounding box center [166, 78] width 216 height 19
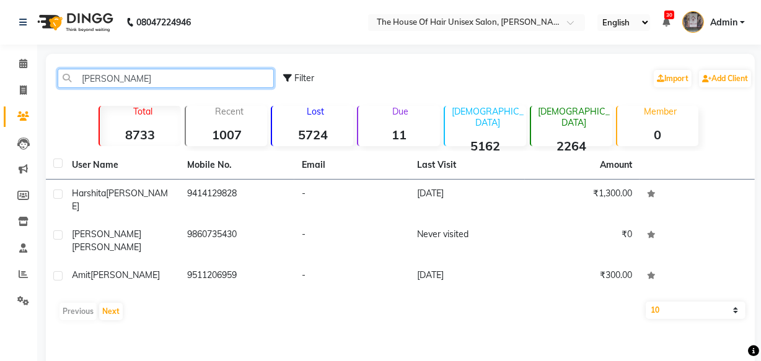
click at [145, 85] on input "[PERSON_NAME]" at bounding box center [166, 78] width 216 height 19
type input "k"
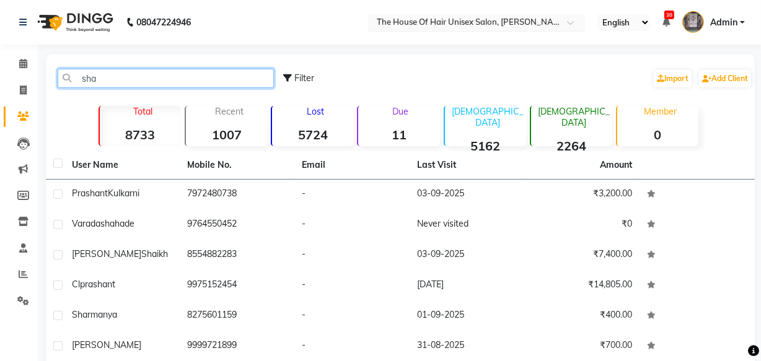
type input "sha"
click at [409, 26] on input "text" at bounding box center [464, 23] width 180 height 12
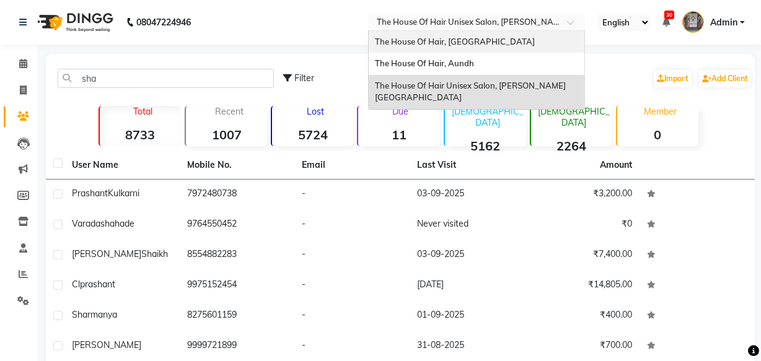
click at [413, 37] on span "The House Of Hair, [GEOGRAPHIC_DATA]" at bounding box center [455, 42] width 160 height 10
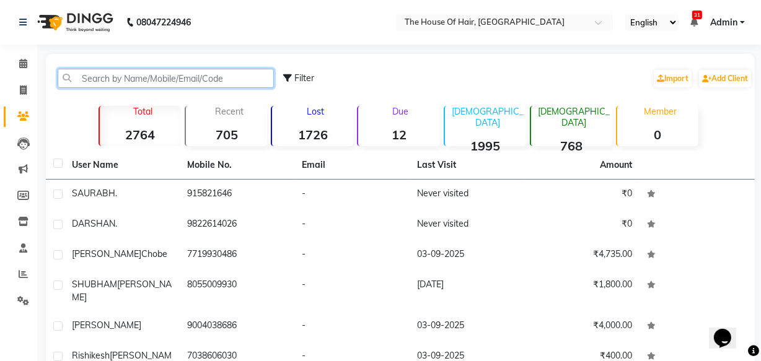
click at [223, 76] on input "text" at bounding box center [166, 78] width 216 height 19
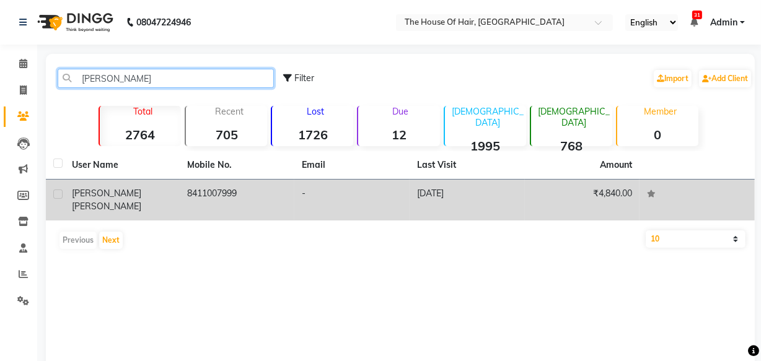
type input "[PERSON_NAME]"
click at [193, 192] on td "8411007999" at bounding box center [237, 200] width 115 height 41
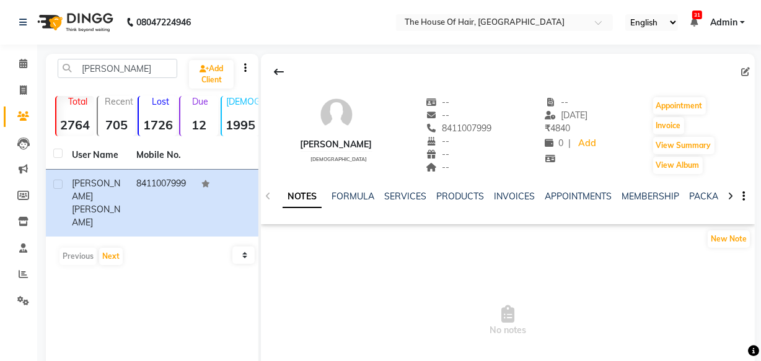
click at [397, 203] on div "NOTES FORMULA SERVICES PRODUCTS INVOICES APPOINTMENTS MEMBERSHIP PACKAGES VOUCH…" at bounding box center [492, 201] width 421 height 23
click at [403, 199] on link "SERVICES" at bounding box center [405, 196] width 42 height 11
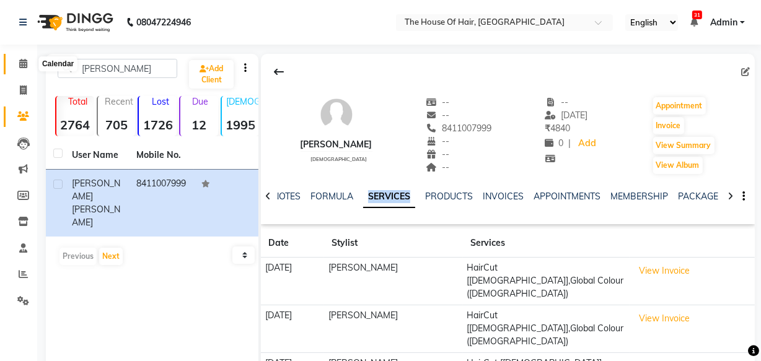
click at [19, 62] on icon at bounding box center [23, 63] width 8 height 9
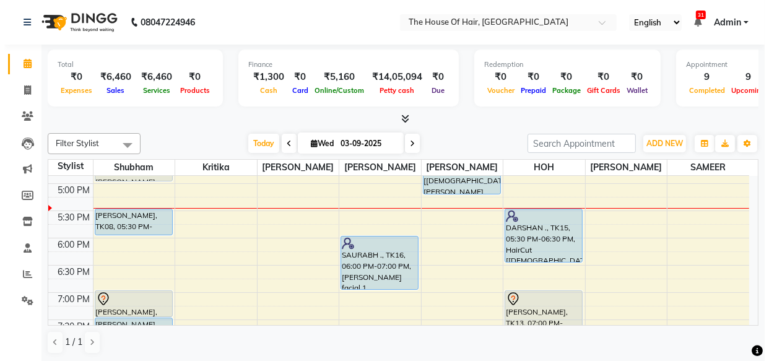
scroll to position [483, 0]
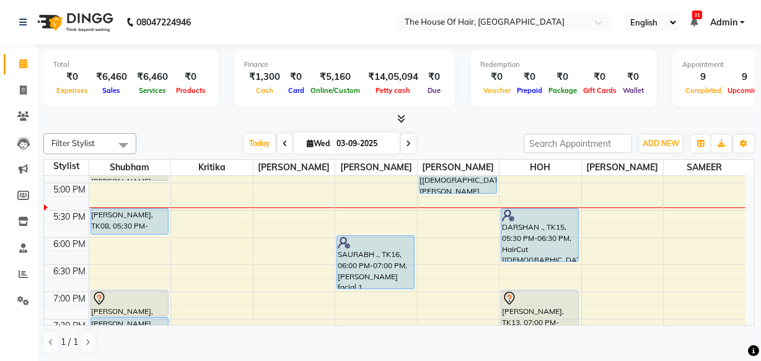
click at [452, 201] on div "8:00 AM 8:30 AM 9:00 AM 9:30 AM 10:00 AM 10:30 AM 11:00 AM 11:30 AM 12:00 PM 12…" at bounding box center [394, 74] width 701 height 763
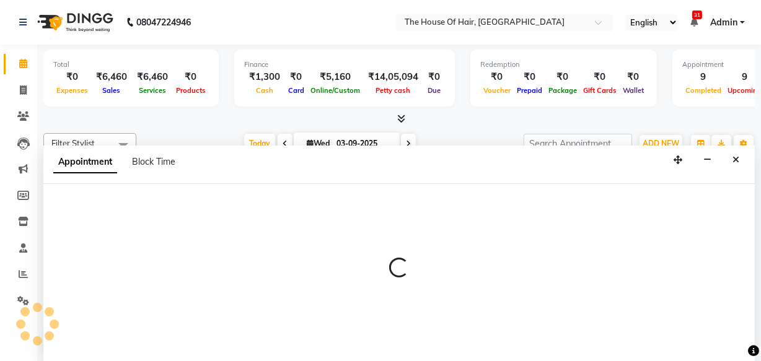
select select "57808"
select select "1035"
select select "tentative"
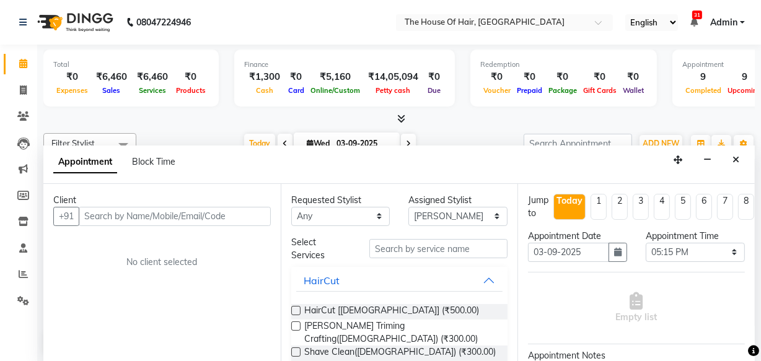
click at [238, 210] on input "text" at bounding box center [175, 216] width 192 height 19
type input "8888295295"
click at [238, 211] on span "Add Client" at bounding box center [245, 216] width 42 height 11
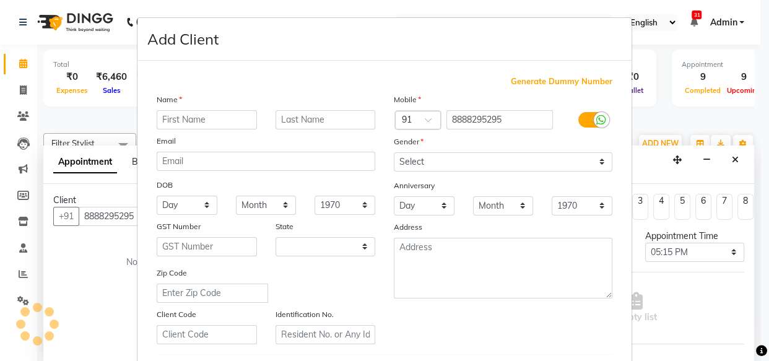
select select "22"
type input "[PERSON_NAME]"
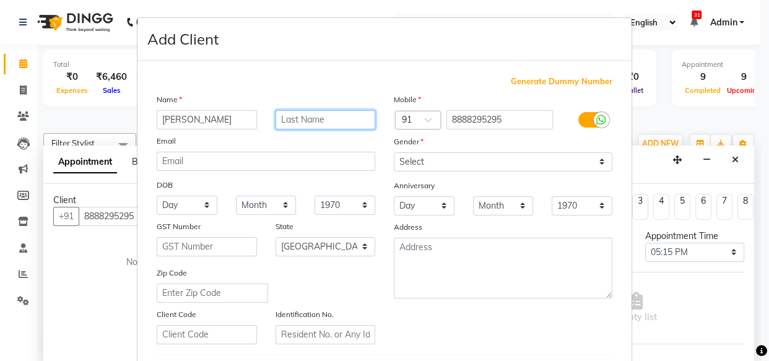
click at [328, 116] on input "text" at bounding box center [326, 119] width 100 height 19
type input "Janwar"
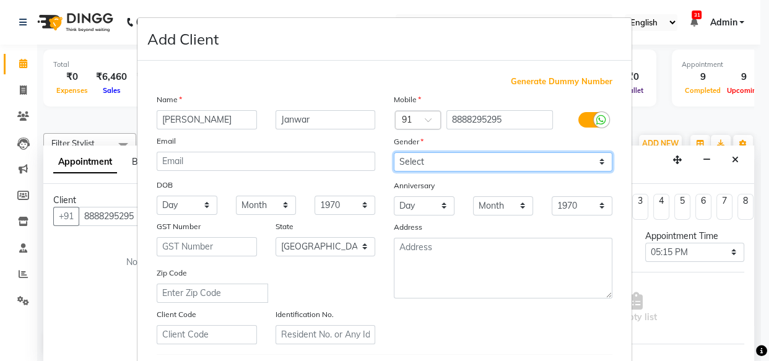
click at [439, 170] on select "Select [DEMOGRAPHIC_DATA] [DEMOGRAPHIC_DATA] Other Prefer Not To Say" at bounding box center [503, 161] width 219 height 19
select select "[DEMOGRAPHIC_DATA]"
click at [394, 152] on select "Select [DEMOGRAPHIC_DATA] [DEMOGRAPHIC_DATA] Other Prefer Not To Say" at bounding box center [503, 161] width 219 height 19
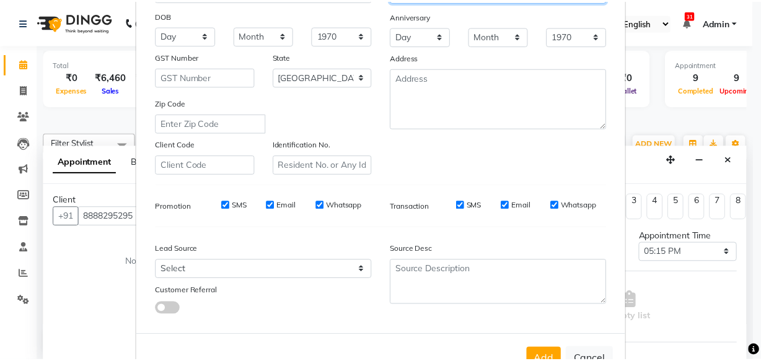
scroll to position [203, 0]
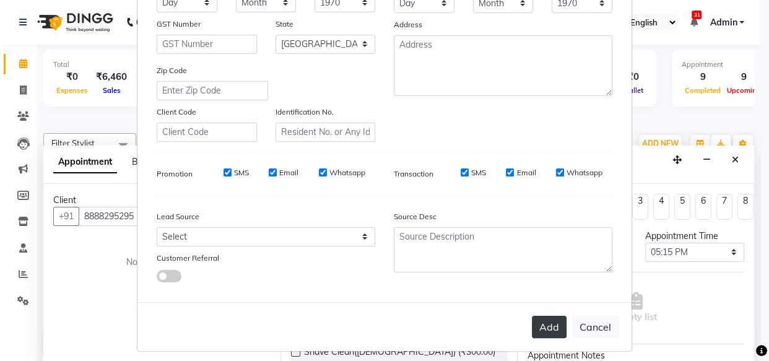
click at [543, 329] on button "Add" at bounding box center [549, 327] width 35 height 22
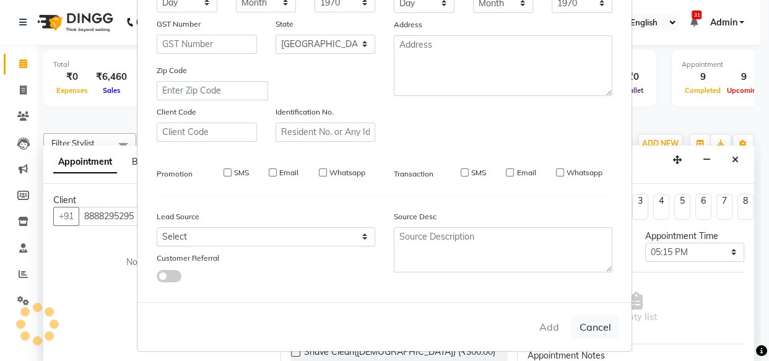
select select
select select "null"
select select
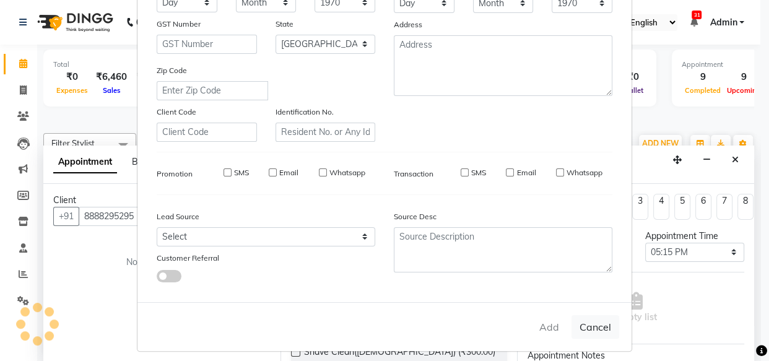
select select
checkbox input "false"
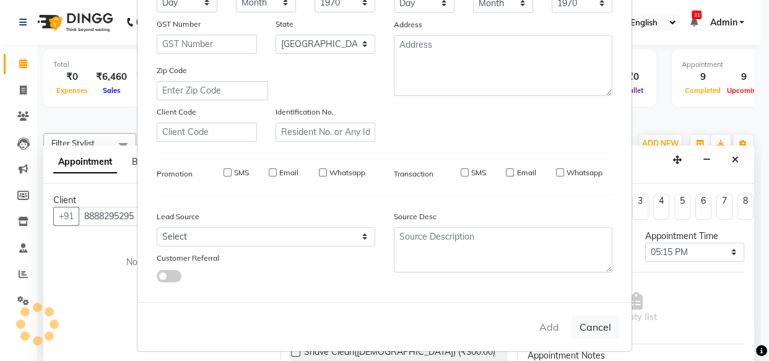
checkbox input "false"
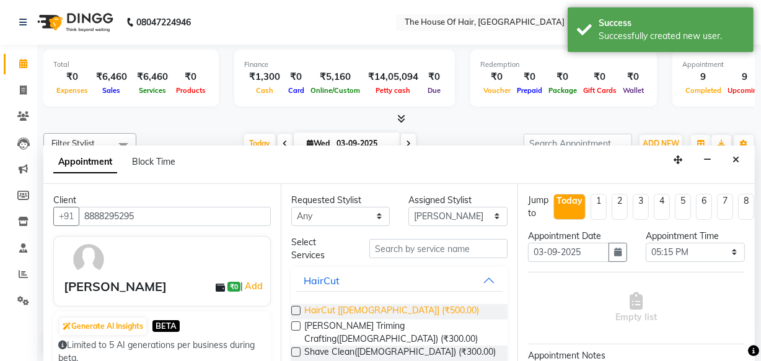
click at [344, 309] on span "HairCut [[DEMOGRAPHIC_DATA]] (₹500.00)" at bounding box center [391, 311] width 175 height 15
checkbox input "false"
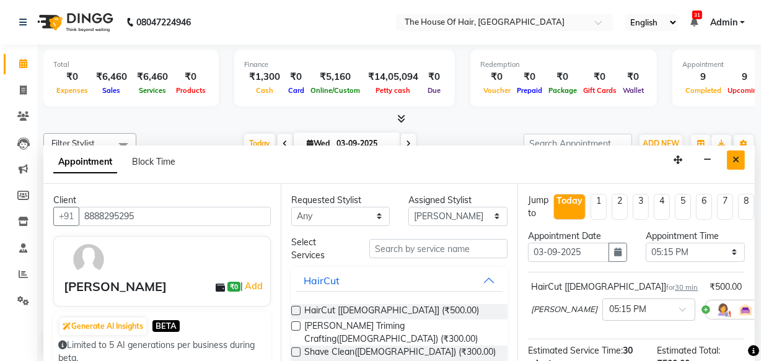
click at [732, 162] on icon "Close" at bounding box center [735, 159] width 7 height 9
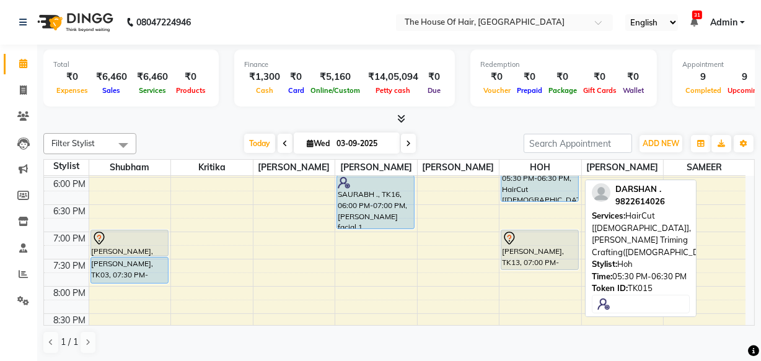
scroll to position [545, 0]
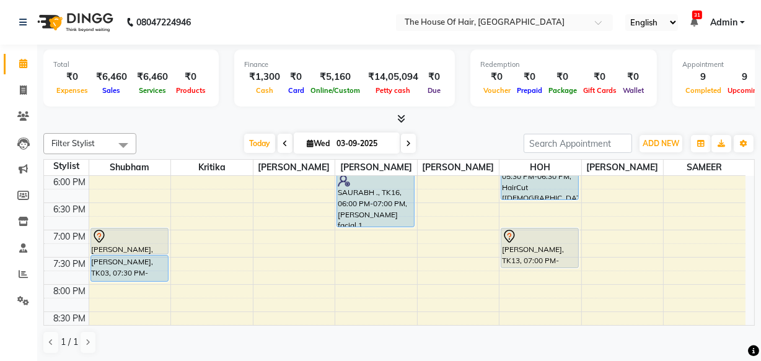
click at [444, 238] on div "8:00 AM 8:30 AM 9:00 AM 9:30 AM 10:00 AM 10:30 AM 11:00 AM 11:30 AM 12:00 PM 12…" at bounding box center [394, 12] width 701 height 763
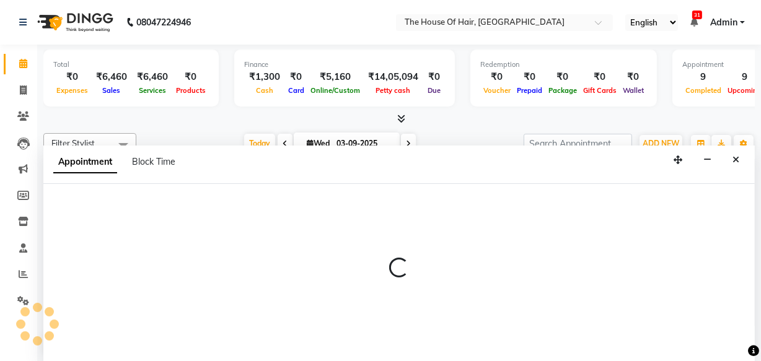
select select "57808"
select select "tentative"
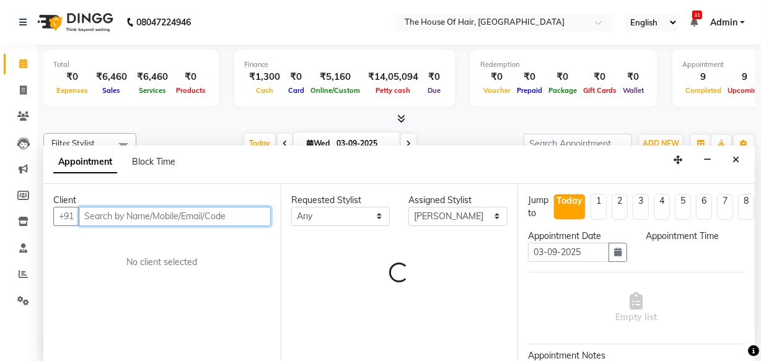
select select "1140"
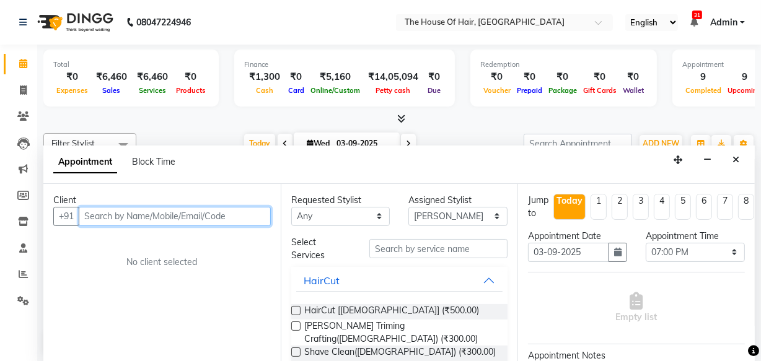
click at [178, 223] on input "text" at bounding box center [175, 216] width 192 height 19
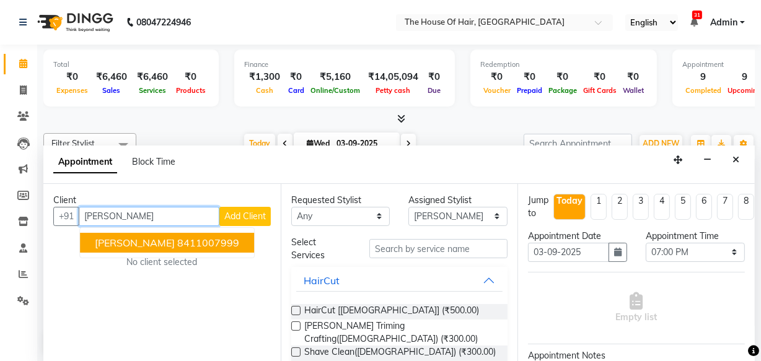
click at [193, 242] on ngb-highlight "8411007999" at bounding box center [208, 243] width 62 height 12
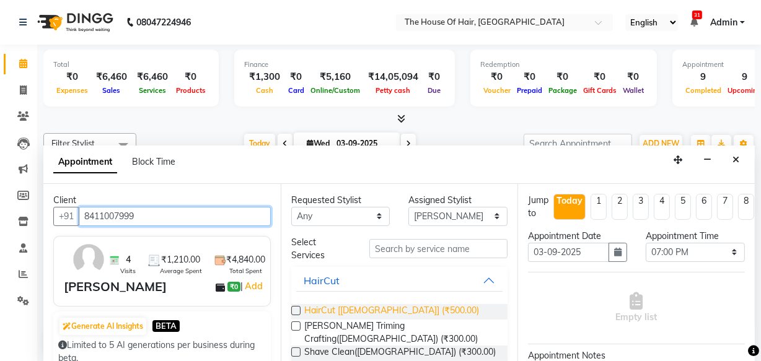
type input "8411007999"
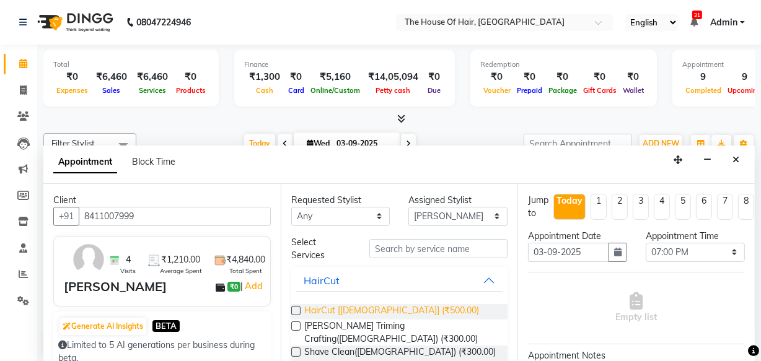
click at [322, 309] on span "HairCut [[DEMOGRAPHIC_DATA]] (₹500.00)" at bounding box center [391, 311] width 175 height 15
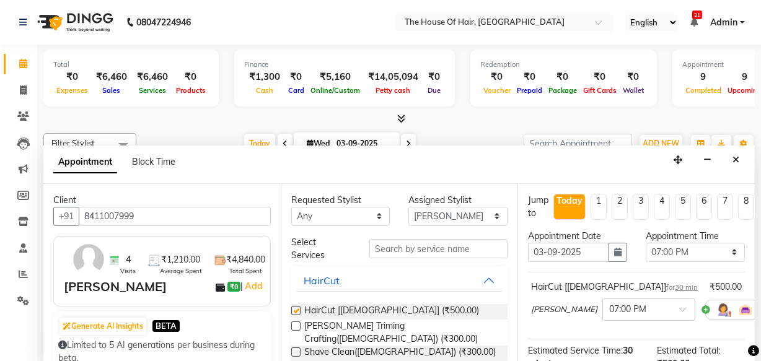
checkbox input "false"
click at [384, 248] on input "text" at bounding box center [438, 248] width 138 height 19
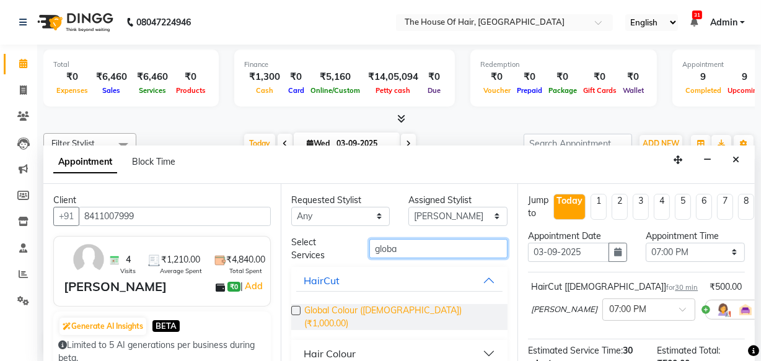
type input "globa"
click at [383, 312] on span "Global Colour ([DEMOGRAPHIC_DATA]) (₹1,000.00)" at bounding box center [401, 317] width 194 height 26
checkbox input "false"
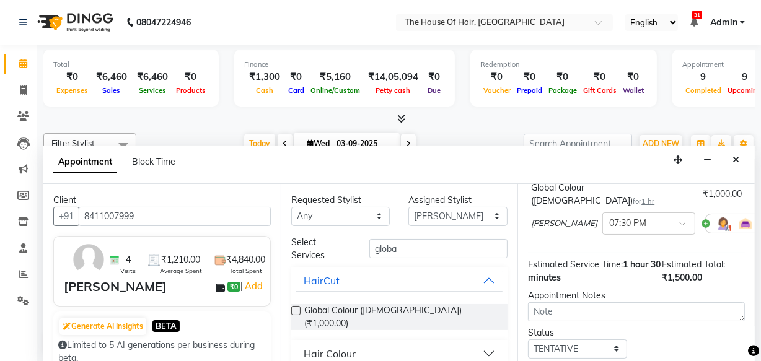
scroll to position [190, 0]
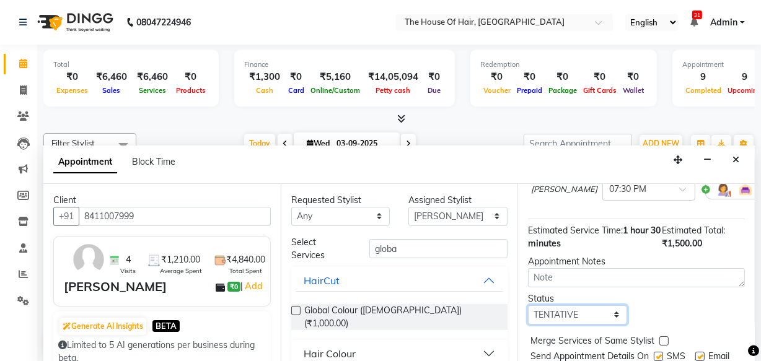
click at [585, 305] on select "Select TENTATIVE CONFIRM CHECK-IN UPCOMING" at bounding box center [577, 314] width 99 height 19
select select "upcoming"
click at [528, 305] on select "Select TENTATIVE CONFIRM CHECK-IN UPCOMING" at bounding box center [577, 314] width 99 height 19
click at [664, 336] on label at bounding box center [663, 340] width 9 height 9
click at [664, 338] on input "checkbox" at bounding box center [663, 342] width 8 height 8
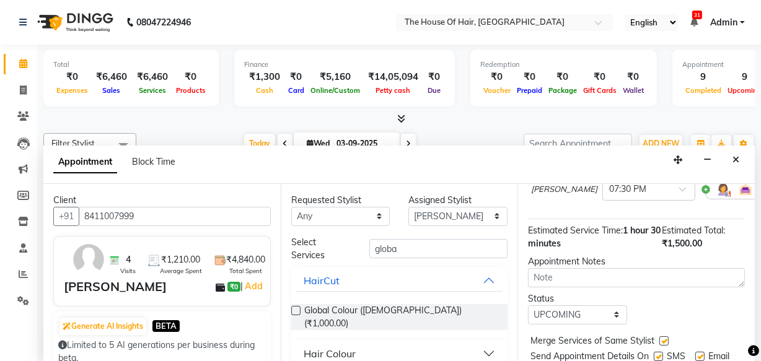
click at [664, 336] on label at bounding box center [663, 340] width 9 height 9
click at [664, 338] on input "checkbox" at bounding box center [663, 342] width 8 height 8
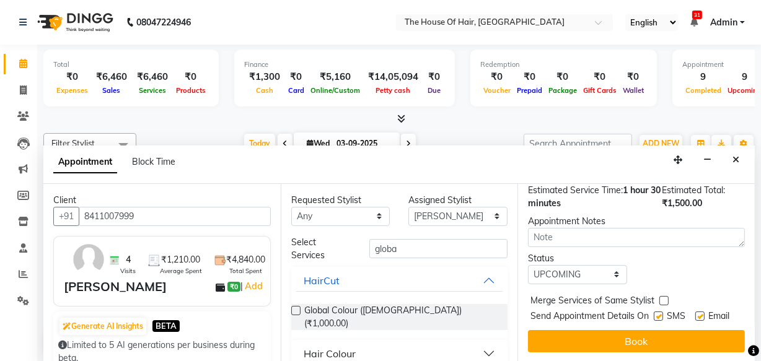
scroll to position [239, 0]
click at [662, 296] on label at bounding box center [663, 300] width 9 height 9
click at [662, 298] on input "checkbox" at bounding box center [663, 302] width 8 height 8
checkbox input "true"
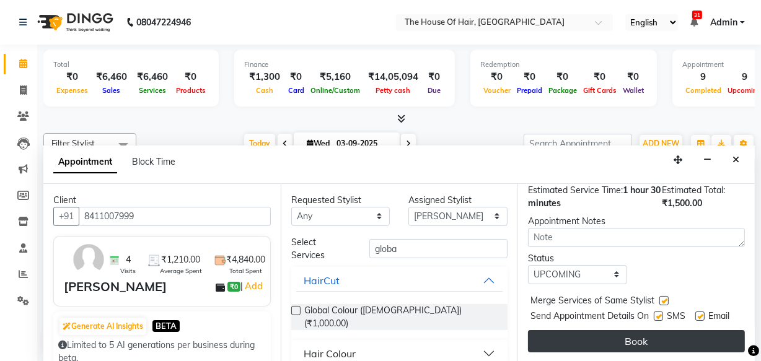
click at [665, 330] on button "Book" at bounding box center [636, 341] width 217 height 22
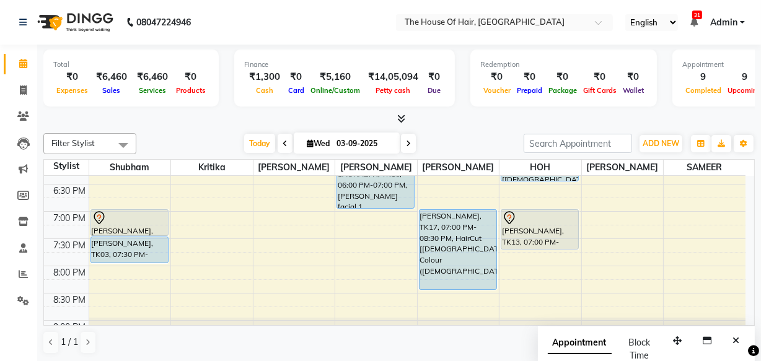
scroll to position [562, 0]
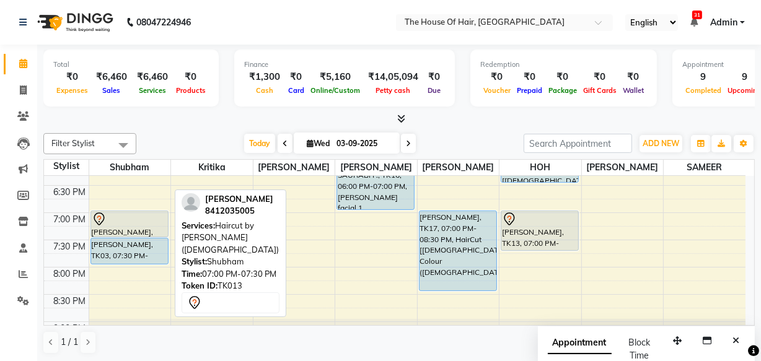
click at [140, 224] on div at bounding box center [130, 219] width 76 height 15
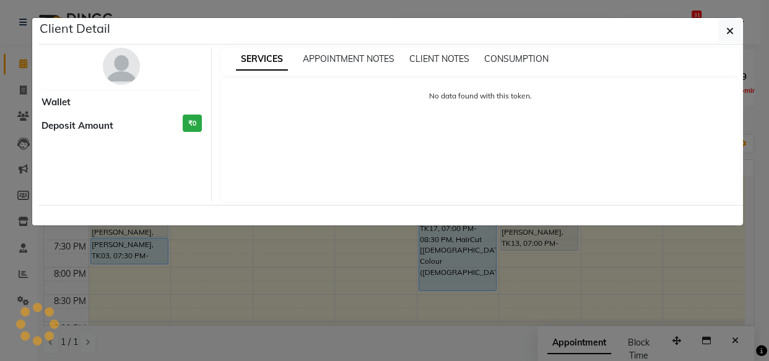
select select "7"
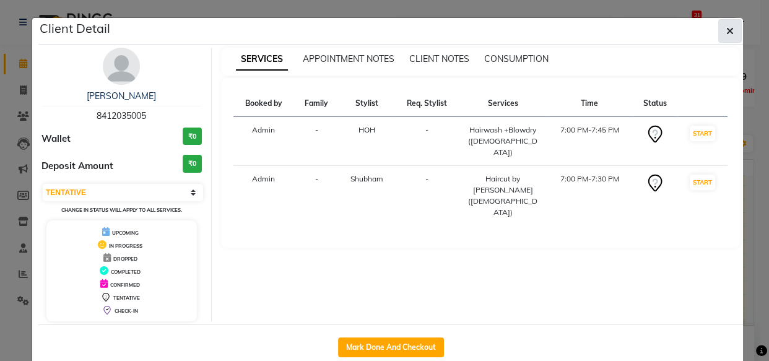
click at [727, 30] on icon "button" at bounding box center [730, 31] width 7 height 10
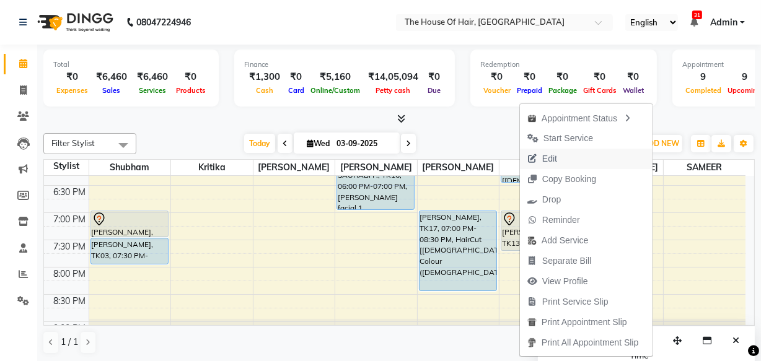
click at [546, 165] on span "Edit" at bounding box center [549, 158] width 15 height 13
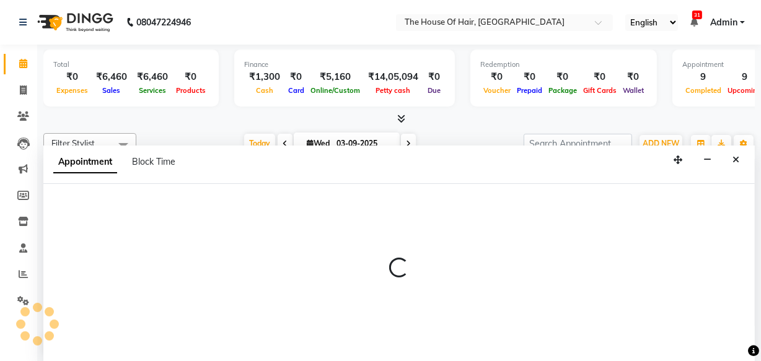
scroll to position [0, 0]
select select "tentative"
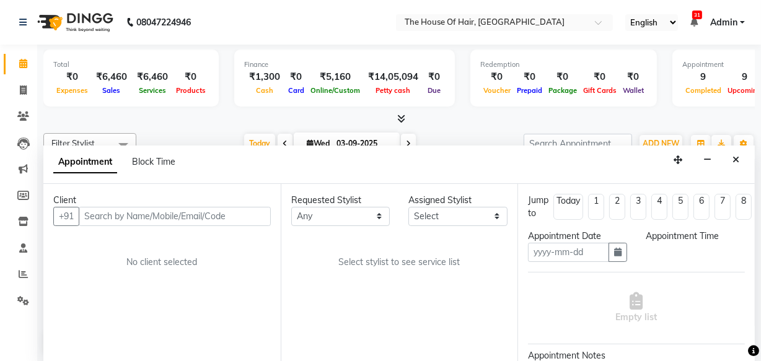
type input "03-09-2025"
select select "1140"
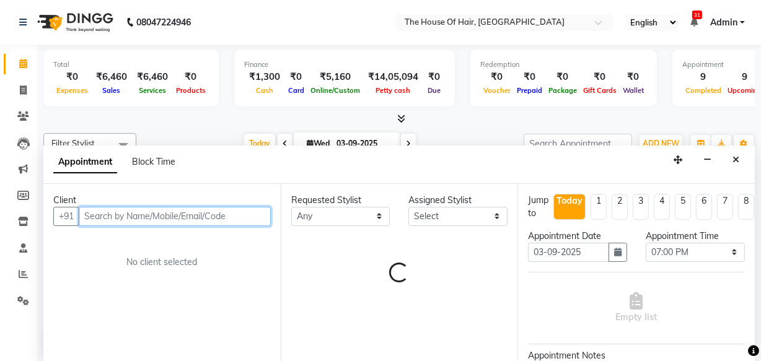
select select "80392"
select select "2907"
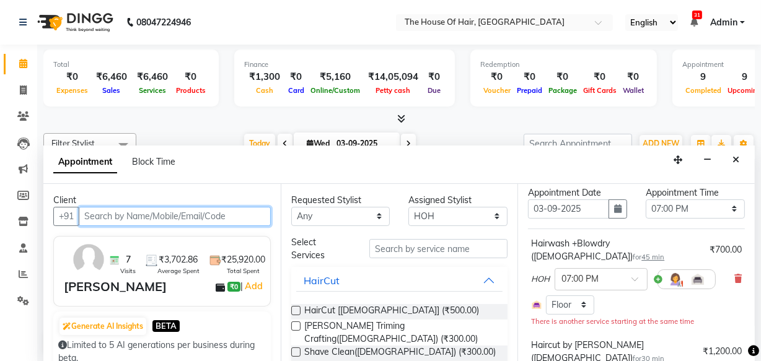
scroll to position [82, 0]
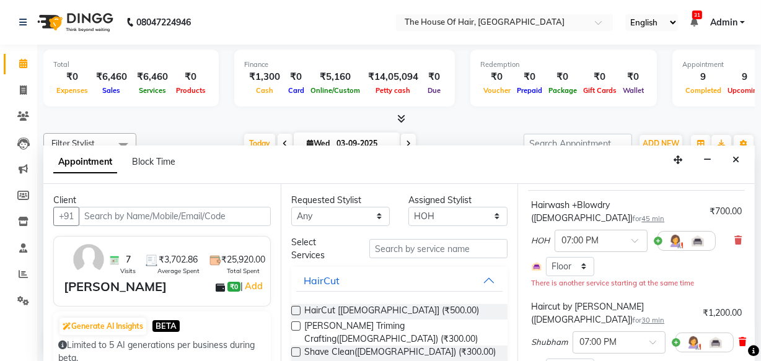
click at [743, 338] on icon at bounding box center [741, 342] width 7 height 9
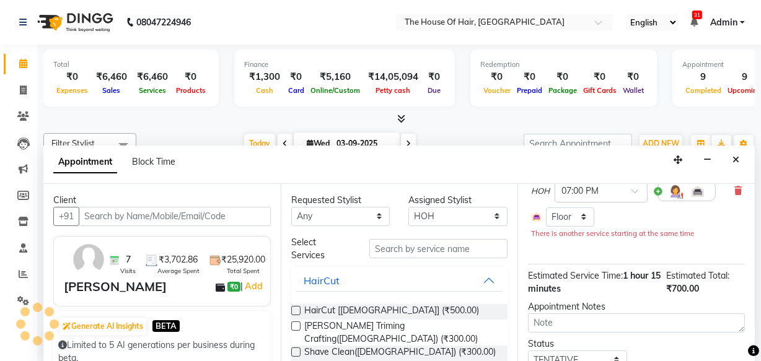
scroll to position [176, 0]
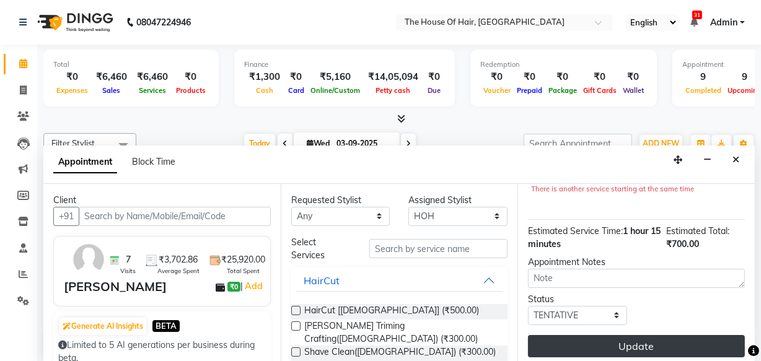
click at [623, 335] on button "Update" at bounding box center [636, 346] width 217 height 22
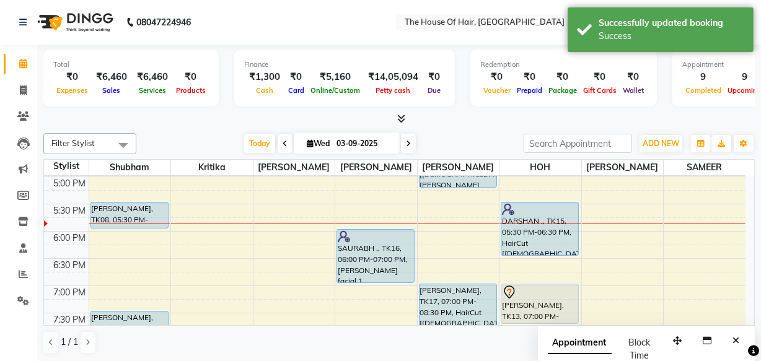
scroll to position [0, 0]
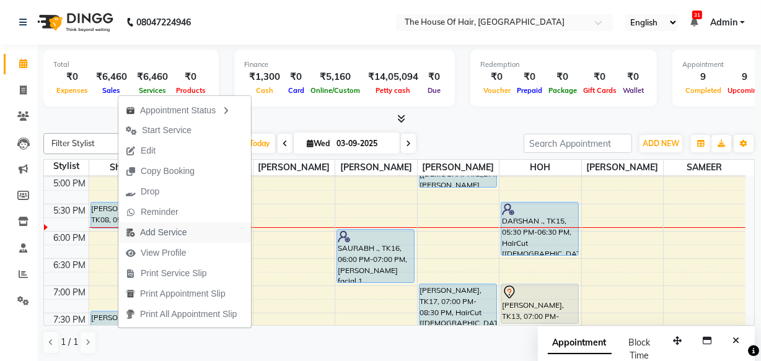
click at [149, 235] on span "Add Service" at bounding box center [163, 232] width 46 height 13
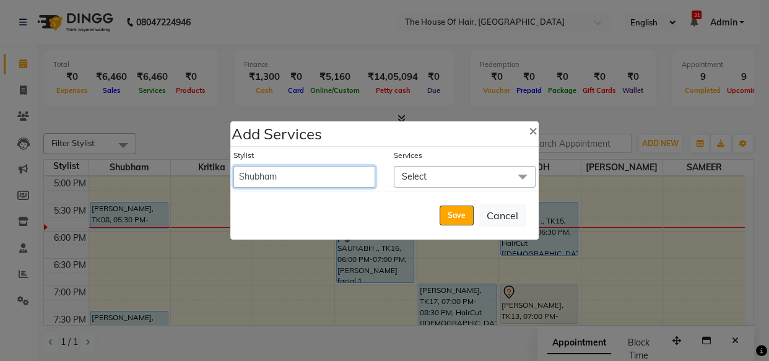
click at [324, 178] on select "[PERSON_NAME] [PERSON_NAME] [PERSON_NAME] [PERSON_NAME] [PERSON_NAME] [PERSON_N…" at bounding box center [305, 177] width 142 height 22
select select "90281"
click at [234, 166] on select "[PERSON_NAME] [PERSON_NAME] [PERSON_NAME] [PERSON_NAME] [PERSON_NAME] [PERSON_N…" at bounding box center [305, 177] width 142 height 22
select select "1080"
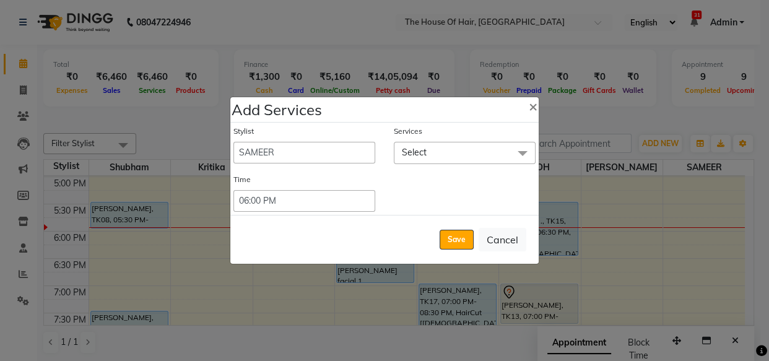
click at [445, 154] on span "Select" at bounding box center [465, 153] width 142 height 22
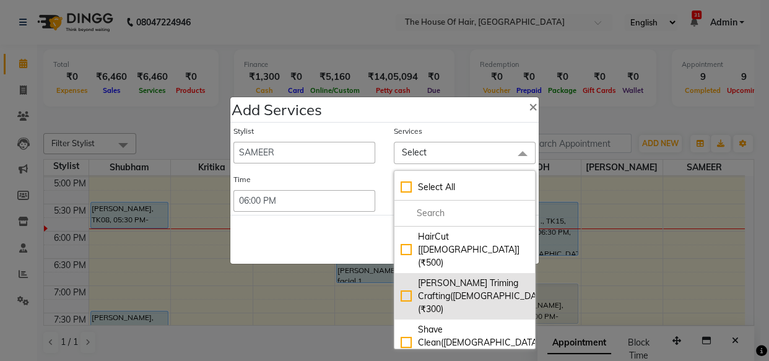
click at [439, 277] on div "[PERSON_NAME] Triming Crafting([DEMOGRAPHIC_DATA]) (₹300)" at bounding box center [465, 296] width 128 height 39
checkbox input "true"
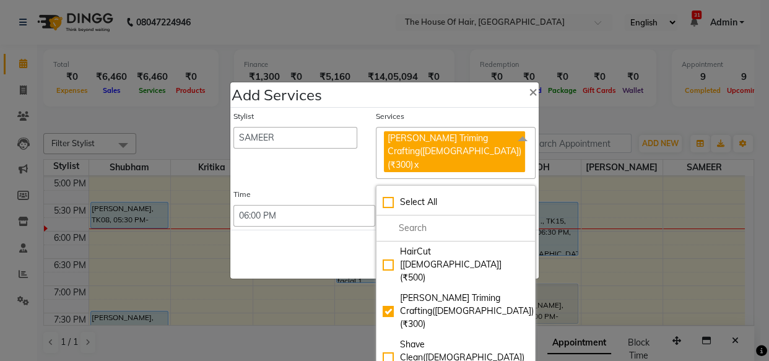
click at [370, 253] on div "Save Cancel" at bounding box center [384, 254] width 309 height 49
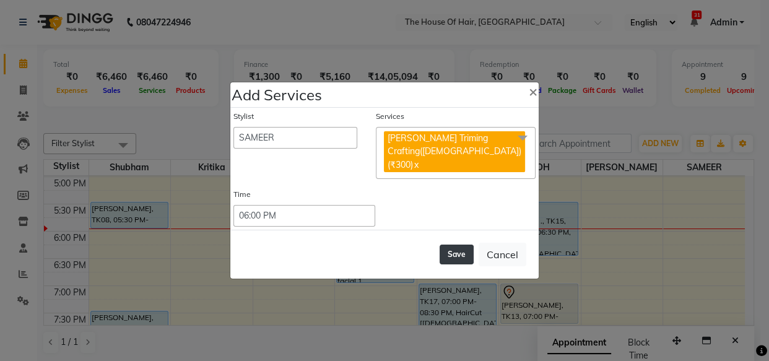
click at [455, 245] on button "Save" at bounding box center [457, 255] width 34 height 20
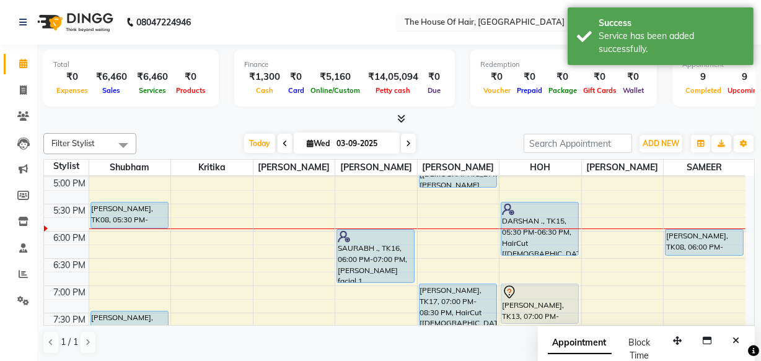
click at [454, 17] on span "The House Of Hair, [GEOGRAPHIC_DATA]" at bounding box center [485, 22] width 160 height 10
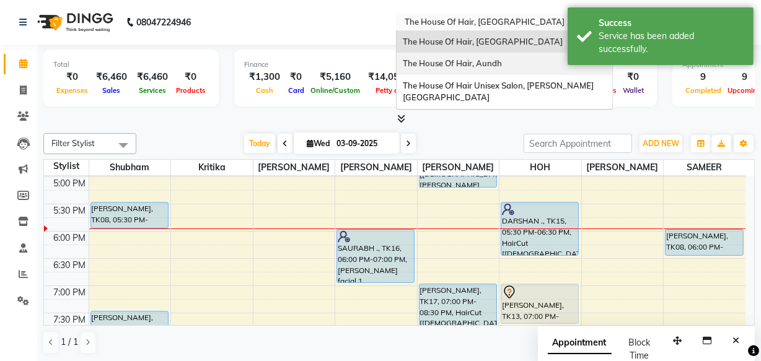
click at [452, 62] on span "The House Of Hair, Aundh" at bounding box center [452, 63] width 99 height 10
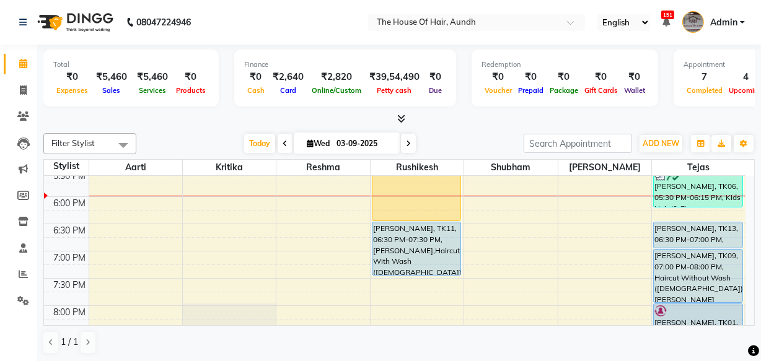
scroll to position [566, 0]
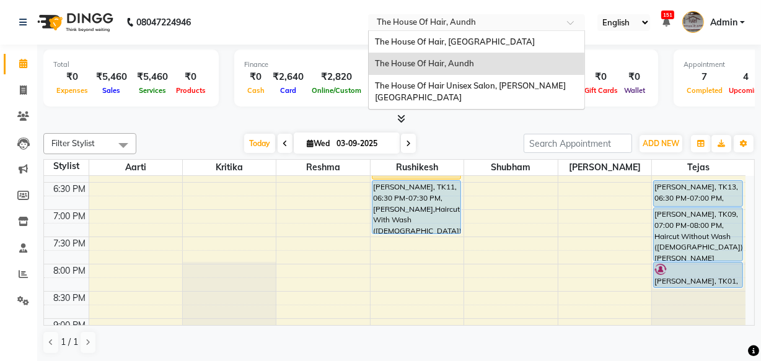
click at [466, 24] on input "text" at bounding box center [464, 23] width 180 height 12
click at [453, 33] on div "The House Of Hair, [GEOGRAPHIC_DATA]" at bounding box center [477, 42] width 216 height 22
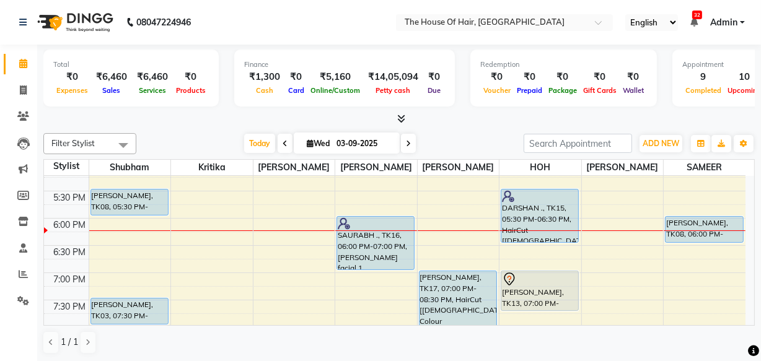
scroll to position [503, 0]
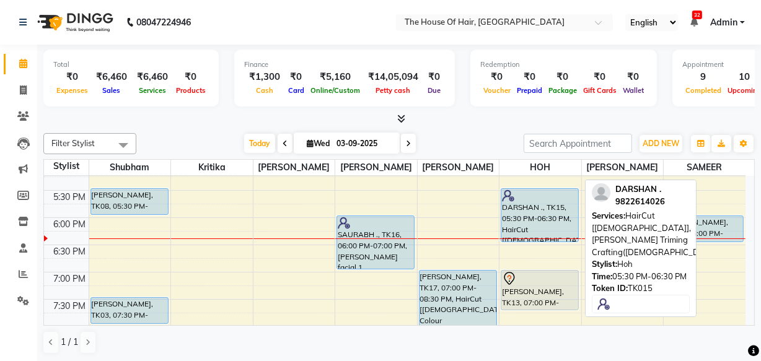
click at [528, 218] on div "DARSHAN ., TK15, 05:30 PM-06:30 PM, HairCut [[DEMOGRAPHIC_DATA]],[PERSON_NAME] …" at bounding box center [539, 215] width 77 height 53
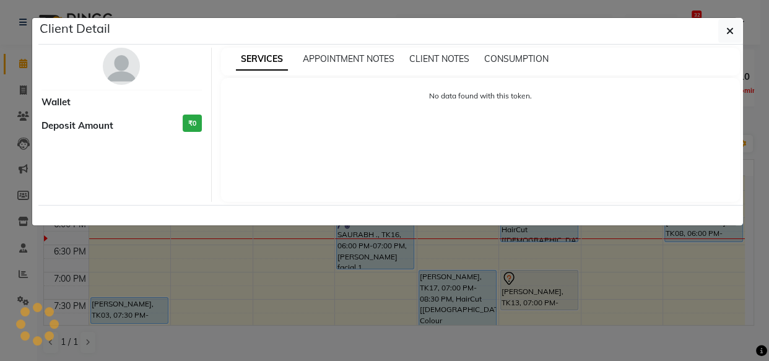
select select "5"
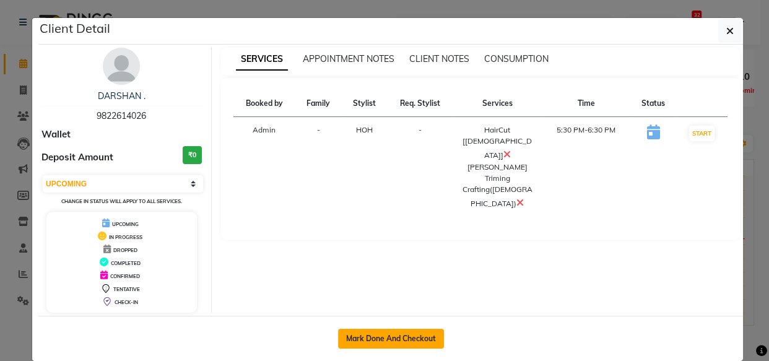
click at [373, 336] on button "Mark Done And Checkout" at bounding box center [391, 339] width 106 height 20
select select "service"
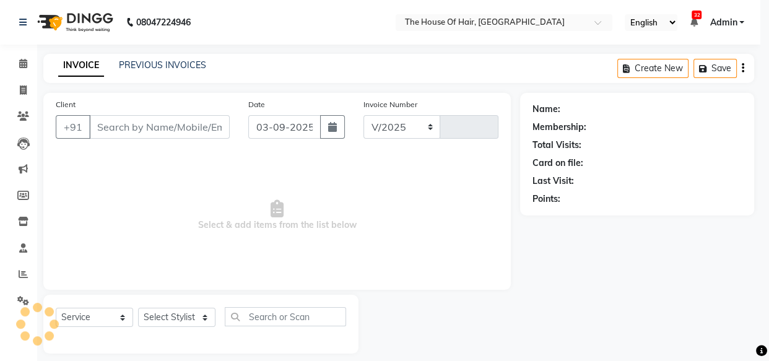
select select "5992"
type input "1837"
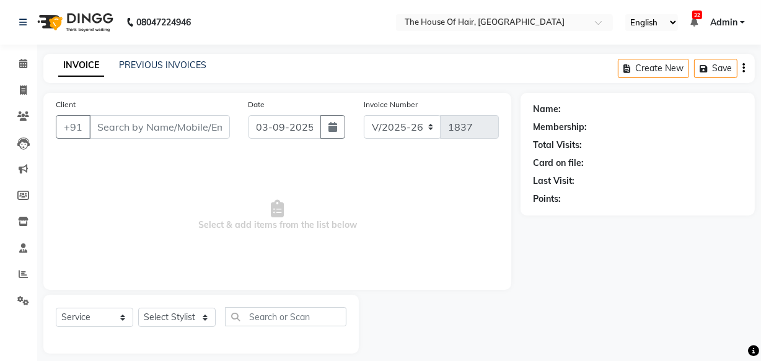
type input "9822614026"
select select "80392"
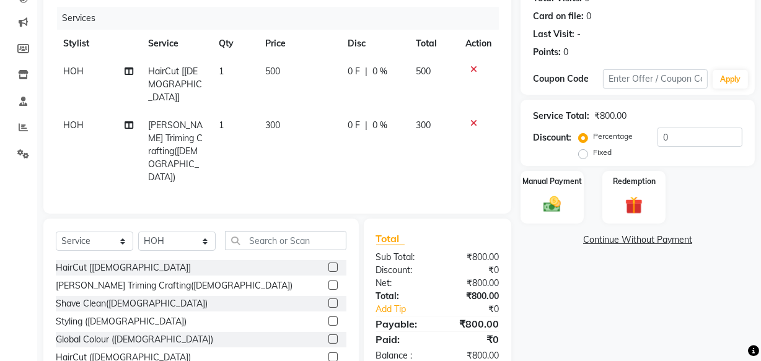
scroll to position [168, 0]
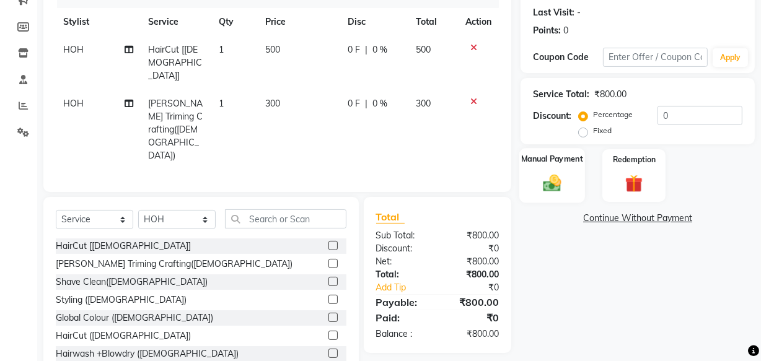
click at [553, 176] on img at bounding box center [552, 182] width 30 height 21
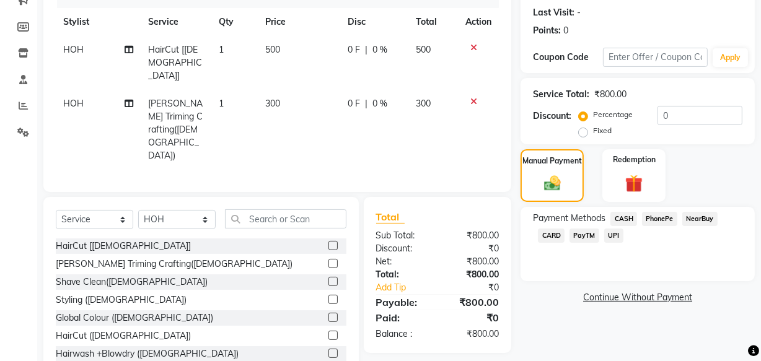
click at [606, 231] on span "UPI" at bounding box center [613, 236] width 19 height 14
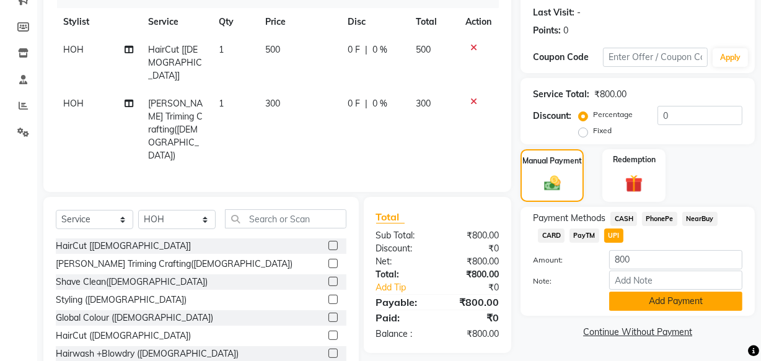
click at [644, 302] on button "Add Payment" at bounding box center [675, 301] width 133 height 19
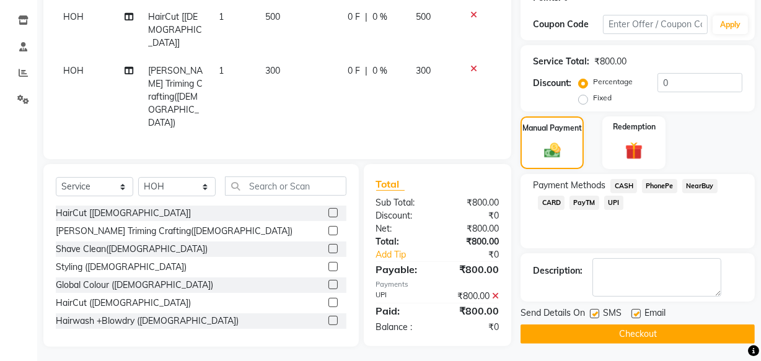
scroll to position [202, 0]
click at [639, 334] on button "Checkout" at bounding box center [637, 333] width 234 height 19
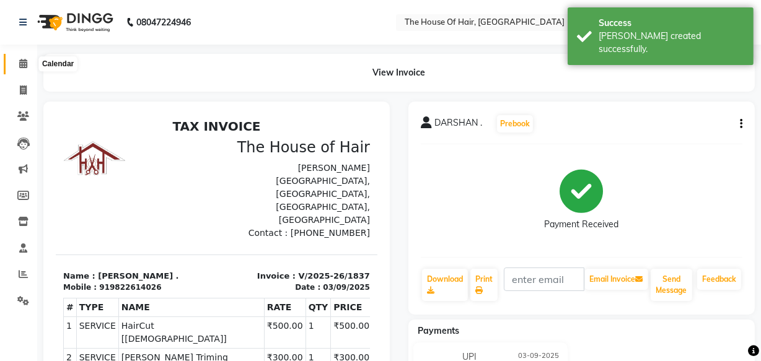
click at [27, 60] on icon at bounding box center [23, 63] width 8 height 9
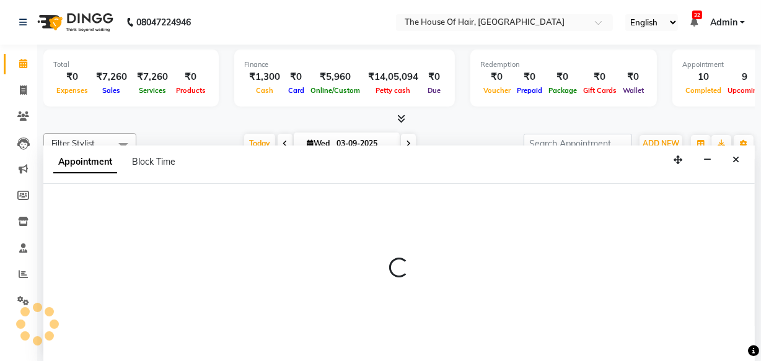
select select "57808"
select select "tentative"
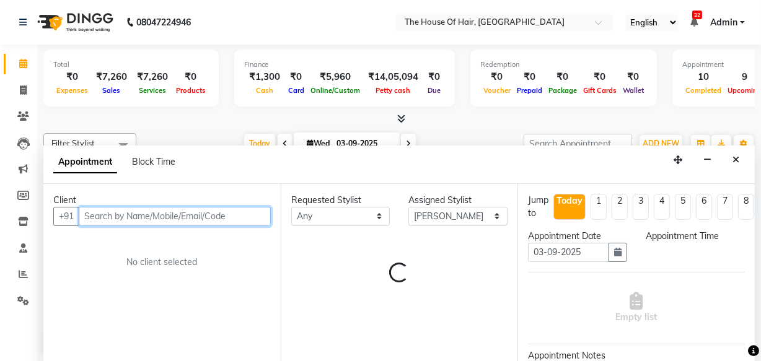
select select "555"
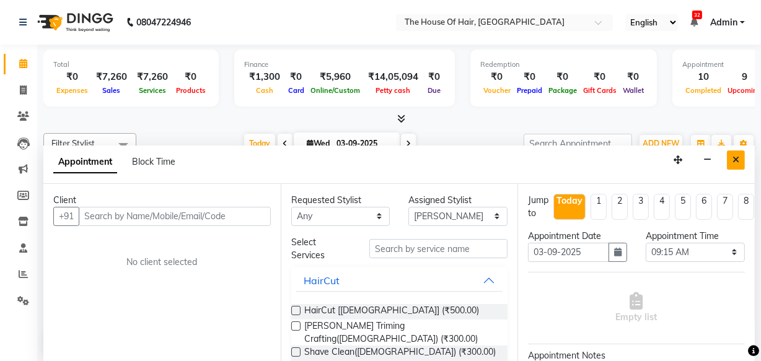
click at [731, 154] on button "Close" at bounding box center [736, 160] width 18 height 19
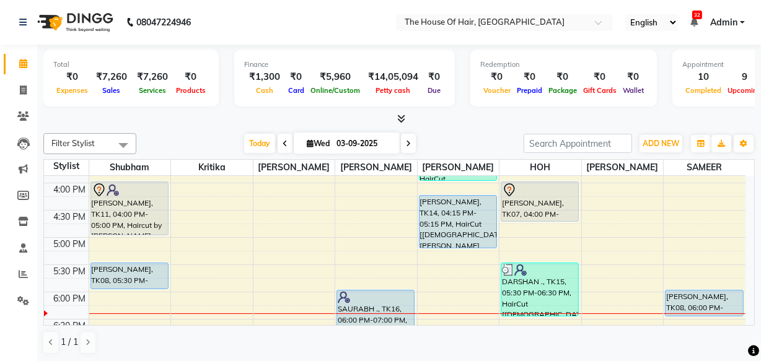
scroll to position [393, 0]
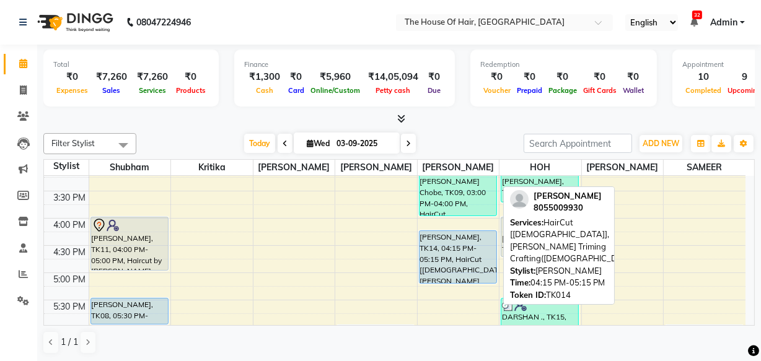
click at [458, 248] on div "[PERSON_NAME], TK14, 04:15 PM-05:15 PM, HairCut [[DEMOGRAPHIC_DATA]],[PERSON_NA…" at bounding box center [457, 257] width 77 height 52
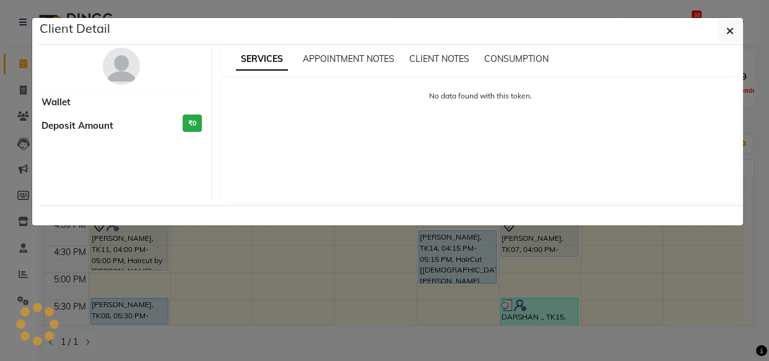
select select "5"
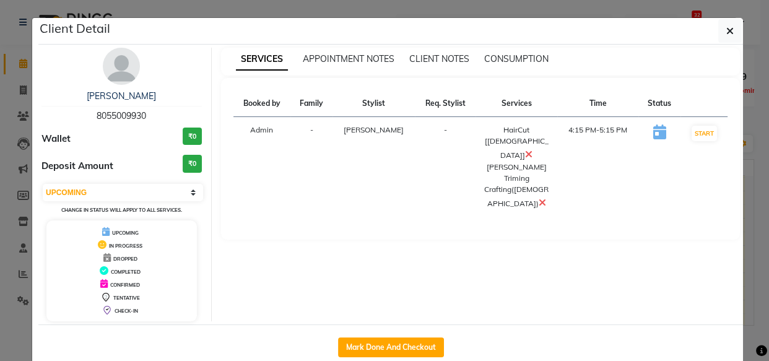
click at [539, 198] on icon at bounding box center [542, 203] width 7 height 10
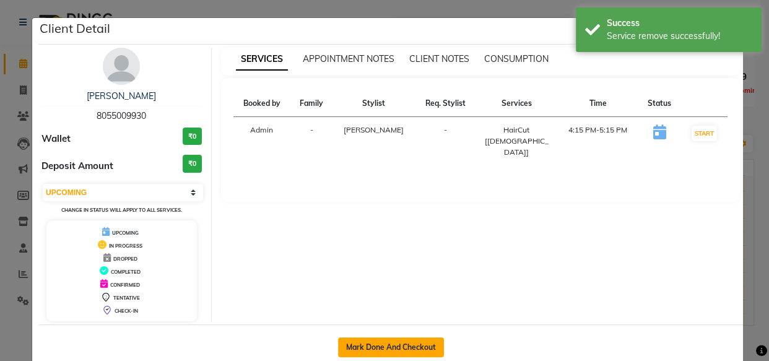
click at [370, 346] on button "Mark Done And Checkout" at bounding box center [391, 348] width 106 height 20
select select "service"
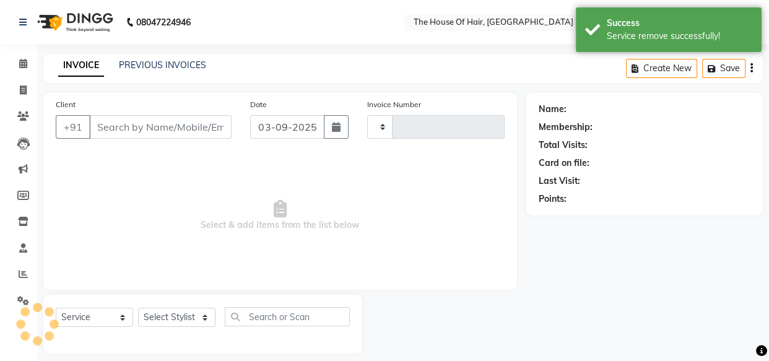
type input "1838"
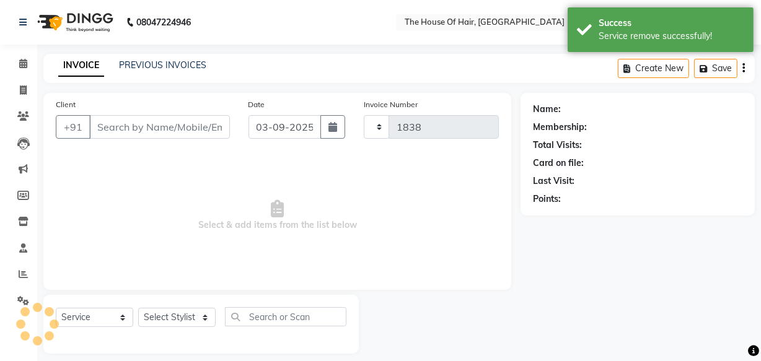
select select "5992"
type input "8055009930"
select select "57808"
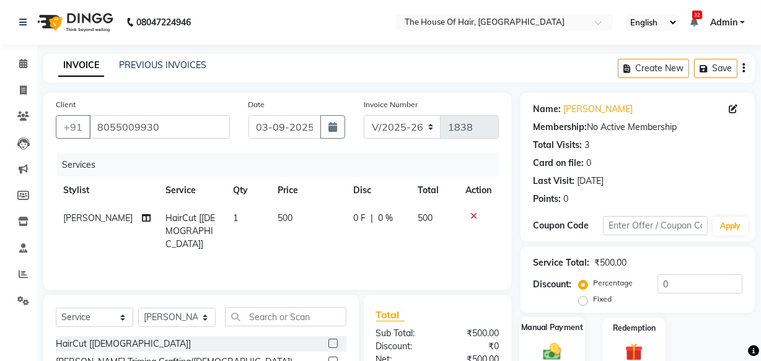
click at [561, 342] on img at bounding box center [552, 351] width 30 height 21
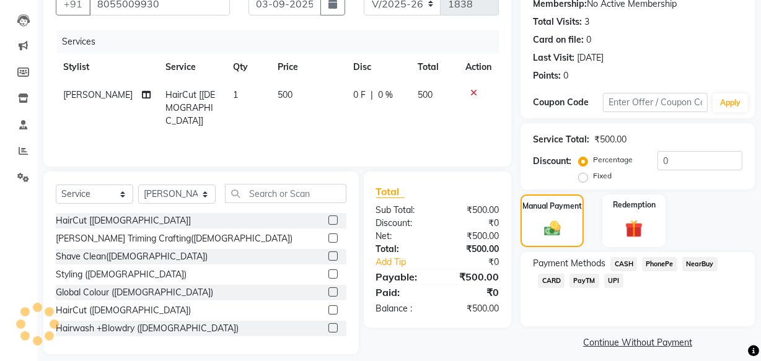
click at [608, 279] on span "UPI" at bounding box center [613, 281] width 19 height 14
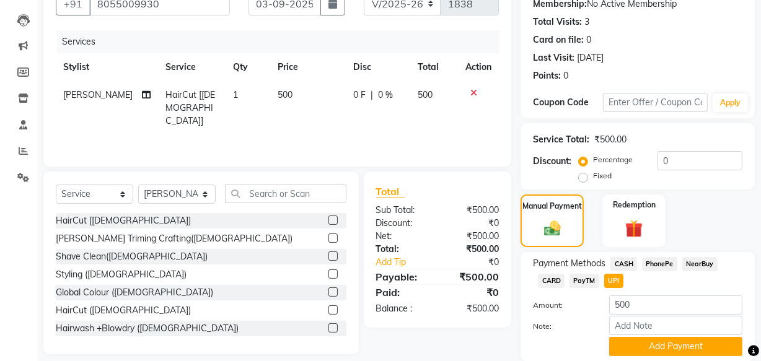
click at [639, 359] on div "Payment Methods CASH PhonePe NearBuy CARD PayTM UPI Amount: 500 Note: Add Payme…" at bounding box center [637, 306] width 234 height 109
click at [640, 344] on button "Add Payment" at bounding box center [675, 346] width 133 height 19
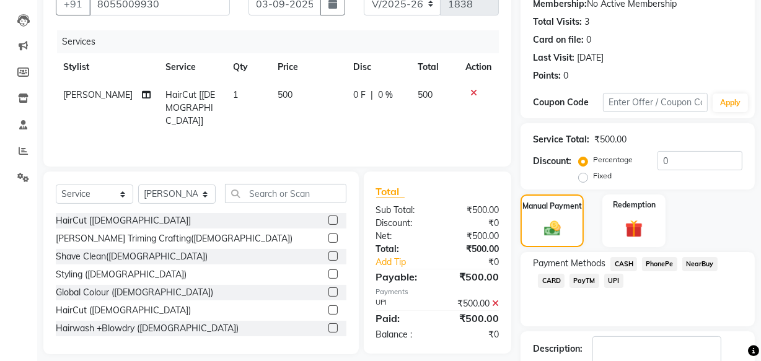
scroll to position [202, 0]
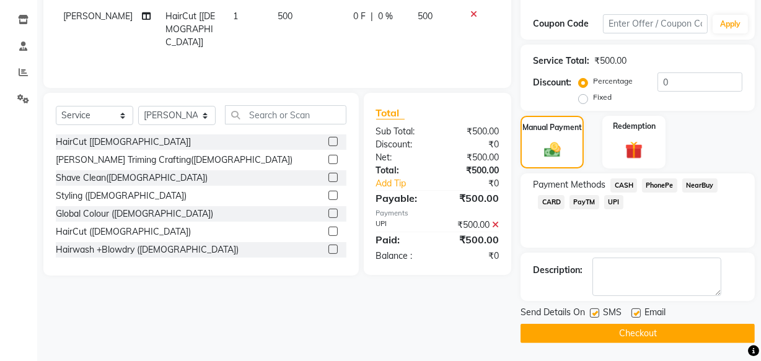
click at [599, 333] on button "Checkout" at bounding box center [637, 333] width 234 height 19
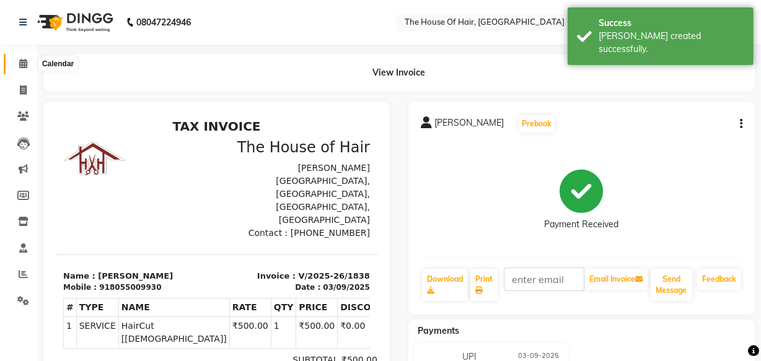
click at [26, 57] on span at bounding box center [23, 64] width 22 height 14
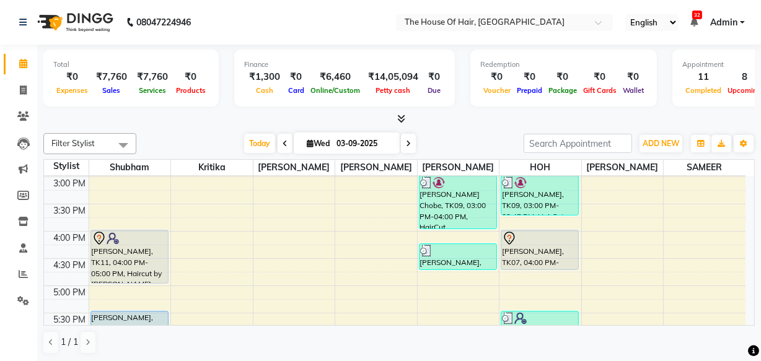
scroll to position [381, 0]
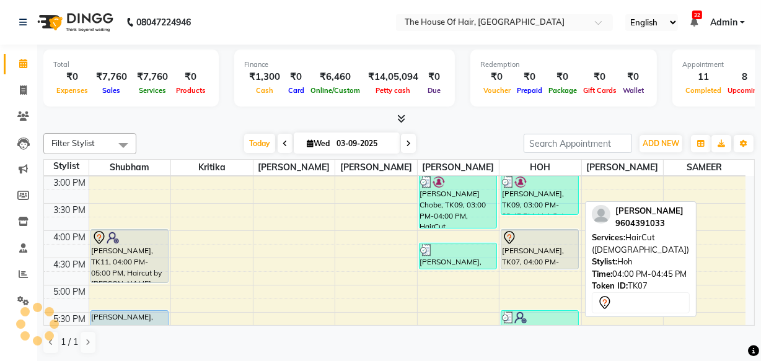
click at [528, 247] on div "[PERSON_NAME], TK07, 04:00 PM-04:45 PM, HairCut ([DEMOGRAPHIC_DATA])" at bounding box center [539, 249] width 77 height 39
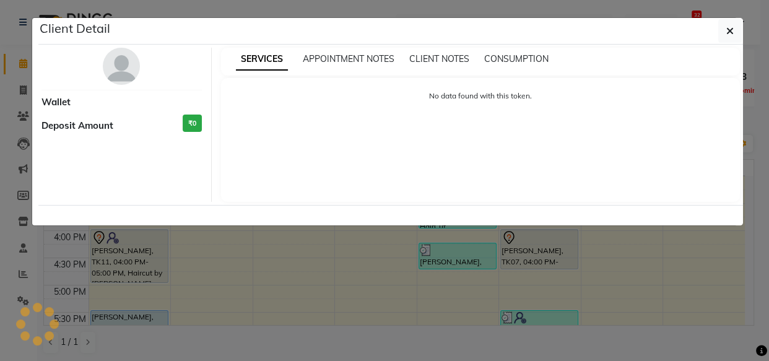
select select "7"
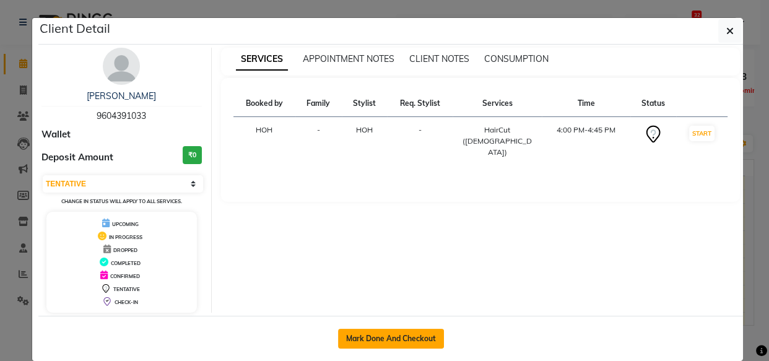
click at [395, 336] on button "Mark Done And Checkout" at bounding box center [391, 339] width 106 height 20
select select "5992"
select select "service"
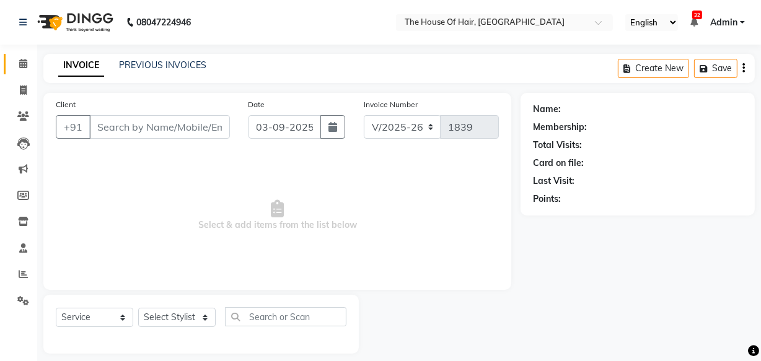
type input "9604391033"
select select "80392"
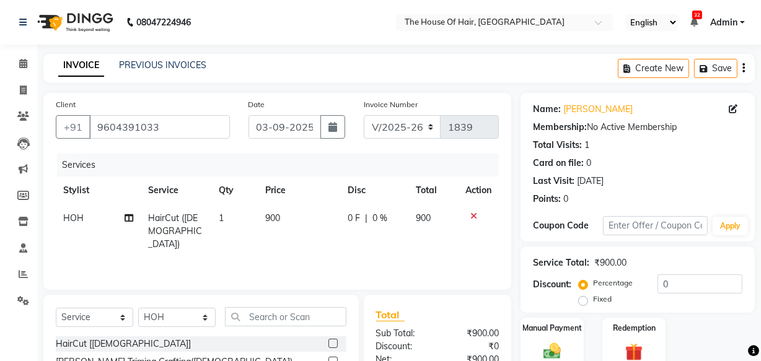
click at [273, 216] on span "900" at bounding box center [273, 217] width 15 height 11
select select "80392"
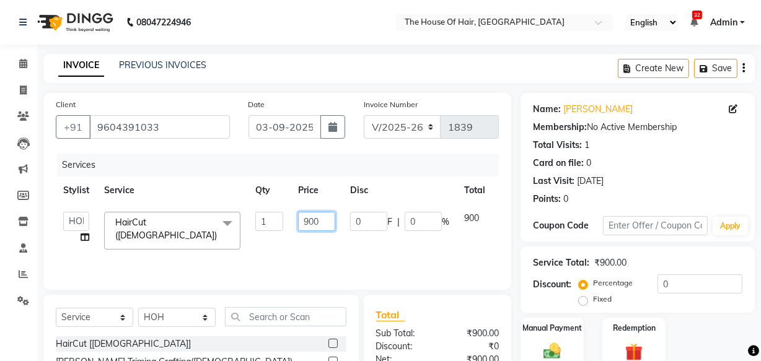
click at [309, 224] on input "900" at bounding box center [316, 221] width 37 height 19
type input "700"
click at [335, 255] on div "Services Stylist Service Qty Price Disc Total Action [PERSON_NAME] [PERSON_NAME…" at bounding box center [277, 216] width 443 height 124
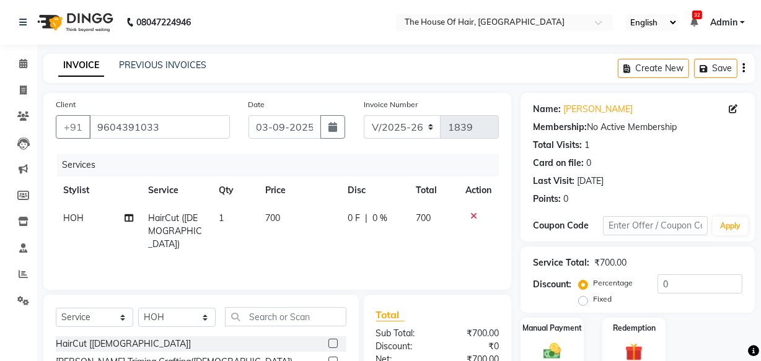
scroll to position [129, 0]
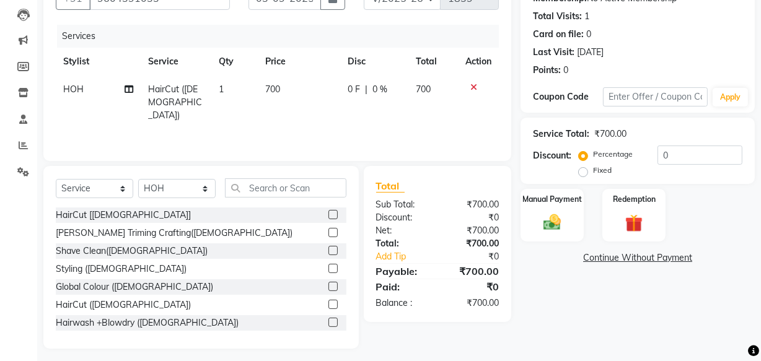
click at [543, 244] on div "Name: [PERSON_NAME] Membership: No Active Membership Total Visits: 1 Card on fi…" at bounding box center [641, 156] width 243 height 385
click at [543, 230] on img at bounding box center [552, 222] width 30 height 21
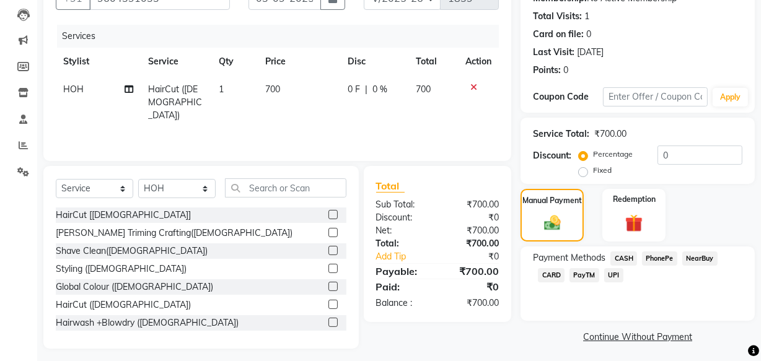
click at [612, 273] on span "UPI" at bounding box center [613, 275] width 19 height 14
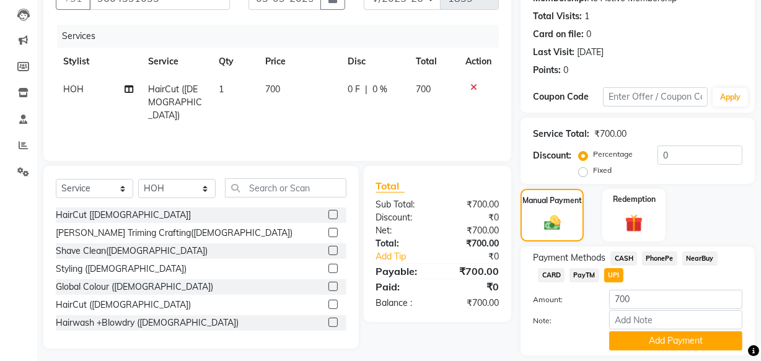
click at [619, 260] on span "CASH" at bounding box center [623, 259] width 27 height 14
click at [646, 335] on button "Add Payment" at bounding box center [675, 340] width 133 height 19
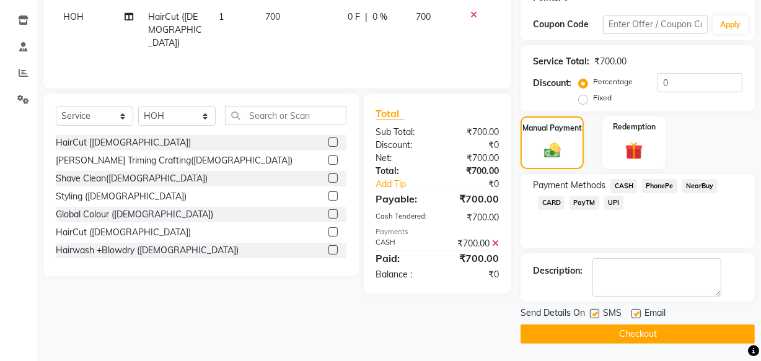
scroll to position [202, 0]
click at [647, 331] on button "Checkout" at bounding box center [637, 333] width 234 height 19
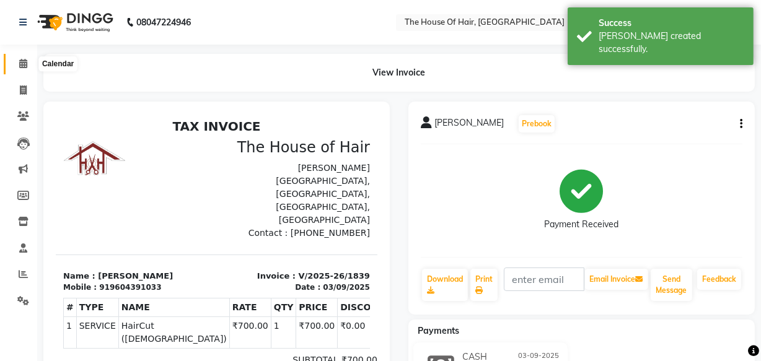
click at [23, 68] on icon at bounding box center [23, 63] width 8 height 9
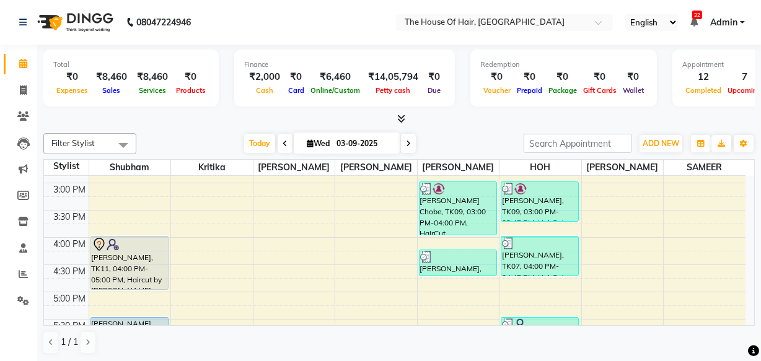
scroll to position [435, 0]
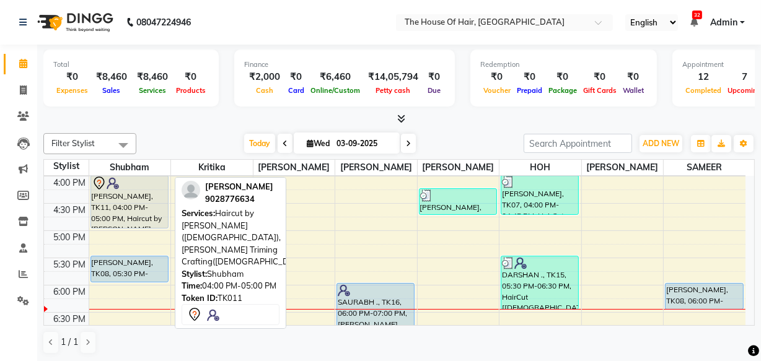
click at [117, 213] on div "[PERSON_NAME], TK11, 04:00 PM-05:00 PM, Haircut by [PERSON_NAME] ([DEMOGRAPHIC_…" at bounding box center [129, 201] width 77 height 53
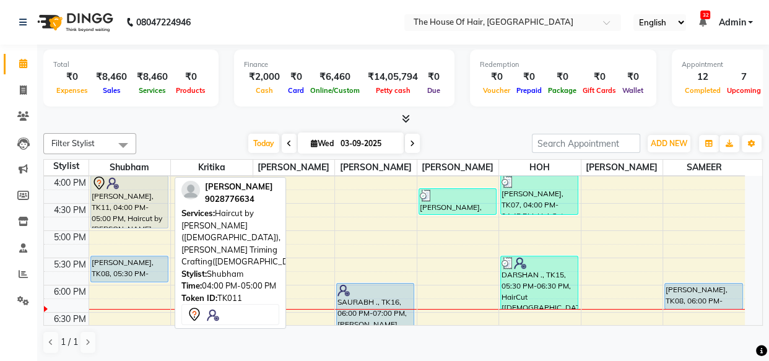
select select "7"
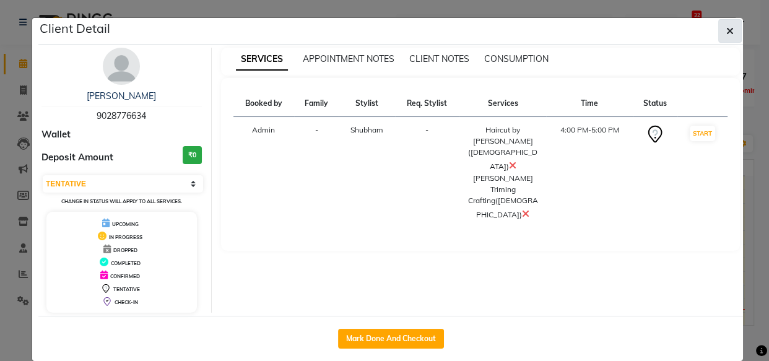
click at [730, 33] on button "button" at bounding box center [731, 31] width 24 height 24
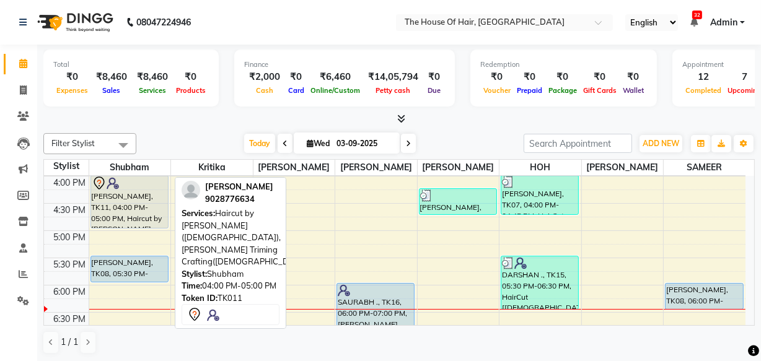
click at [126, 201] on div "[PERSON_NAME], TK11, 04:00 PM-05:00 PM, Haircut by [PERSON_NAME] ([DEMOGRAPHIC_…" at bounding box center [129, 201] width 77 height 53
select select "7"
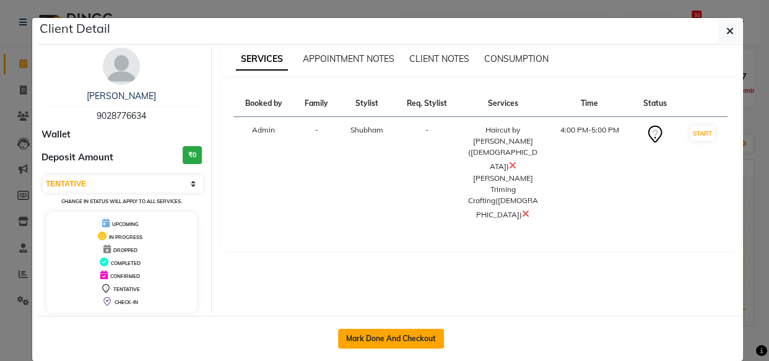
click at [405, 335] on button "Mark Done And Checkout" at bounding box center [391, 339] width 106 height 20
select select "5992"
select select "service"
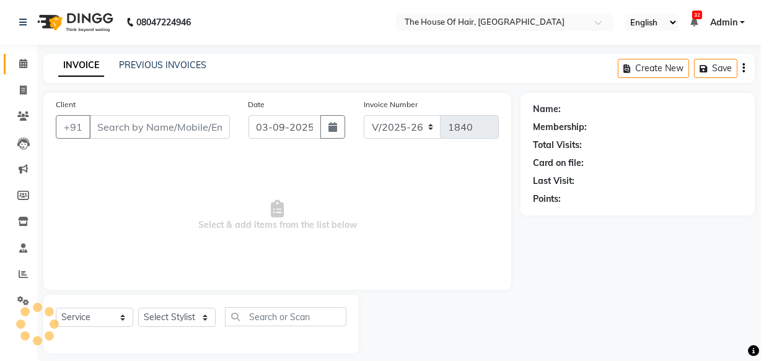
type input "9028776634"
select select "42824"
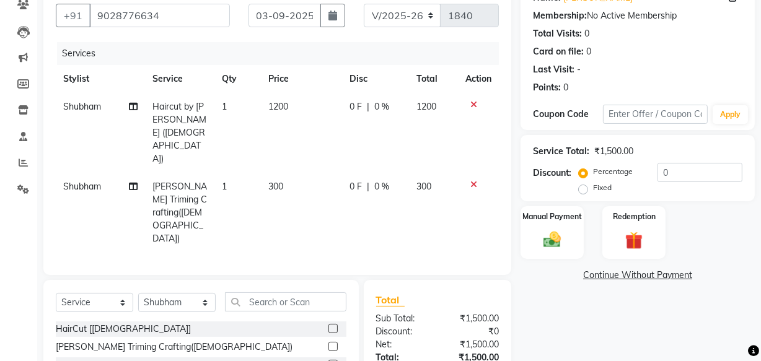
scroll to position [112, 0]
click at [555, 248] on img at bounding box center [552, 239] width 30 height 21
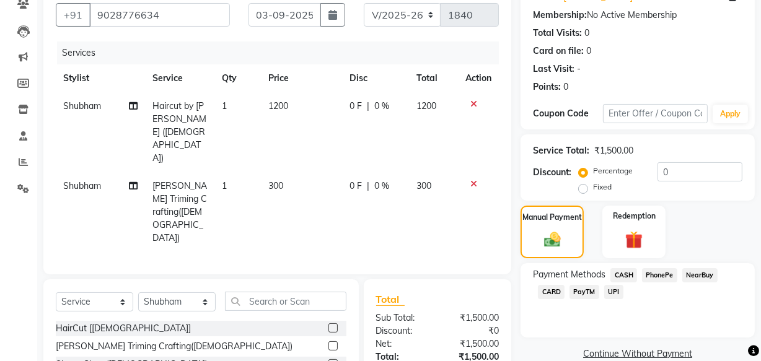
click at [618, 270] on span "CASH" at bounding box center [623, 275] width 27 height 14
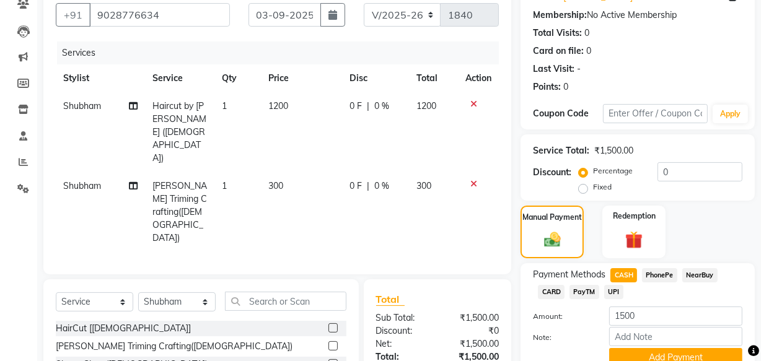
scroll to position [188, 0]
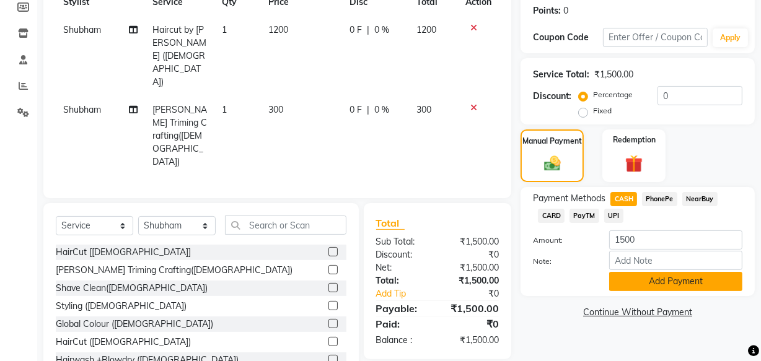
click at [641, 288] on button "Add Payment" at bounding box center [675, 281] width 133 height 19
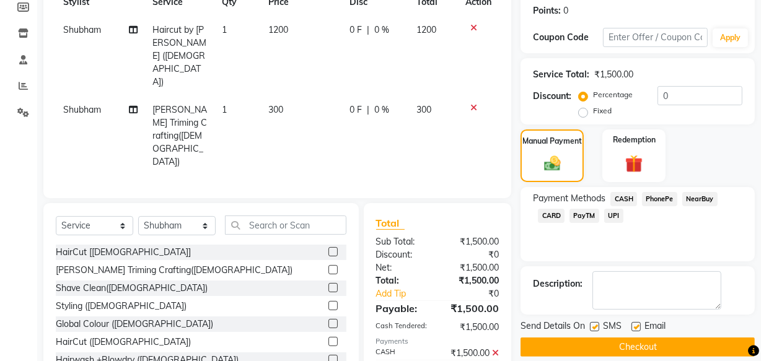
scroll to position [205, 0]
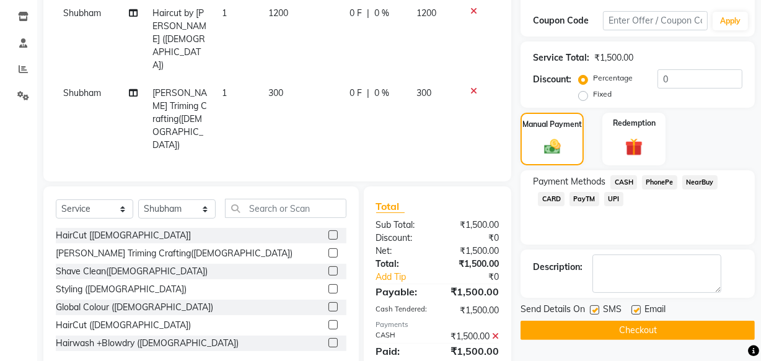
click at [634, 333] on button "Checkout" at bounding box center [637, 330] width 234 height 19
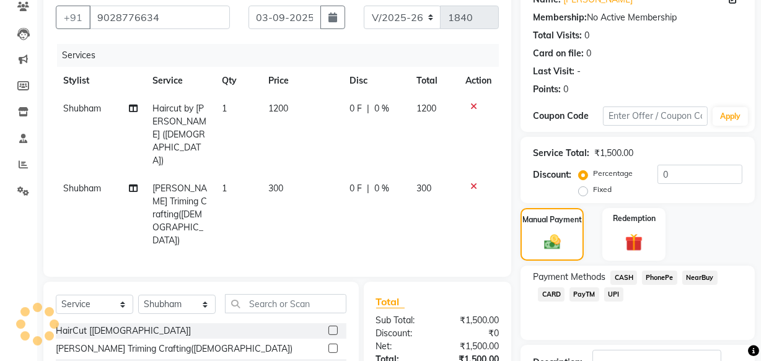
scroll to position [68, 0]
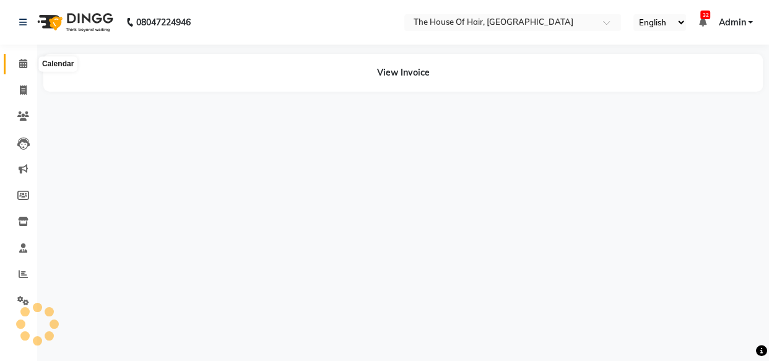
click at [19, 62] on icon at bounding box center [23, 63] width 8 height 9
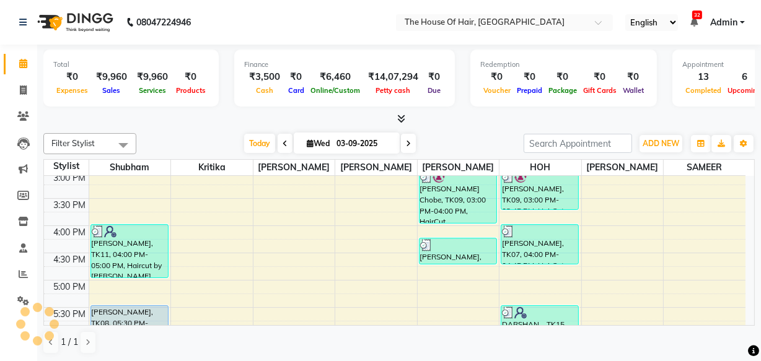
scroll to position [387, 0]
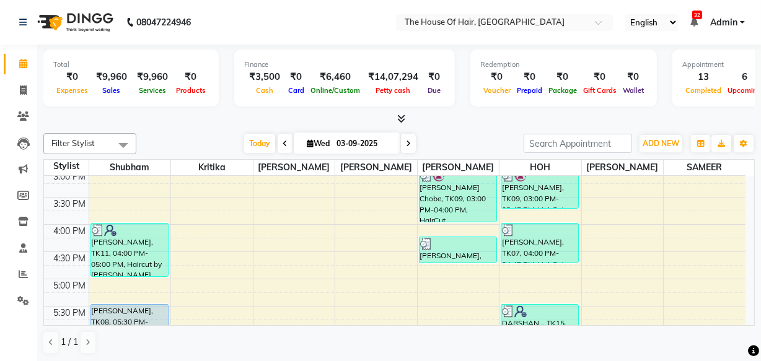
click at [711, 258] on div "8:00 AM 8:30 AM 9:00 AM 9:30 AM 10:00 AM 10:30 AM 11:00 AM 11:30 AM 12:00 PM 12…" at bounding box center [394, 170] width 701 height 763
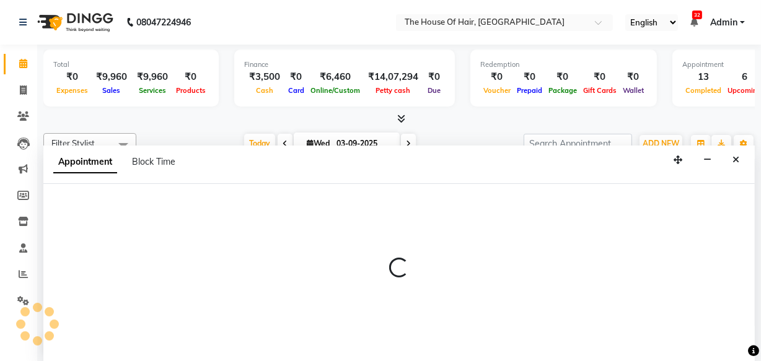
scroll to position [0, 0]
select select "90281"
select select "990"
select select "tentative"
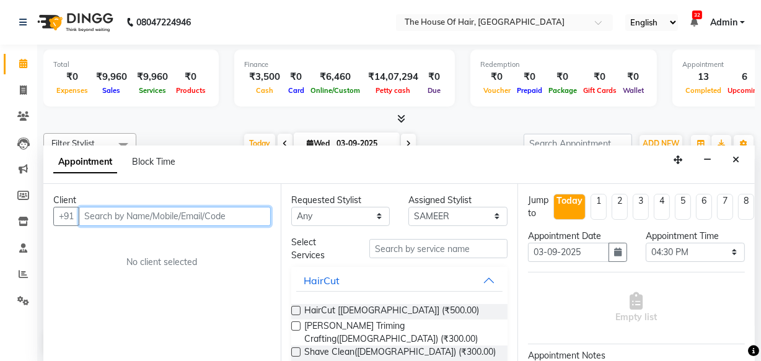
click at [242, 216] on input "text" at bounding box center [175, 216] width 192 height 19
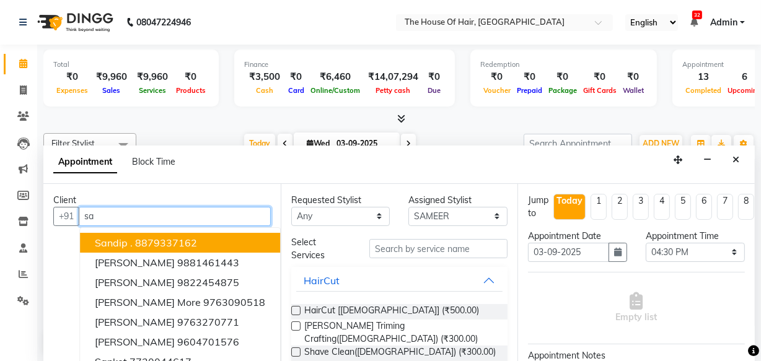
type input "s"
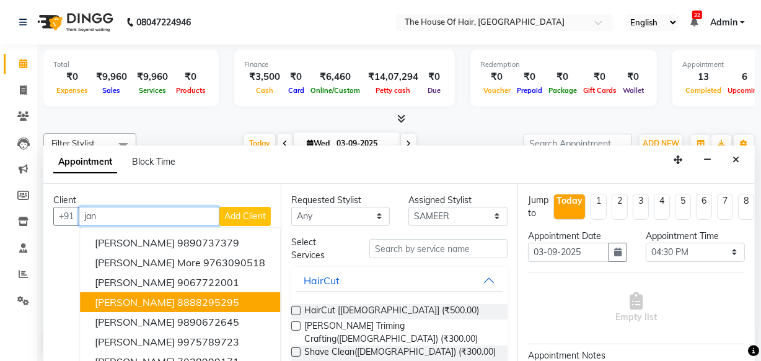
click at [208, 302] on ngb-highlight "8888295295" at bounding box center [208, 302] width 62 height 12
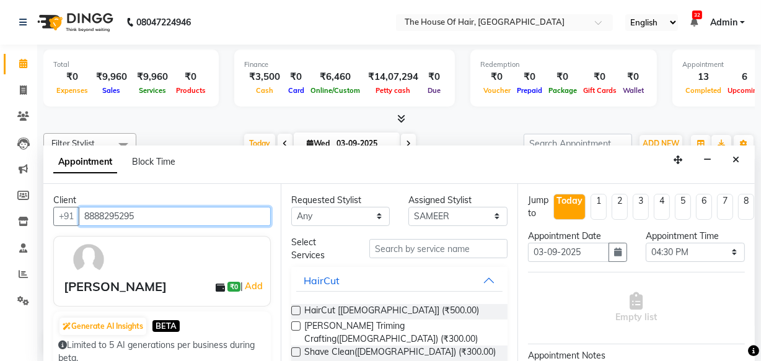
type input "8888295295"
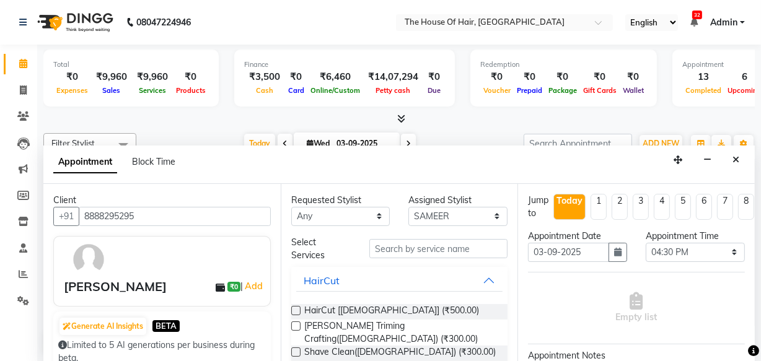
click at [296, 310] on label at bounding box center [295, 310] width 9 height 9
click at [296, 310] on input "checkbox" at bounding box center [295, 312] width 8 height 8
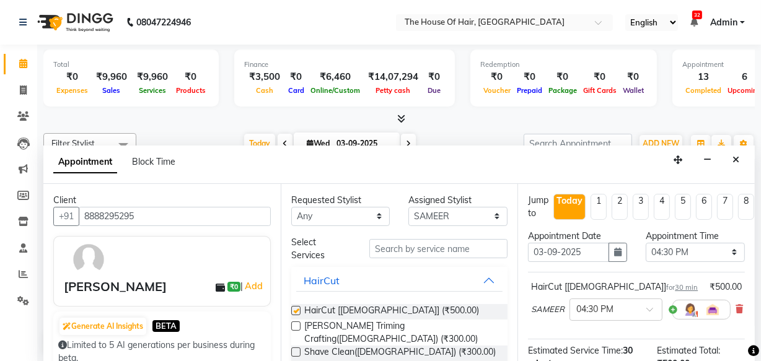
checkbox input "false"
click at [296, 323] on label at bounding box center [295, 326] width 9 height 9
click at [296, 323] on input "checkbox" at bounding box center [295, 327] width 8 height 8
checkbox input "false"
click at [294, 310] on label at bounding box center [295, 310] width 9 height 9
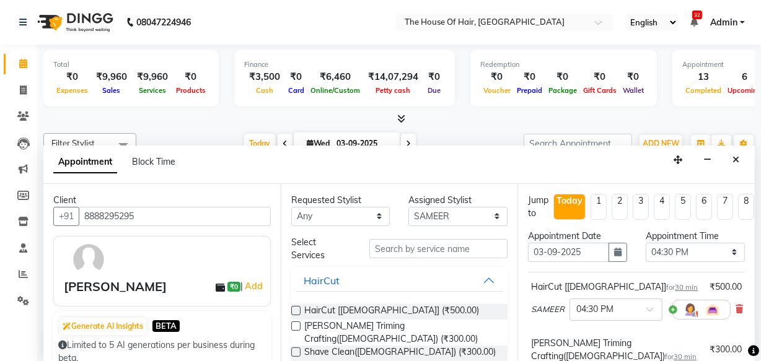
click at [294, 310] on input "checkbox" at bounding box center [295, 312] width 8 height 8
checkbox input "false"
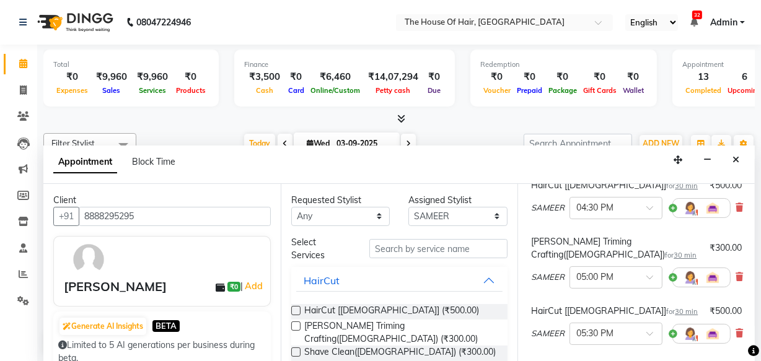
scroll to position [100, 0]
click at [452, 222] on select "Select [PERSON_NAME] [PERSON_NAME] [PERSON_NAME] [PERSON_NAME] [PERSON_NAME] [P…" at bounding box center [457, 216] width 99 height 19
select select "80392"
click at [408, 207] on select "Select [PERSON_NAME] [PERSON_NAME] [PERSON_NAME] [PERSON_NAME] [PERSON_NAME] [P…" at bounding box center [457, 216] width 99 height 19
click at [359, 309] on span "HairCut [[DEMOGRAPHIC_DATA]] (₹500.00)" at bounding box center [391, 311] width 175 height 15
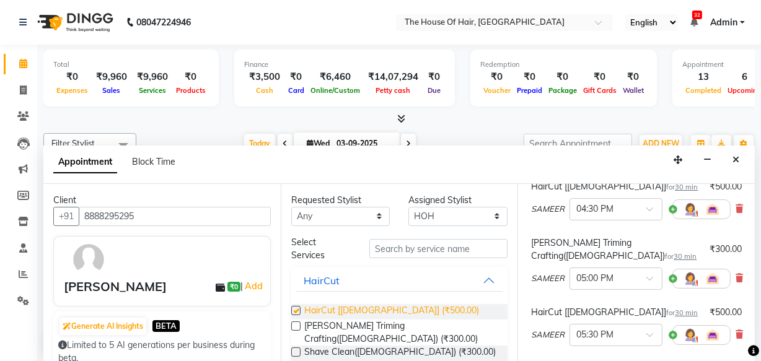
checkbox input "false"
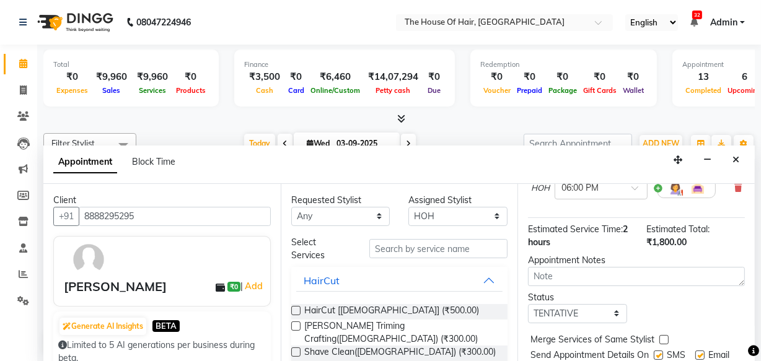
scroll to position [313, 0]
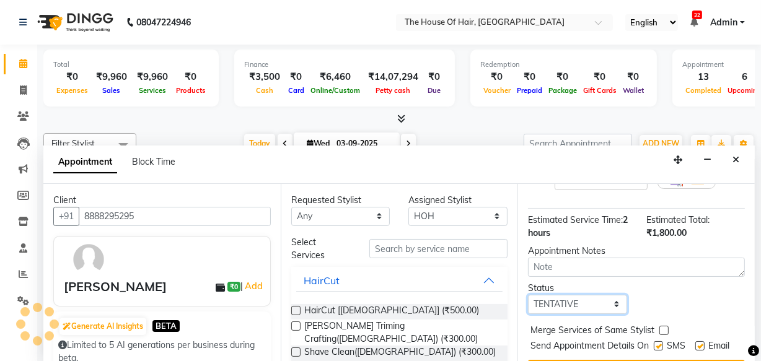
click at [565, 297] on select "Select TENTATIVE CONFIRM CHECK-IN UPCOMING" at bounding box center [577, 304] width 99 height 19
select select "upcoming"
click at [528, 295] on select "Select TENTATIVE CONFIRM CHECK-IN UPCOMING" at bounding box center [577, 304] width 99 height 19
click at [663, 326] on label at bounding box center [663, 330] width 9 height 9
click at [663, 328] on input "checkbox" at bounding box center [663, 332] width 8 height 8
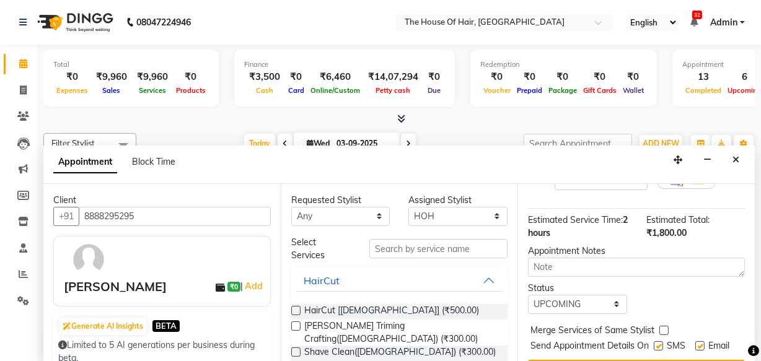
checkbox input "true"
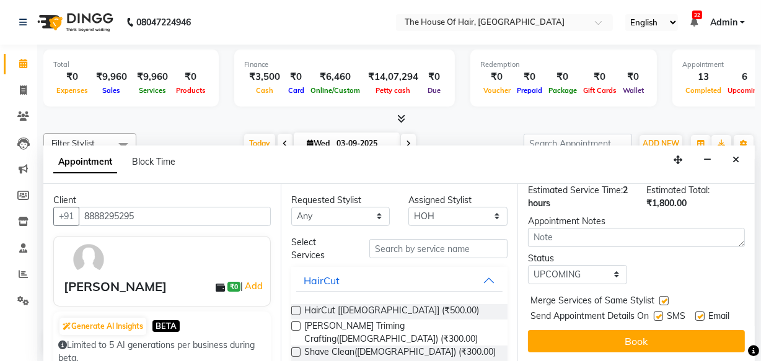
scroll to position [348, 0]
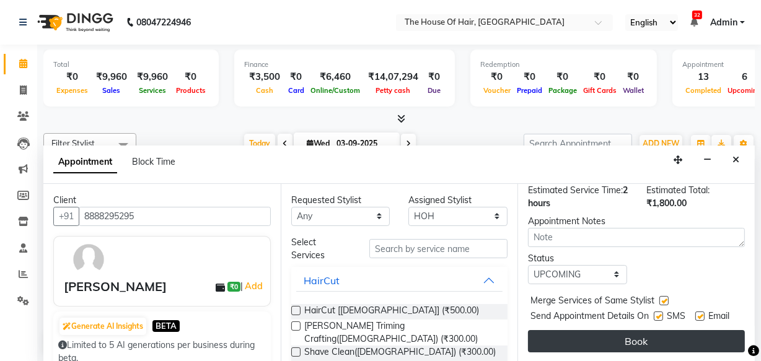
click at [657, 333] on button "Book" at bounding box center [636, 341] width 217 height 22
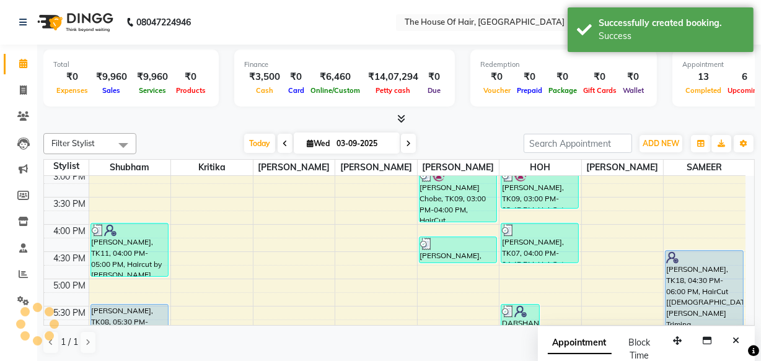
scroll to position [0, 0]
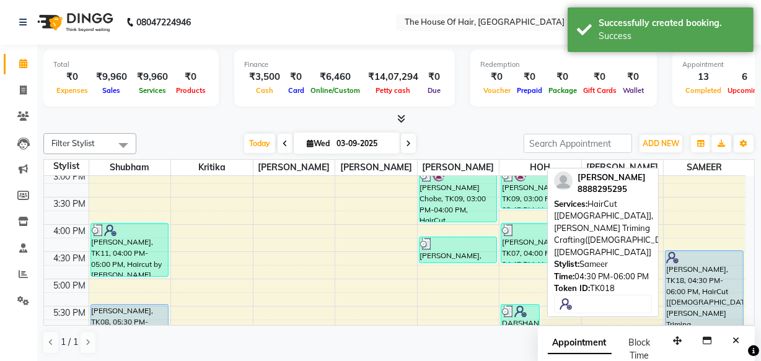
click at [696, 287] on div "[PERSON_NAME], TK18, 04:30 PM-06:00 PM, HairCut [[DEMOGRAPHIC_DATA]],[PERSON_NA…" at bounding box center [703, 290] width 77 height 79
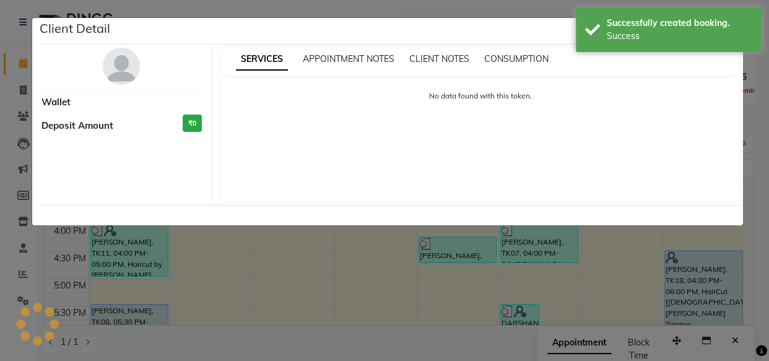
select select "5"
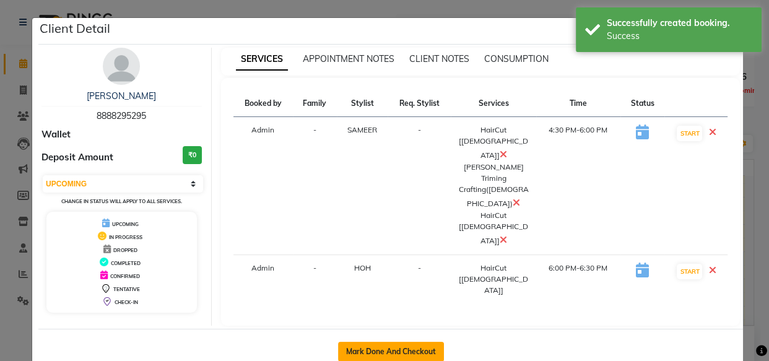
click at [402, 343] on button "Mark Done And Checkout" at bounding box center [391, 352] width 106 height 20
select select "service"
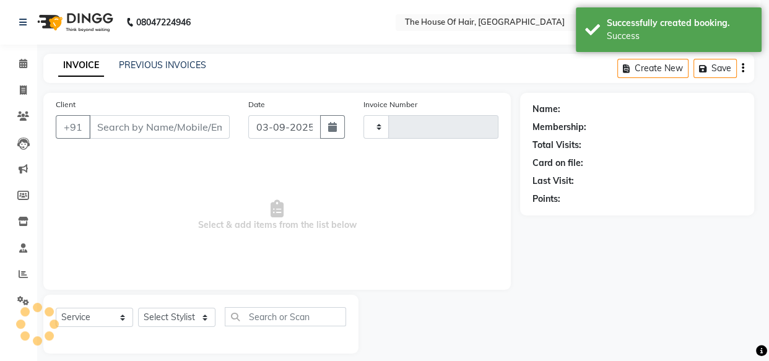
type input "1841"
select select "5992"
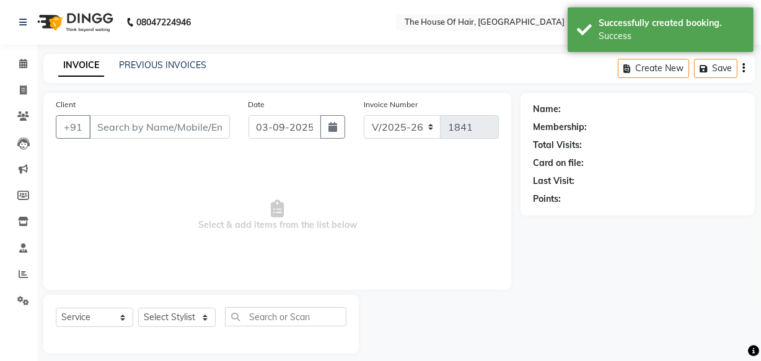
type input "8888295295"
select select "90281"
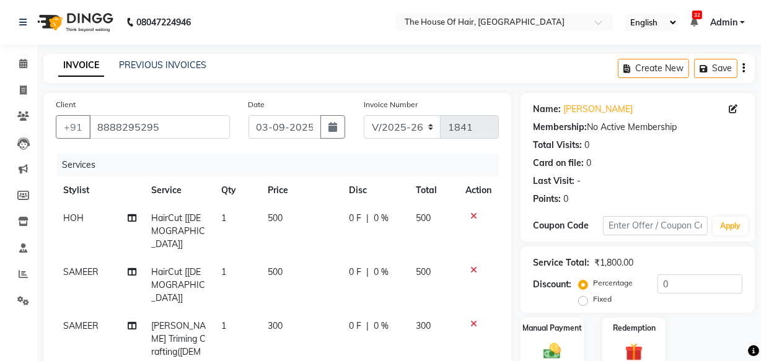
click at [270, 219] on span "500" at bounding box center [275, 217] width 15 height 11
select select "80392"
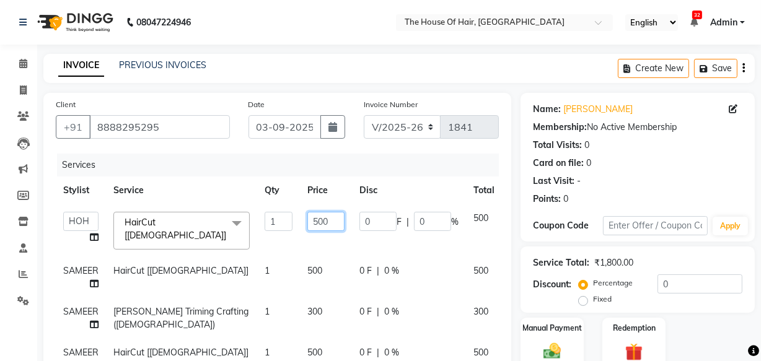
click at [317, 224] on input "500" at bounding box center [325, 221] width 37 height 19
type input "400"
click at [312, 264] on td "500" at bounding box center [326, 277] width 52 height 41
select select "90281"
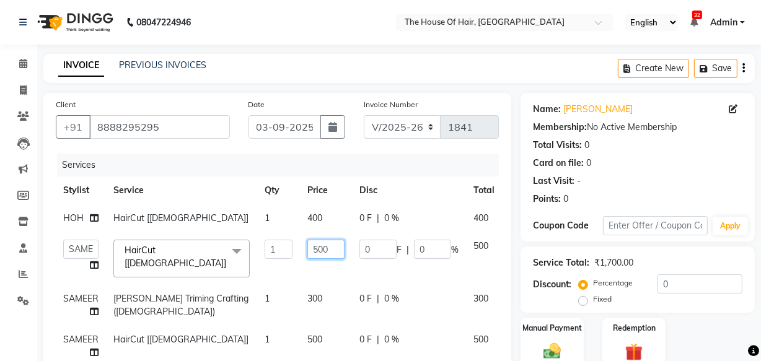
click at [316, 252] on input "500" at bounding box center [325, 249] width 37 height 19
type input "400"
click at [312, 297] on td "300" at bounding box center [326, 305] width 52 height 41
select select "90281"
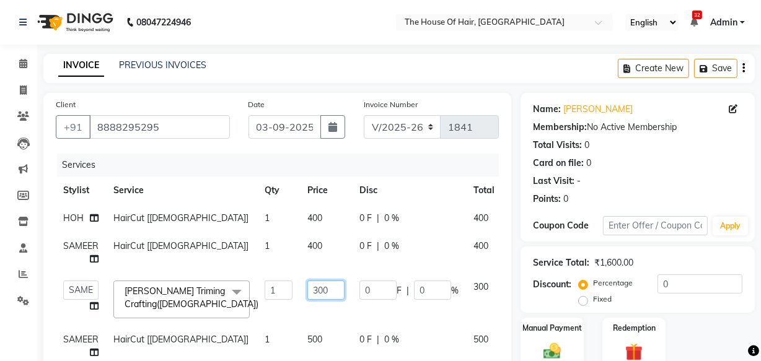
click at [318, 289] on input "300" at bounding box center [325, 290] width 37 height 19
type input "200"
click at [310, 336] on tbody "HOH HairCut [[DEMOGRAPHIC_DATA]] 1 400 0 F | 0 % 400 SAMEER HairCut [[DEMOGRAPH…" at bounding box center [299, 285] width 487 height 162
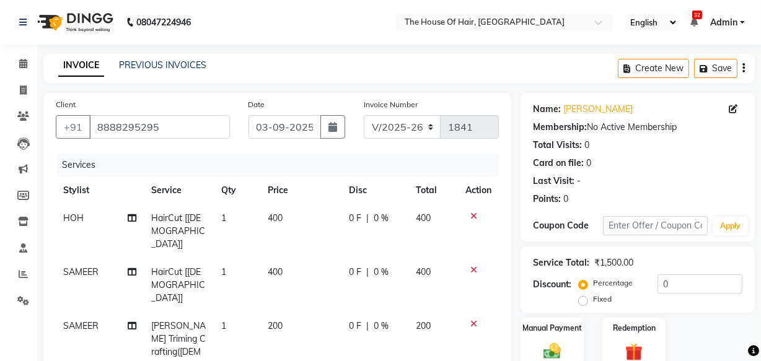
scroll to position [71, 0]
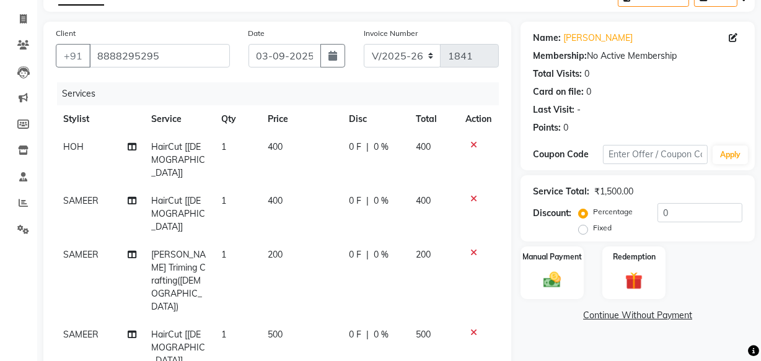
click at [278, 329] on span "500" at bounding box center [275, 334] width 15 height 11
select select "90281"
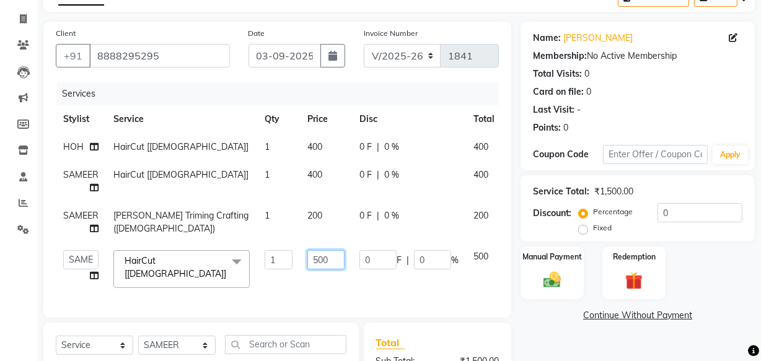
click at [316, 261] on input "500" at bounding box center [325, 259] width 37 height 19
type input "400"
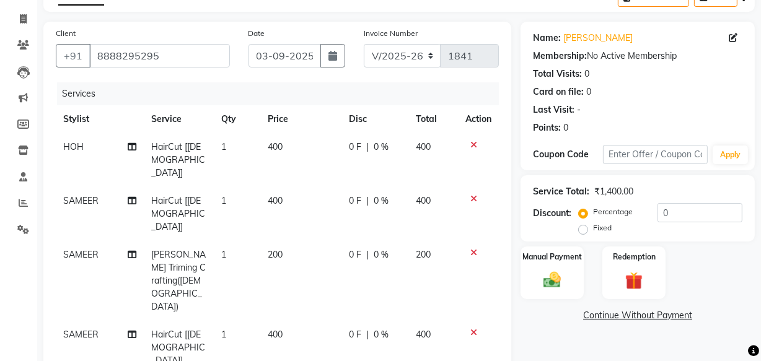
click at [330, 321] on td "400" at bounding box center [300, 348] width 81 height 54
select select "90281"
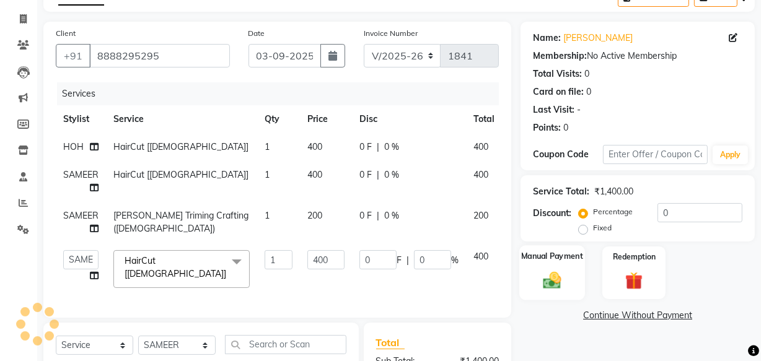
click at [553, 272] on img at bounding box center [552, 279] width 30 height 21
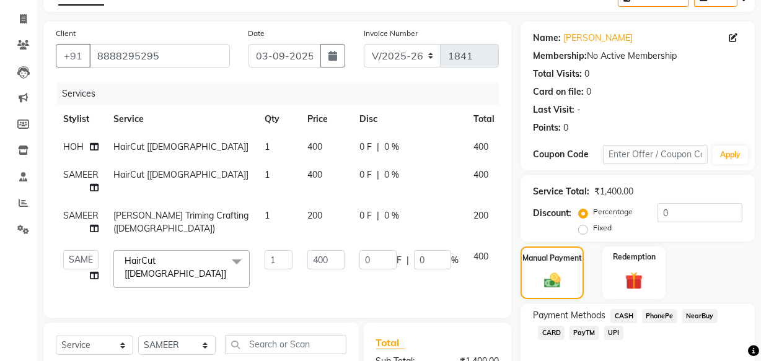
click at [618, 319] on span "CASH" at bounding box center [623, 316] width 27 height 14
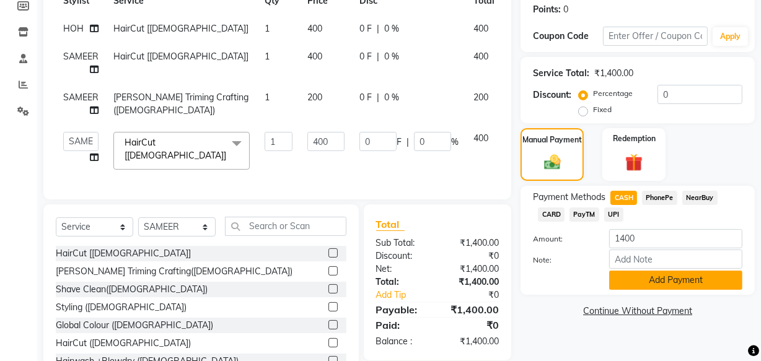
click at [651, 279] on button "Add Payment" at bounding box center [675, 280] width 133 height 19
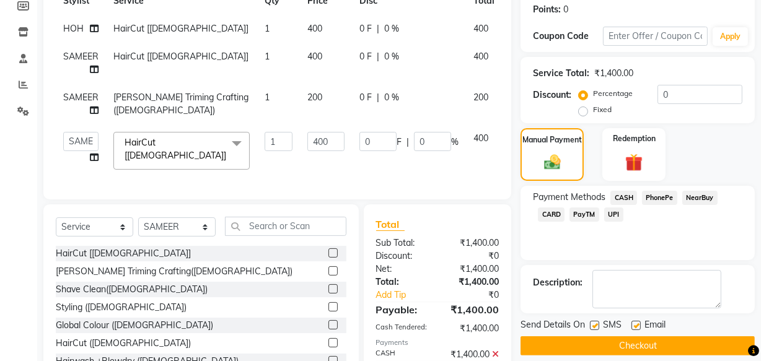
click at [641, 344] on button "Checkout" at bounding box center [637, 345] width 234 height 19
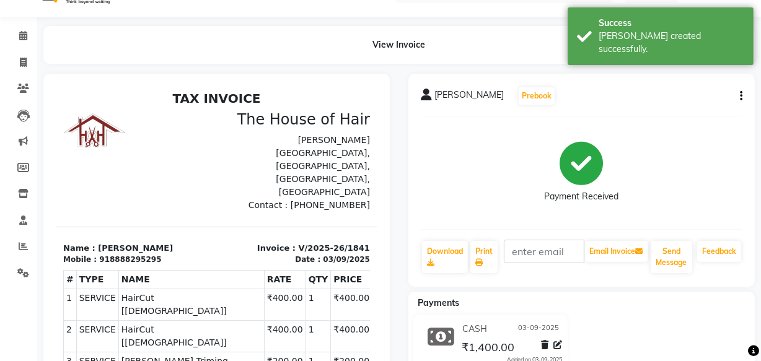
scroll to position [12, 0]
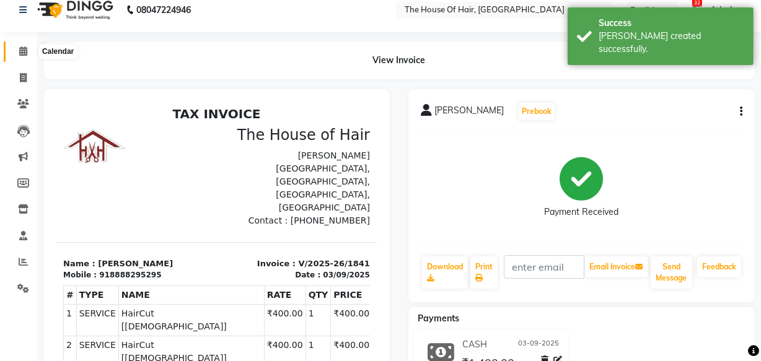
click at [22, 48] on icon at bounding box center [23, 50] width 8 height 9
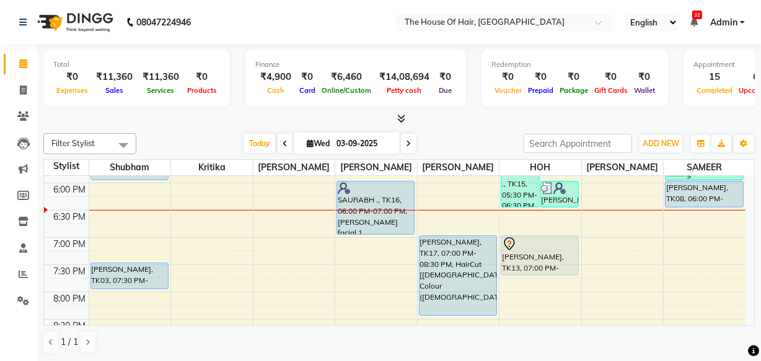
scroll to position [532, 0]
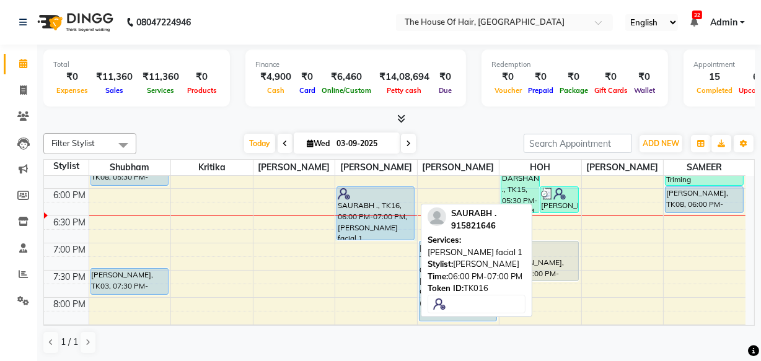
drag, startPoint x: 390, startPoint y: 214, endPoint x: 396, endPoint y: 234, distance: 21.0
click at [396, 234] on div "rashmika ., TK06, 11:00 AM-11:30 AM, EYEBROW,[GEOGRAPHIC_DATA] ., TK16, 06:00 P…" at bounding box center [376, 25] width 82 height 763
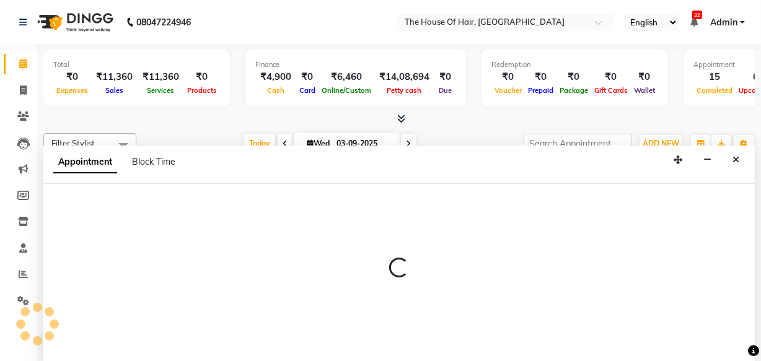
scroll to position [0, 0]
select select "64183"
select select "tentative"
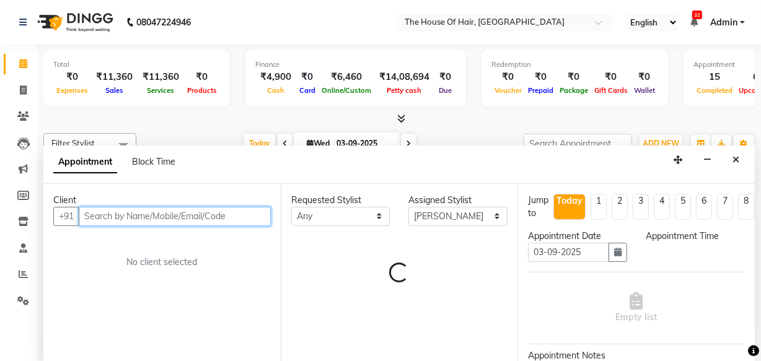
select select "1110"
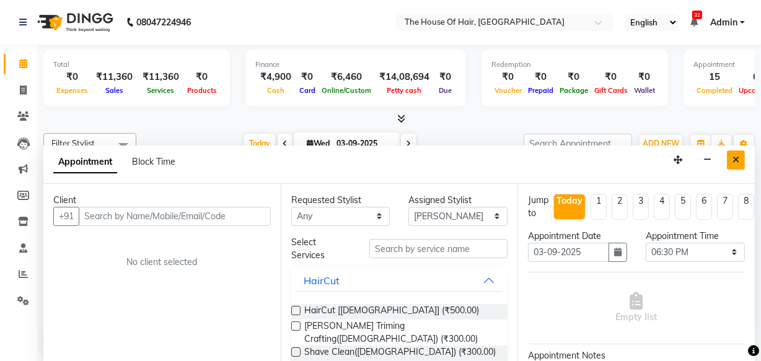
click at [738, 151] on button "Close" at bounding box center [736, 160] width 18 height 19
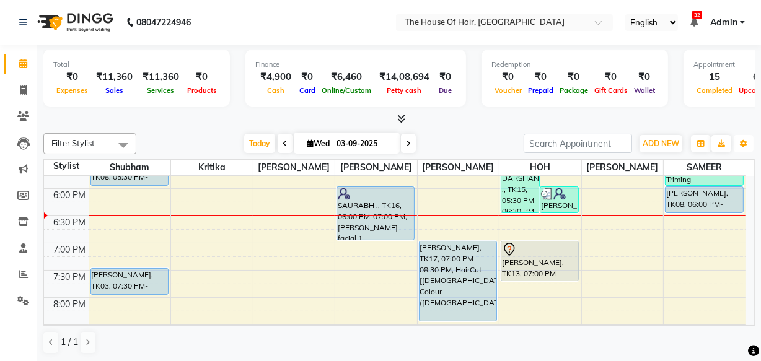
click at [738, 149] on button "Toggle Dropdown" at bounding box center [743, 143] width 20 height 17
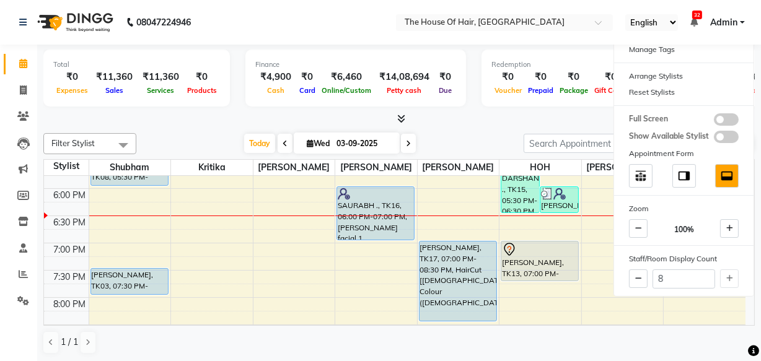
click at [549, 111] on div "Total ₹0 Expenses ₹11,360 Sales ₹11,360 Services ₹0 Products Finance ₹4,900 Cas…" at bounding box center [398, 85] width 711 height 81
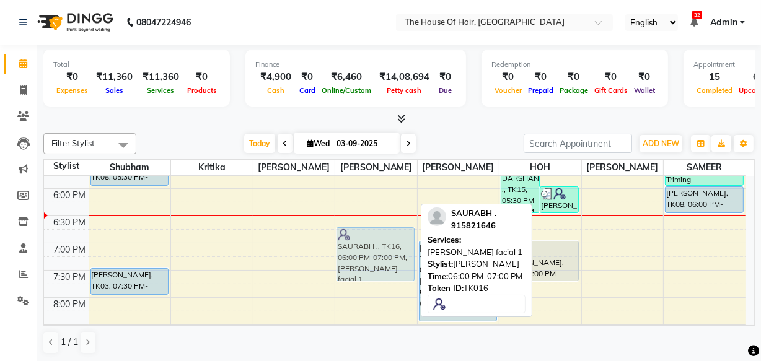
drag, startPoint x: 383, startPoint y: 196, endPoint x: 387, endPoint y: 235, distance: 39.8
click at [387, 235] on div "rashmika ., TK06, 11:00 AM-11:30 AM, EYEBROW,[GEOGRAPHIC_DATA] ., TK16, 06:00 P…" at bounding box center [376, 25] width 82 height 763
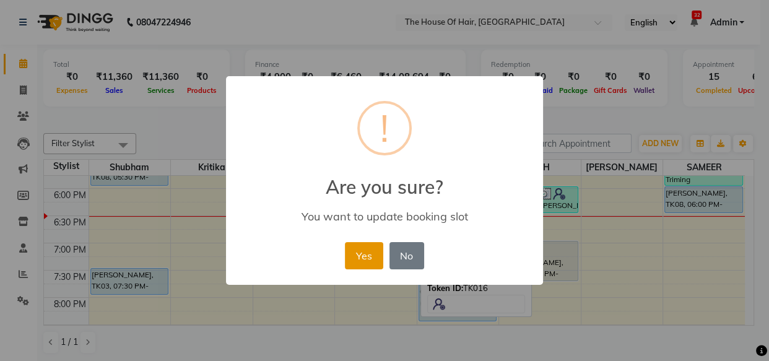
click at [367, 254] on button "Yes" at bounding box center [364, 255] width 38 height 27
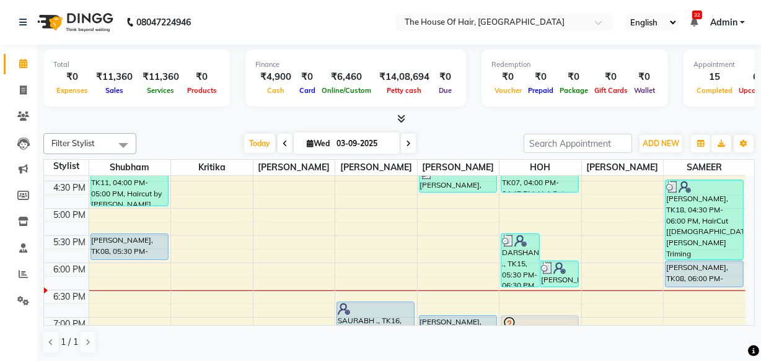
scroll to position [455, 0]
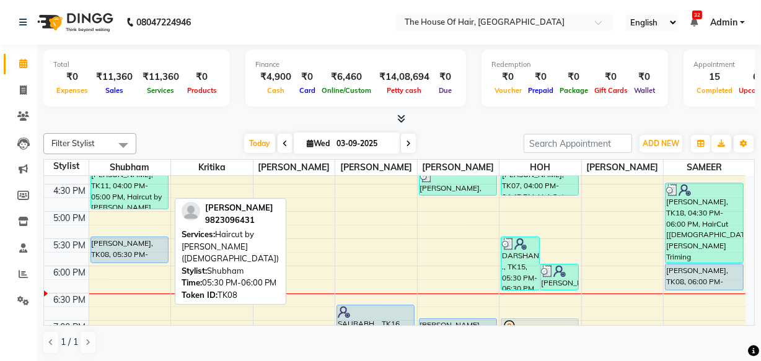
click at [152, 250] on div "[PERSON_NAME], TK08, 05:30 PM-06:00 PM, Haircut by [PERSON_NAME] ([DEMOGRAPHIC_…" at bounding box center [129, 249] width 77 height 25
select select "5"
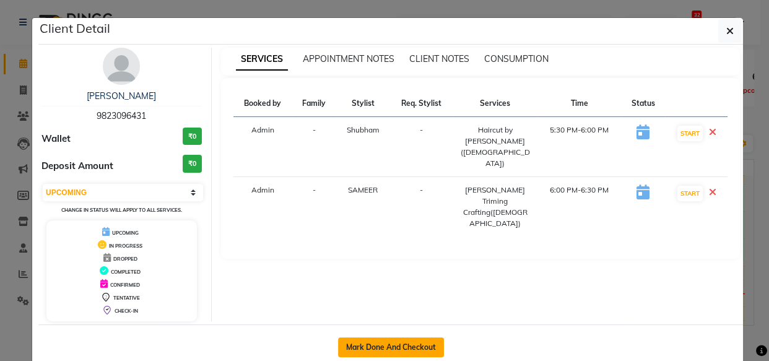
click at [381, 347] on button "Mark Done And Checkout" at bounding box center [391, 348] width 106 height 20
select select "5992"
select select "service"
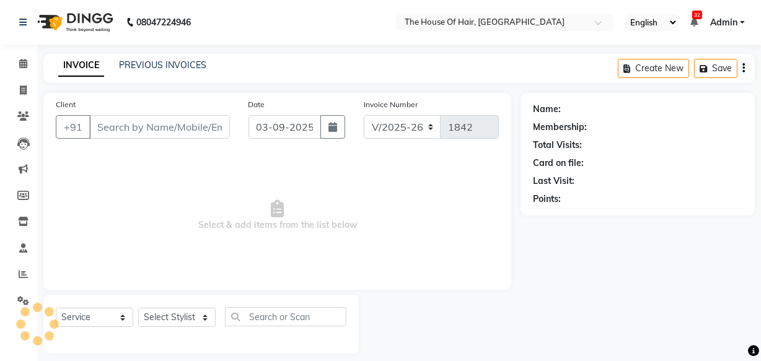
type input "9823096431"
select select "90281"
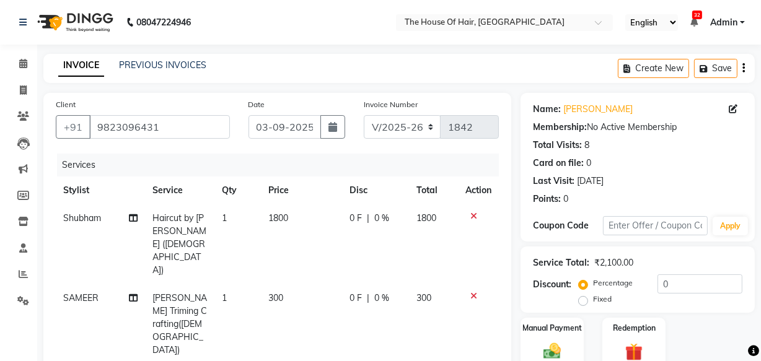
click at [176, 217] on span "Haircut by [PERSON_NAME] ([DEMOGRAPHIC_DATA])" at bounding box center [179, 243] width 54 height 63
select select "42824"
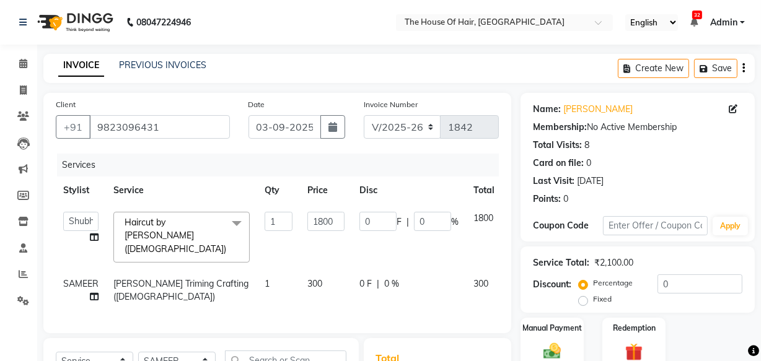
click at [208, 224] on span "Haircut by [PERSON_NAME] ([DEMOGRAPHIC_DATA]) x" at bounding box center [177, 236] width 113 height 40
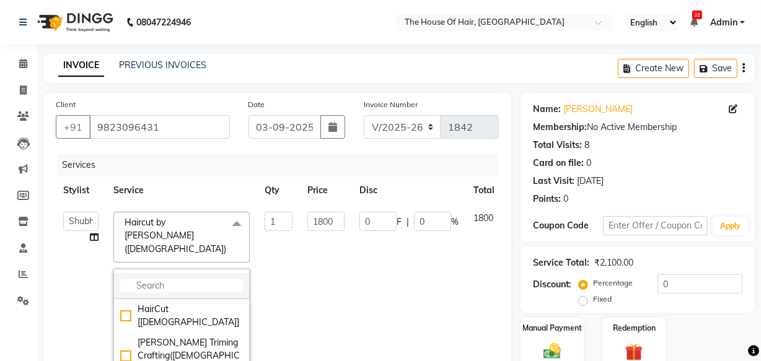
click at [186, 273] on li at bounding box center [181, 286] width 135 height 26
click at [182, 279] on input "multiselect-search" at bounding box center [181, 285] width 123 height 13
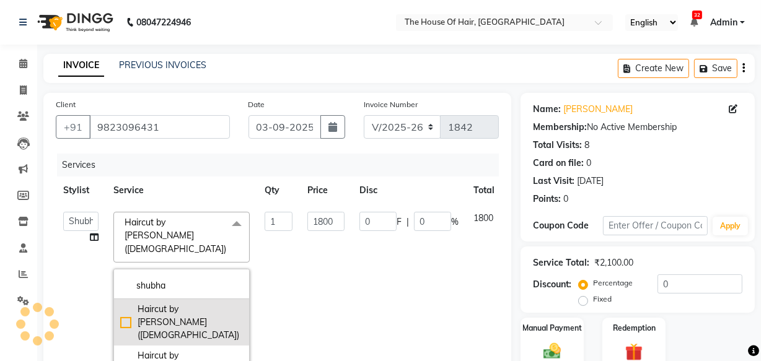
type input "shubha"
click at [158, 309] on div "Haircut by [PERSON_NAME] ([DEMOGRAPHIC_DATA])" at bounding box center [181, 322] width 123 height 39
checkbox input "true"
checkbox input "false"
type input "1200"
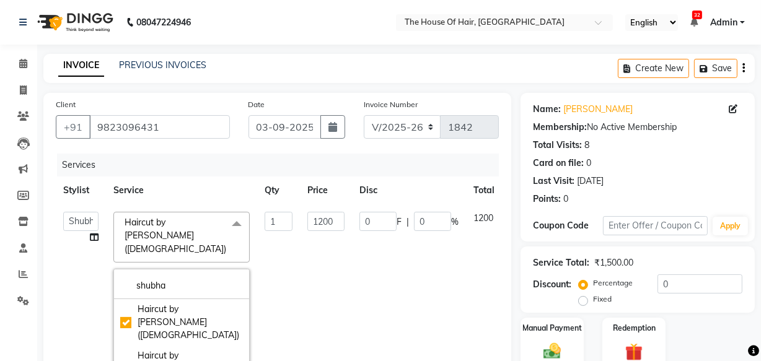
click at [334, 335] on td "1200" at bounding box center [326, 302] width 52 height 196
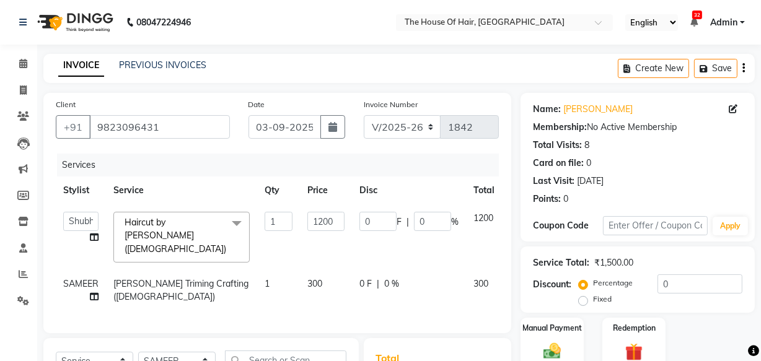
scroll to position [67, 0]
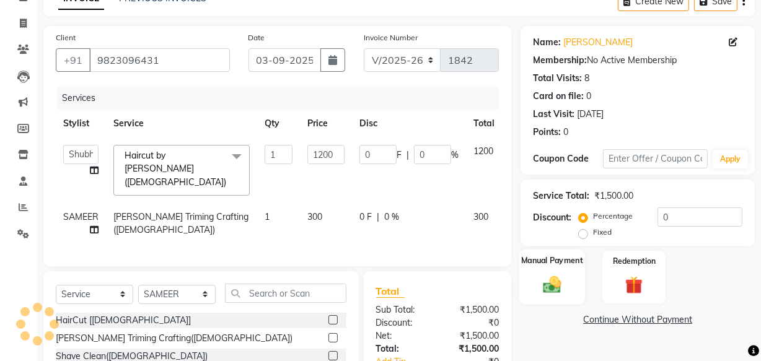
click at [572, 282] on div "Manual Payment" at bounding box center [552, 277] width 66 height 55
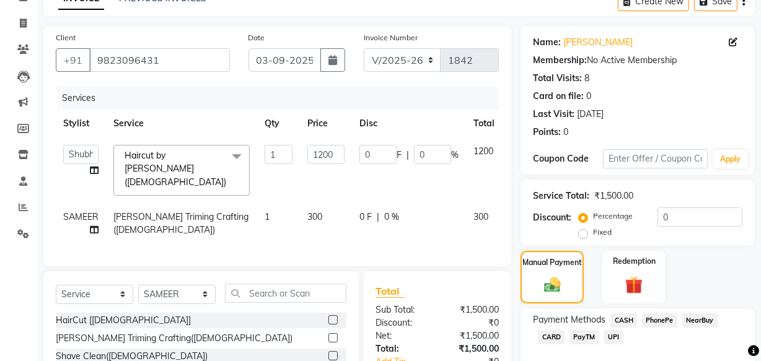
click at [616, 340] on span "UPI" at bounding box center [613, 337] width 19 height 14
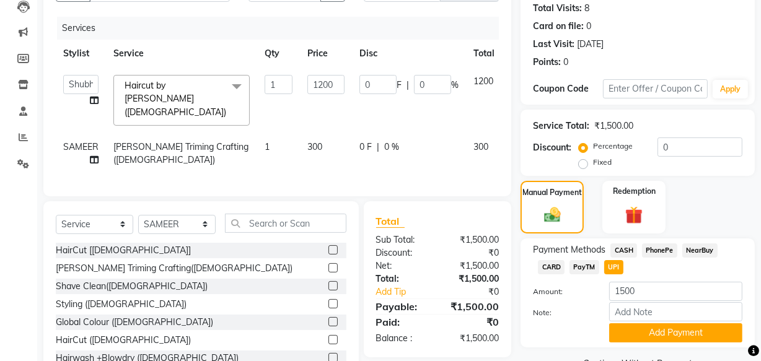
scroll to position [138, 0]
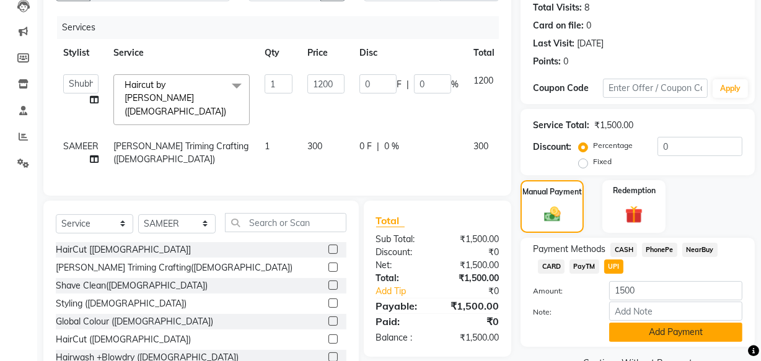
click at [627, 328] on button "Add Payment" at bounding box center [675, 332] width 133 height 19
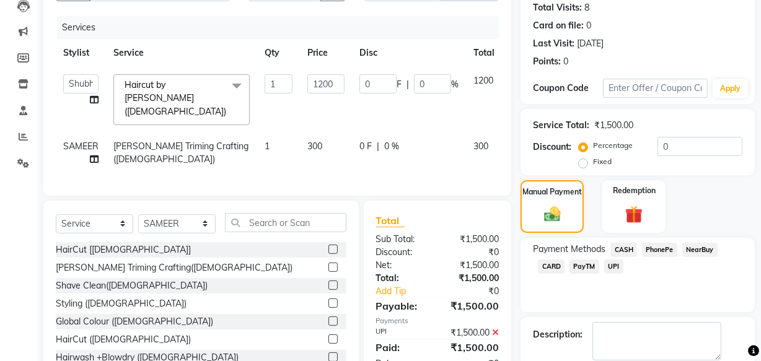
scroll to position [202, 0]
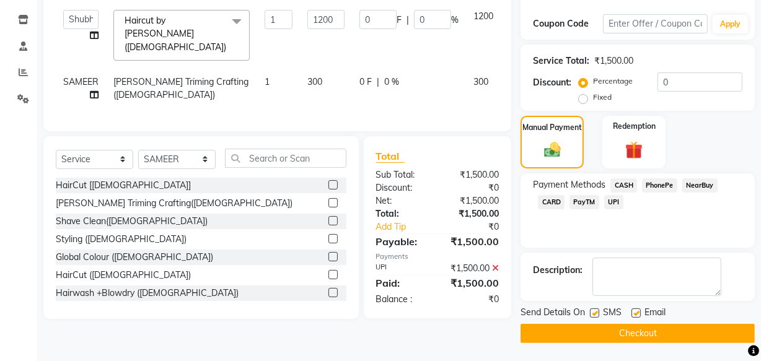
click at [641, 329] on button "Checkout" at bounding box center [637, 333] width 234 height 19
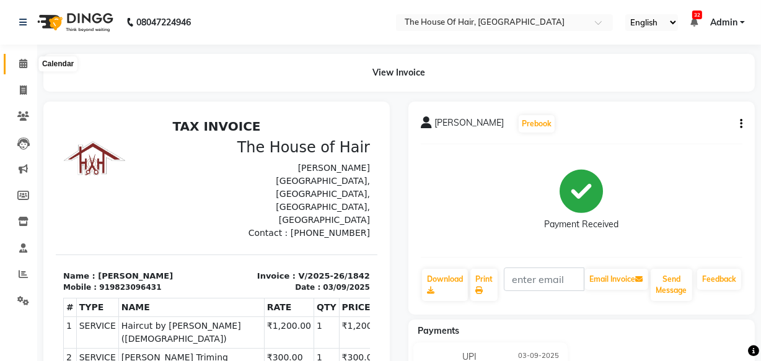
click at [21, 63] on icon at bounding box center [23, 63] width 8 height 9
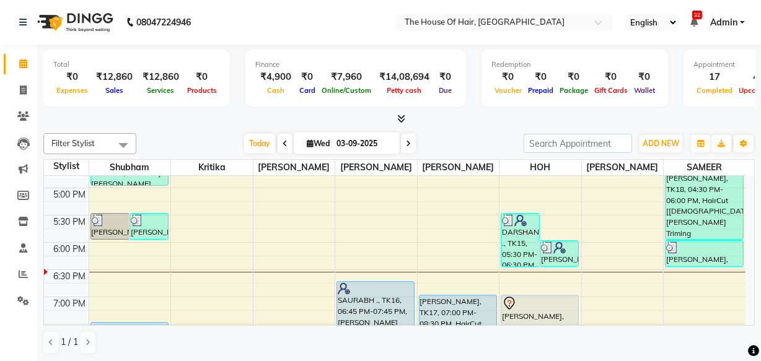
scroll to position [476, 0]
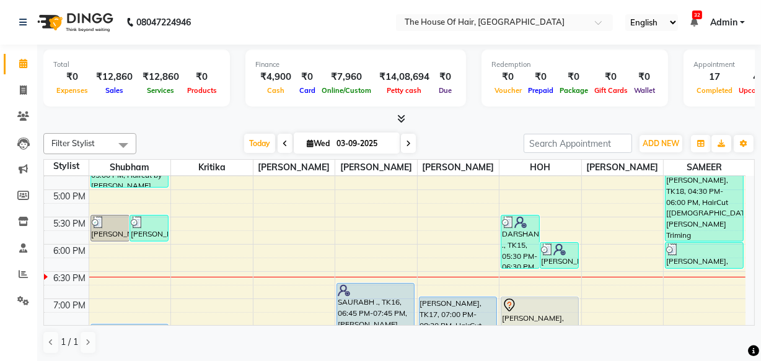
click at [548, 277] on div at bounding box center [540, 277] width 82 height 1
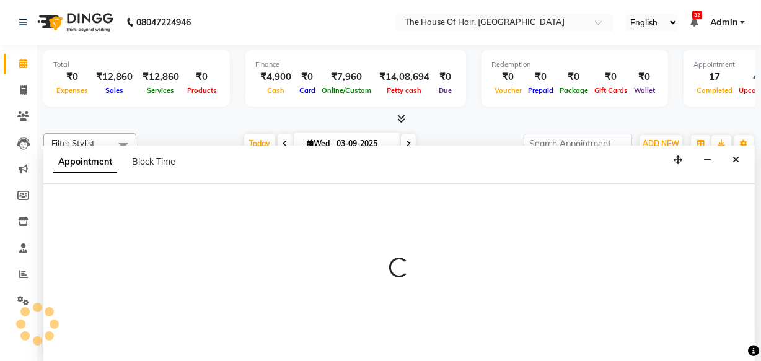
select select "80392"
select select "tentative"
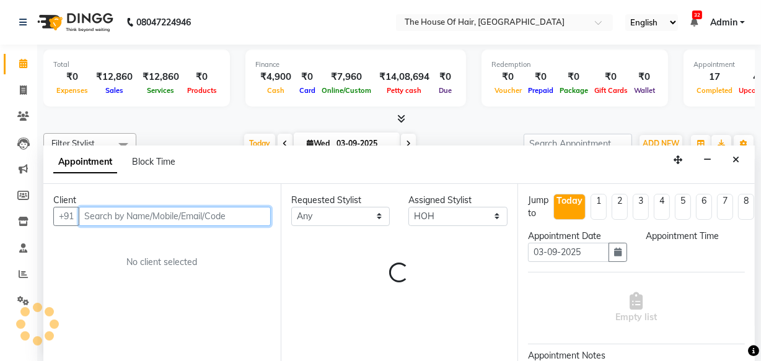
scroll to position [0, 0]
select select "1110"
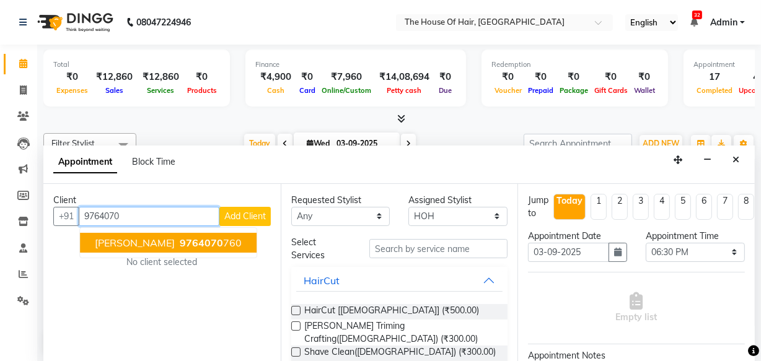
click at [177, 242] on ngb-highlight "9764070 760" at bounding box center [209, 243] width 64 height 12
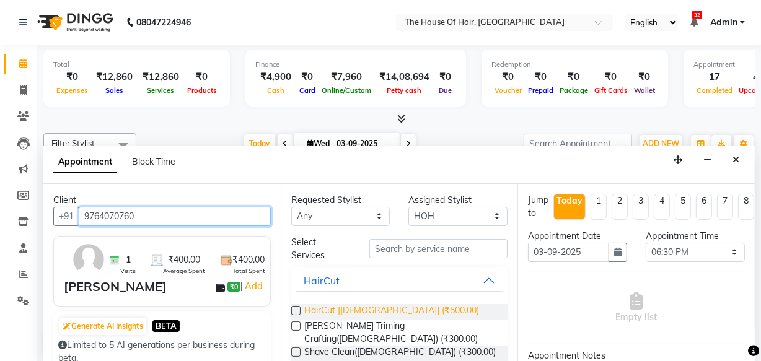
type input "9764070760"
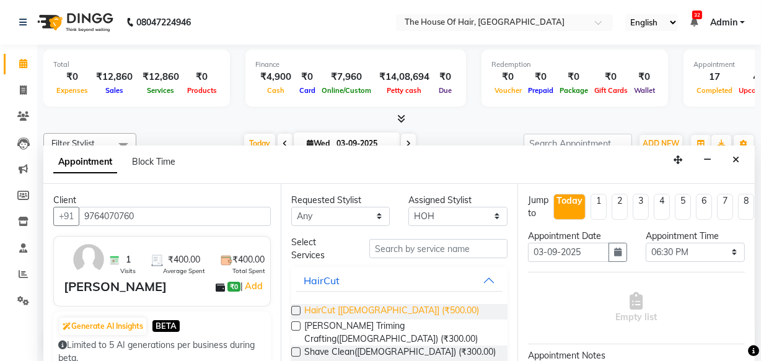
click at [329, 313] on span "HairCut [[DEMOGRAPHIC_DATA]] (₹500.00)" at bounding box center [391, 311] width 175 height 15
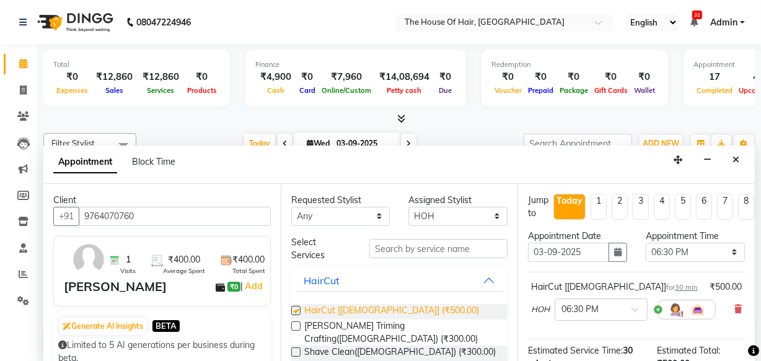
checkbox input "false"
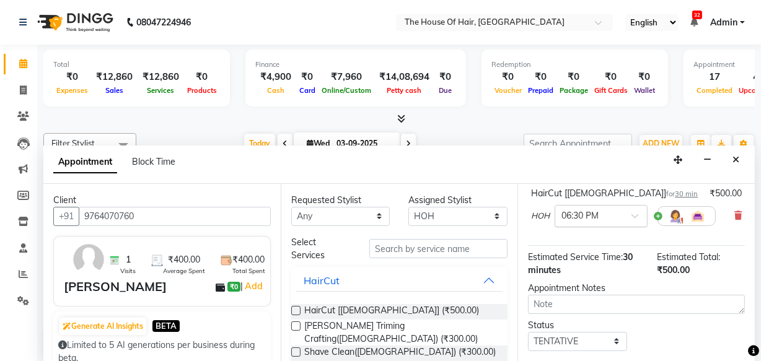
scroll to position [179, 0]
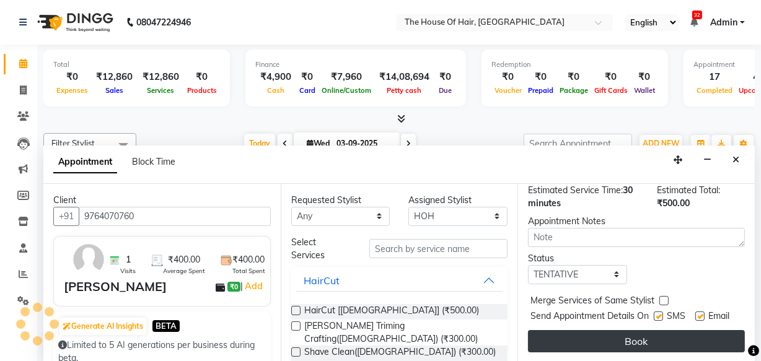
click at [628, 330] on button "Book" at bounding box center [636, 341] width 217 height 22
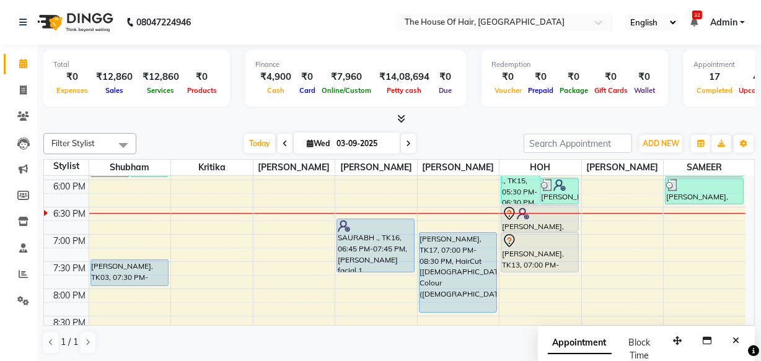
scroll to position [540, 0]
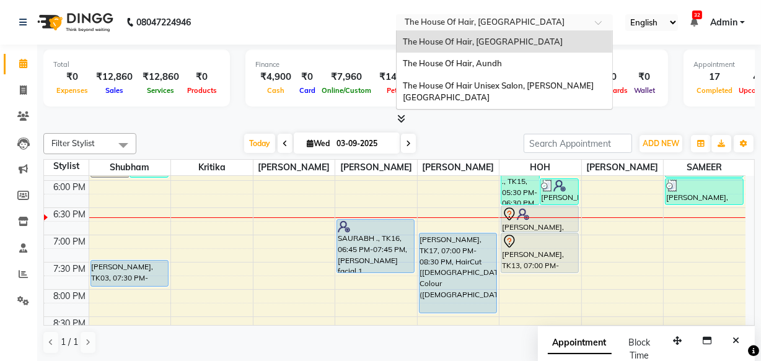
click at [557, 23] on input "text" at bounding box center [492, 23] width 180 height 12
click at [522, 63] on div "The House Of Hair, Aundh" at bounding box center [504, 64] width 216 height 22
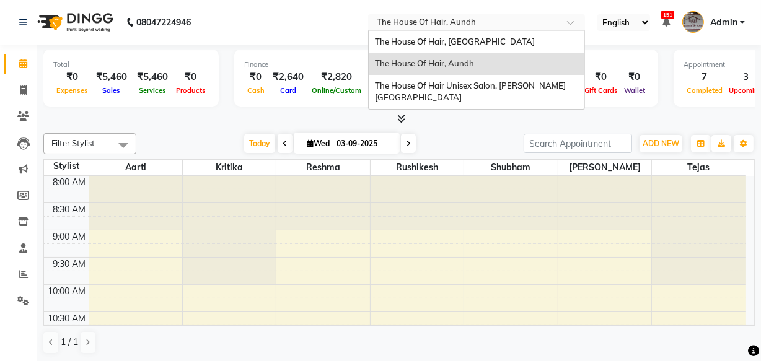
click at [483, 21] on input "text" at bounding box center [464, 23] width 180 height 12
click at [471, 42] on span "The House Of Hair, [GEOGRAPHIC_DATA]" at bounding box center [455, 42] width 160 height 10
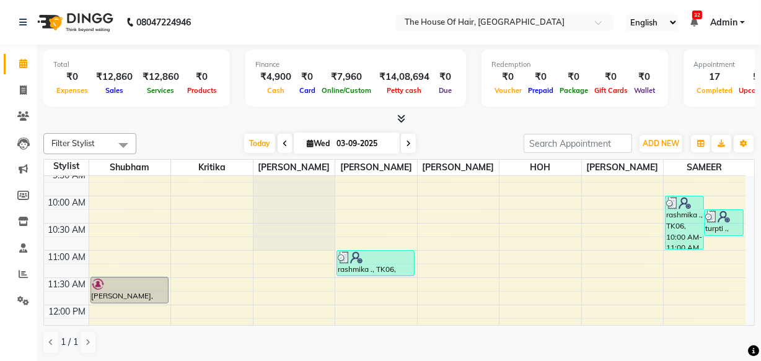
scroll to position [138, 0]
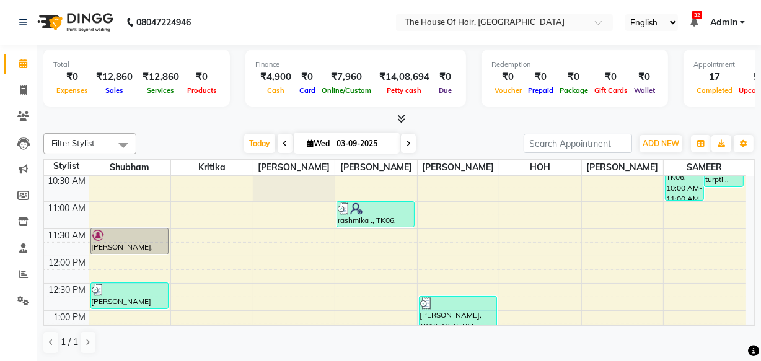
click at [315, 138] on span "[DATE]" at bounding box center [347, 143] width 106 height 21
click at [377, 144] on input "03-09-2025" at bounding box center [364, 143] width 62 height 19
select select "9"
select select "2025"
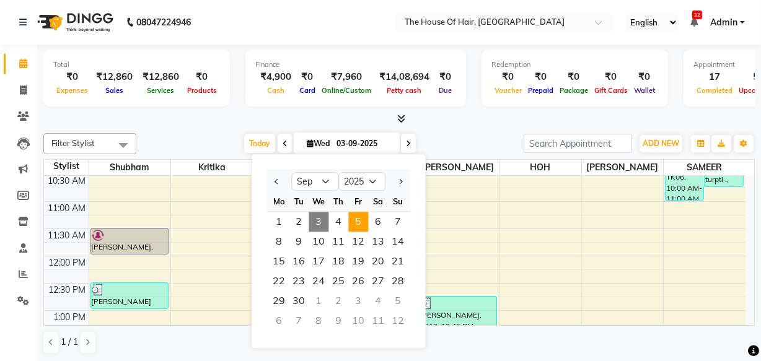
click at [359, 219] on span "5" at bounding box center [358, 222] width 20 height 20
type input "[DATE]"
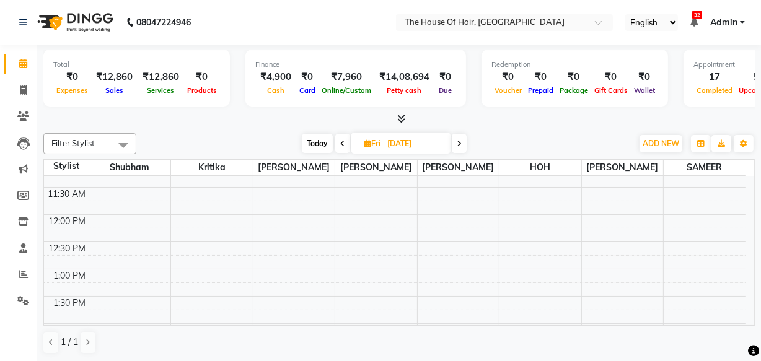
scroll to position [171, 0]
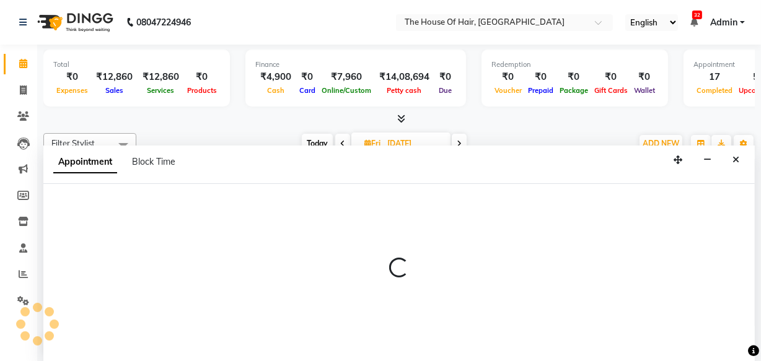
scroll to position [0, 0]
select select "42824"
select select "tentative"
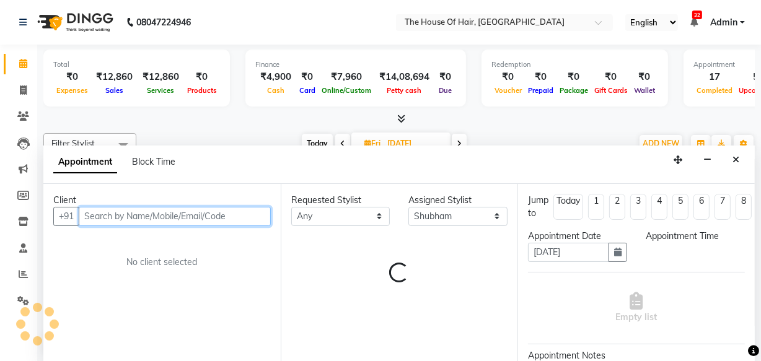
select select "720"
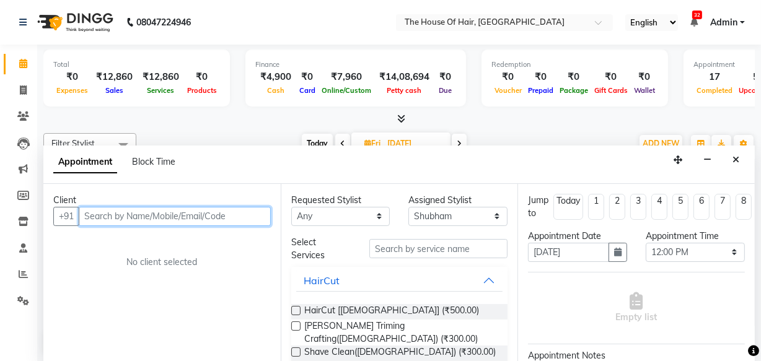
click at [115, 217] on input "text" at bounding box center [175, 216] width 192 height 19
type input "s"
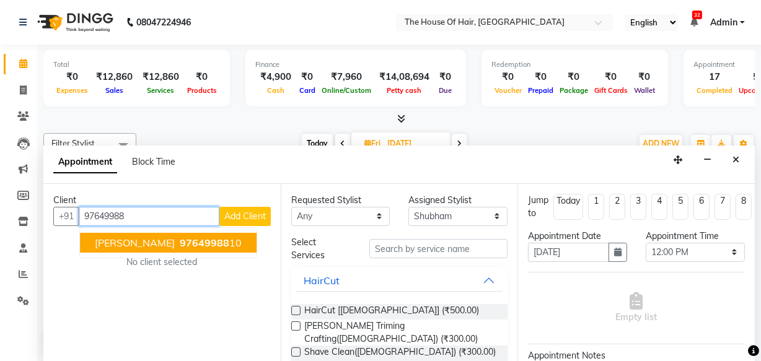
click at [125, 239] on span "[PERSON_NAME]" at bounding box center [135, 243] width 80 height 12
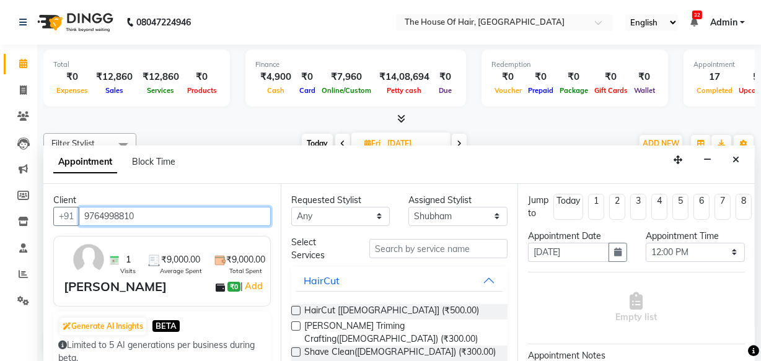
type input "9764998810"
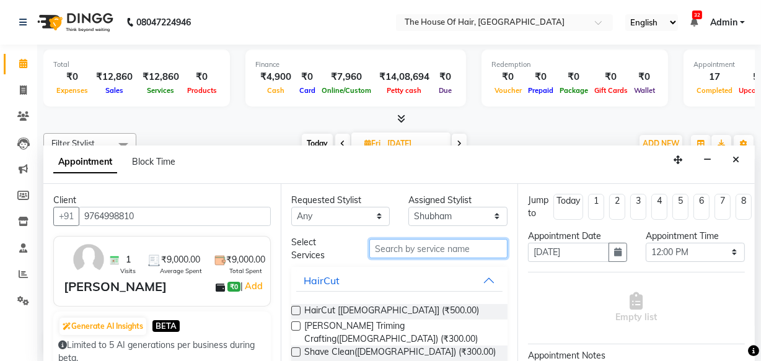
click at [451, 255] on input "text" at bounding box center [438, 248] width 138 height 19
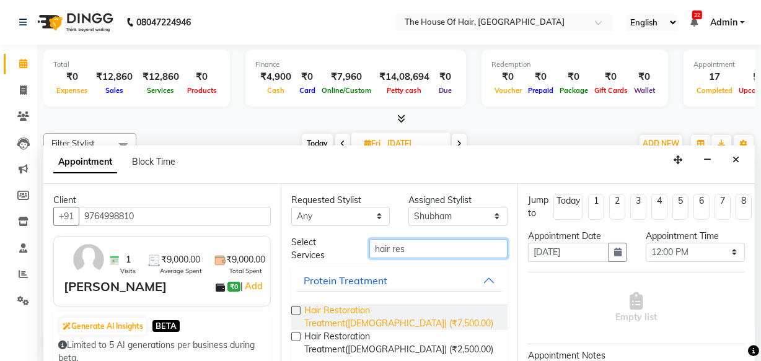
type input "hair res"
click at [446, 304] on span "Hair Restoration Treatment([DEMOGRAPHIC_DATA]) (₹7,500.00)" at bounding box center [401, 317] width 194 height 26
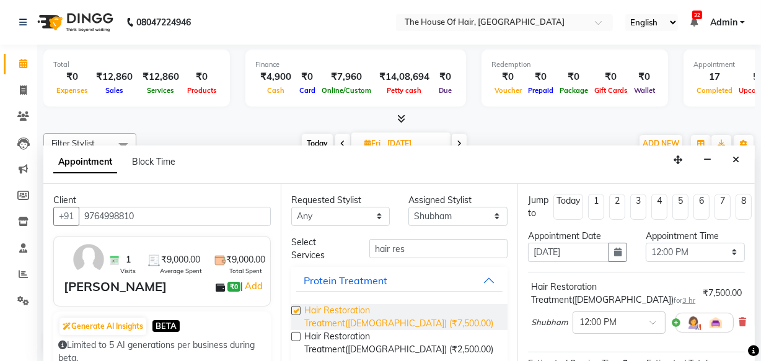
checkbox input "false"
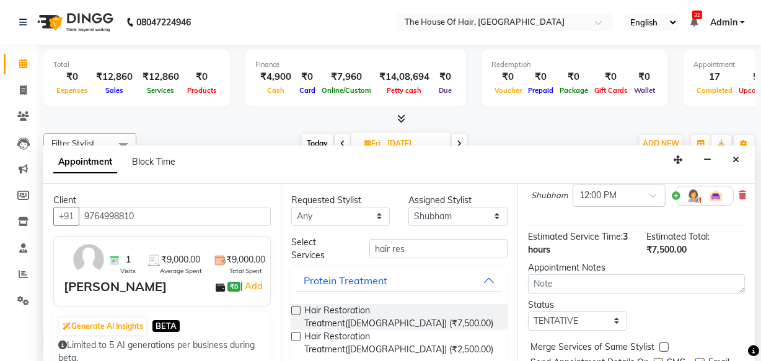
scroll to position [128, 0]
click at [570, 318] on select "Select TENTATIVE CONFIRM UPCOMING" at bounding box center [577, 319] width 99 height 19
select select "upcoming"
click at [528, 310] on select "Select TENTATIVE CONFIRM UPCOMING" at bounding box center [577, 319] width 99 height 19
click at [665, 347] on label at bounding box center [663, 345] width 9 height 9
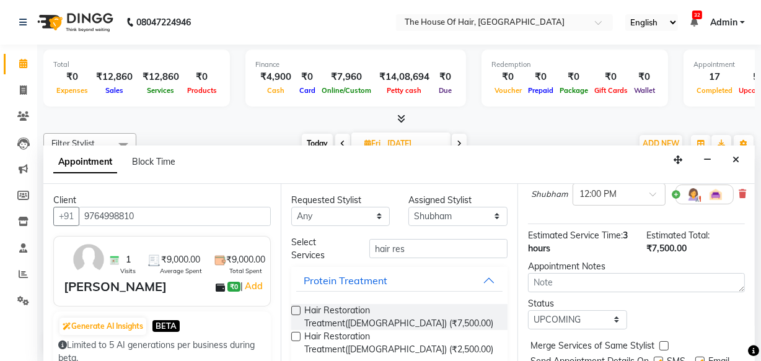
click at [665, 347] on input "checkbox" at bounding box center [663, 347] width 8 height 8
checkbox input "true"
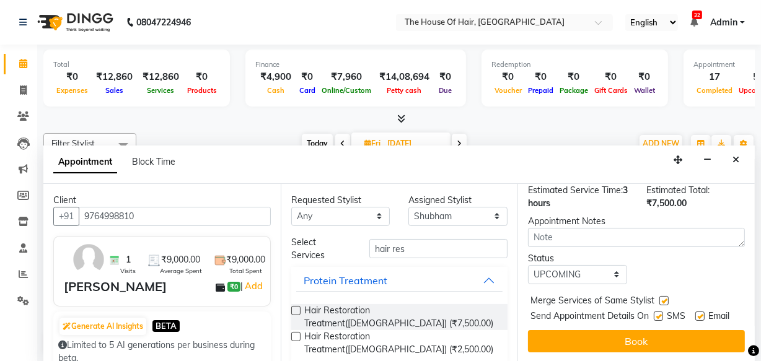
scroll to position [190, 0]
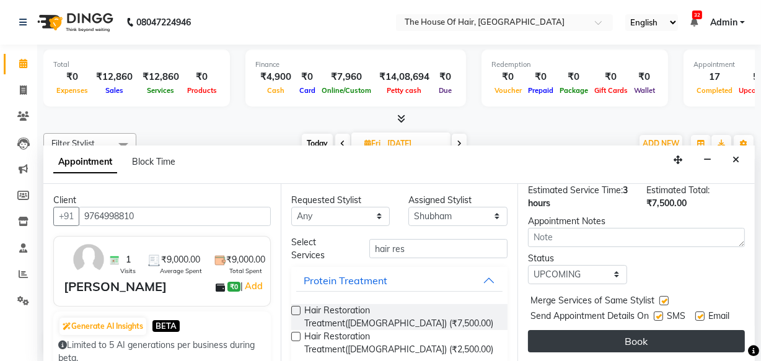
click at [648, 335] on button "Book" at bounding box center [636, 341] width 217 height 22
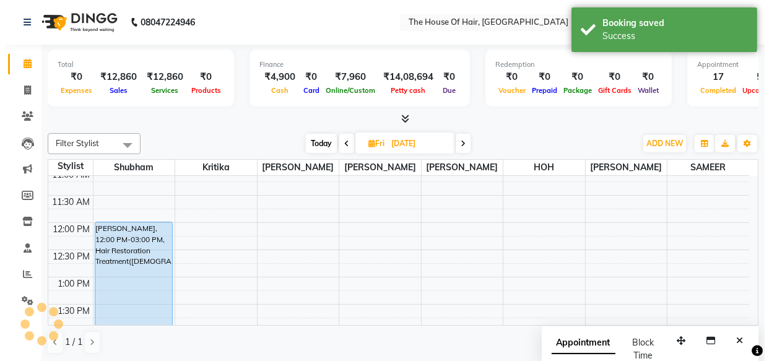
scroll to position [0, 0]
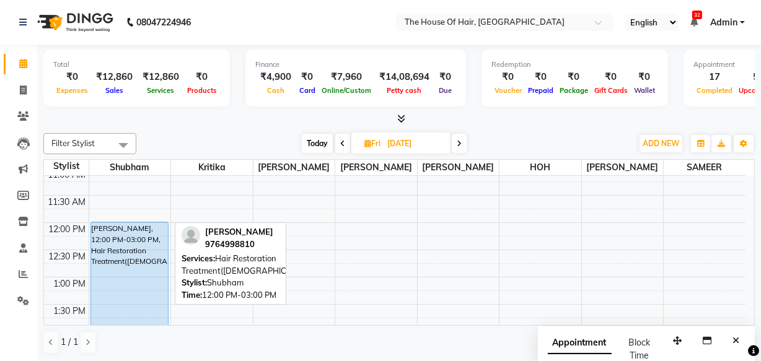
click at [121, 250] on div "[PERSON_NAME], 12:00 PM-03:00 PM, Hair Restoration Treatment([DEMOGRAPHIC_DATA])" at bounding box center [129, 302] width 77 height 161
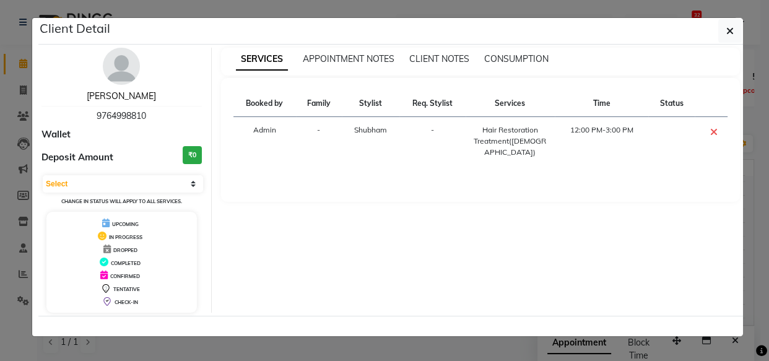
click at [147, 94] on link "[PERSON_NAME]" at bounding box center [121, 95] width 69 height 11
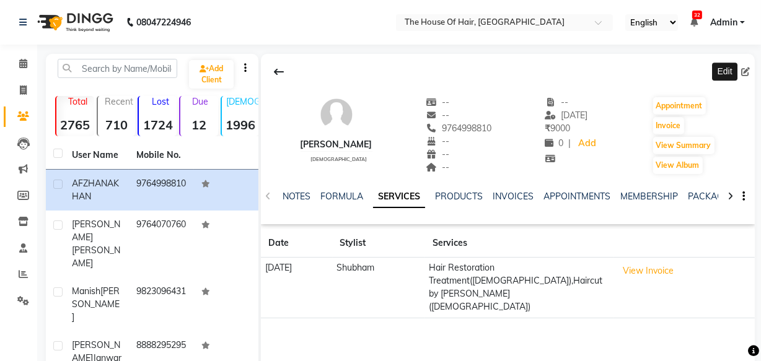
click at [745, 71] on icon at bounding box center [745, 72] width 9 height 9
select select "22"
select select "[DEMOGRAPHIC_DATA]"
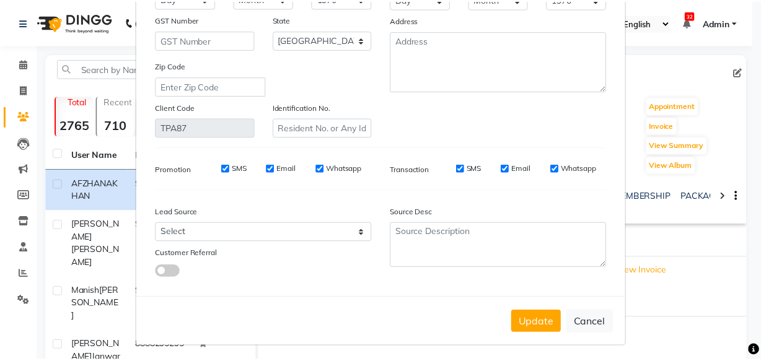
scroll to position [192, 0]
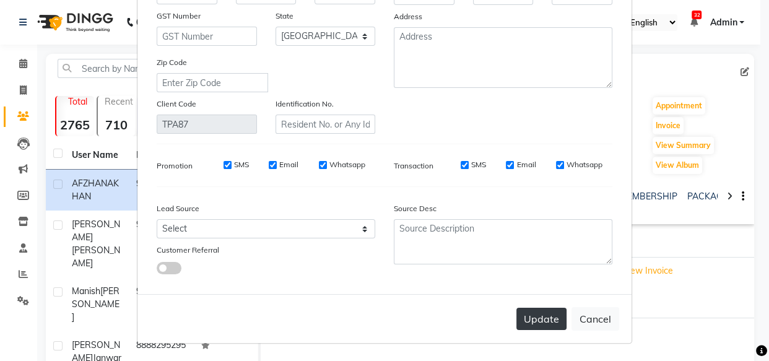
type input "AFSANA"
click at [523, 312] on button "Update" at bounding box center [542, 319] width 50 height 22
select select
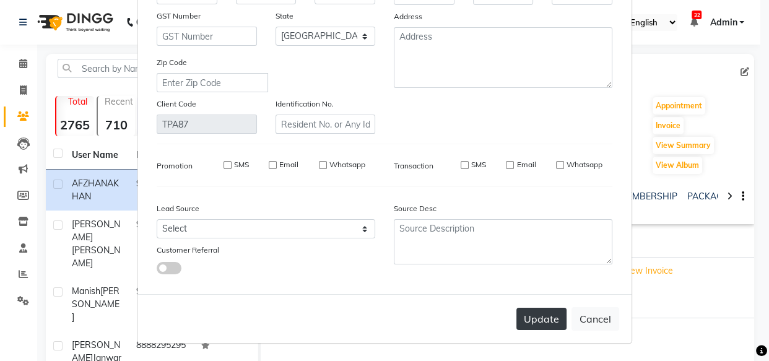
select select "null"
select select
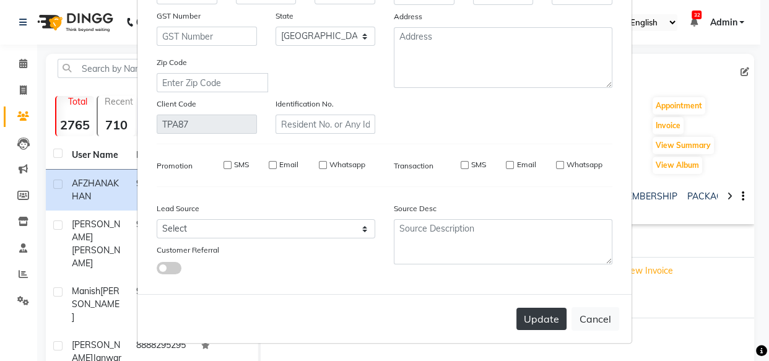
checkbox input "false"
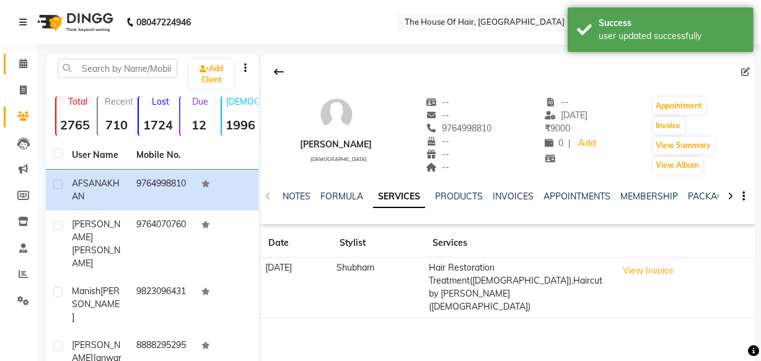
click at [22, 55] on link "Calendar" at bounding box center [19, 64] width 30 height 20
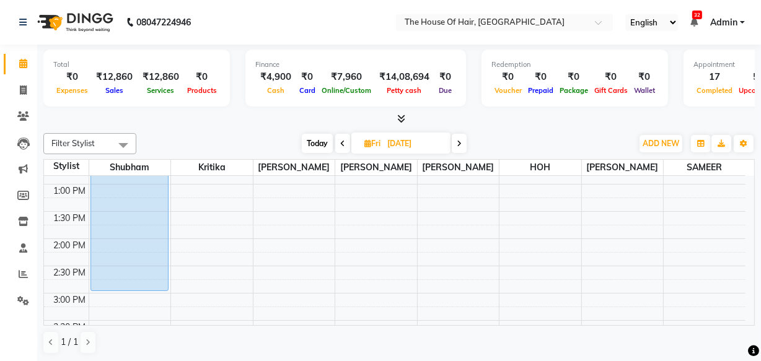
scroll to position [260, 0]
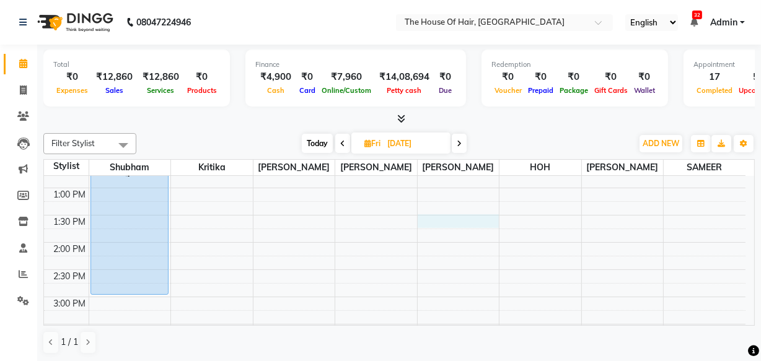
click at [427, 219] on div "8:00 AM 8:30 AM 9:00 AM 9:30 AM 10:00 AM 10:30 AM 11:00 AM 11:30 AM 12:00 PM 12…" at bounding box center [394, 297] width 701 height 763
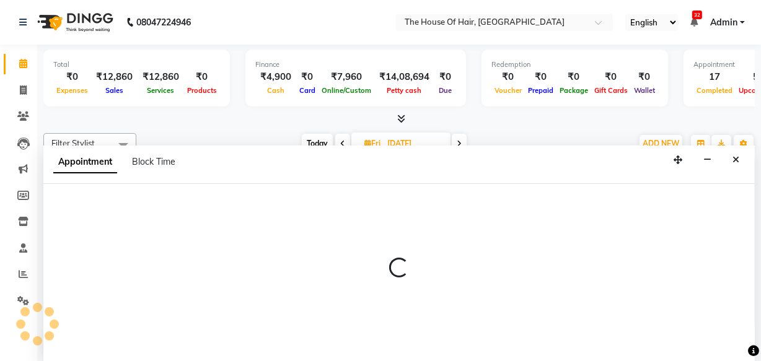
scroll to position [0, 0]
select select "57808"
select select "tentative"
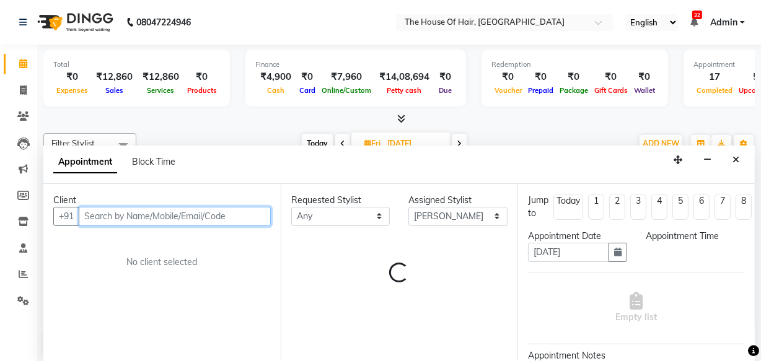
select select "810"
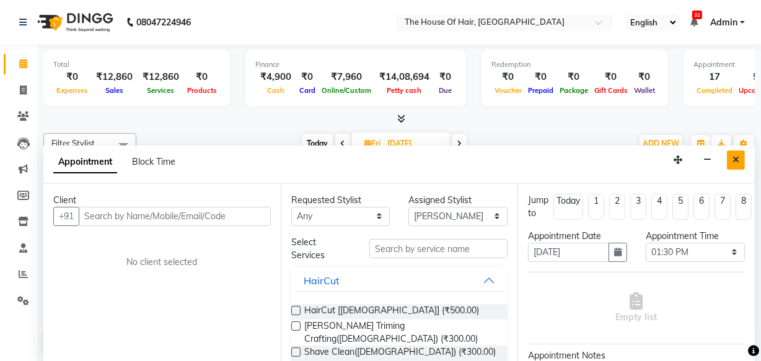
click at [738, 159] on icon "Close" at bounding box center [735, 159] width 7 height 9
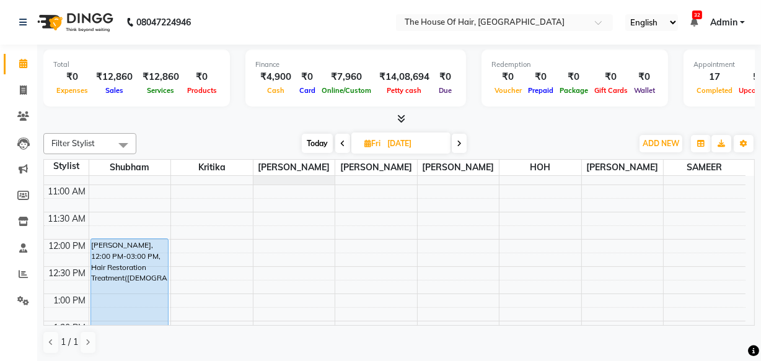
scroll to position [155, 0]
click at [314, 136] on span "Today" at bounding box center [317, 143] width 31 height 19
type input "03-09-2025"
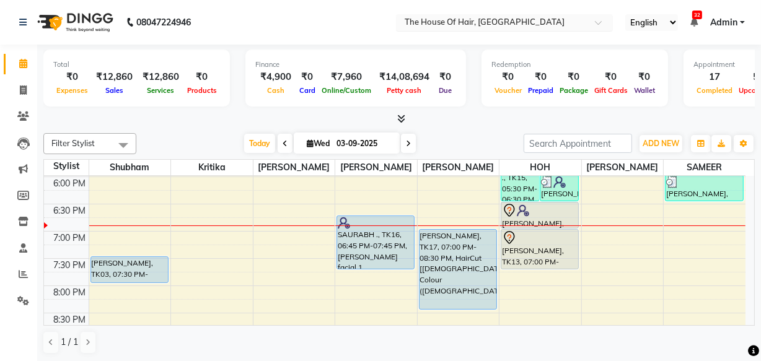
click at [452, 19] on input "text" at bounding box center [492, 23] width 180 height 12
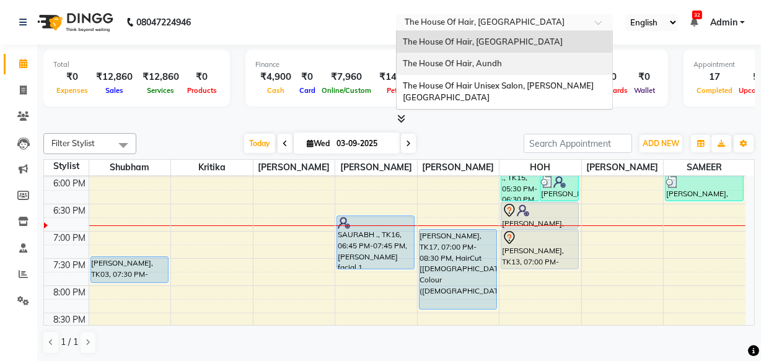
click at [458, 62] on span "The House Of Hair, Aundh" at bounding box center [452, 63] width 99 height 10
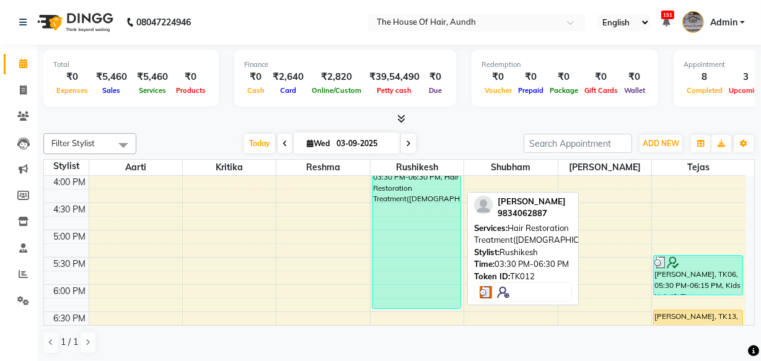
scroll to position [452, 0]
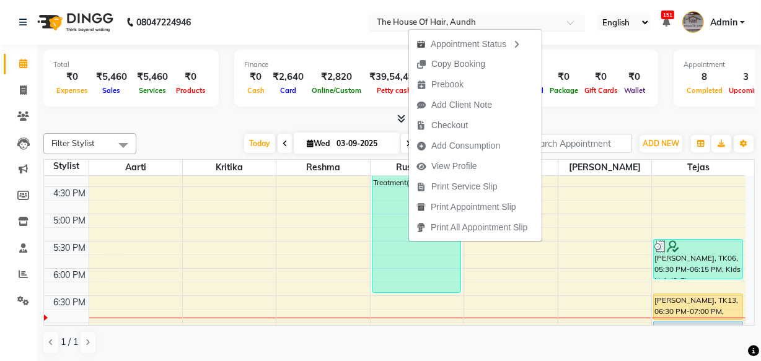
click at [396, 22] on input "text" at bounding box center [464, 23] width 180 height 12
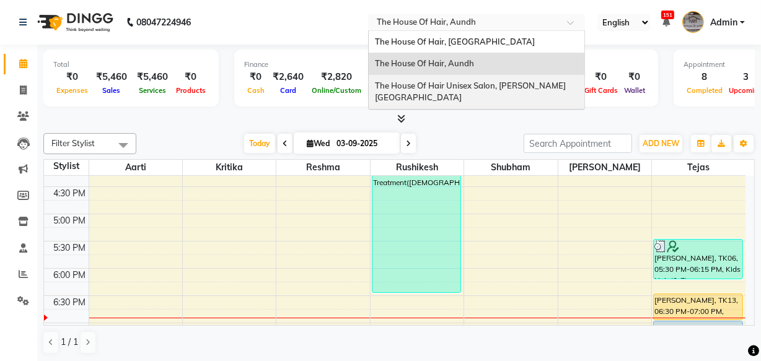
click at [425, 88] on span "The House Of Hair Unisex Salon, [PERSON_NAME][GEOGRAPHIC_DATA]" at bounding box center [470, 92] width 191 height 22
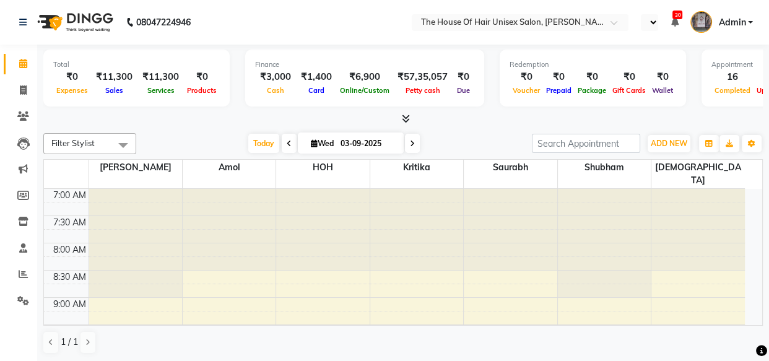
select select "en"
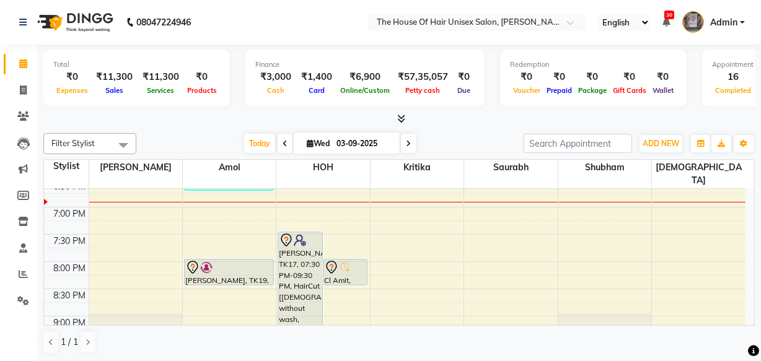
scroll to position [643, 0]
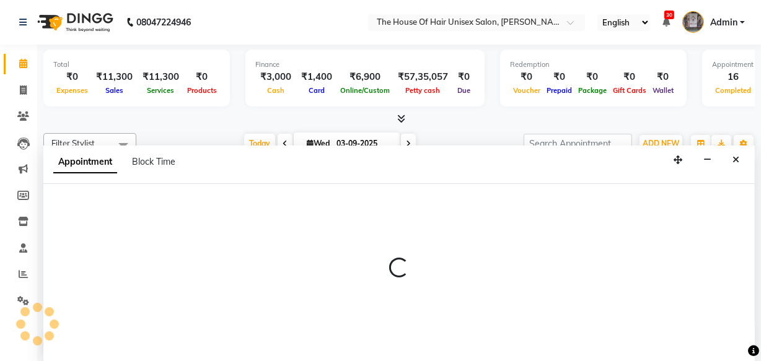
scroll to position [0, 0]
select select "85989"
select select "1245"
select select "tentative"
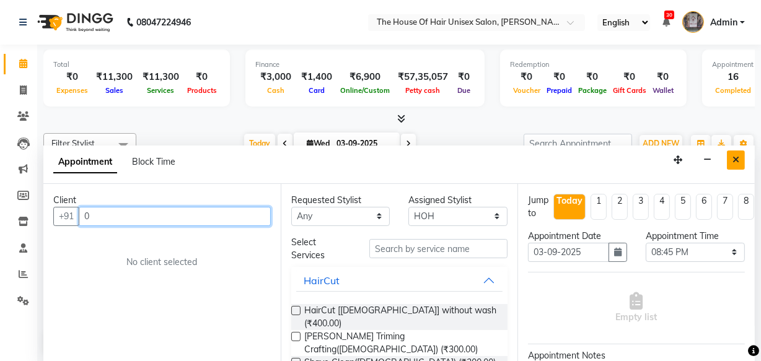
type input "0"
click at [729, 161] on button "Close" at bounding box center [736, 160] width 18 height 19
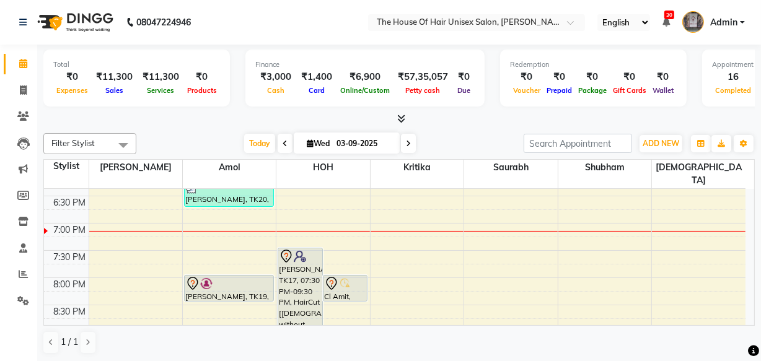
scroll to position [595, 0]
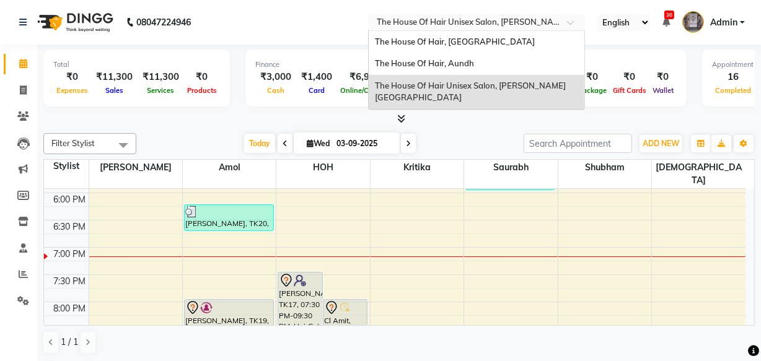
click at [468, 17] on input "text" at bounding box center [464, 23] width 180 height 12
click at [484, 47] on div "The House Of Hair, [GEOGRAPHIC_DATA]" at bounding box center [477, 42] width 216 height 22
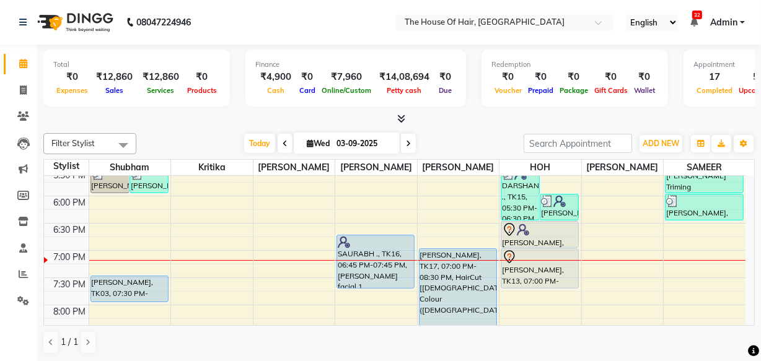
scroll to position [524, 0]
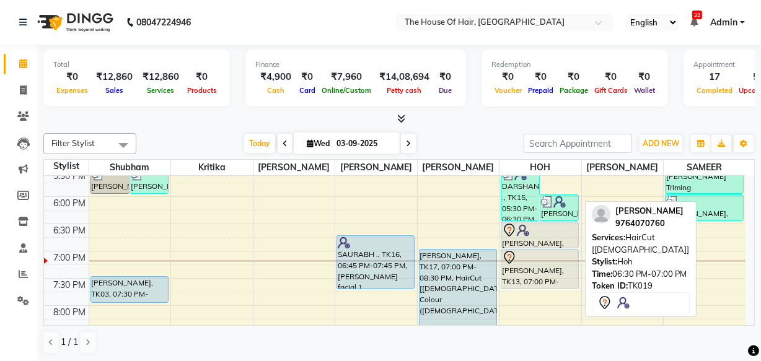
click at [521, 236] on div "[PERSON_NAME], TK19, 06:30 PM-07:00 PM, HairCut [[DEMOGRAPHIC_DATA]]" at bounding box center [539, 234] width 77 height 25
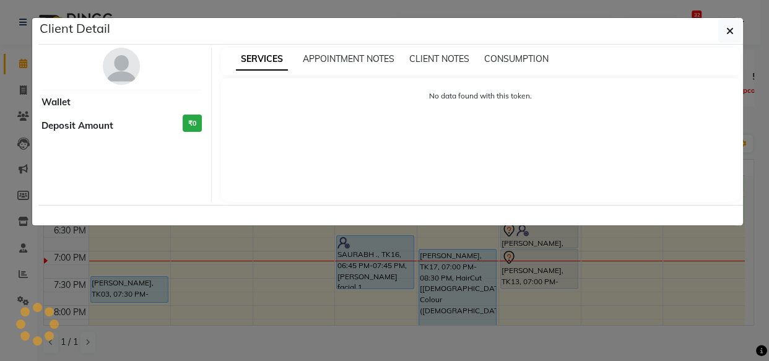
select select "7"
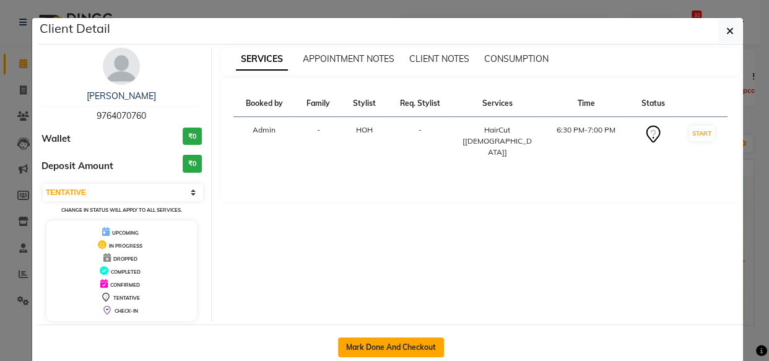
click at [390, 341] on button "Mark Done And Checkout" at bounding box center [391, 348] width 106 height 20
select select "service"
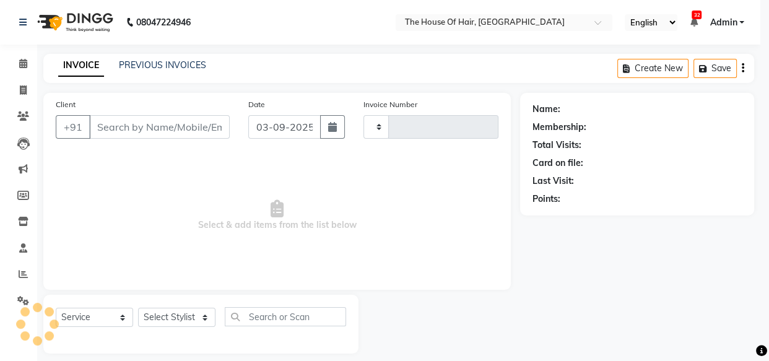
type input "1843"
select select "5992"
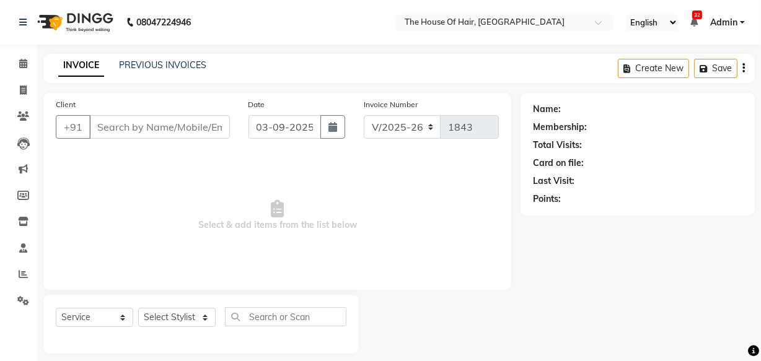
type input "9764070760"
select select "80392"
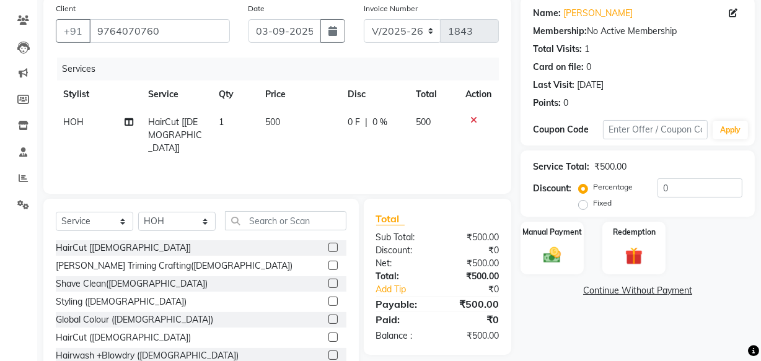
scroll to position [136, 0]
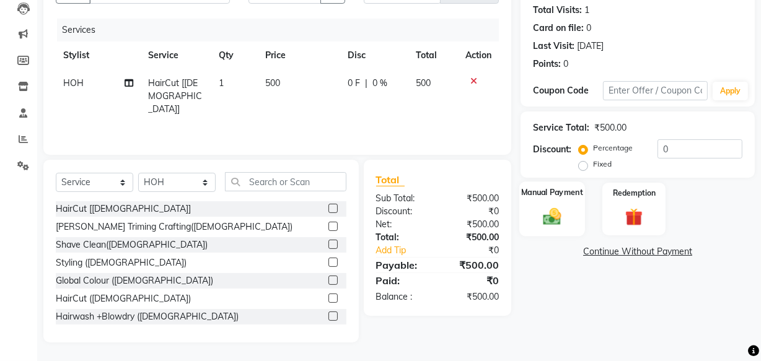
click at [545, 225] on img at bounding box center [552, 216] width 30 height 21
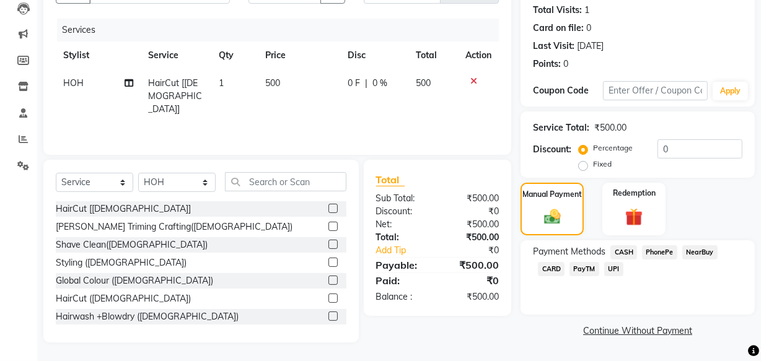
click at [617, 266] on span "UPI" at bounding box center [613, 269] width 19 height 14
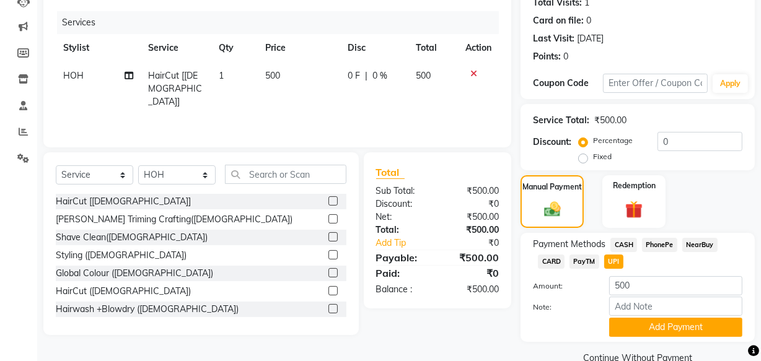
scroll to position [167, 0]
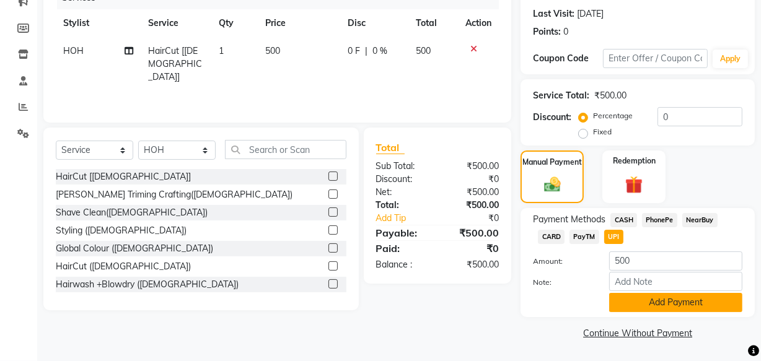
click at [685, 299] on button "Add Payment" at bounding box center [675, 302] width 133 height 19
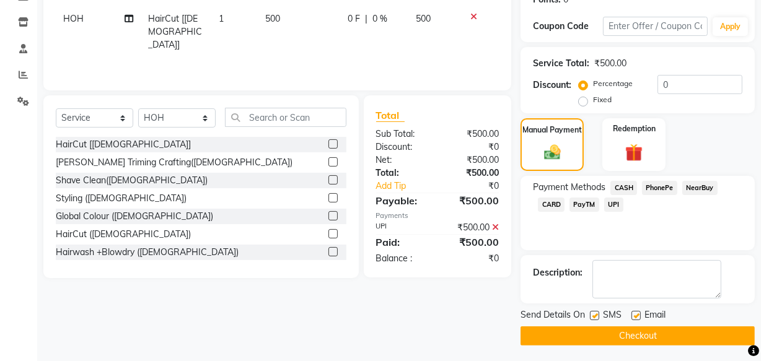
scroll to position [202, 0]
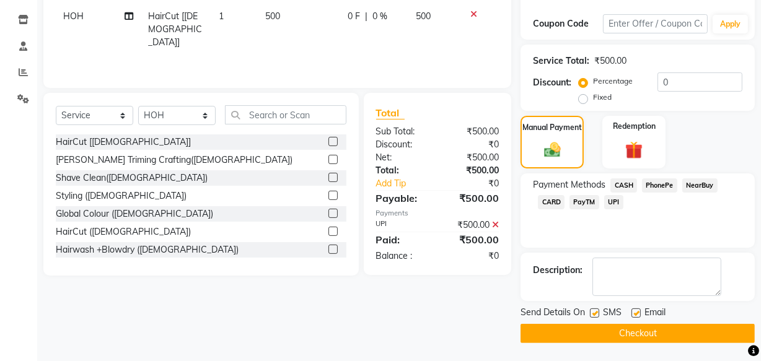
click at [676, 341] on button "Checkout" at bounding box center [637, 333] width 234 height 19
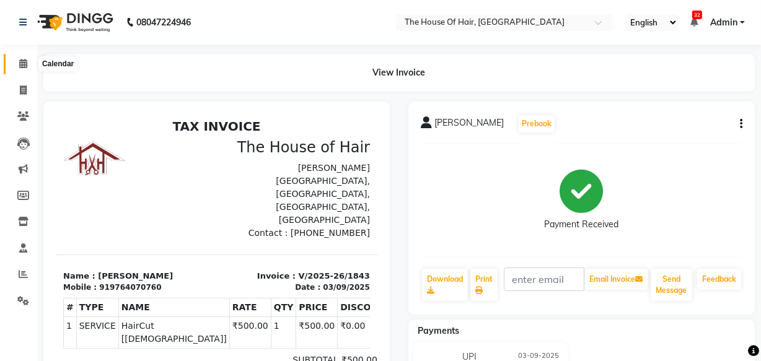
click at [20, 68] on icon at bounding box center [23, 63] width 8 height 9
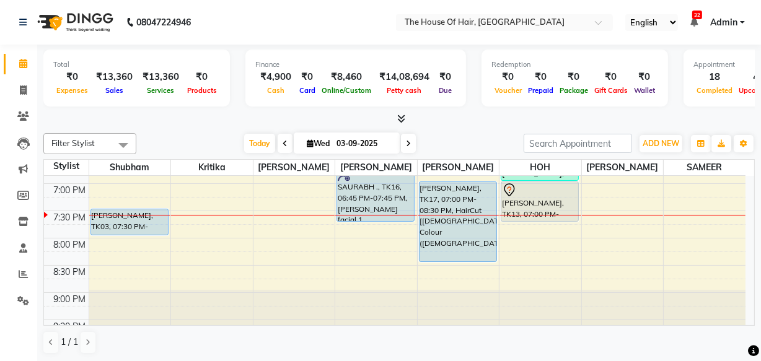
scroll to position [598, 0]
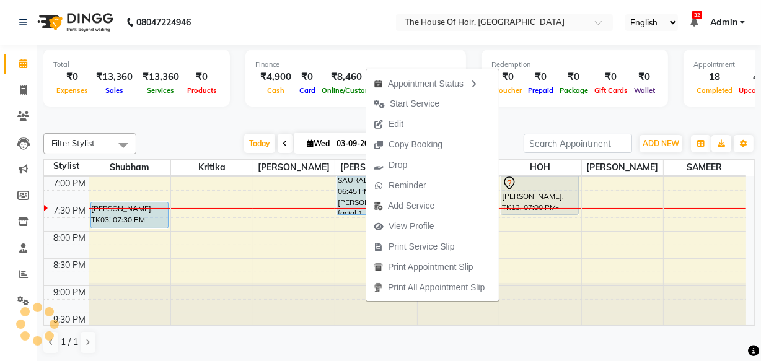
click at [192, 136] on div "[DATE] [DATE]" at bounding box center [329, 143] width 375 height 19
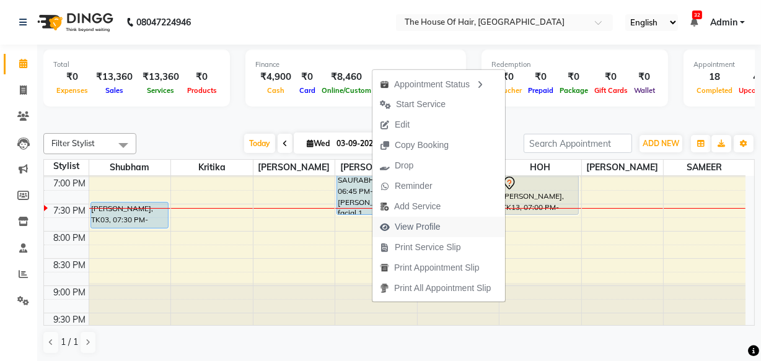
click at [409, 227] on span "View Profile" at bounding box center [418, 227] width 46 height 13
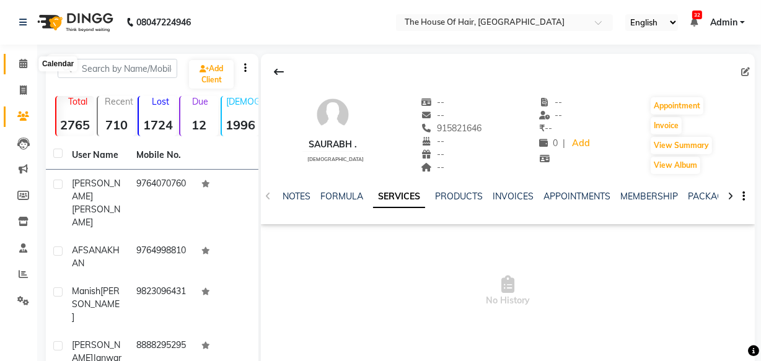
click at [25, 61] on icon at bounding box center [23, 63] width 8 height 9
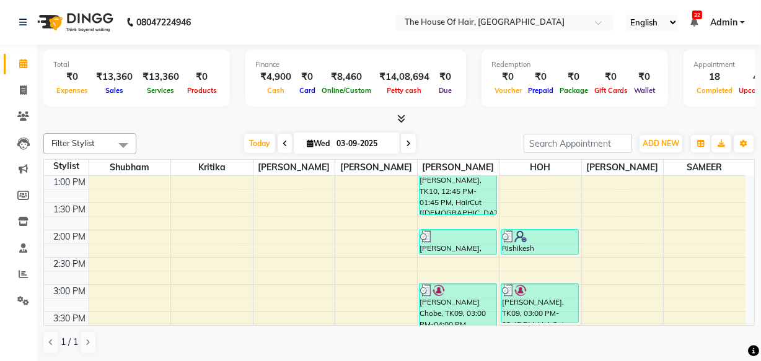
click at [283, 259] on div "8:00 AM 8:30 AM 9:00 AM 9:30 AM 10:00 AM 10:30 AM 11:00 AM 11:30 AM 12:00 PM 12…" at bounding box center [394, 284] width 701 height 763
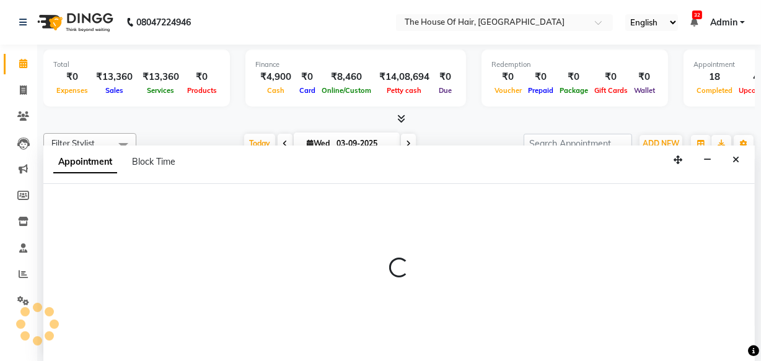
select select "42812"
select select "870"
select select "tentative"
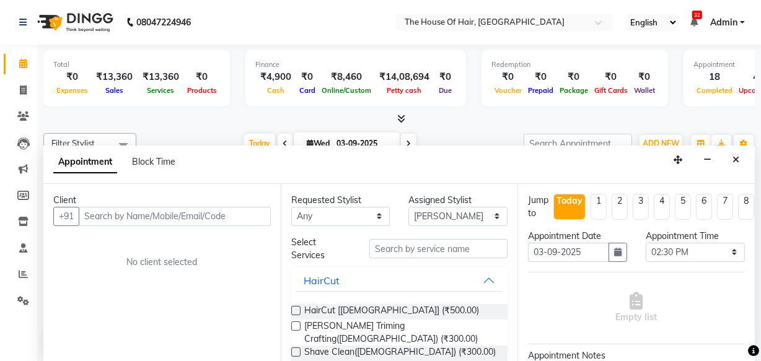
scroll to position [279, 0]
click at [735, 155] on icon "Close" at bounding box center [735, 159] width 7 height 9
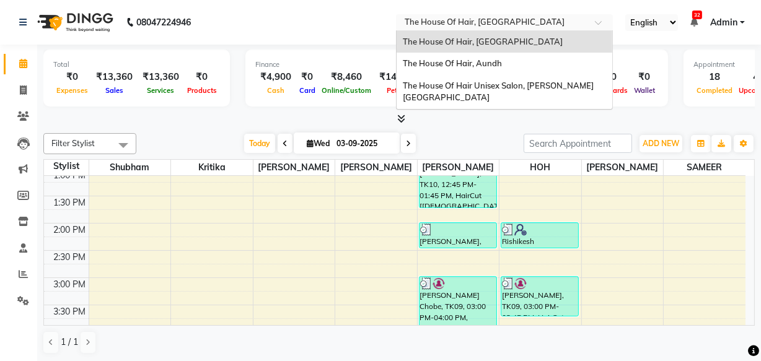
click at [509, 18] on input "text" at bounding box center [492, 23] width 180 height 12
click at [488, 62] on span "The House Of Hair, Aundh" at bounding box center [452, 63] width 99 height 10
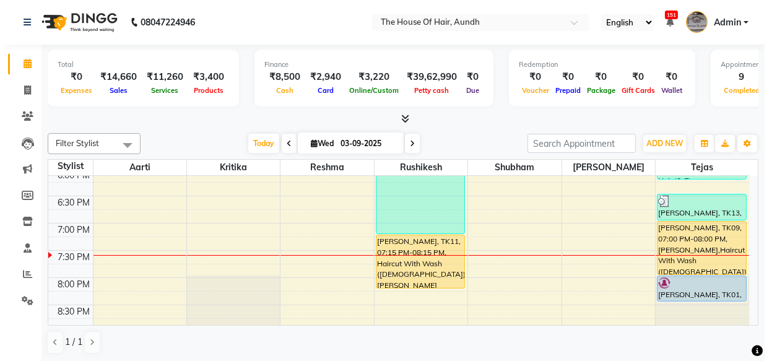
scroll to position [551, 0]
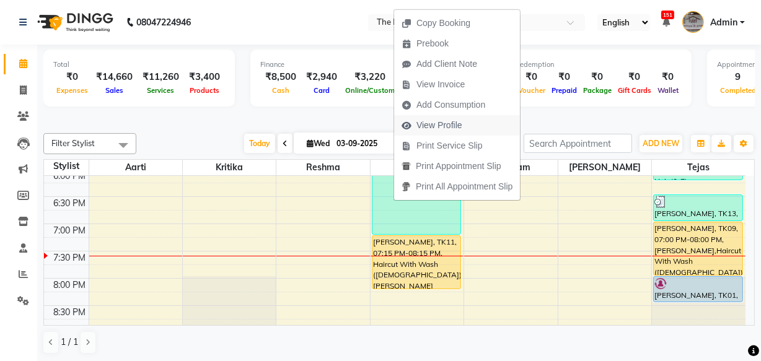
click at [437, 124] on span "View Profile" at bounding box center [439, 125] width 46 height 13
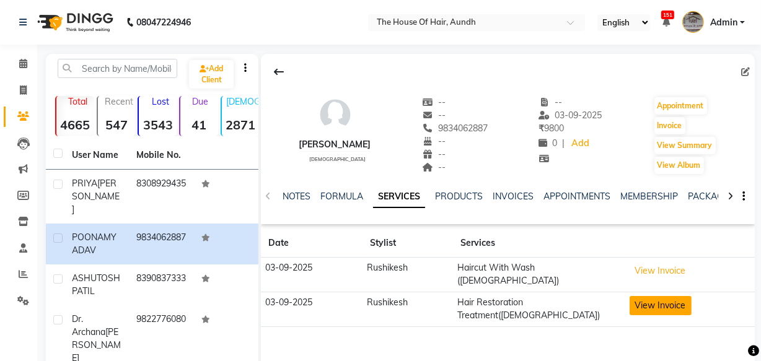
click at [654, 299] on button "View Invoice" at bounding box center [660, 305] width 62 height 19
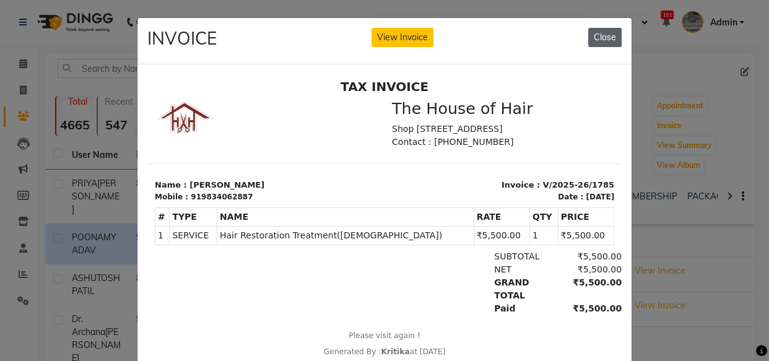
click at [594, 38] on button "Close" at bounding box center [605, 37] width 33 height 19
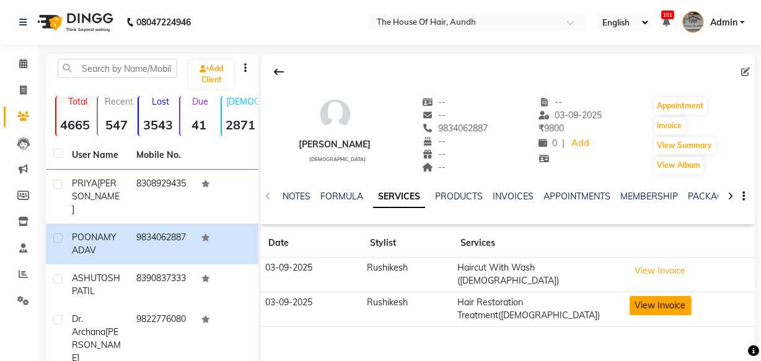
click at [653, 296] on button "View Invoice" at bounding box center [660, 305] width 62 height 19
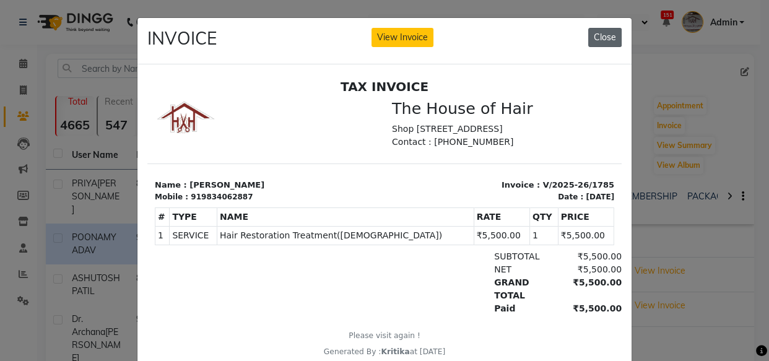
click at [600, 31] on button "Close" at bounding box center [605, 37] width 33 height 19
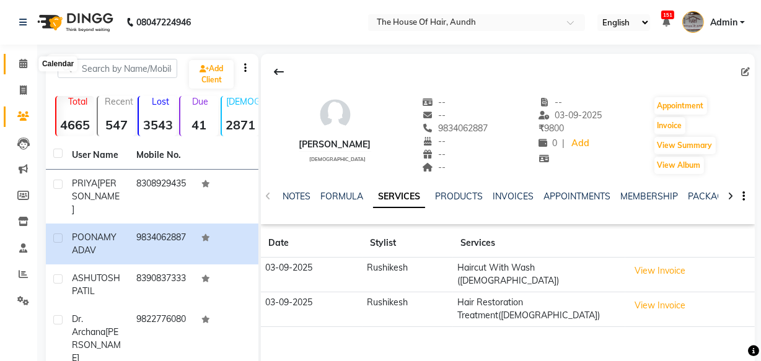
click at [24, 60] on icon at bounding box center [23, 63] width 8 height 9
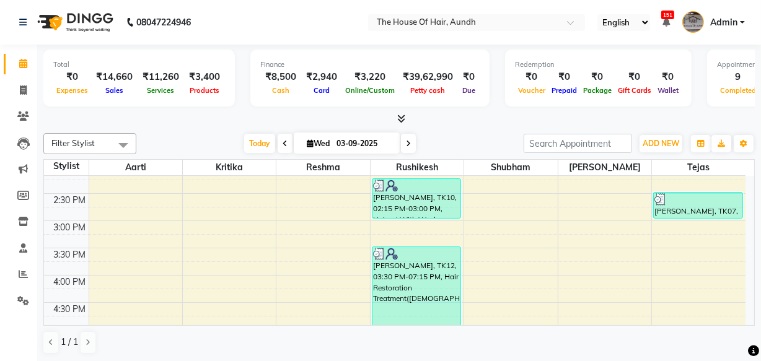
scroll to position [336, 0]
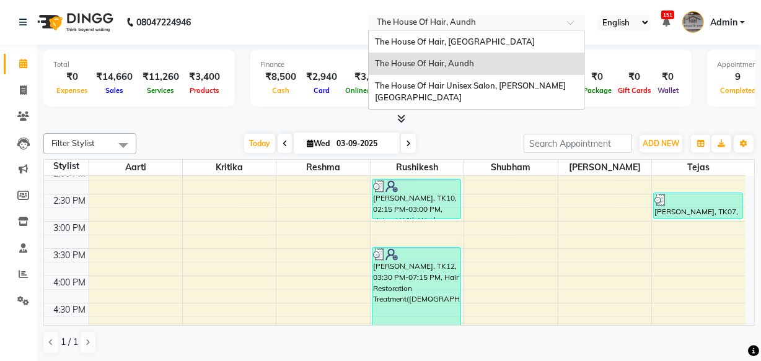
click at [509, 20] on input "text" at bounding box center [464, 23] width 180 height 12
click at [484, 40] on span "The House Of Hair, [GEOGRAPHIC_DATA]" at bounding box center [455, 42] width 160 height 10
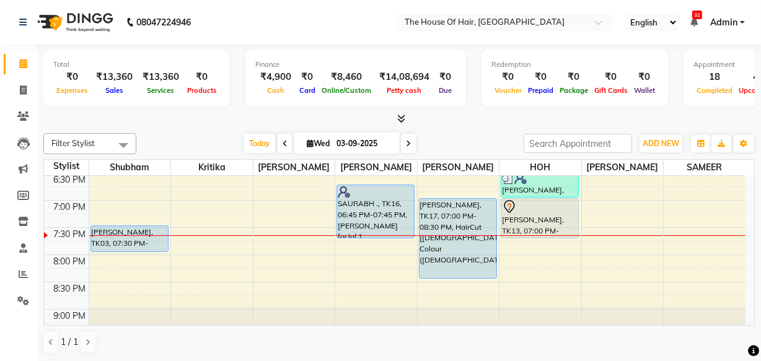
scroll to position [574, 0]
click at [475, 24] on input "text" at bounding box center [492, 23] width 180 height 12
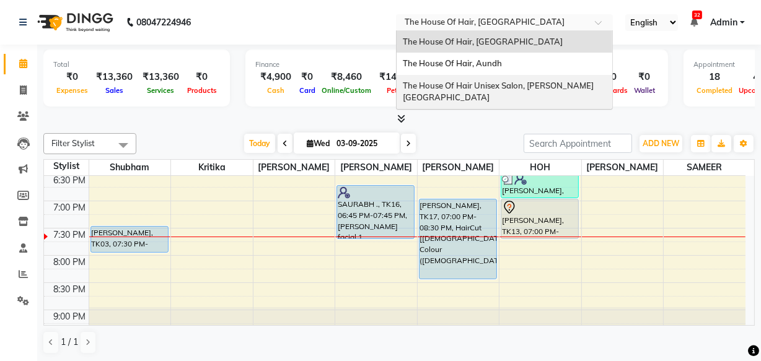
click at [477, 86] on span "The House Of Hair Unisex Salon, [PERSON_NAME][GEOGRAPHIC_DATA]" at bounding box center [498, 92] width 191 height 22
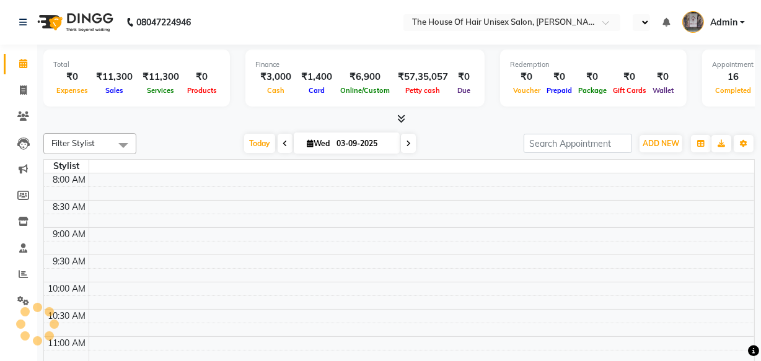
select select "en"
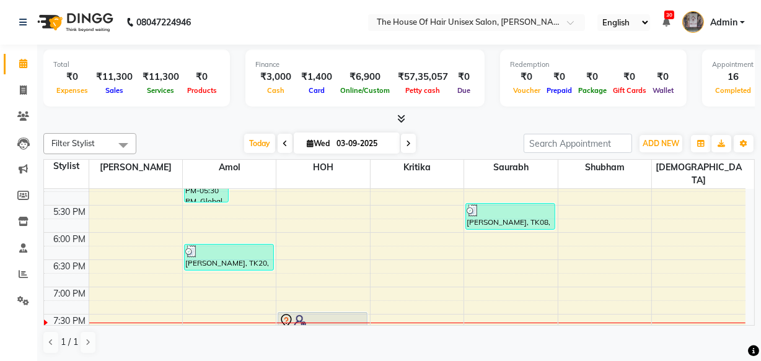
scroll to position [502, 0]
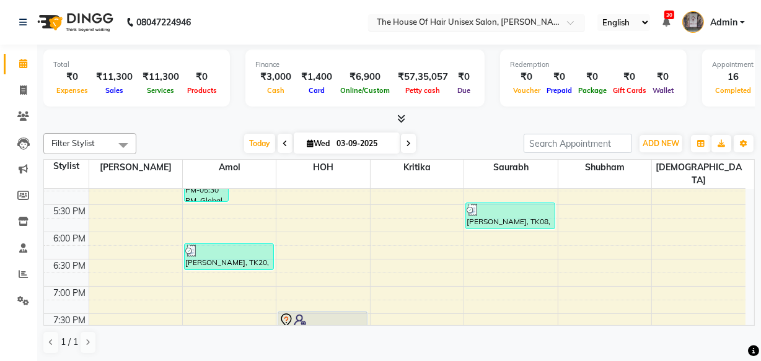
click at [452, 25] on input "text" at bounding box center [464, 23] width 180 height 12
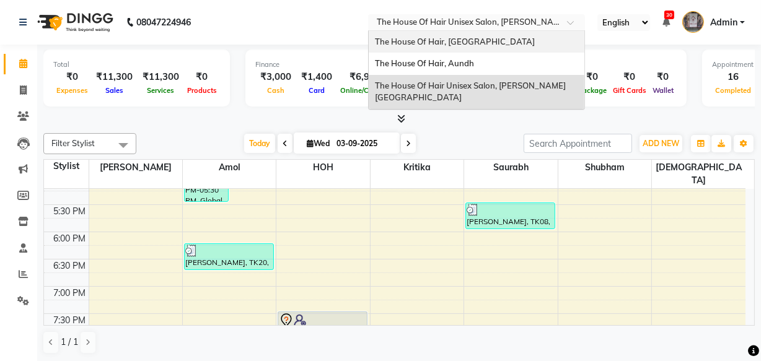
click at [452, 45] on span "The House Of Hair, [GEOGRAPHIC_DATA]" at bounding box center [455, 42] width 160 height 10
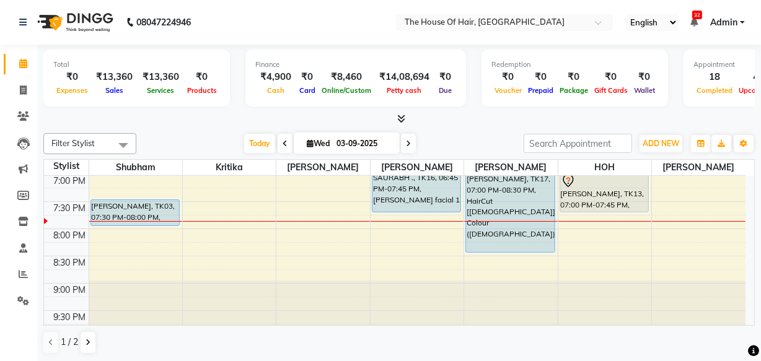
scroll to position [610, 0]
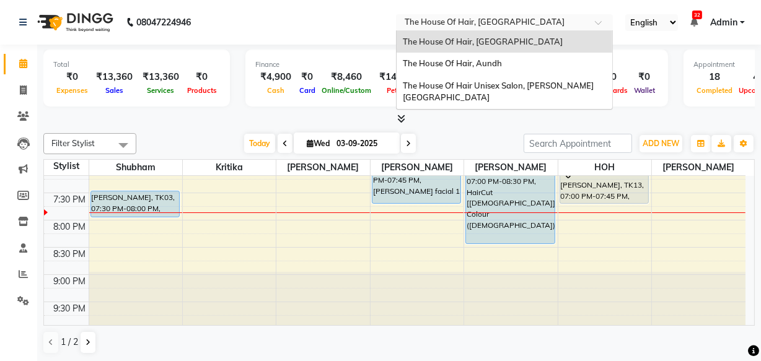
click at [483, 27] on input "text" at bounding box center [492, 23] width 180 height 12
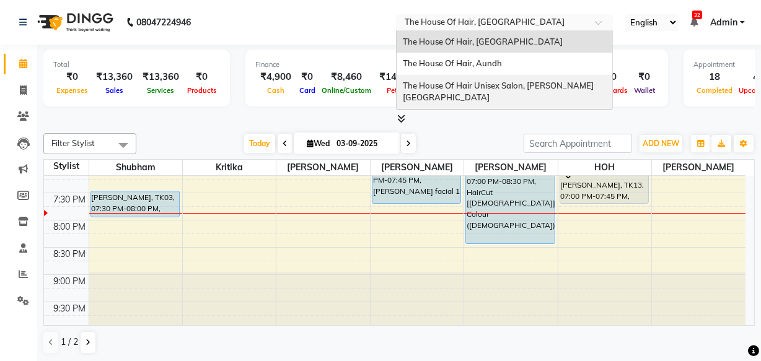
click at [465, 81] on span "The House Of Hair Unisex Salon, [PERSON_NAME][GEOGRAPHIC_DATA]" at bounding box center [498, 92] width 191 height 22
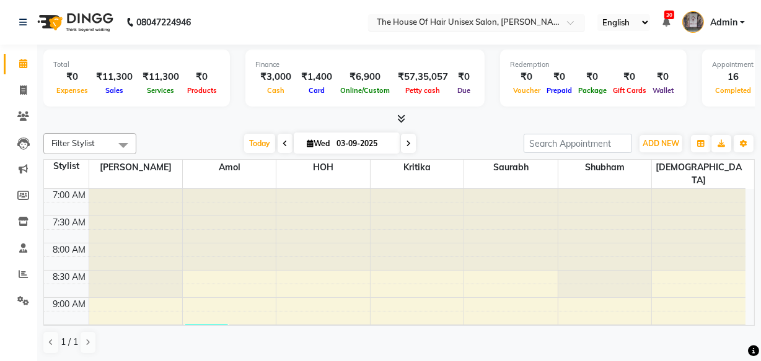
click at [452, 14] on div "Select Location × The House Of Hair Unisex Salon, [PERSON_NAME][GEOGRAPHIC_DATA]" at bounding box center [476, 22] width 217 height 17
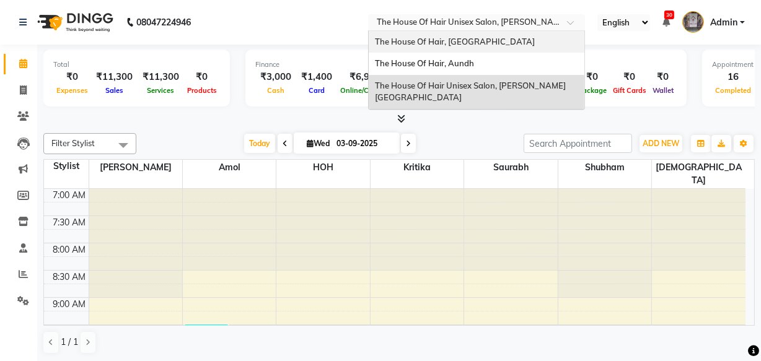
click at [338, 24] on nav "08047224946 Select Location × The House Of Hair Unisex Salon, Karve Nagar The H…" at bounding box center [380, 22] width 761 height 45
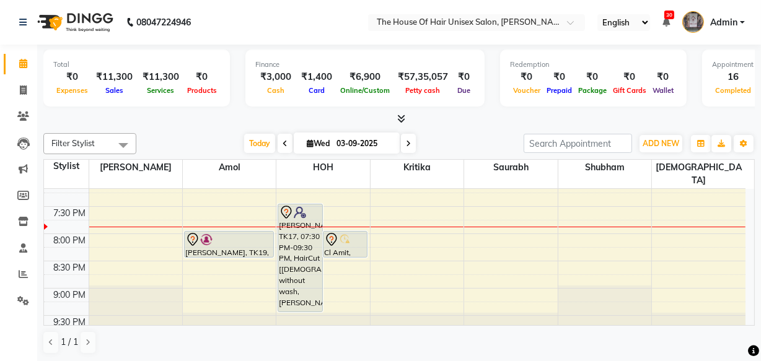
scroll to position [664, 0]
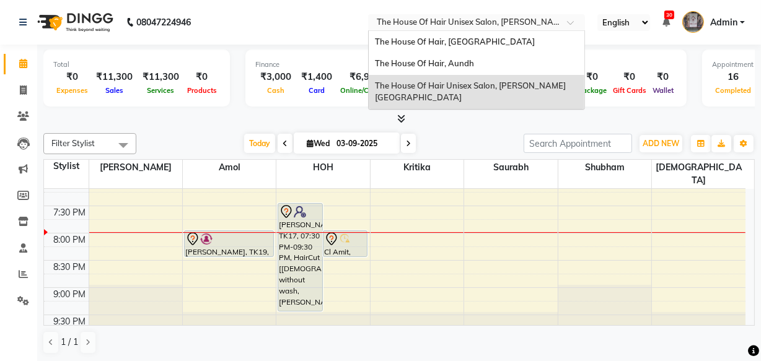
click at [500, 22] on input "text" at bounding box center [464, 23] width 180 height 12
click at [478, 44] on span "The House Of Hair, [GEOGRAPHIC_DATA]" at bounding box center [455, 42] width 160 height 10
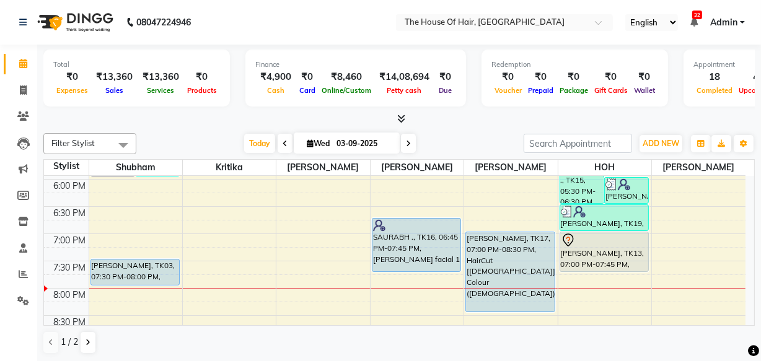
scroll to position [555, 0]
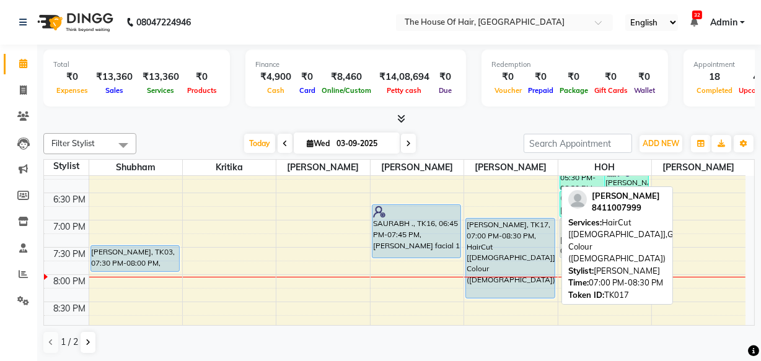
click at [490, 240] on div "[PERSON_NAME], TK17, 07:00 PM-08:30 PM, HairCut [[DEMOGRAPHIC_DATA]],Global Col…" at bounding box center [510, 258] width 89 height 79
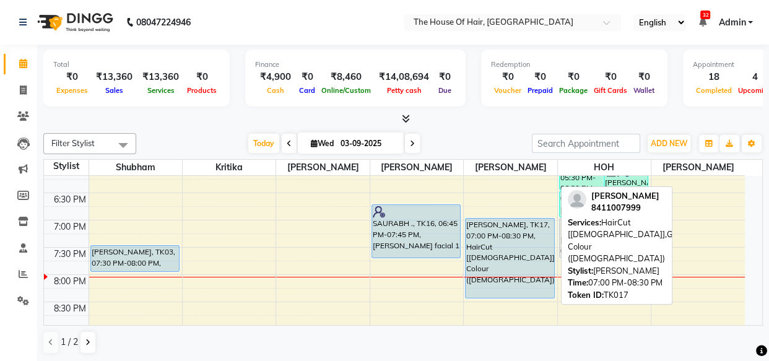
select select "5"
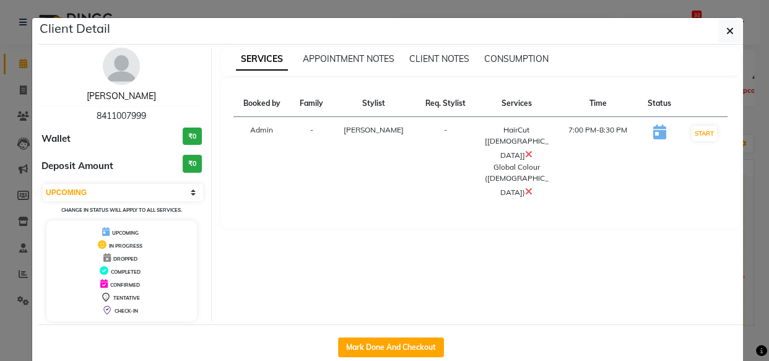
click at [133, 94] on link "[PERSON_NAME]" at bounding box center [121, 95] width 69 height 11
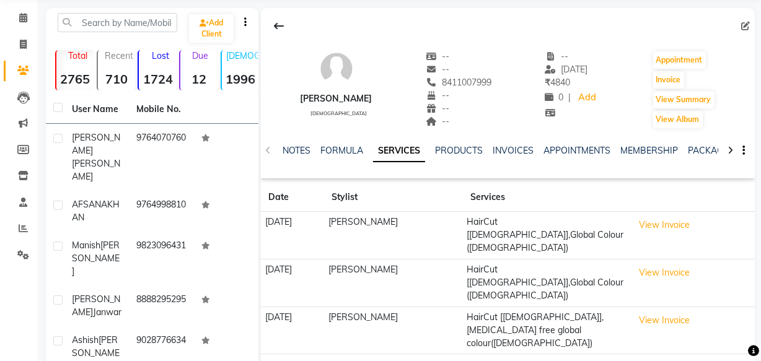
scroll to position [49, 0]
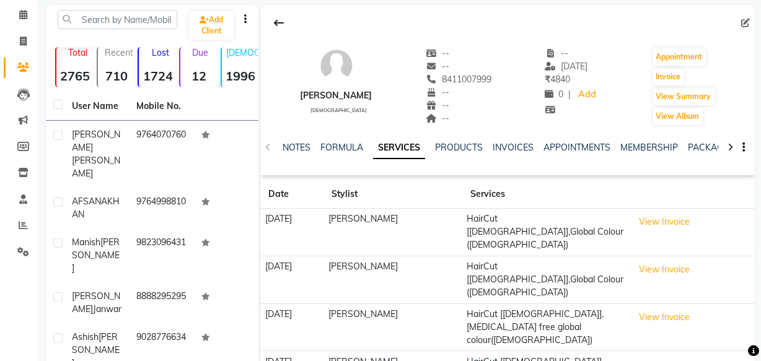
click at [431, 304] on td "suraj taware" at bounding box center [393, 328] width 139 height 48
click at [25, 13] on icon at bounding box center [23, 14] width 8 height 9
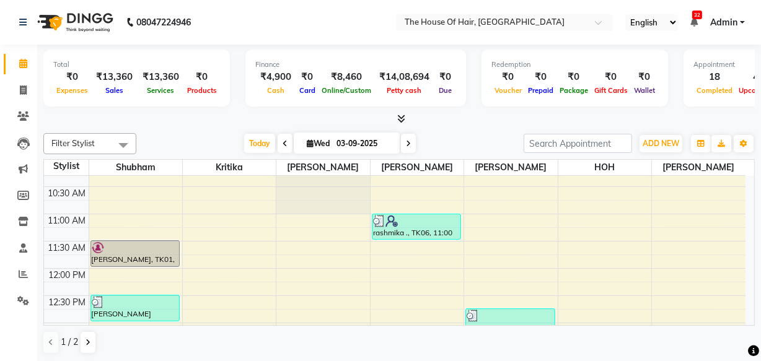
scroll to position [123, 0]
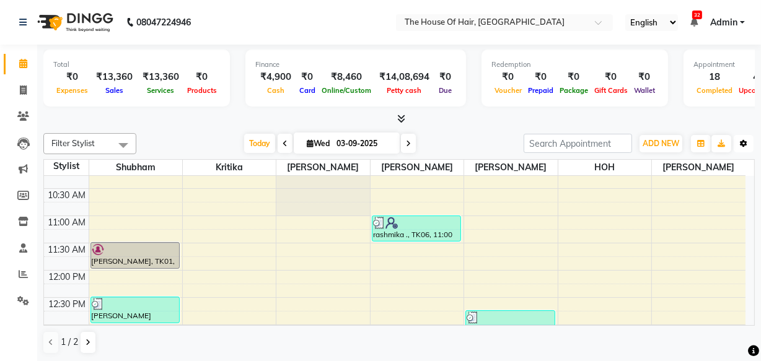
click at [737, 141] on button "Toggle Dropdown" at bounding box center [743, 143] width 20 height 17
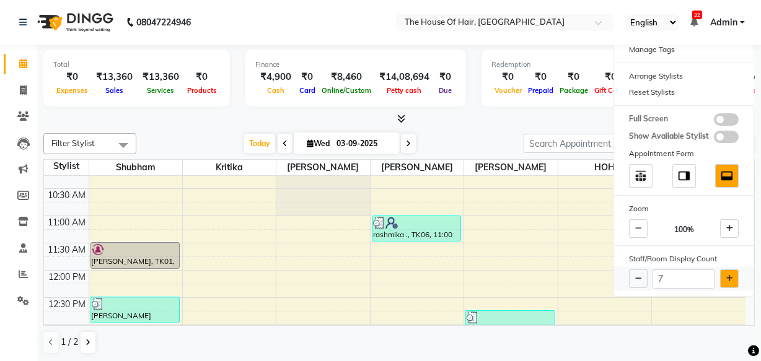
click at [726, 282] on button at bounding box center [729, 278] width 19 height 19
type input "8"
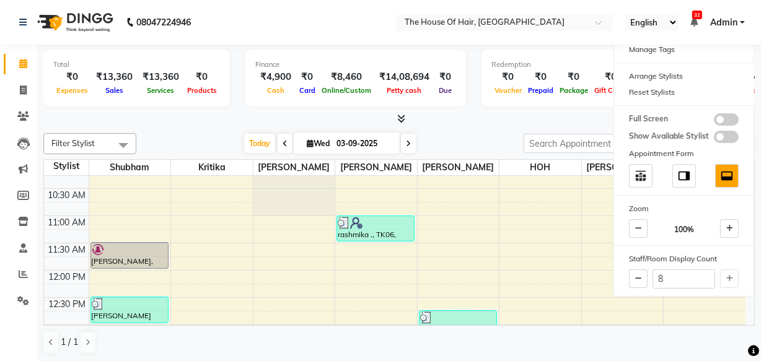
click at [511, 135] on div "Today Wed 03-09-2025" at bounding box center [329, 143] width 375 height 19
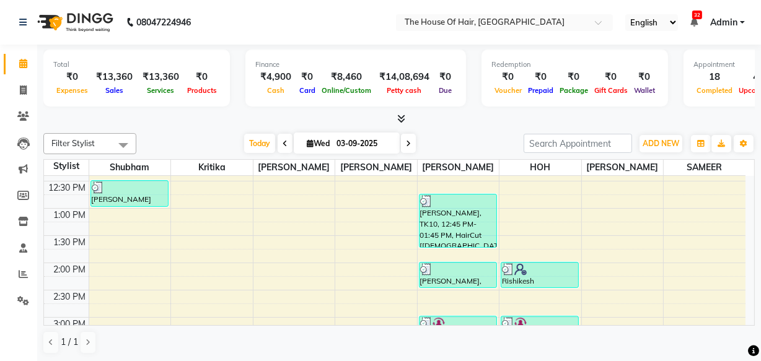
scroll to position [290, 0]
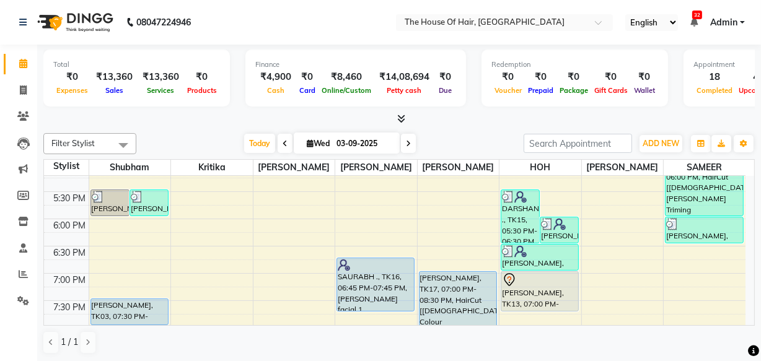
scroll to position [538, 0]
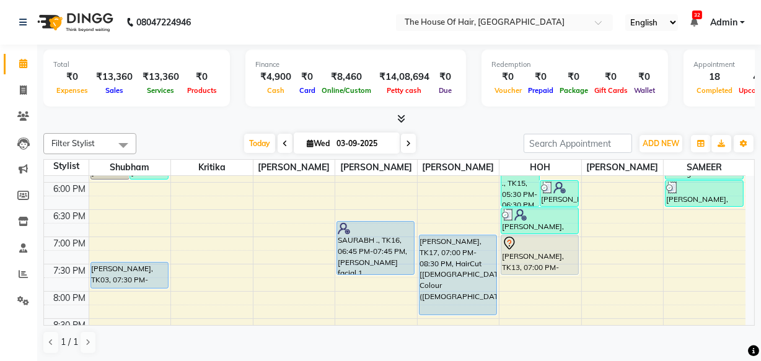
click at [688, 295] on div "8:00 AM 8:30 AM 9:00 AM 9:30 AM 10:00 AM 10:30 AM 11:00 AM 11:30 AM 12:00 PM 12…" at bounding box center [394, 19] width 701 height 763
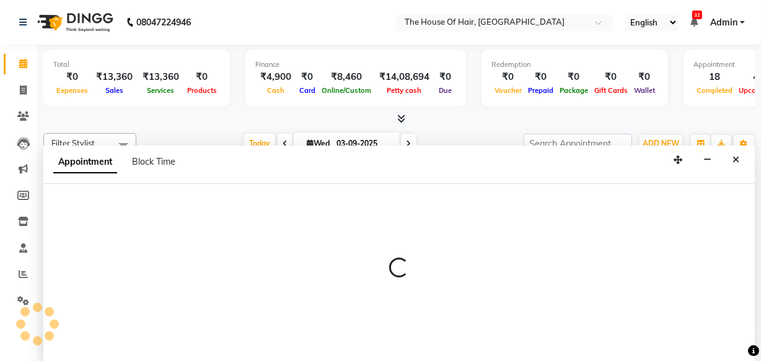
scroll to position [0, 0]
select select "90281"
select select "tentative"
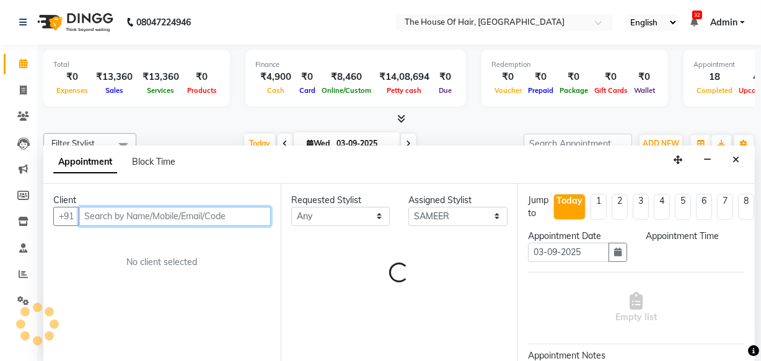
select select "1200"
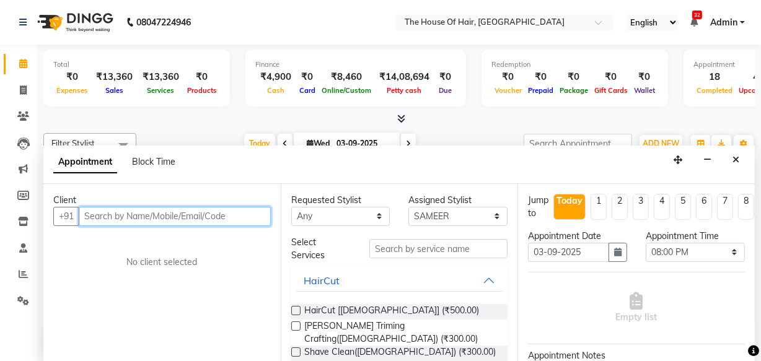
click at [246, 219] on input "text" at bounding box center [175, 216] width 192 height 19
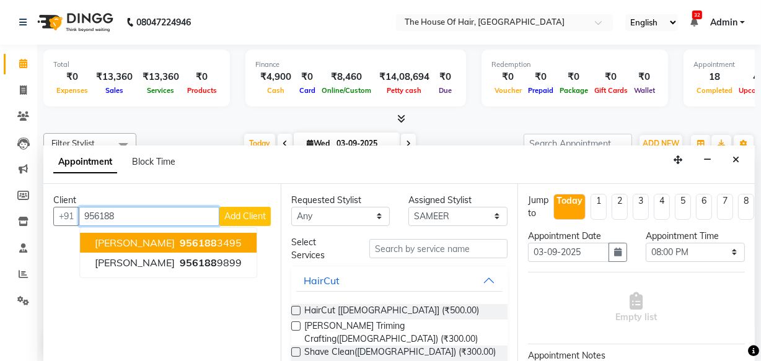
click at [222, 238] on ngb-highlight "956188 3495" at bounding box center [209, 243] width 64 height 12
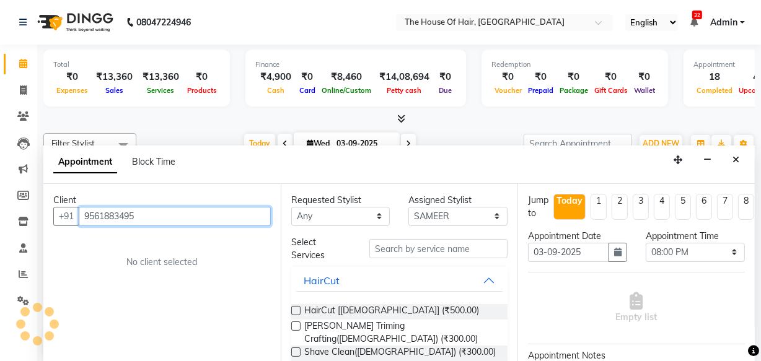
type input "9561883495"
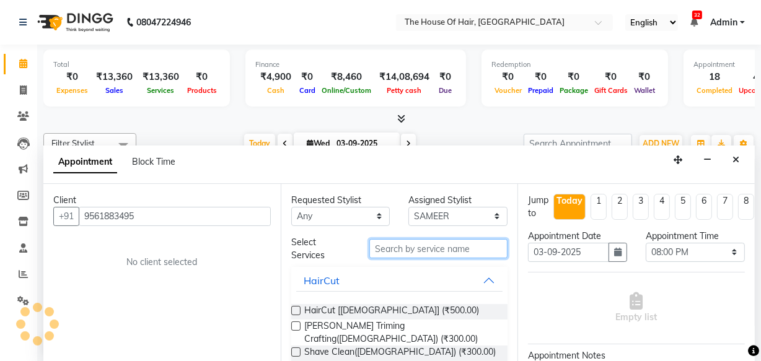
click at [403, 248] on input "text" at bounding box center [438, 248] width 138 height 19
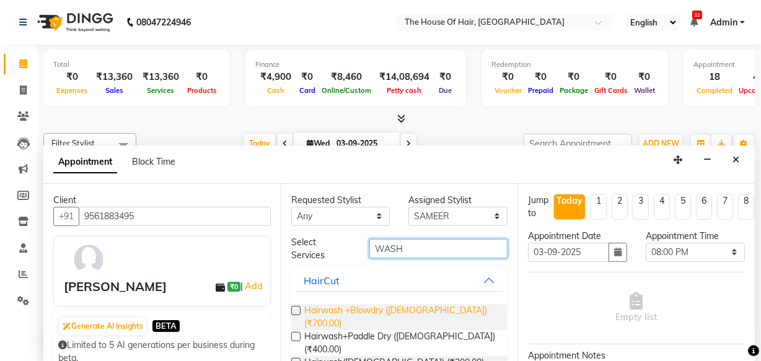
type input "WASH"
click at [403, 312] on span "Hairwash +Blowdry ([DEMOGRAPHIC_DATA]) (₹700.00)" at bounding box center [401, 317] width 194 height 26
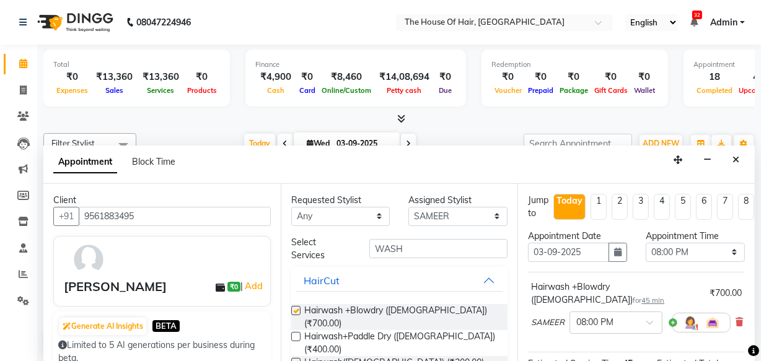
checkbox input "false"
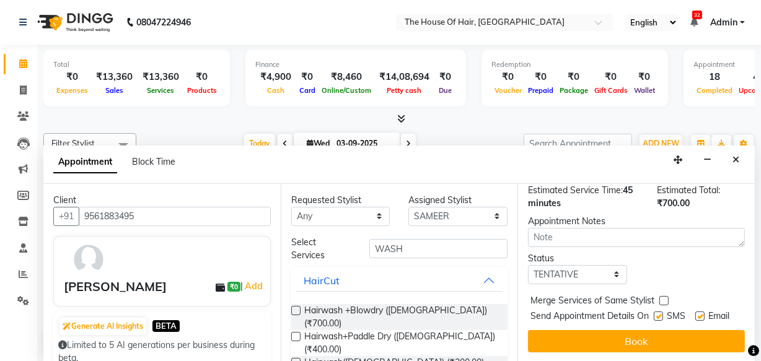
scroll to position [179, 0]
click at [561, 265] on select "Select TENTATIVE CONFIRM CHECK-IN UPCOMING" at bounding box center [577, 274] width 99 height 19
select select "upcoming"
click at [528, 265] on select "Select TENTATIVE CONFIRM CHECK-IN UPCOMING" at bounding box center [577, 274] width 99 height 19
click at [660, 296] on label at bounding box center [663, 300] width 9 height 9
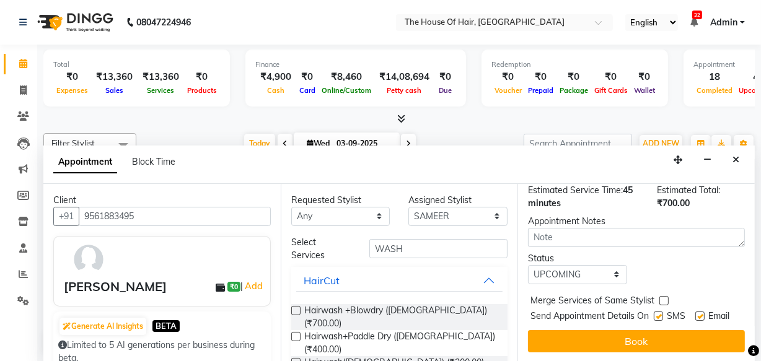
click at [660, 298] on input "checkbox" at bounding box center [663, 302] width 8 height 8
checkbox input "true"
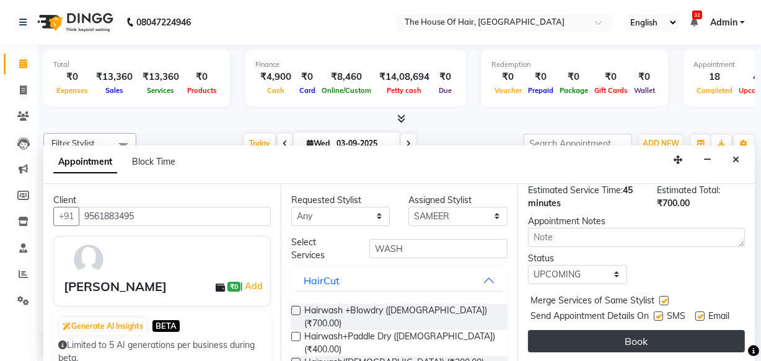
click at [657, 330] on button "Book" at bounding box center [636, 341] width 217 height 22
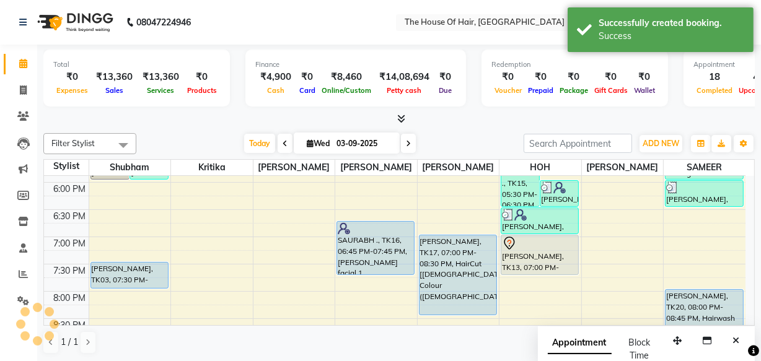
scroll to position [0, 0]
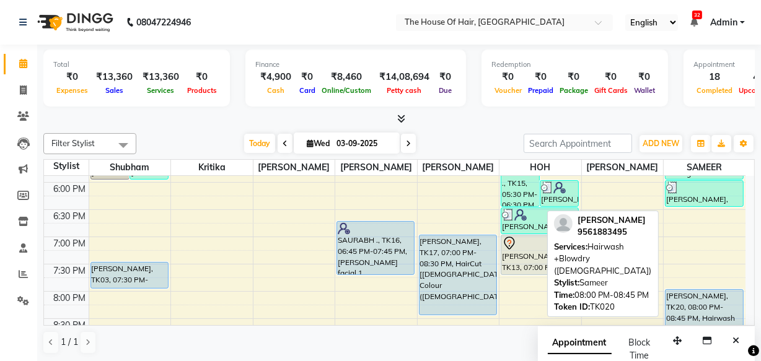
click at [694, 311] on div "[PERSON_NAME], TK20, 08:00 PM-08:45 PM, Hairwash +Blowdry ([DEMOGRAPHIC_DATA])" at bounding box center [703, 309] width 77 height 38
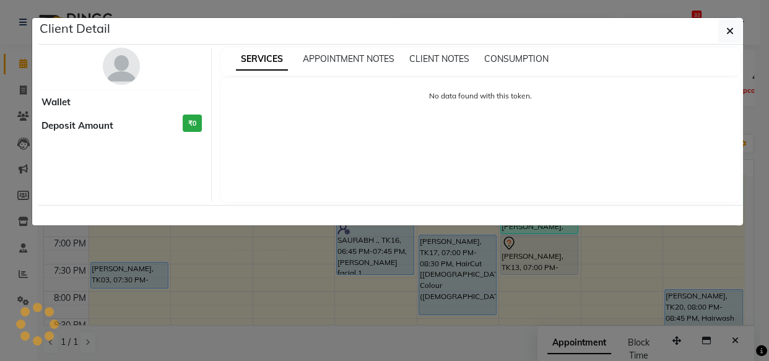
select select "5"
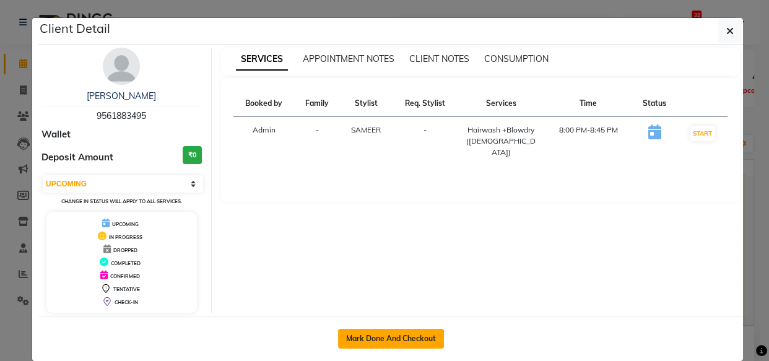
click at [403, 333] on button "Mark Done And Checkout" at bounding box center [391, 339] width 106 height 20
select select "service"
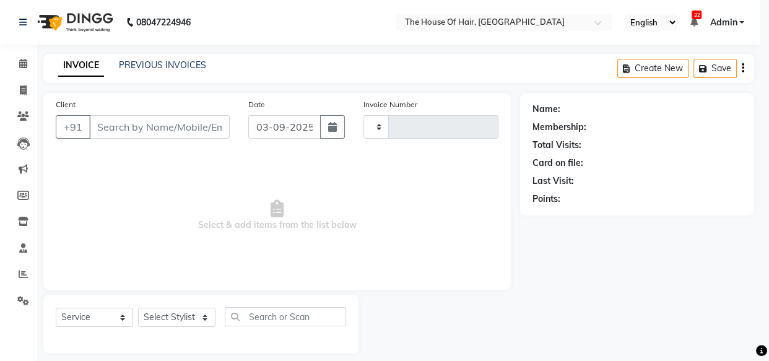
type input "1844"
select select "5992"
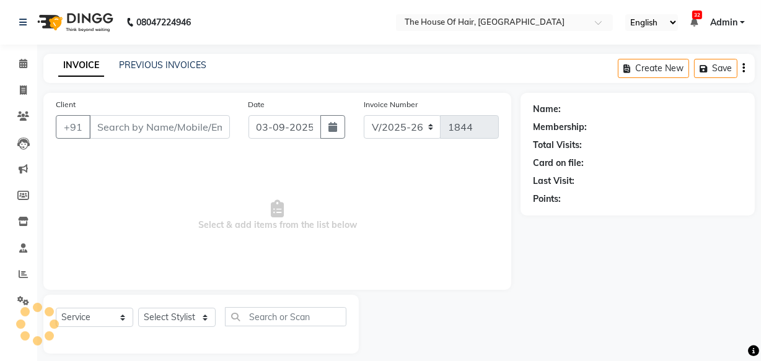
type input "9561883495"
select select "90281"
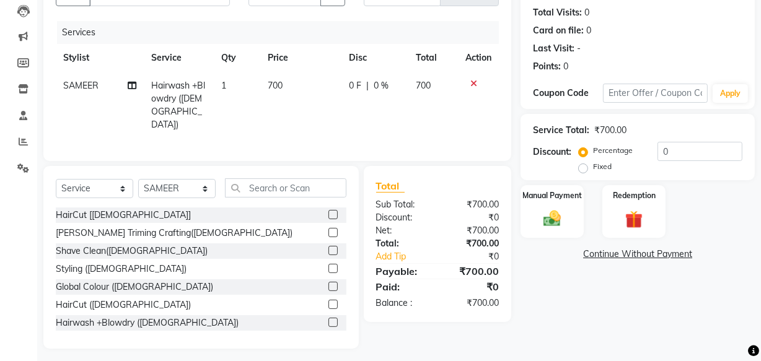
scroll to position [136, 0]
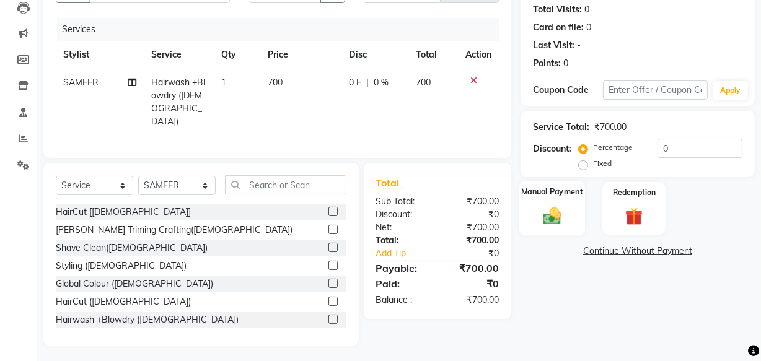
click at [550, 220] on img at bounding box center [552, 215] width 30 height 21
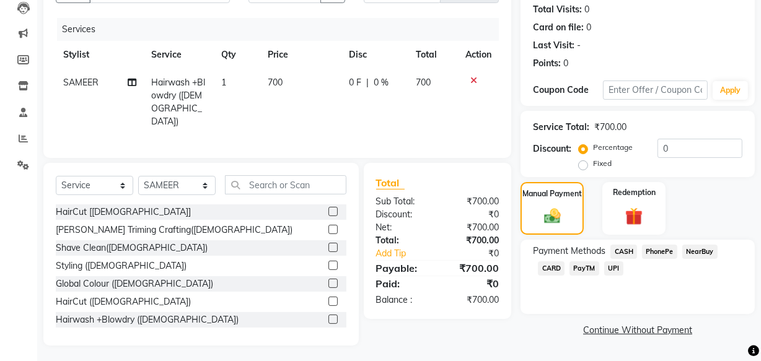
click at [610, 268] on span "UPI" at bounding box center [613, 268] width 19 height 14
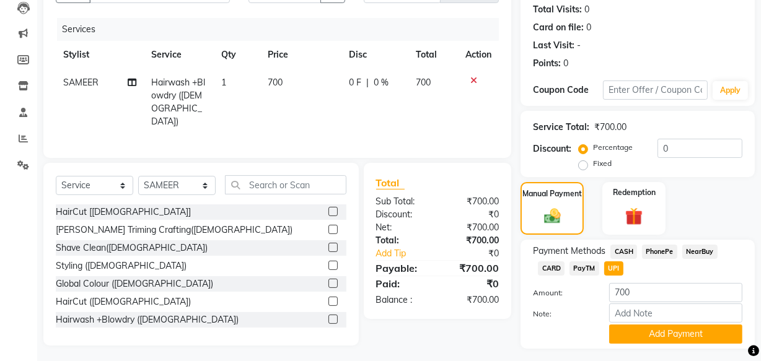
scroll to position [167, 0]
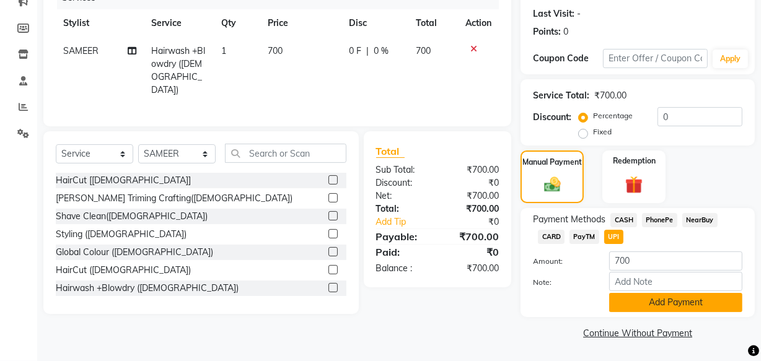
click at [636, 307] on button "Add Payment" at bounding box center [675, 302] width 133 height 19
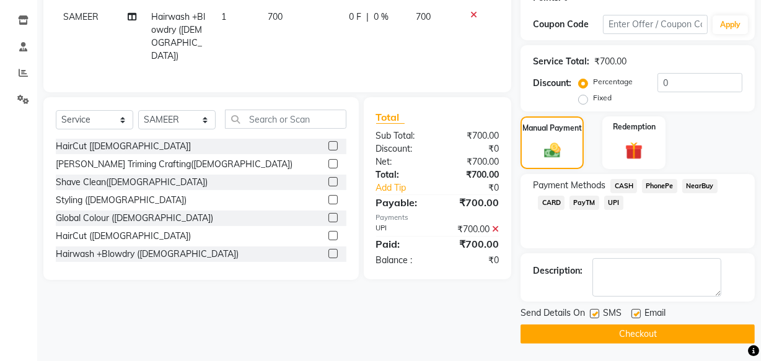
scroll to position [202, 0]
click at [615, 330] on button "Checkout" at bounding box center [637, 333] width 234 height 19
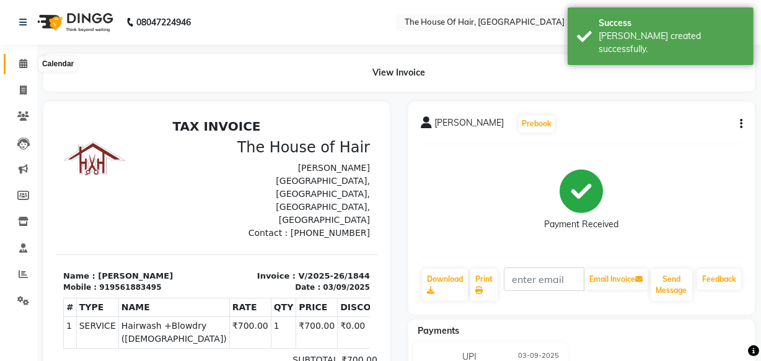
click at [25, 67] on icon at bounding box center [23, 63] width 8 height 9
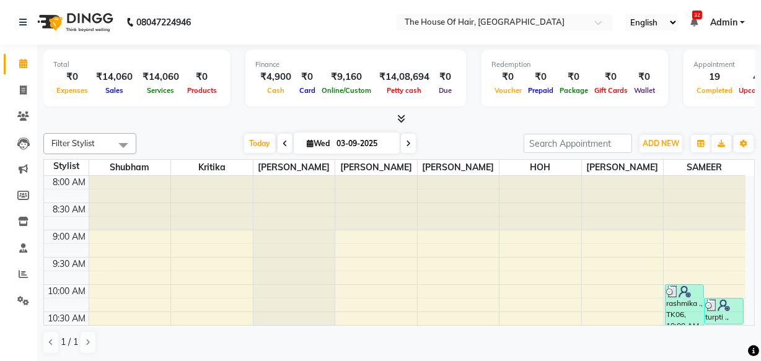
click at [403, 144] on span at bounding box center [408, 143] width 15 height 19
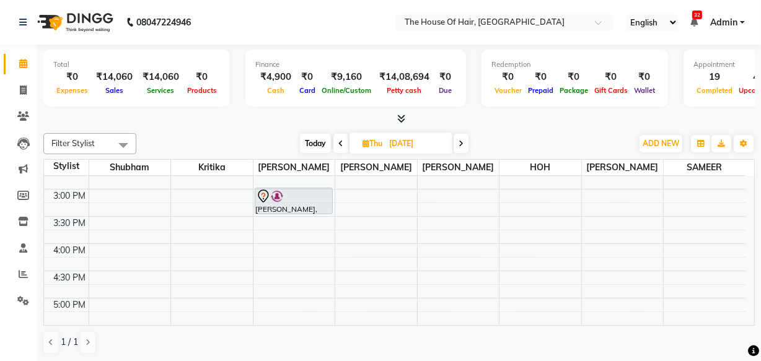
scroll to position [346, 0]
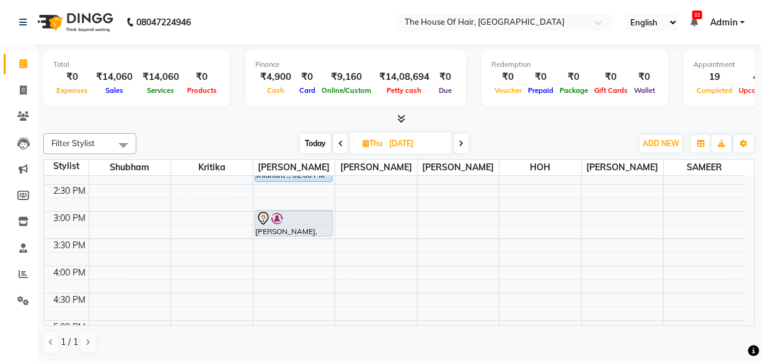
click at [304, 139] on span "Today" at bounding box center [315, 143] width 31 height 19
type input "03-09-2025"
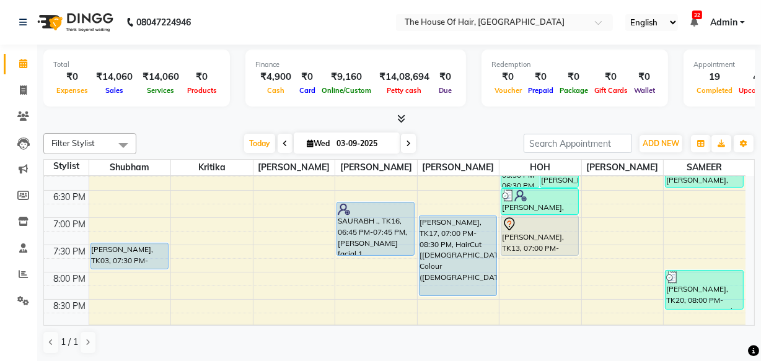
scroll to position [557, 0]
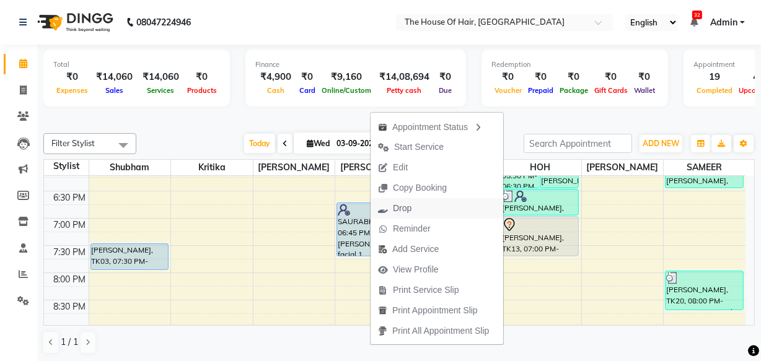
click at [386, 204] on icon "button" at bounding box center [383, 208] width 10 height 9
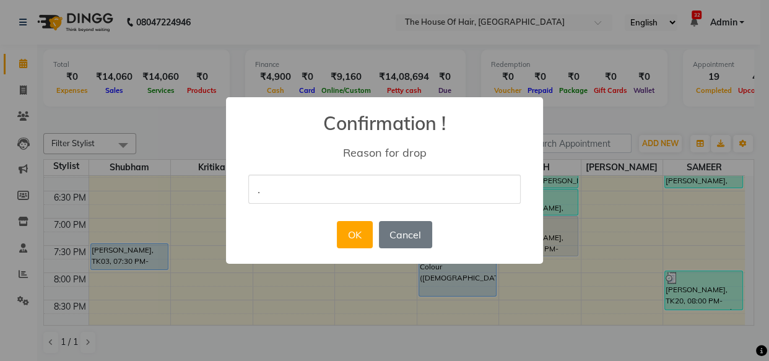
type input "."
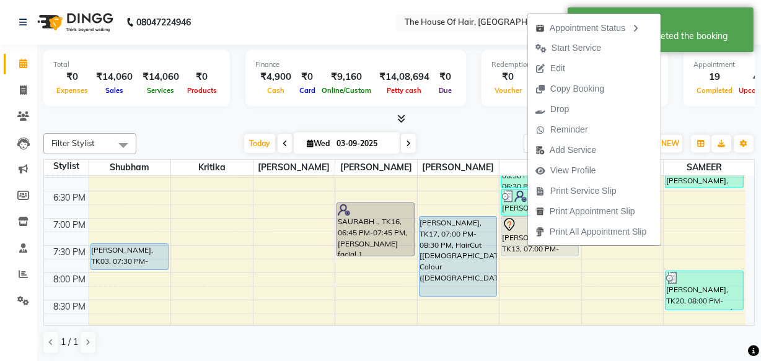
click at [449, 128] on div "Filter Stylist Select All [PERSON_NAME] [PERSON_NAME] [PERSON_NAME] [PERSON_NAM…" at bounding box center [398, 243] width 711 height 231
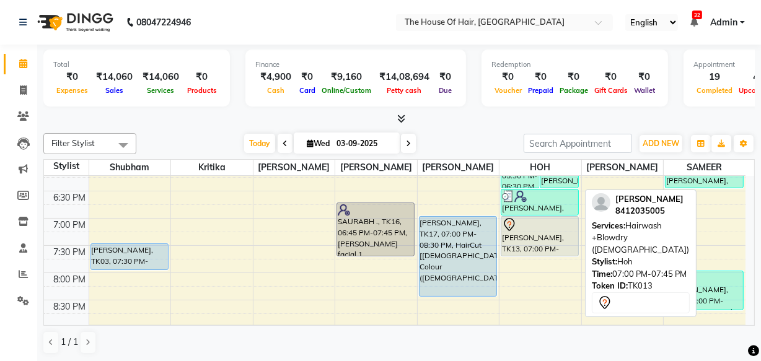
click at [520, 242] on div "[PERSON_NAME], TK13, 07:00 PM-07:45 PM, Hairwash +Blowdry ([DEMOGRAPHIC_DATA])" at bounding box center [539, 236] width 77 height 39
select select "7"
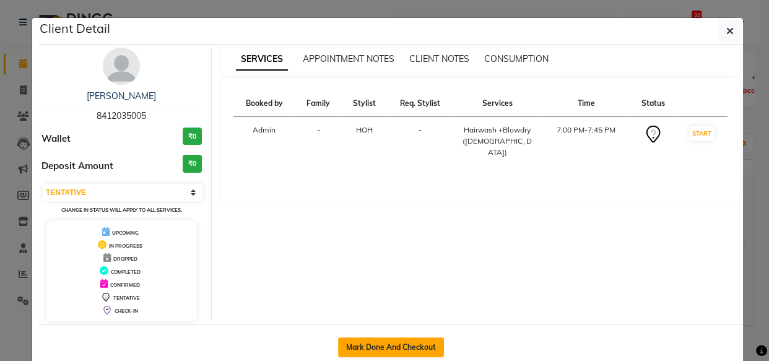
click at [410, 353] on button "Mark Done And Checkout" at bounding box center [391, 348] width 106 height 20
click at [410, 353] on div "Client Detail [PERSON_NAME] 8412035005 Wallet ₹0 Deposit Amount ₹0 Select IN SE…" at bounding box center [385, 193] width 706 height 353
select select "5992"
select select "service"
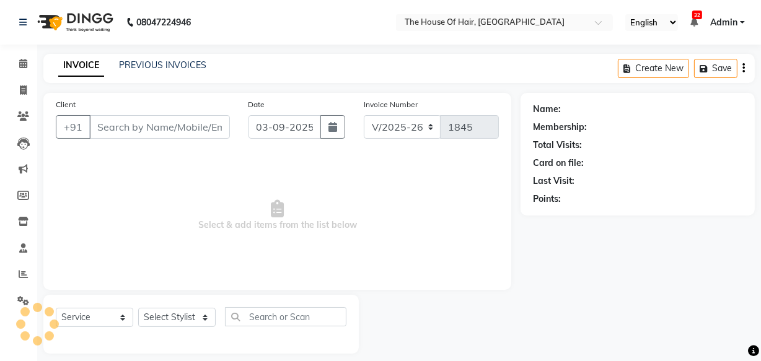
type input "8412035005"
select select "80392"
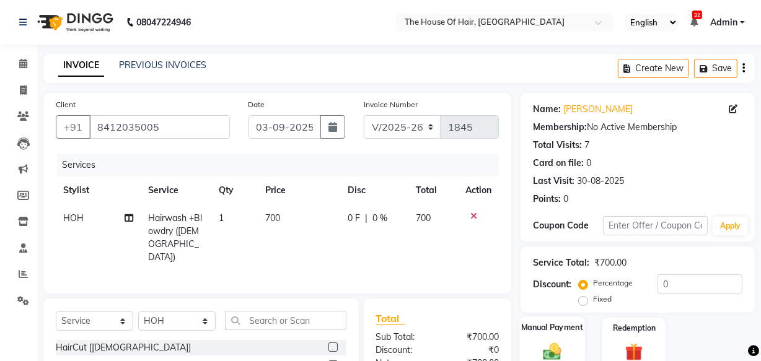
click at [566, 330] on label "Manual Payment" at bounding box center [552, 328] width 62 height 12
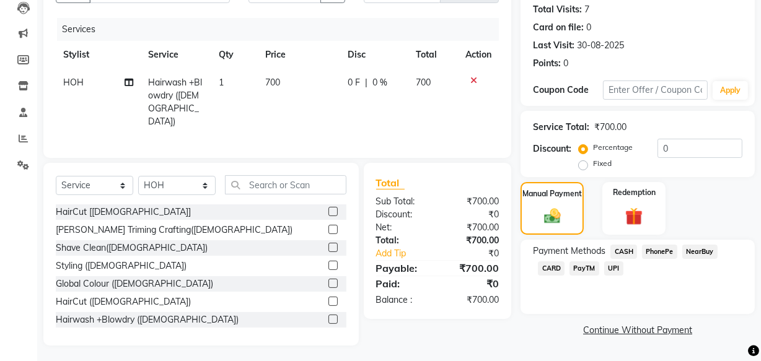
click at [556, 267] on span "CARD" at bounding box center [551, 268] width 27 height 14
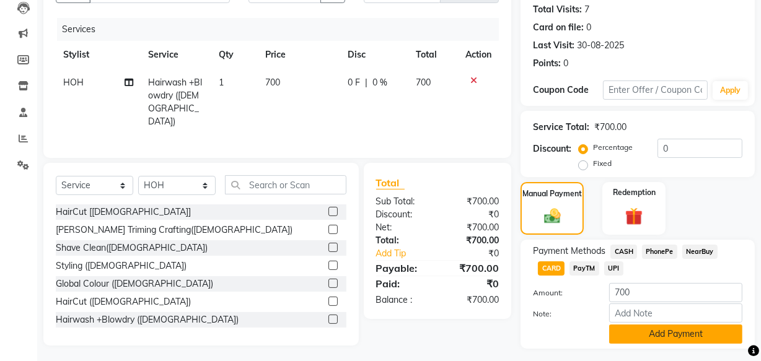
click at [631, 337] on button "Add Payment" at bounding box center [675, 334] width 133 height 19
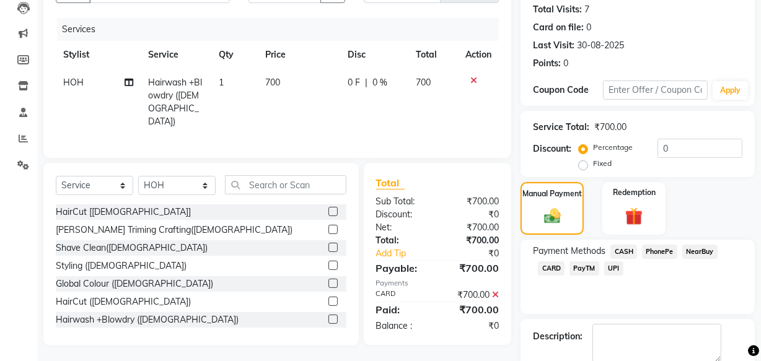
scroll to position [202, 0]
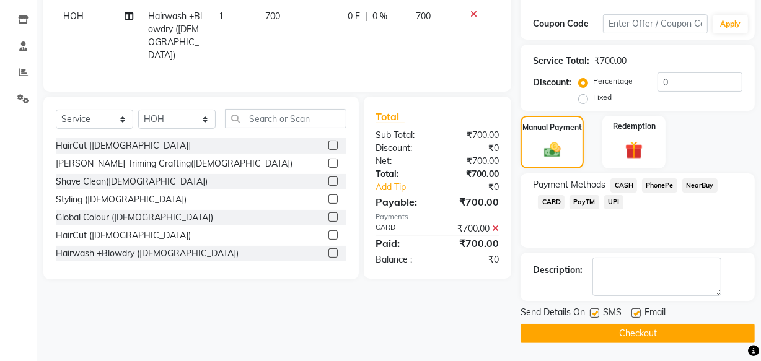
click at [631, 336] on button "Checkout" at bounding box center [637, 333] width 234 height 19
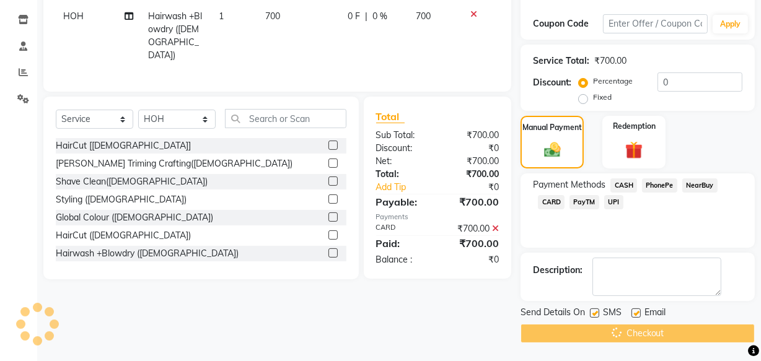
click at [631, 336] on div "Checkout" at bounding box center [637, 333] width 234 height 19
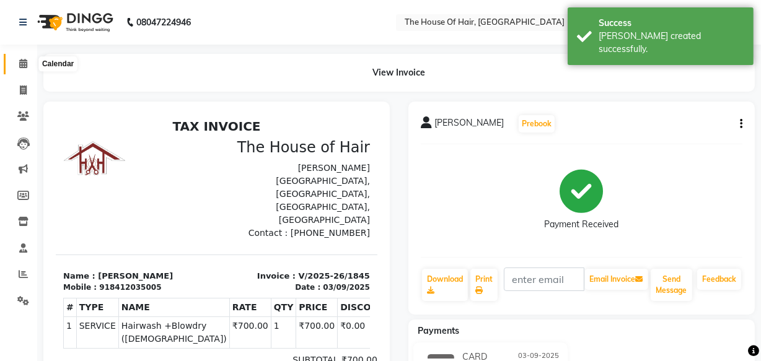
click at [27, 64] on icon at bounding box center [23, 63] width 8 height 9
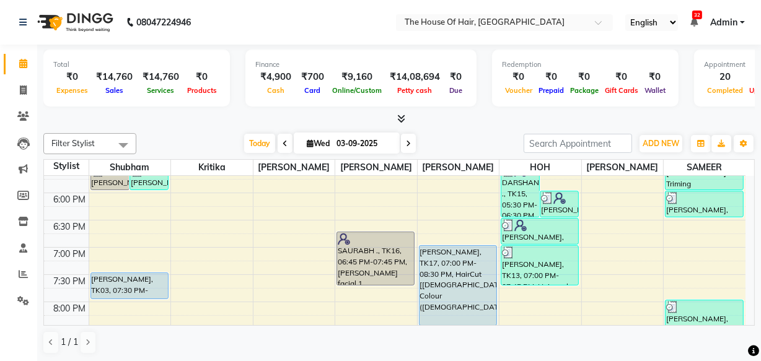
scroll to position [528, 0]
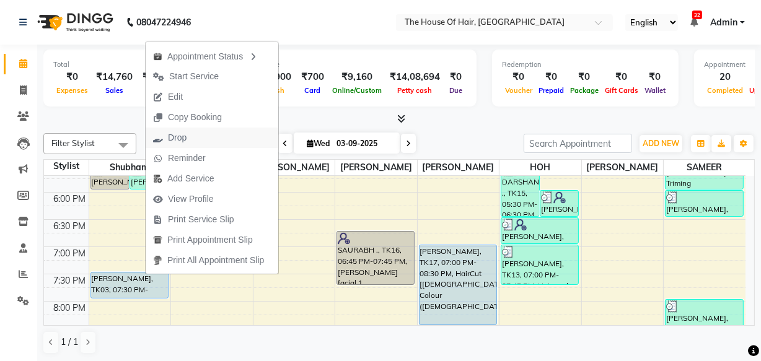
click at [170, 136] on span "Drop" at bounding box center [177, 137] width 19 height 13
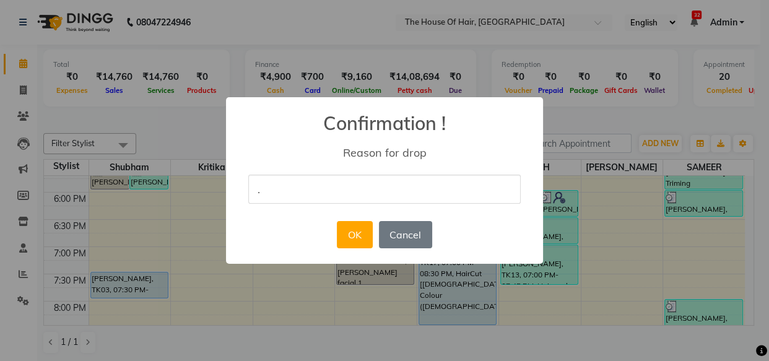
type input "."
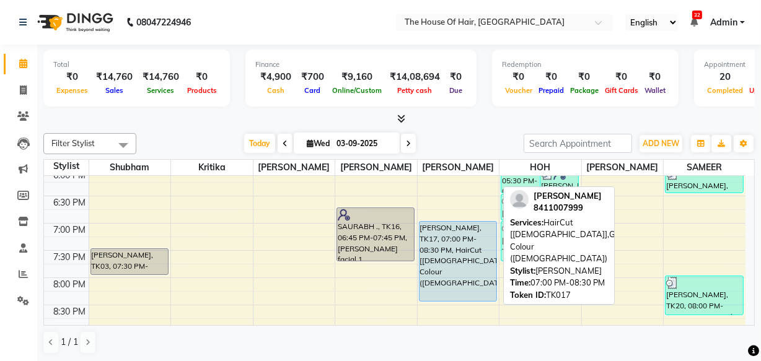
scroll to position [610, 0]
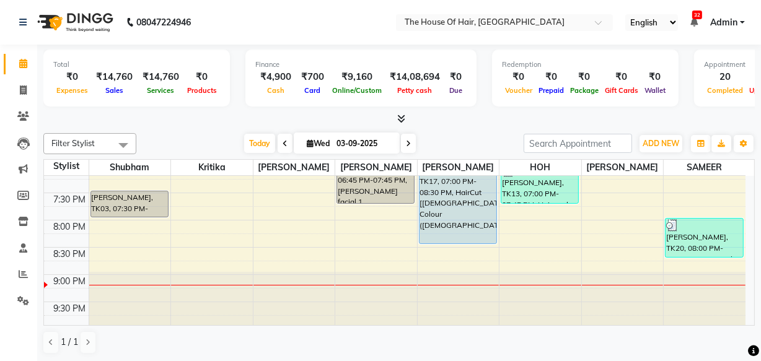
click at [433, 277] on div at bounding box center [459, 299] width 82 height 54
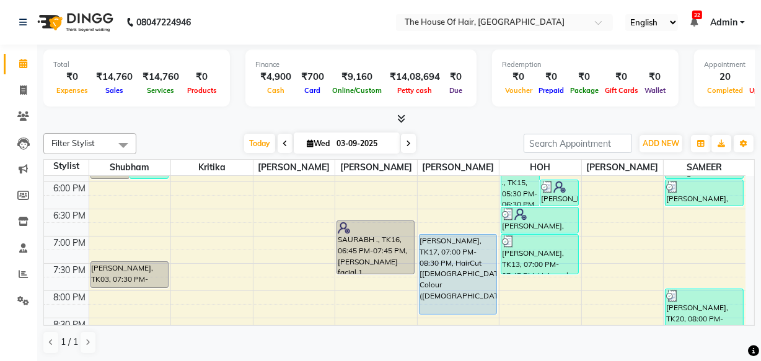
scroll to position [564, 0]
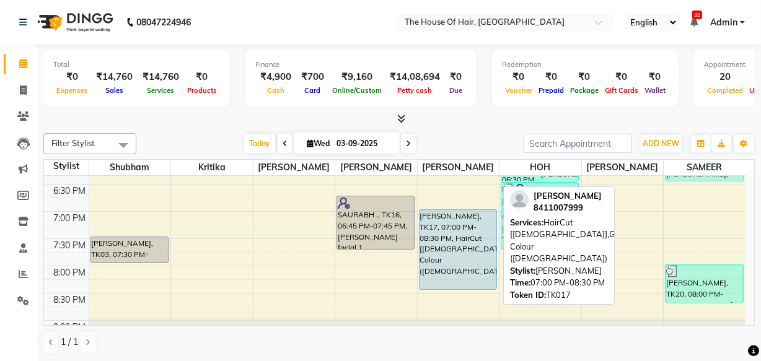
click at [454, 260] on div "[PERSON_NAME], TK17, 07:00 PM-08:30 PM, HairCut [[DEMOGRAPHIC_DATA]],Global Col…" at bounding box center [457, 249] width 77 height 79
select select "5"
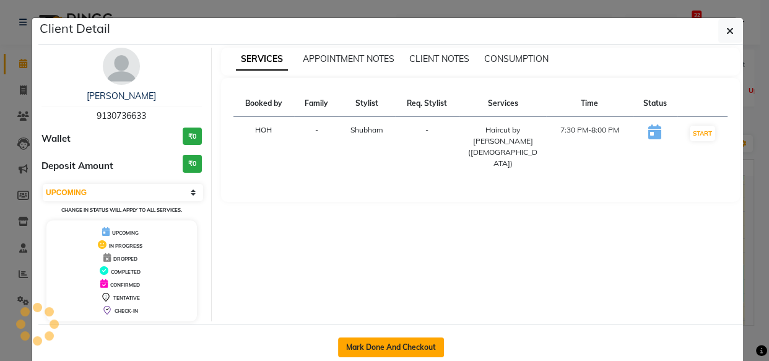
click at [395, 346] on button "Mark Done And Checkout" at bounding box center [391, 348] width 106 height 20
select select "service"
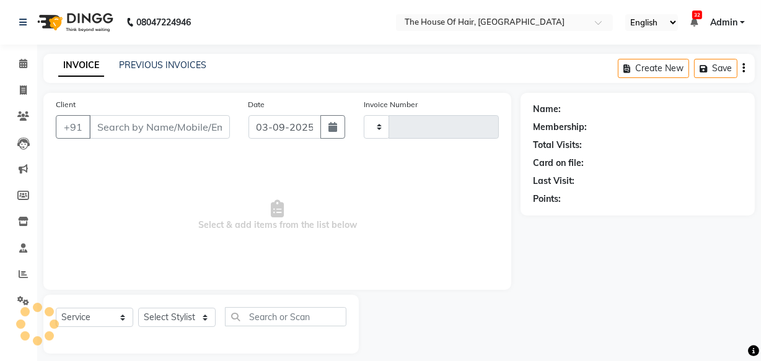
type input "1846"
select select "5992"
drag, startPoint x: 21, startPoint y: 79, endPoint x: 21, endPoint y: 86, distance: 7.4
click at [21, 86] on li "Invoice" at bounding box center [18, 90] width 37 height 27
click at [19, 60] on icon at bounding box center [23, 63] width 8 height 9
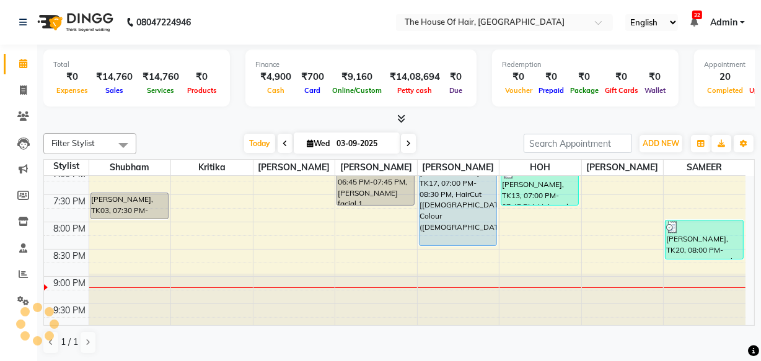
scroll to position [610, 0]
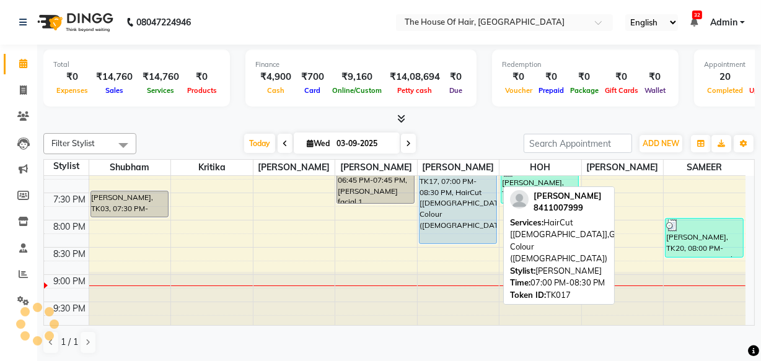
click at [472, 216] on div "[PERSON_NAME], TK17, 07:00 PM-08:30 PM, HairCut [[DEMOGRAPHIC_DATA]],Global Col…" at bounding box center [457, 203] width 77 height 79
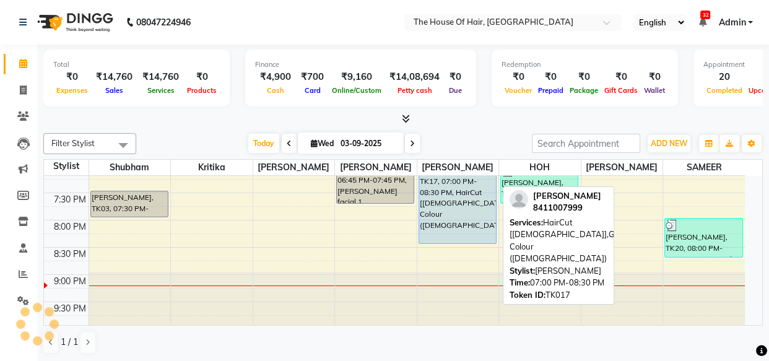
select select "5"
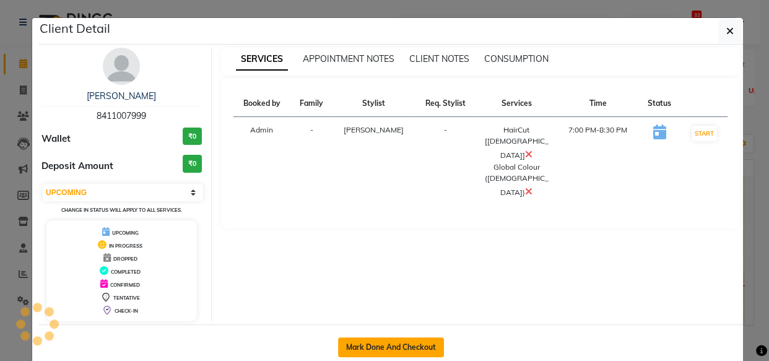
click at [382, 347] on button "Mark Done And Checkout" at bounding box center [391, 348] width 106 height 20
select select "service"
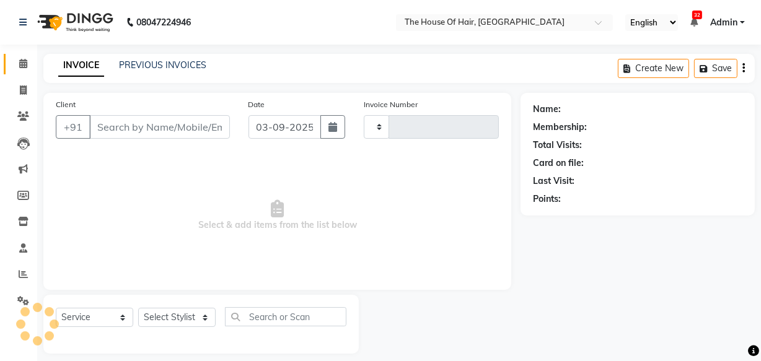
type input "1846"
select select "5992"
type input "8411007999"
select select "57808"
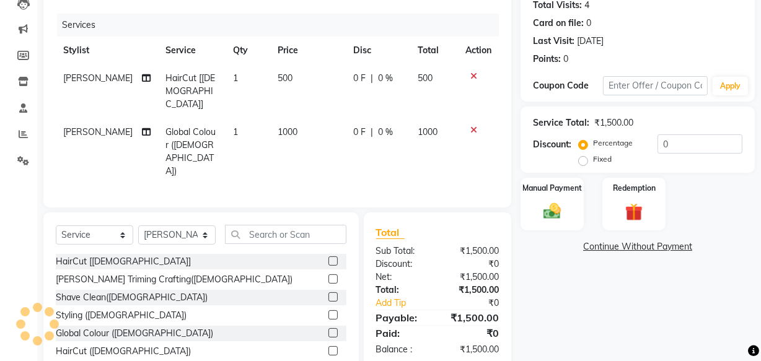
scroll to position [159, 0]
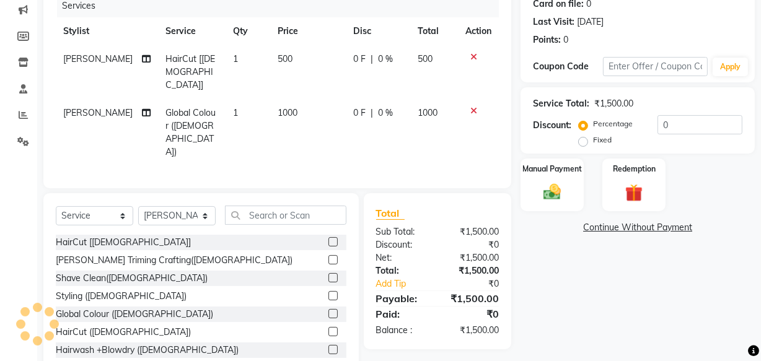
click at [281, 53] on td "500" at bounding box center [308, 72] width 76 height 54
select select "57808"
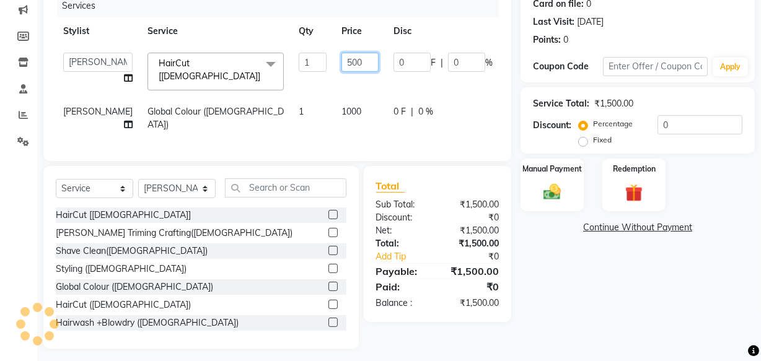
click at [341, 60] on input "500" at bounding box center [359, 62] width 37 height 19
type input "5"
type input "400"
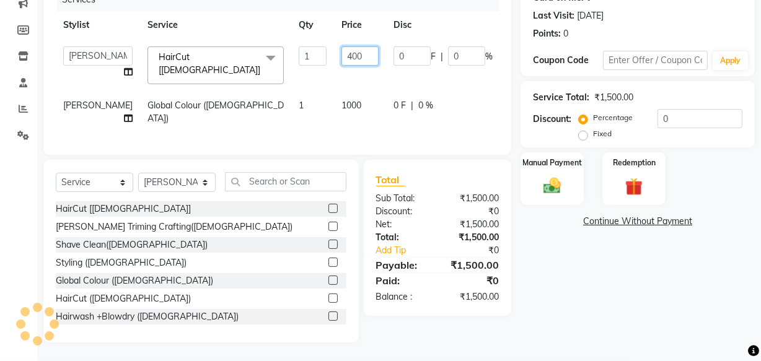
scroll to position [126, 0]
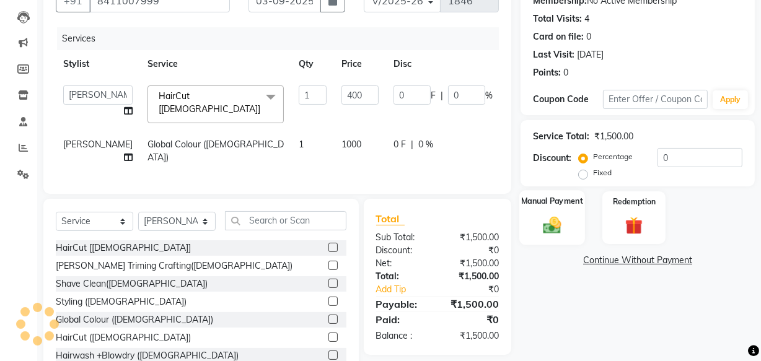
click at [530, 208] on div "Manual Payment" at bounding box center [552, 217] width 66 height 55
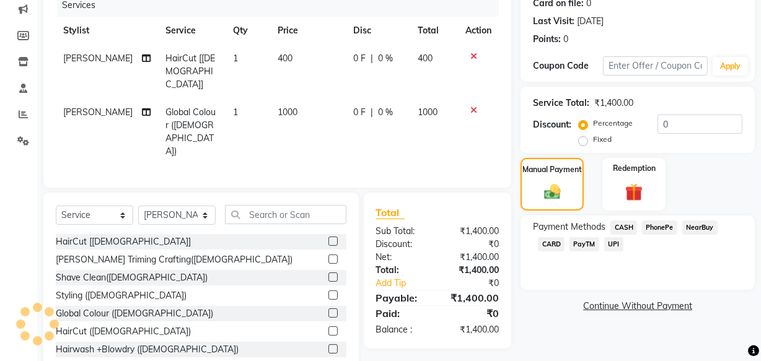
scroll to position [162, 0]
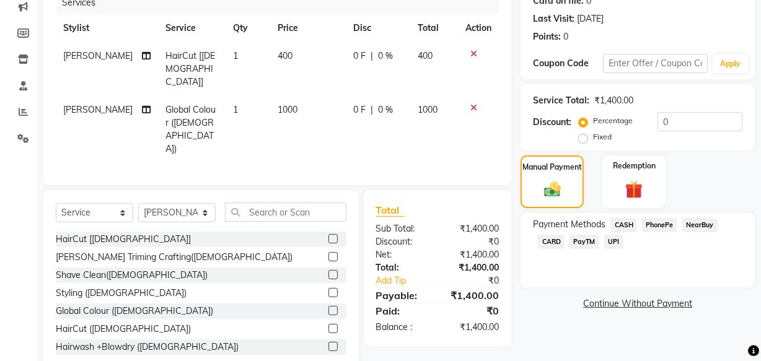
click at [610, 242] on span "UPI" at bounding box center [613, 242] width 19 height 14
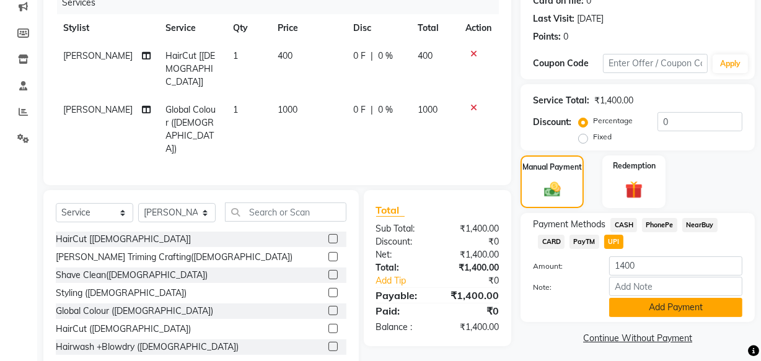
click at [665, 304] on button "Add Payment" at bounding box center [675, 307] width 133 height 19
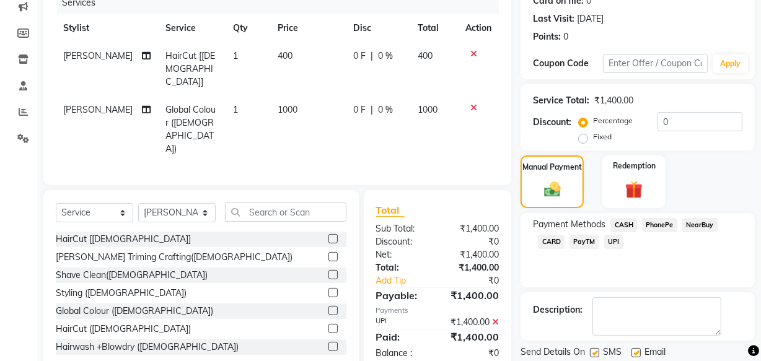
scroll to position [202, 0]
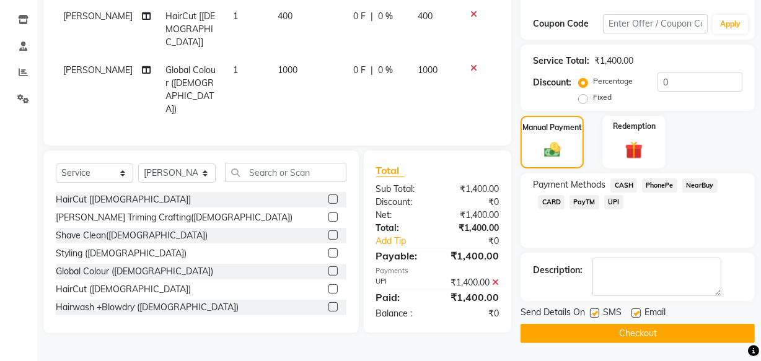
click at [620, 326] on button "Checkout" at bounding box center [637, 333] width 234 height 19
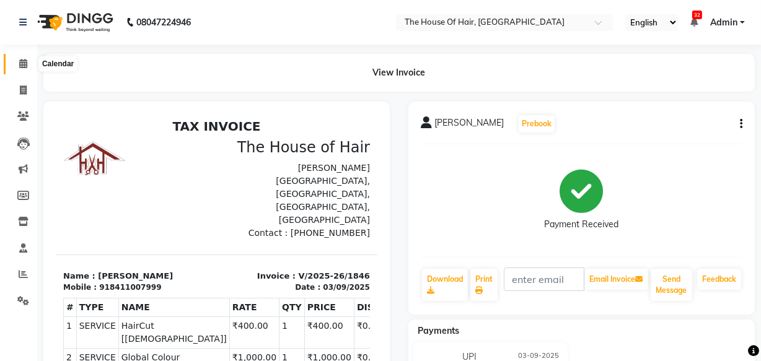
click at [20, 59] on icon at bounding box center [23, 63] width 8 height 9
